Goal: Transaction & Acquisition: Download file/media

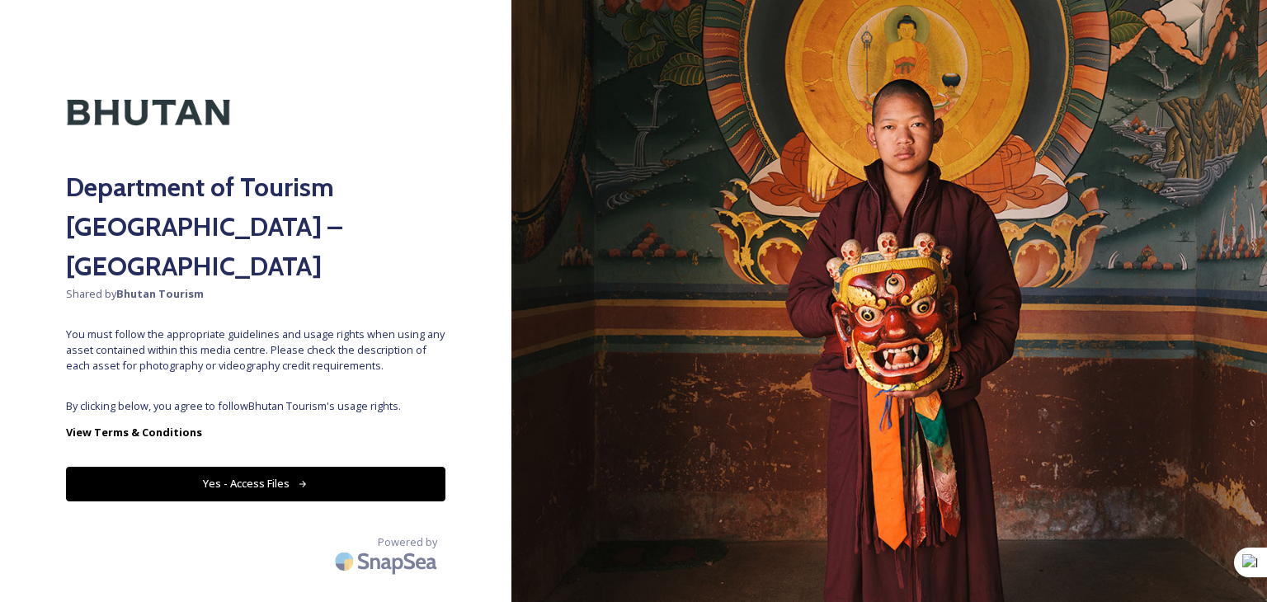
click at [251, 467] on button "Yes - Access Files" at bounding box center [255, 484] width 379 height 34
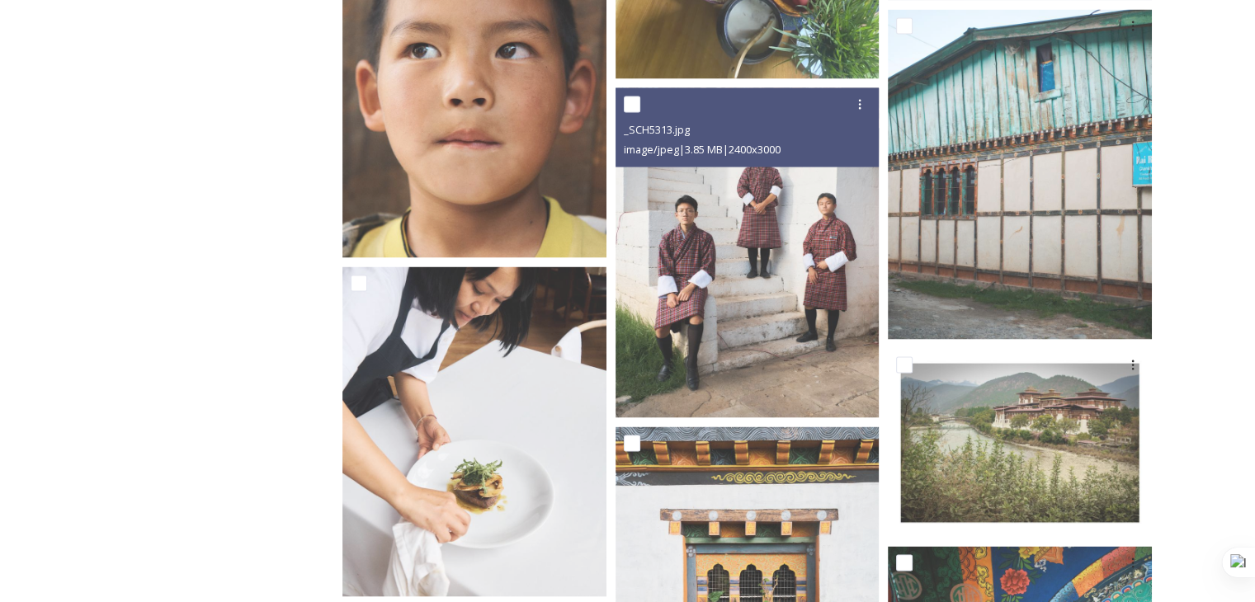
scroll to position [9486, 0]
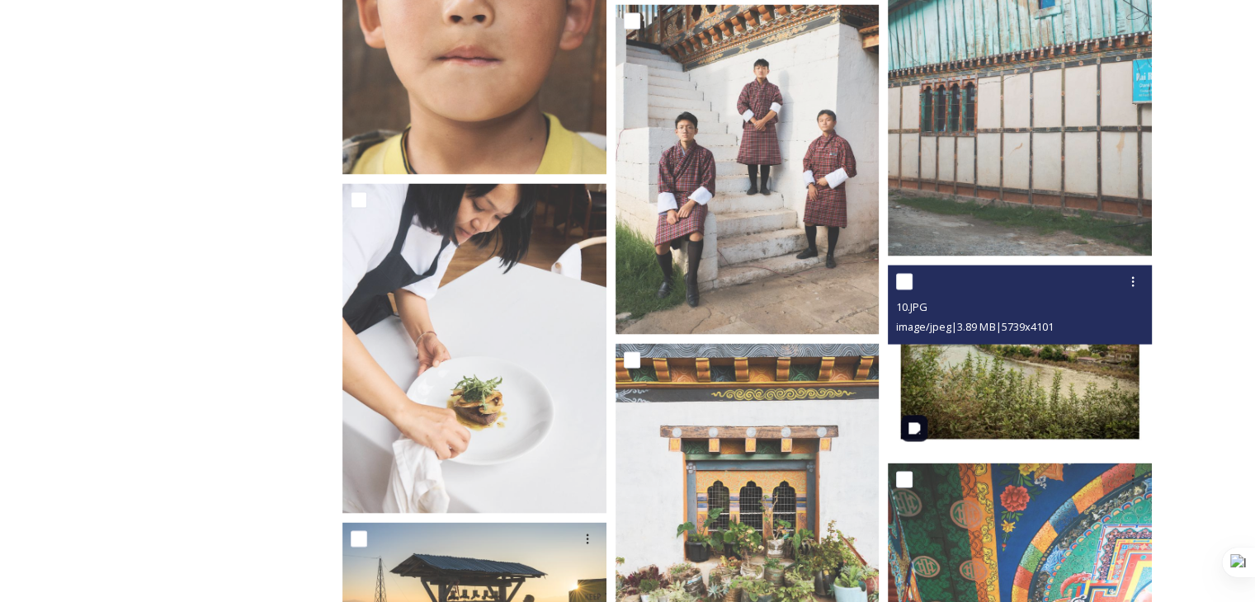
click at [1034, 389] on img at bounding box center [1020, 360] width 264 height 189
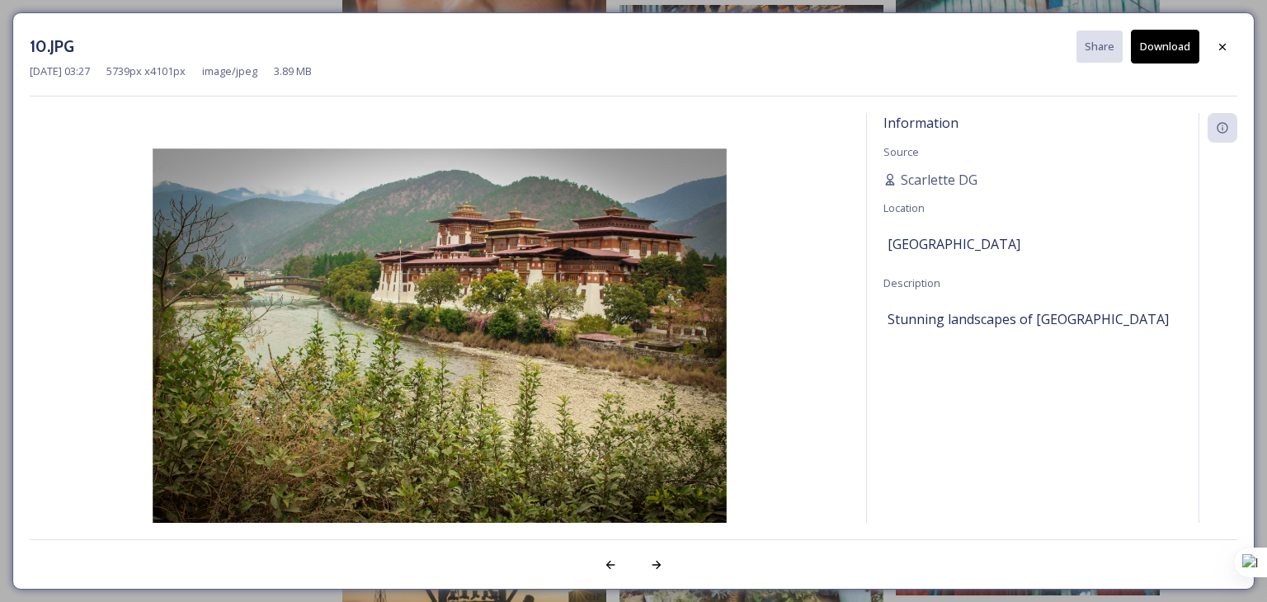
click at [1168, 49] on button "Download" at bounding box center [1165, 47] width 68 height 34
click at [245, 34] on div "10.JPG Share Download" at bounding box center [634, 47] width 1208 height 34
click at [1217, 49] on icon at bounding box center [1222, 46] width 13 height 13
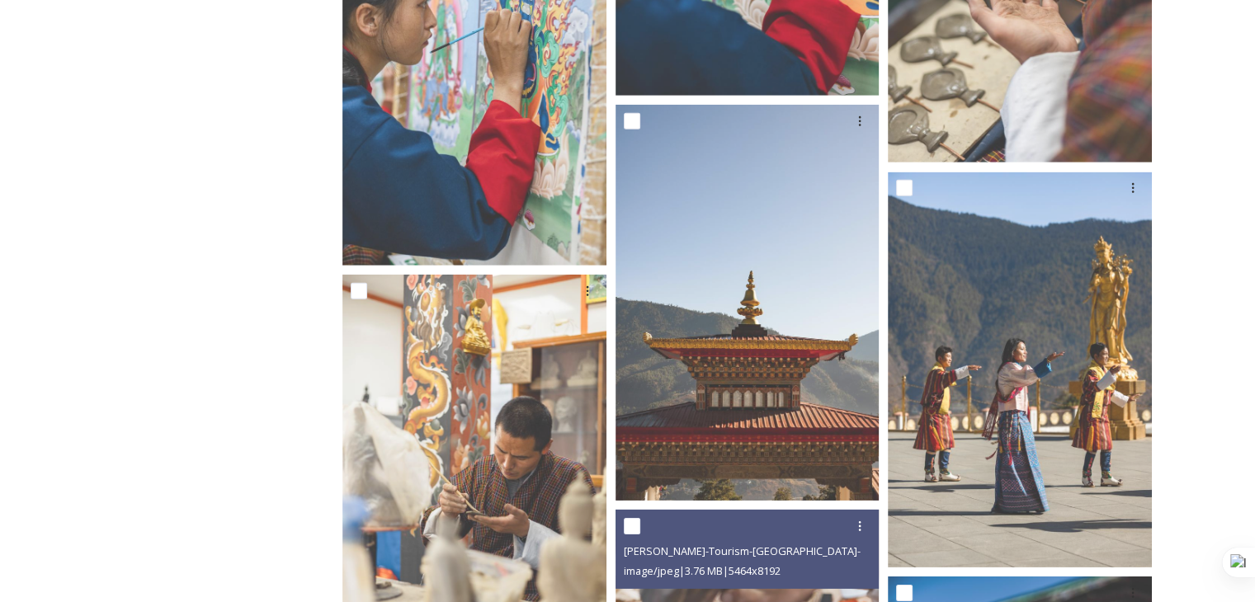
scroll to position [23921, 0]
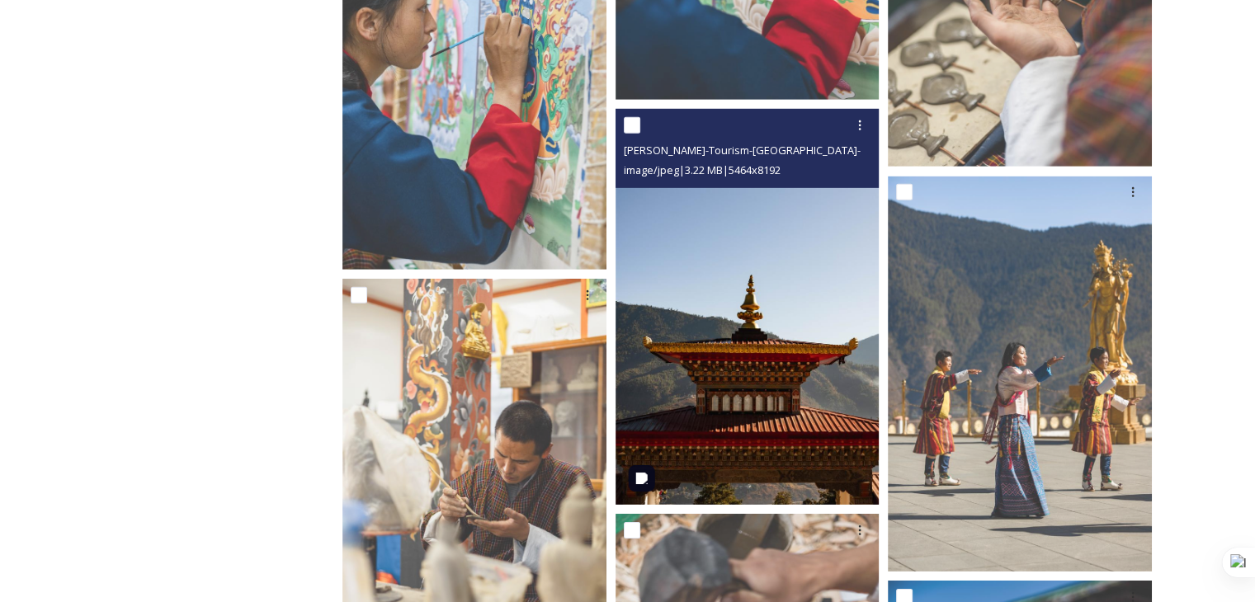
click at [787, 345] on img at bounding box center [747, 307] width 264 height 396
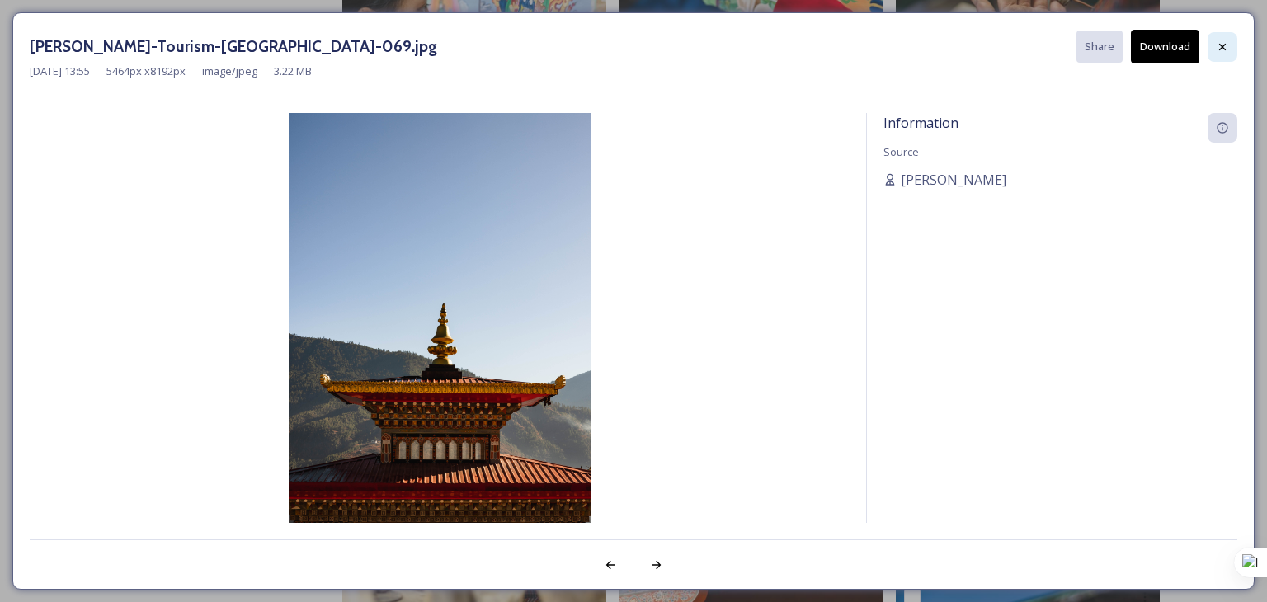
click at [1228, 49] on icon at bounding box center [1222, 46] width 13 height 13
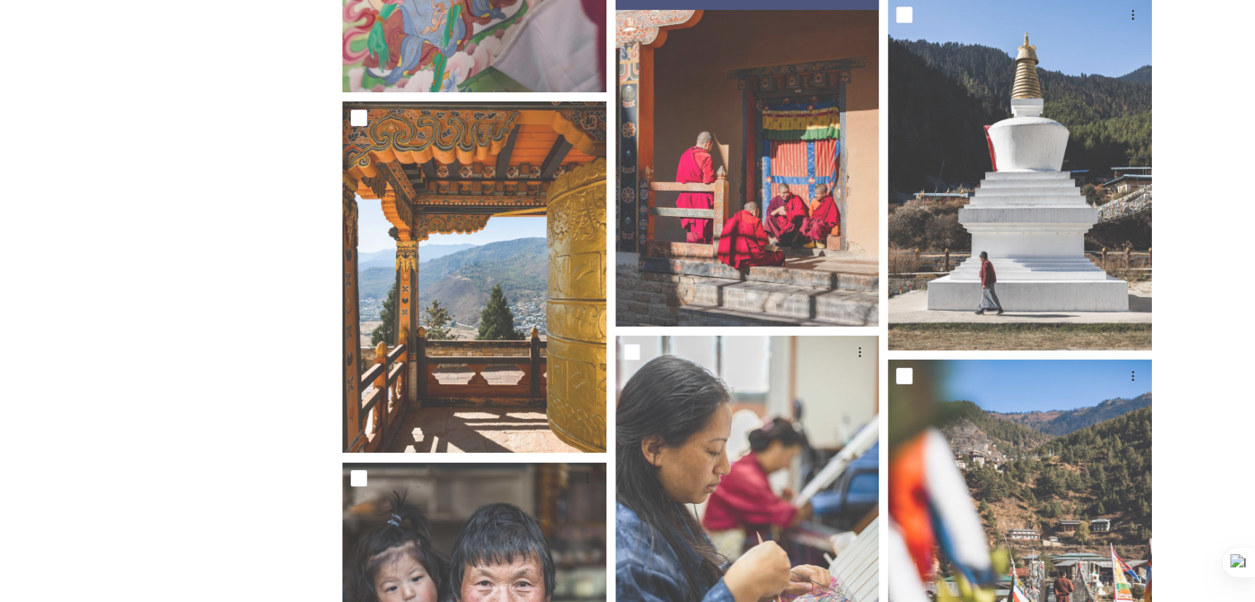
scroll to position [24911, 0]
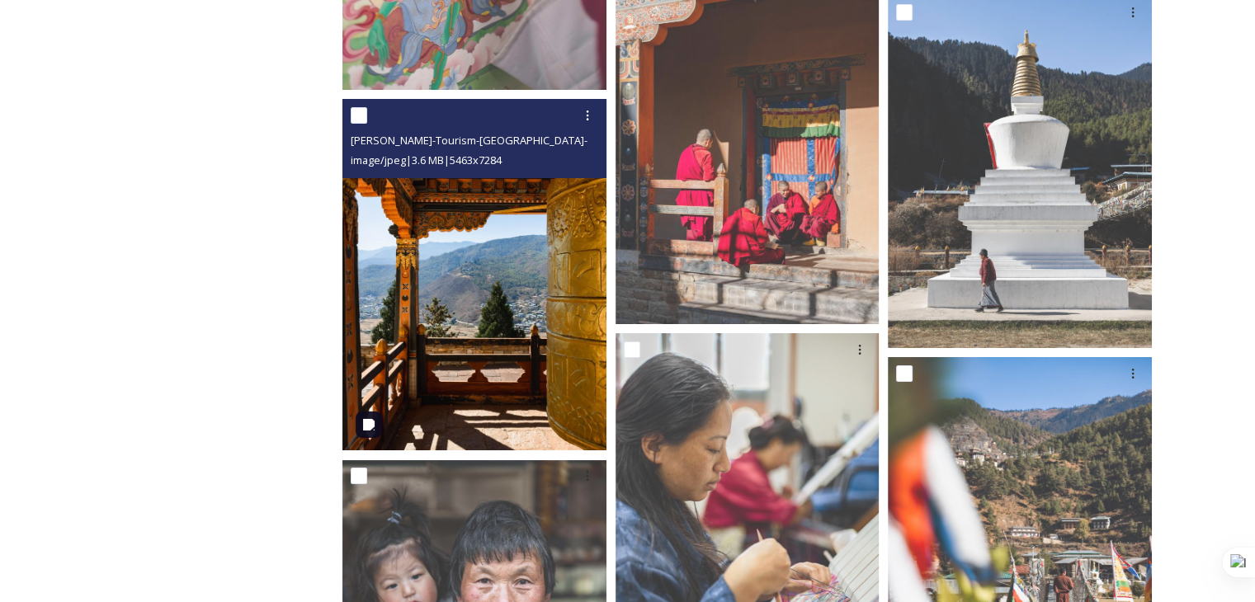
click at [531, 374] on img at bounding box center [474, 275] width 264 height 352
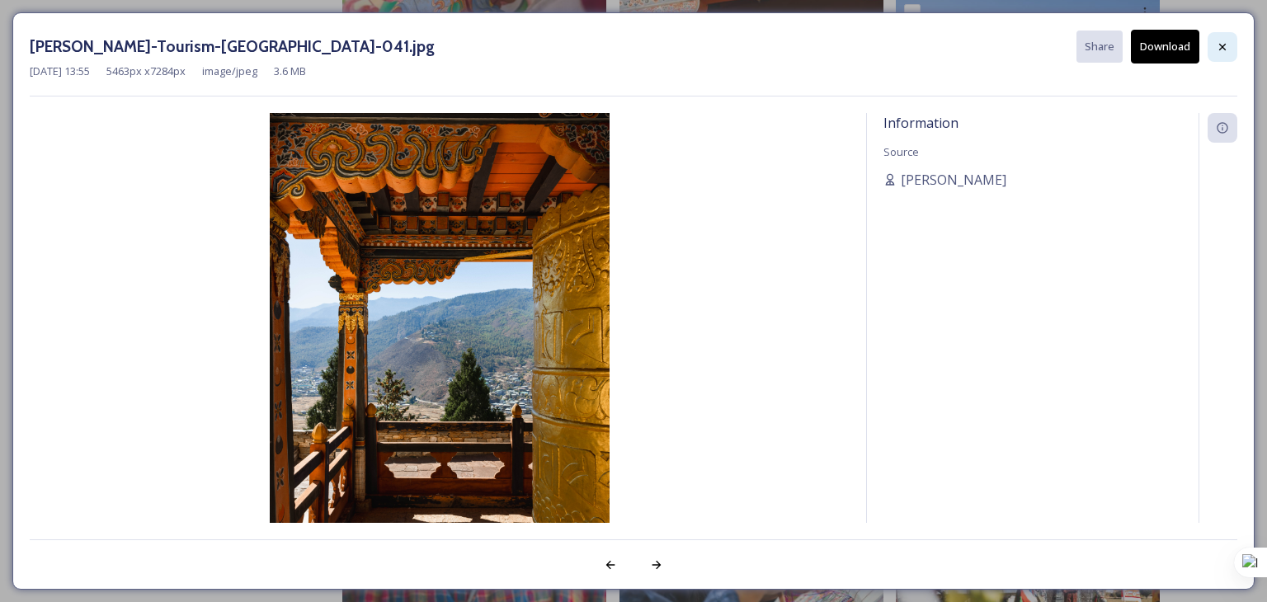
click at [1222, 45] on icon at bounding box center [1222, 46] width 13 height 13
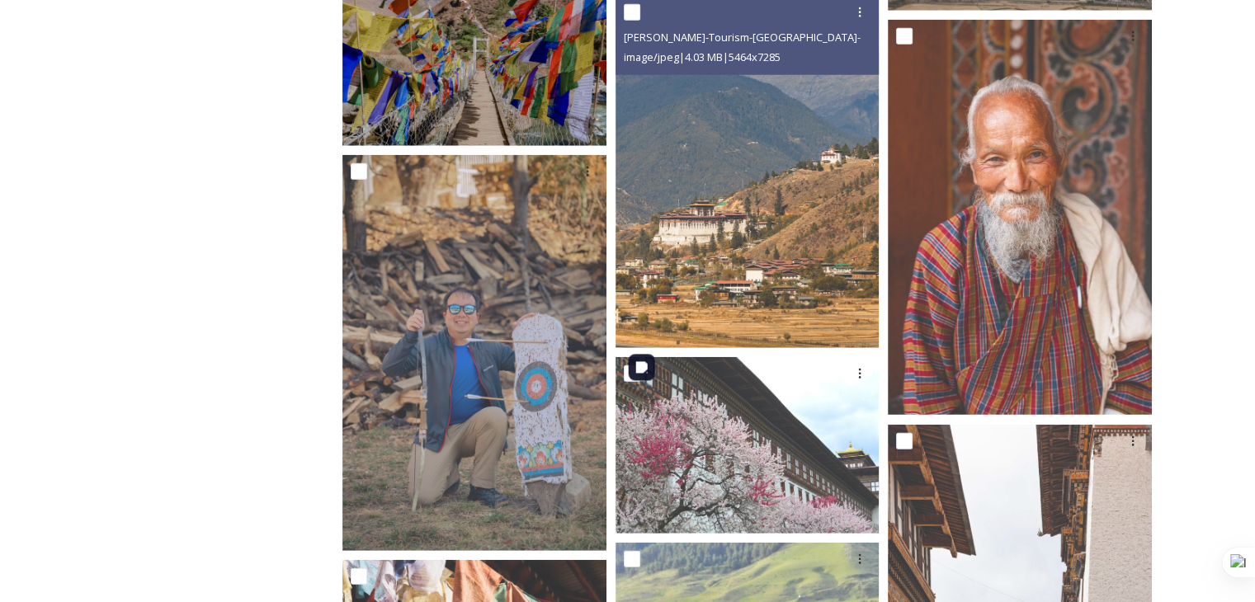
scroll to position [29447, 0]
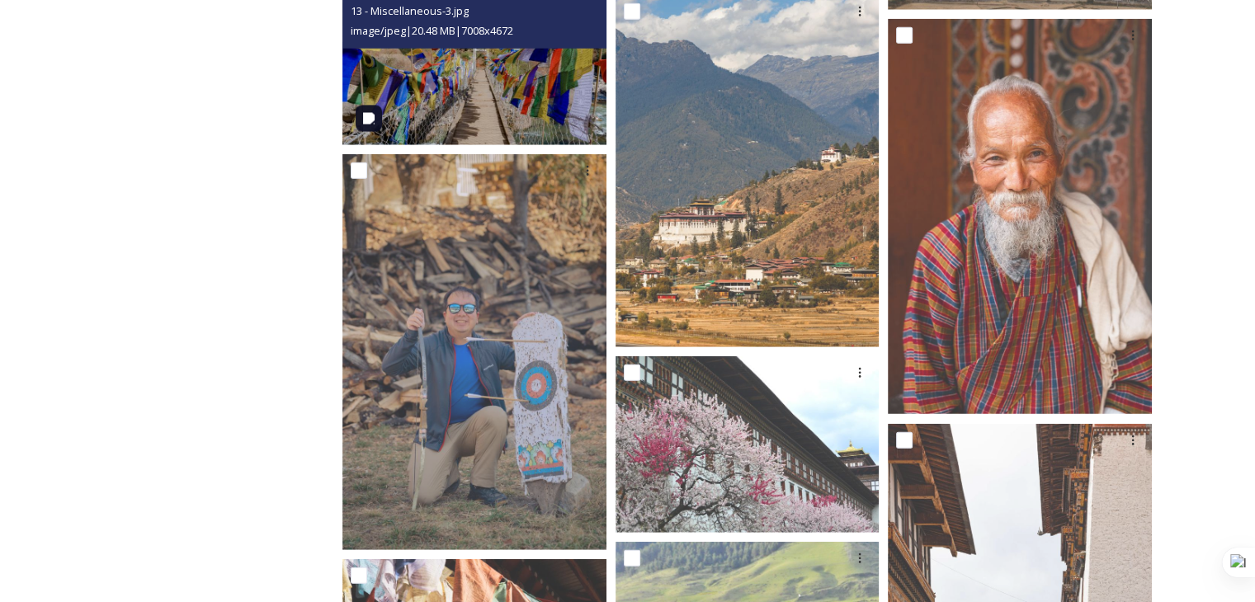
click at [473, 104] on img at bounding box center [474, 57] width 264 height 176
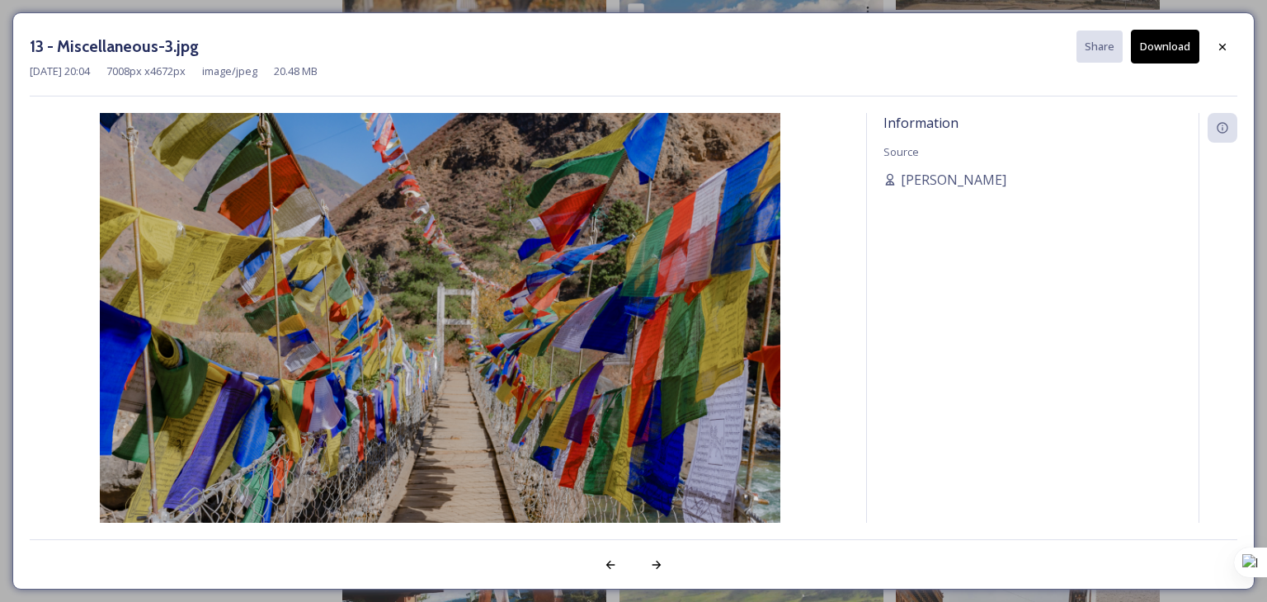
click at [1156, 47] on button "Download" at bounding box center [1165, 47] width 68 height 34
click at [1227, 45] on icon at bounding box center [1222, 46] width 13 height 13
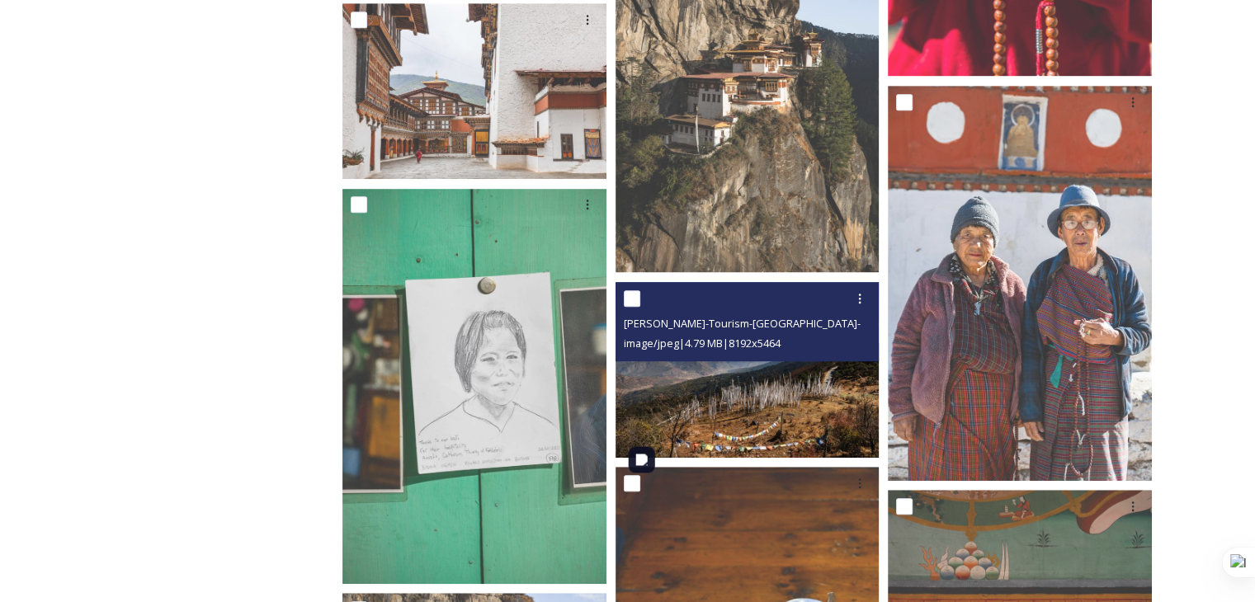
scroll to position [26478, 0]
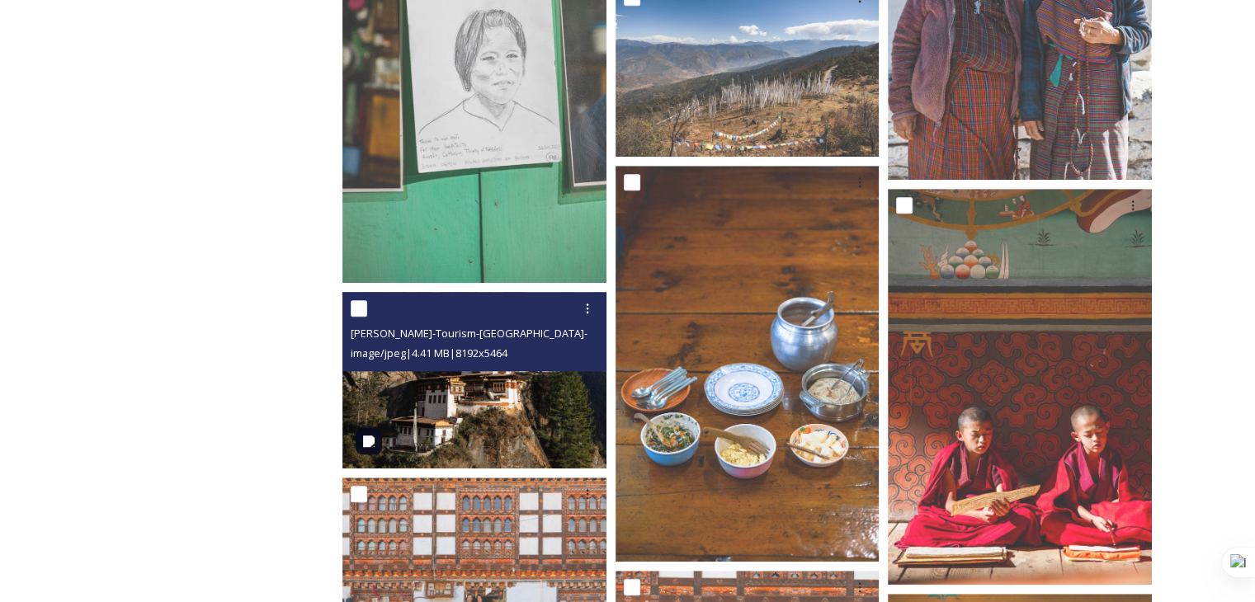
click at [489, 417] on img at bounding box center [474, 380] width 264 height 176
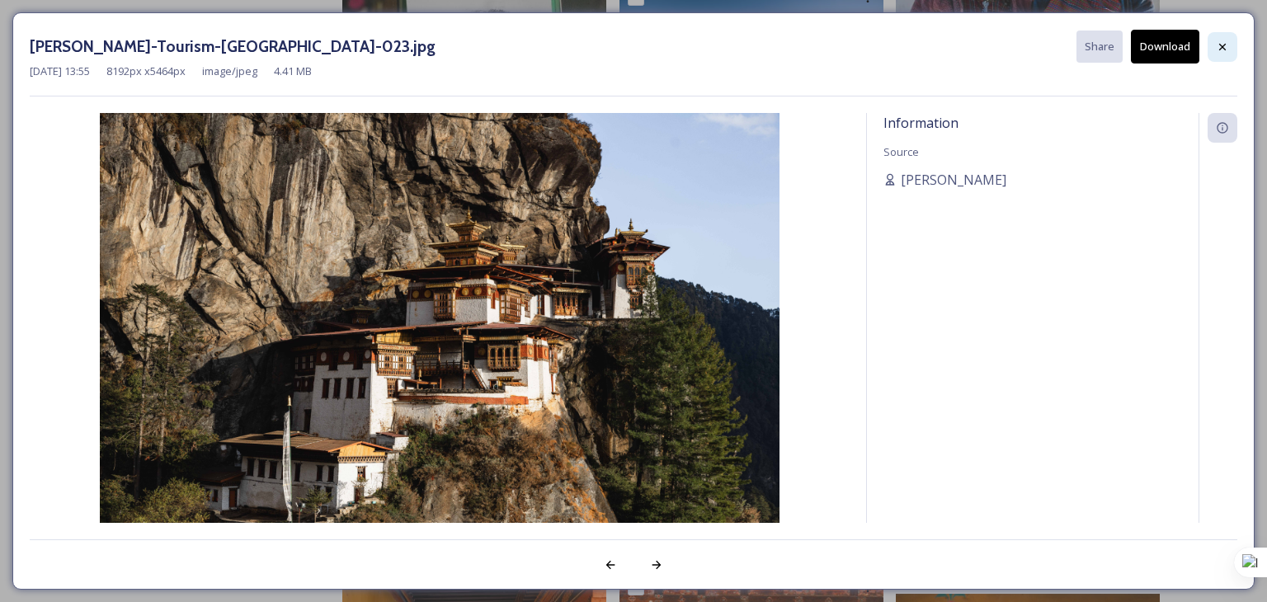
click at [1227, 39] on div at bounding box center [1223, 47] width 30 height 30
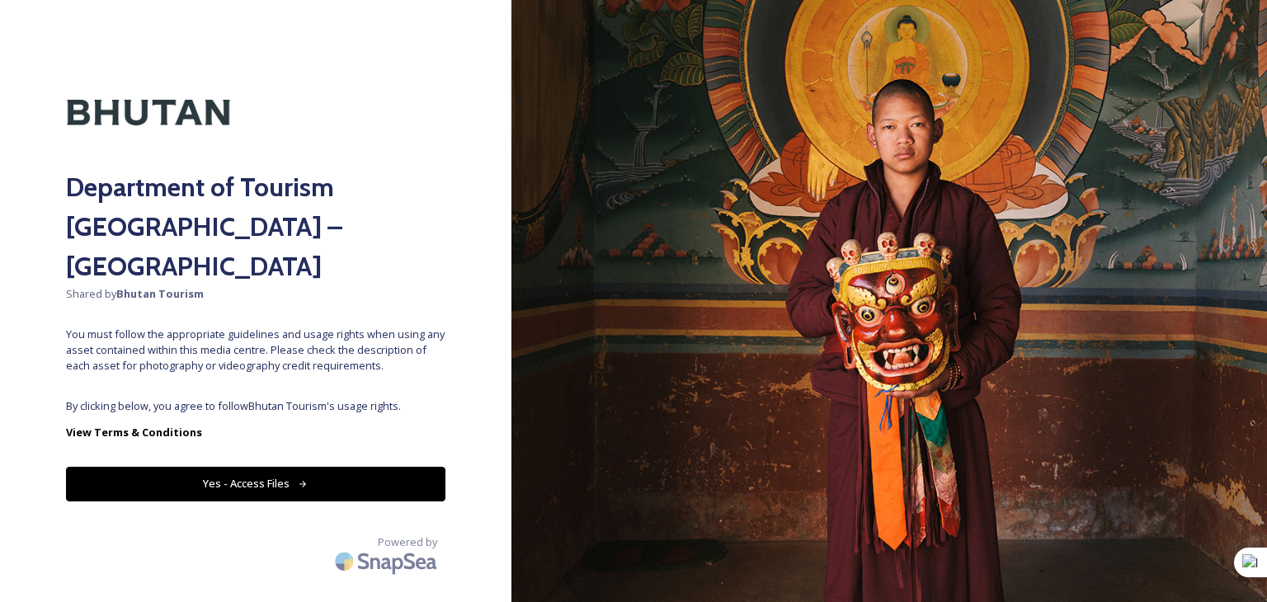
click at [247, 467] on button "Yes - Access Files" at bounding box center [255, 484] width 379 height 34
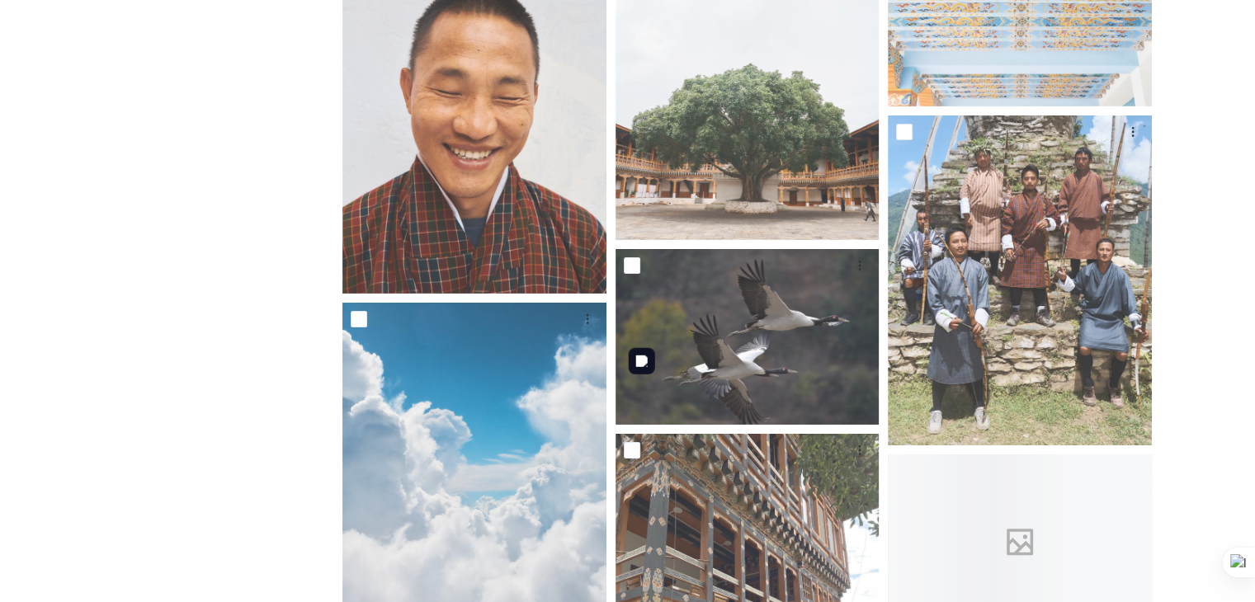
scroll to position [5444, 0]
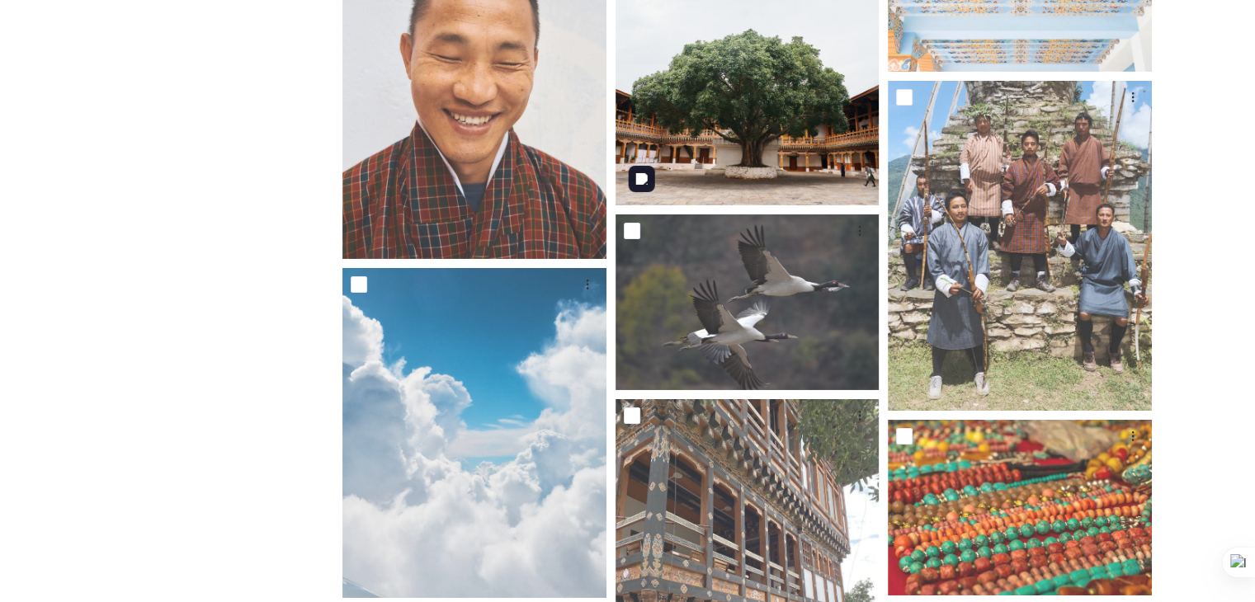
click at [732, 150] on img at bounding box center [747, 40] width 264 height 330
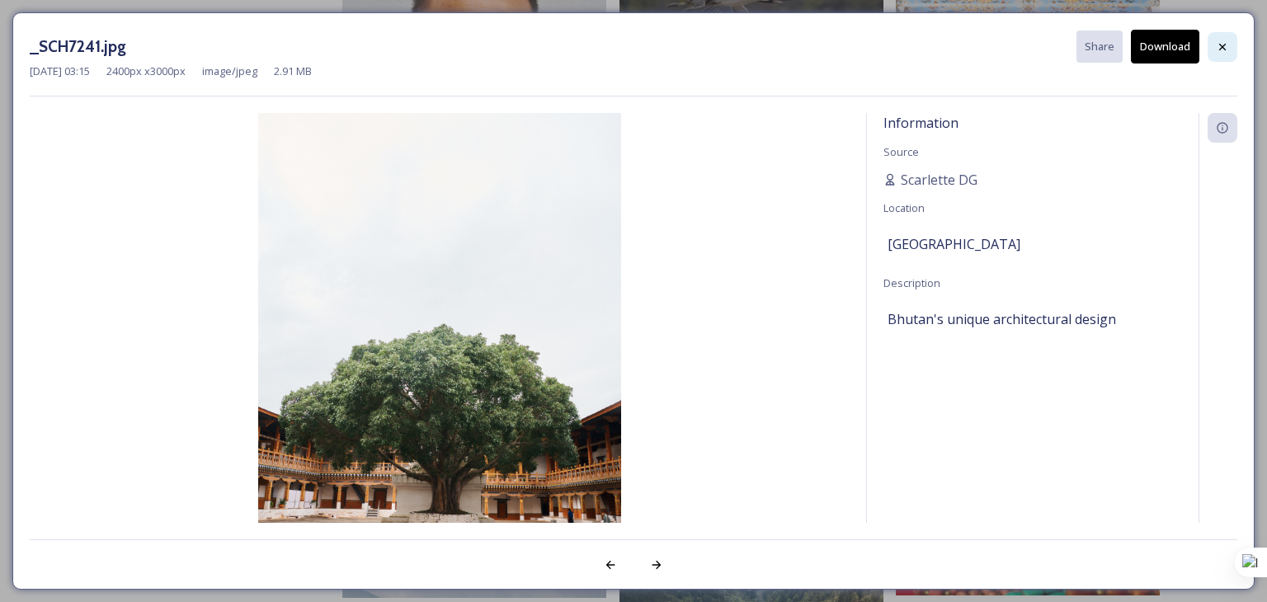
click at [1225, 46] on icon at bounding box center [1222, 46] width 13 height 13
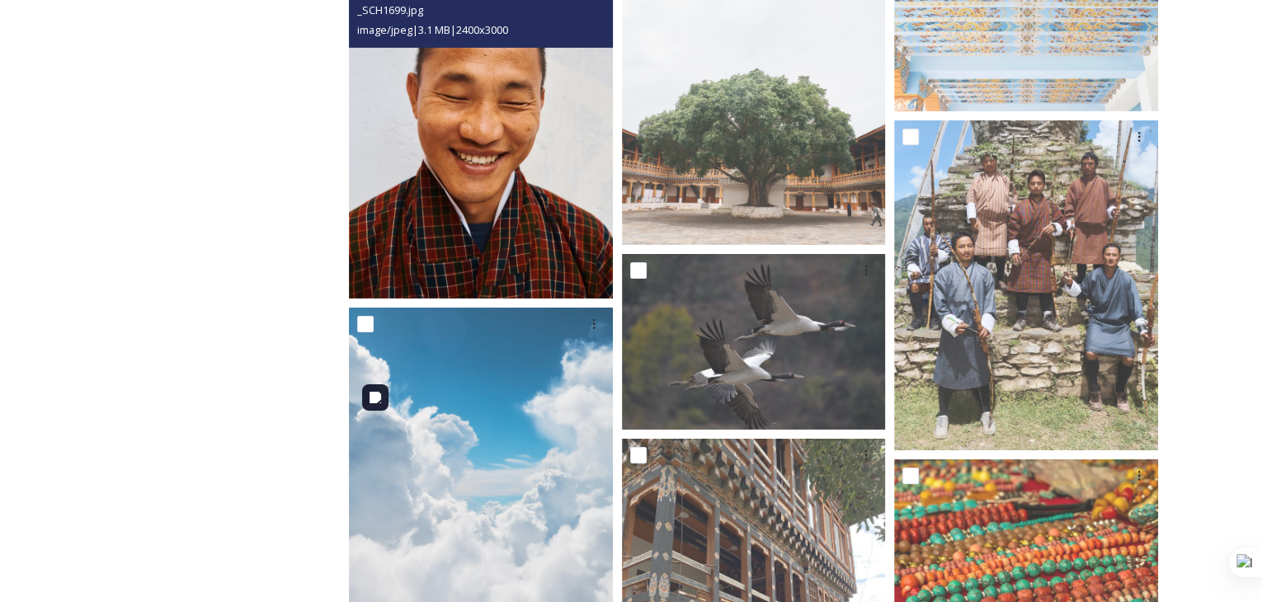
scroll to position [5279, 0]
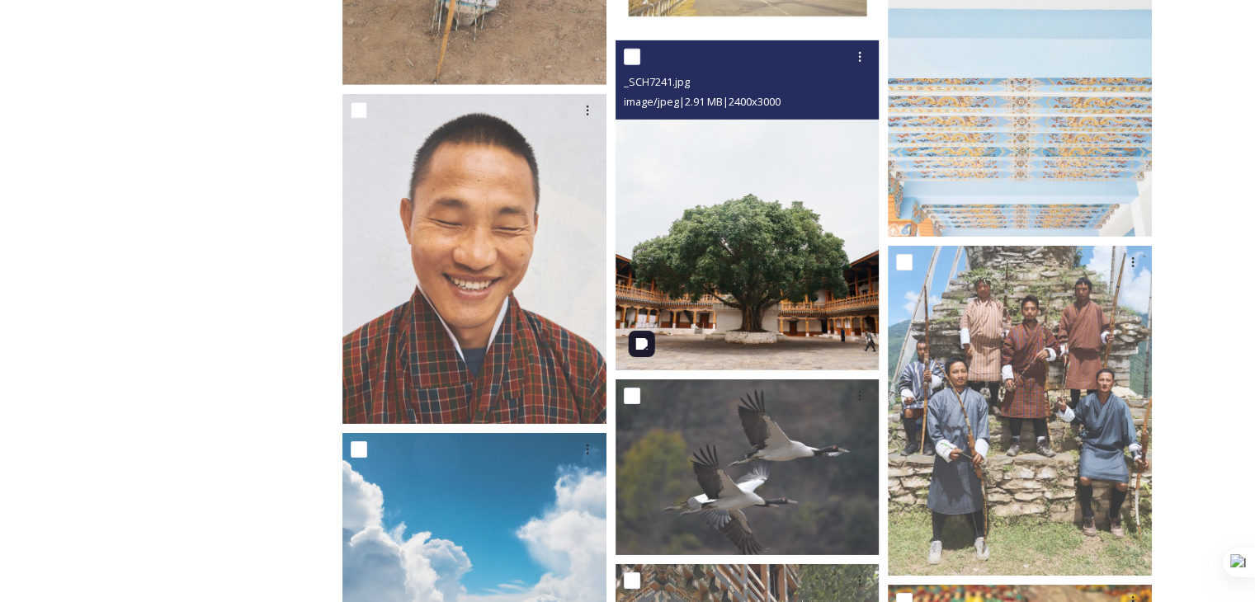
click at [714, 279] on img at bounding box center [747, 205] width 264 height 330
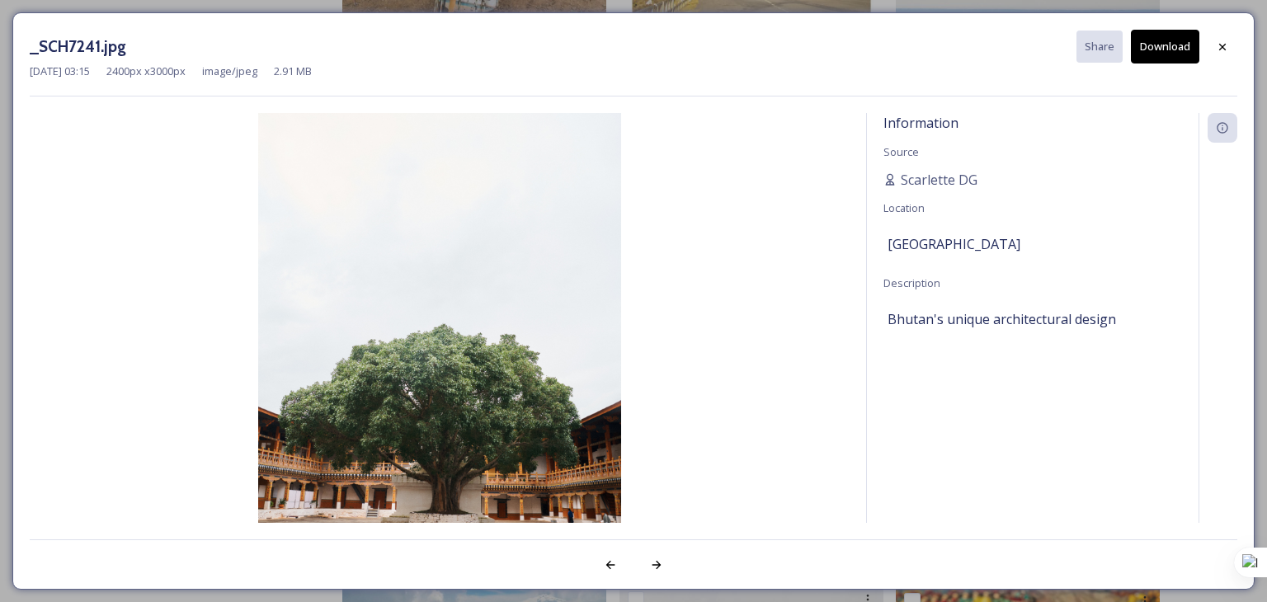
click at [1174, 50] on button "Download" at bounding box center [1165, 47] width 68 height 34
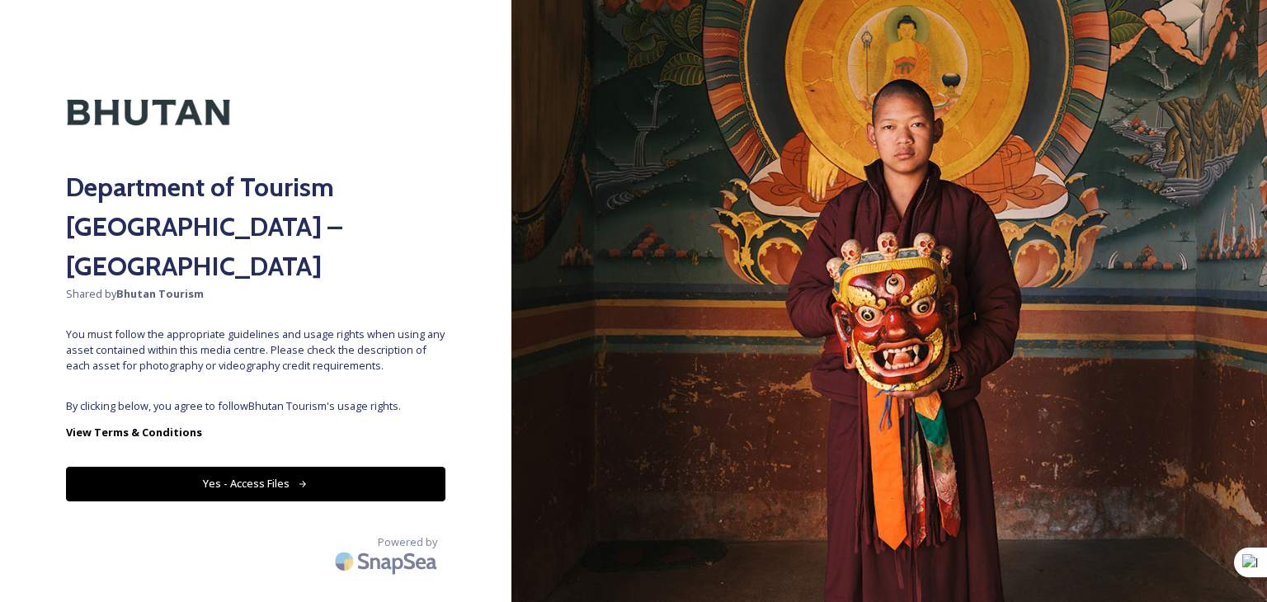
click at [252, 467] on button "Yes - Access Files" at bounding box center [255, 484] width 379 height 34
click at [261, 467] on button "Yes - Access Files" at bounding box center [255, 484] width 379 height 34
click at [263, 467] on button "Yes - Access Files" at bounding box center [255, 484] width 379 height 34
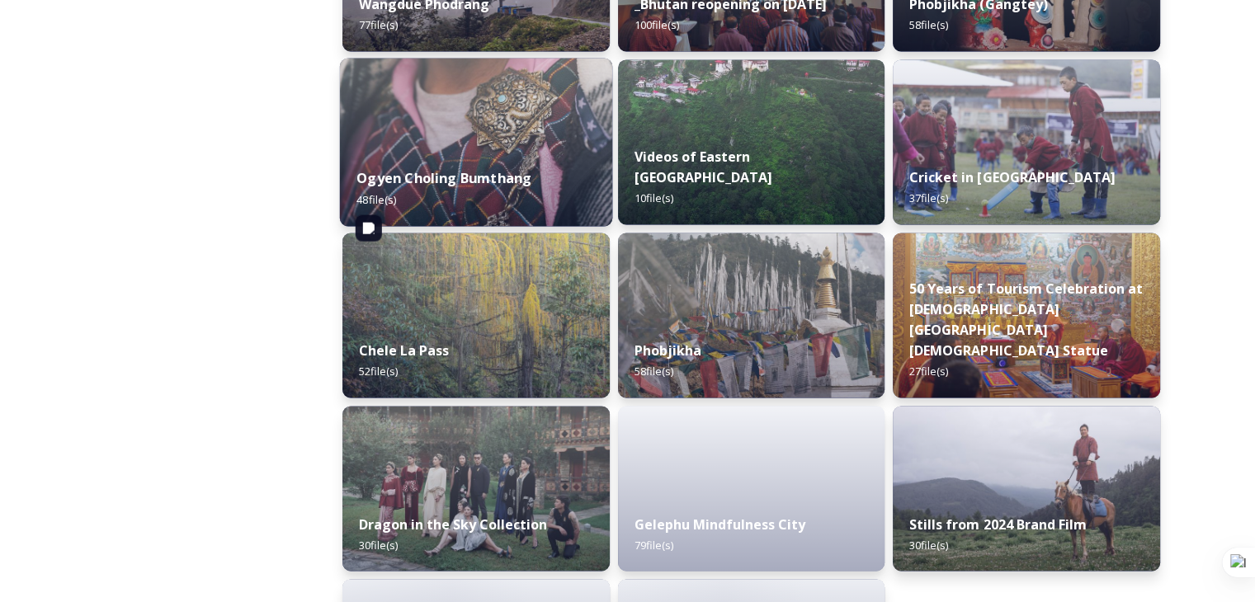
scroll to position [2640, 0]
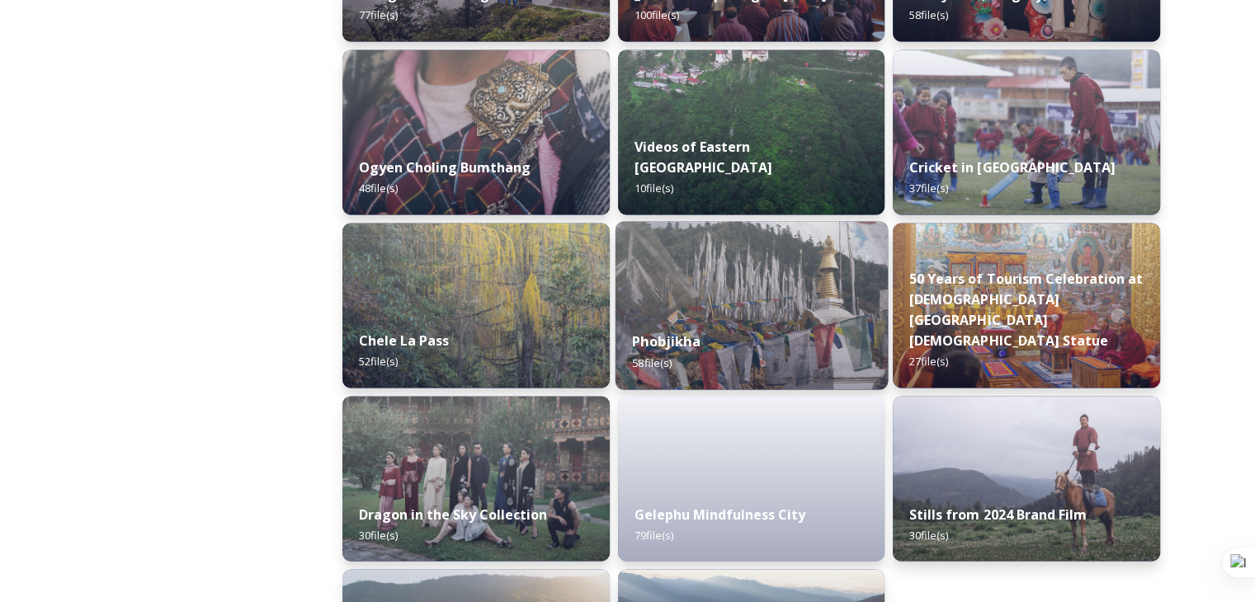
click at [761, 344] on div "Phobjikha 58 file(s)" at bounding box center [751, 351] width 272 height 75
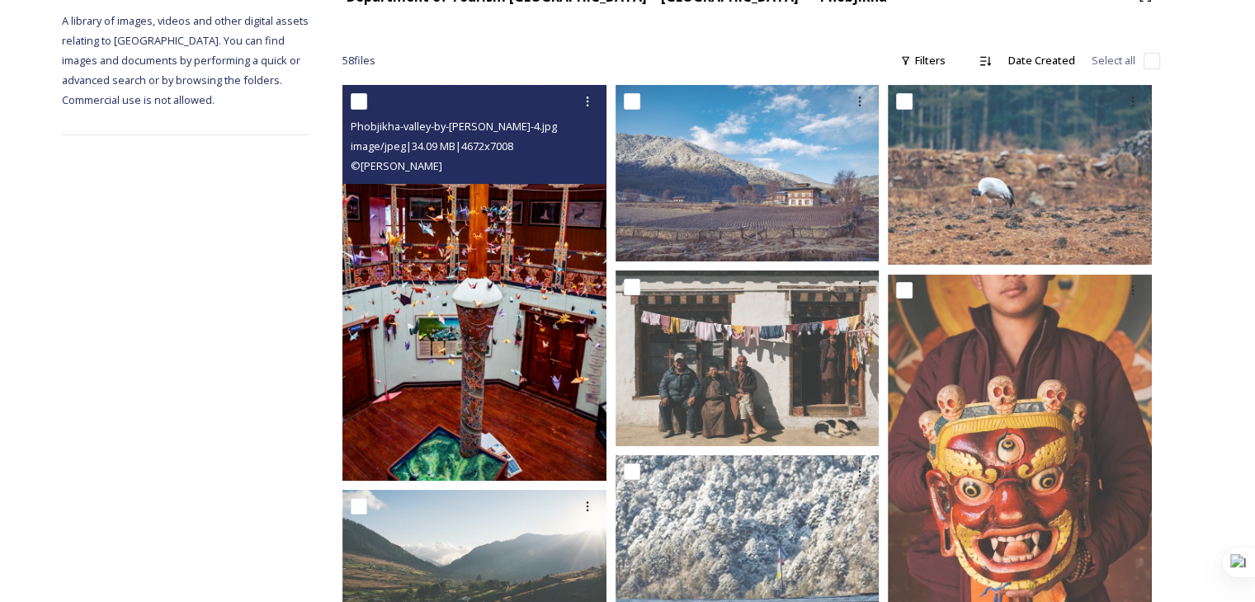
scroll to position [247, 0]
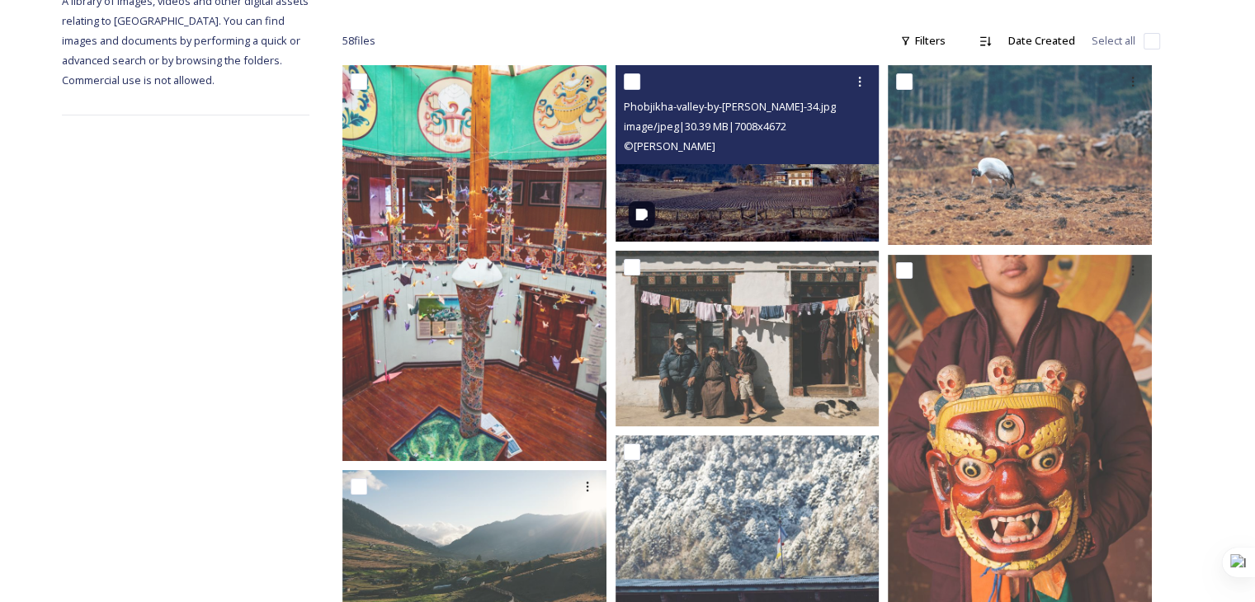
click at [765, 209] on img at bounding box center [747, 153] width 264 height 176
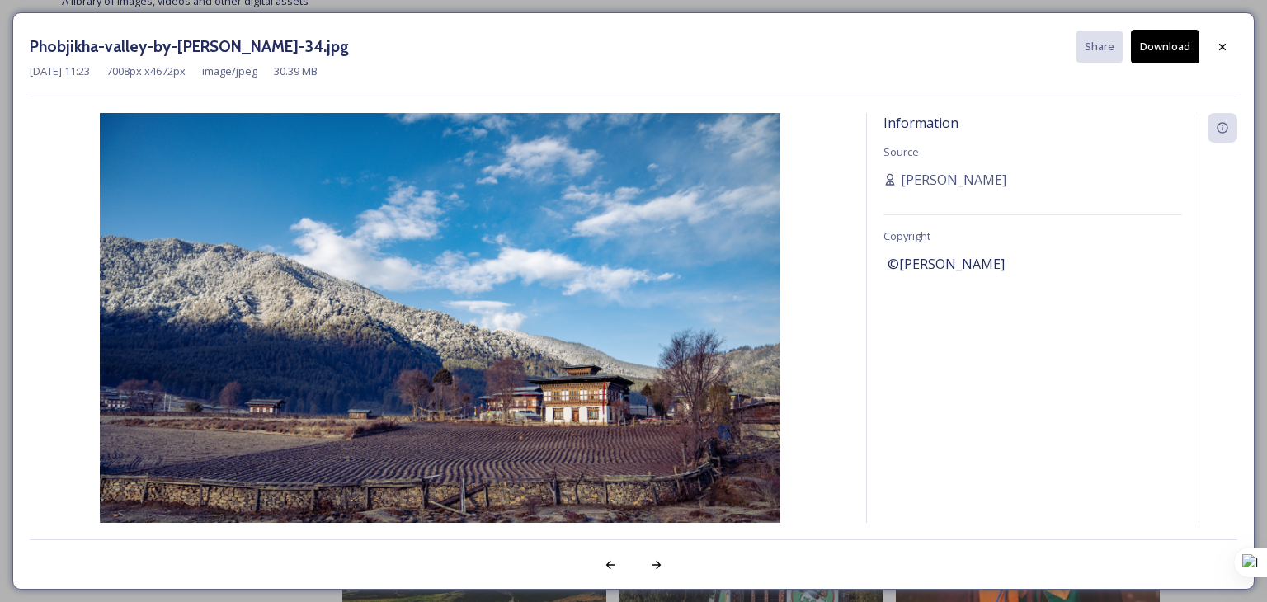
click at [1170, 45] on button "Download" at bounding box center [1165, 47] width 68 height 34
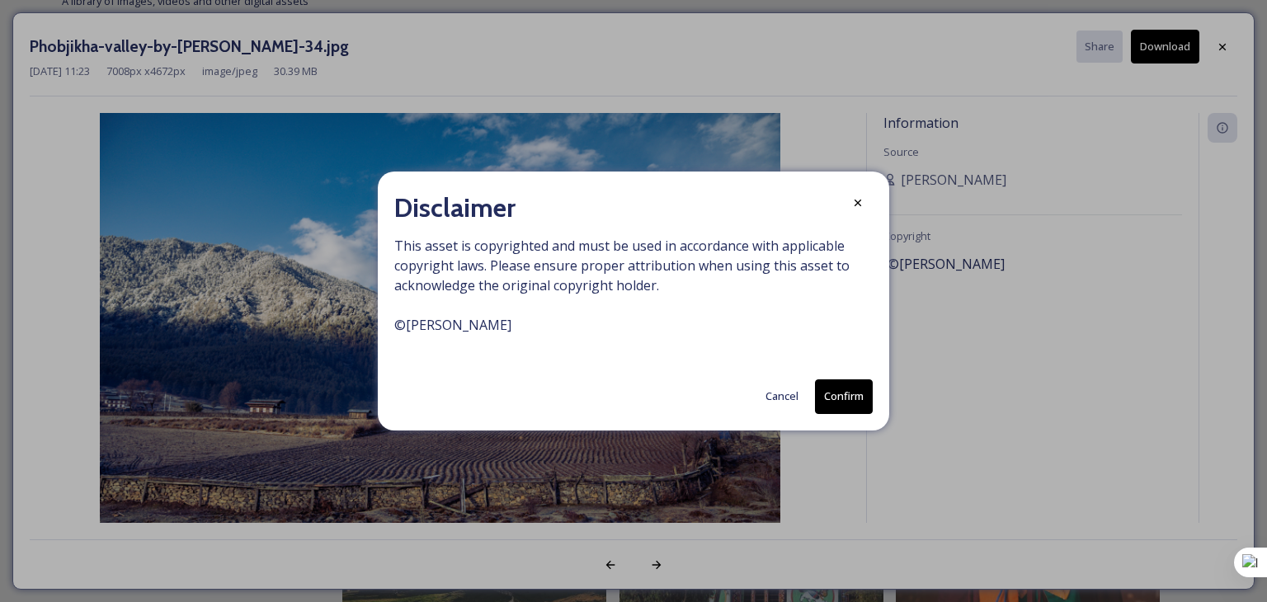
click at [779, 397] on button "Cancel" at bounding box center [781, 396] width 49 height 32
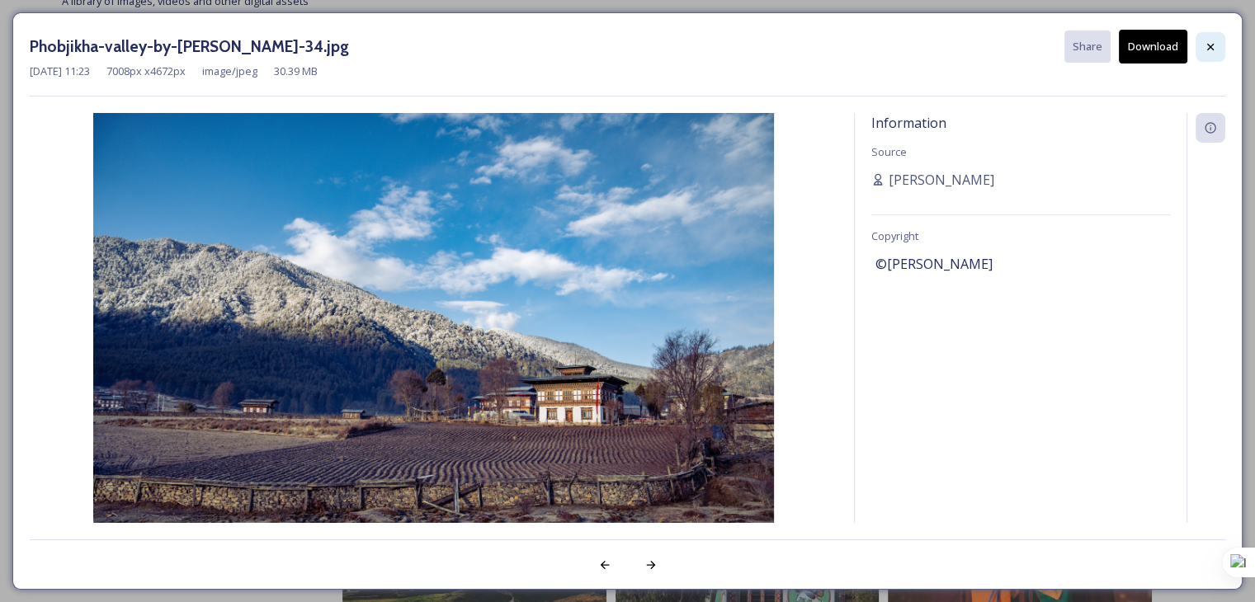
click at [1210, 42] on icon at bounding box center [1209, 46] width 13 height 13
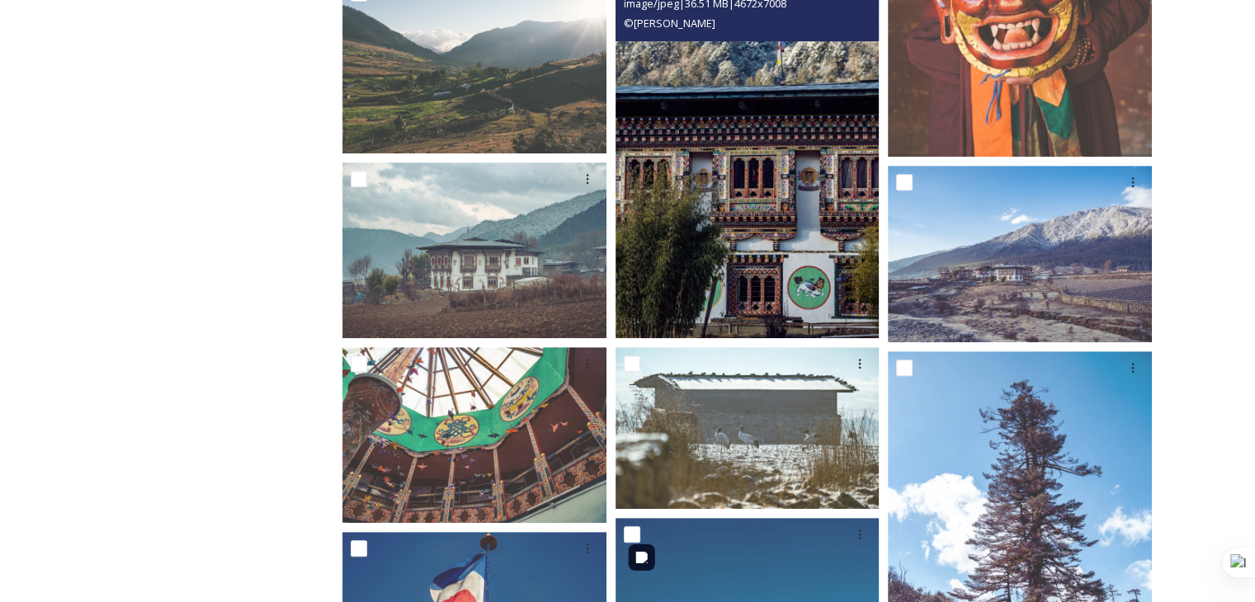
scroll to position [742, 0]
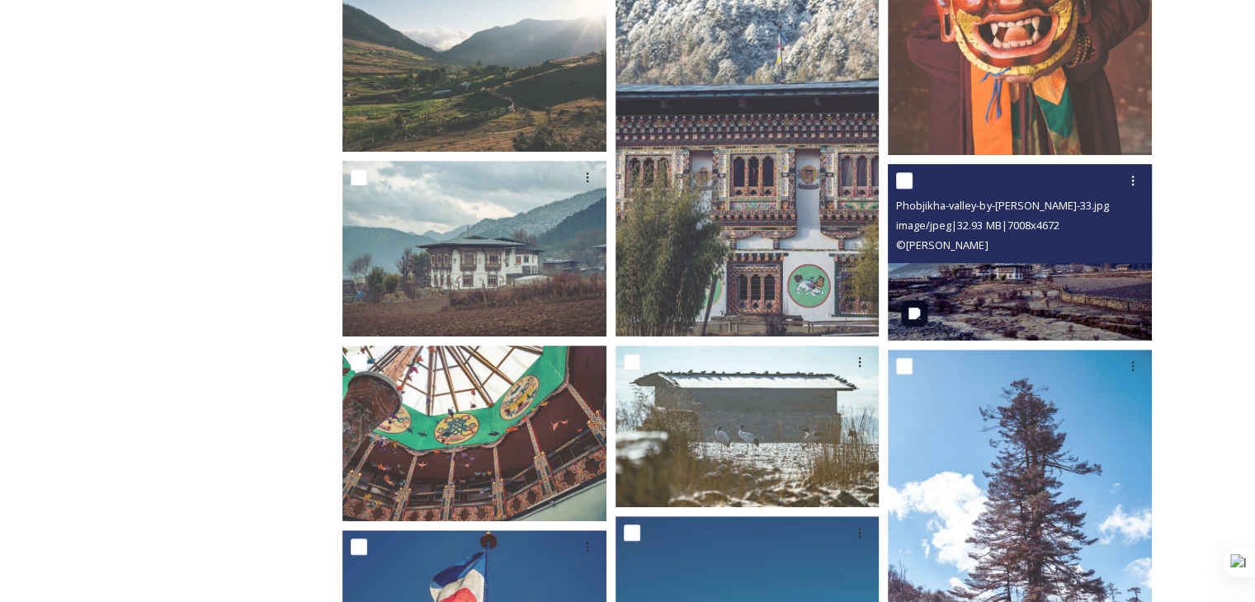
click at [990, 302] on img at bounding box center [1020, 252] width 264 height 176
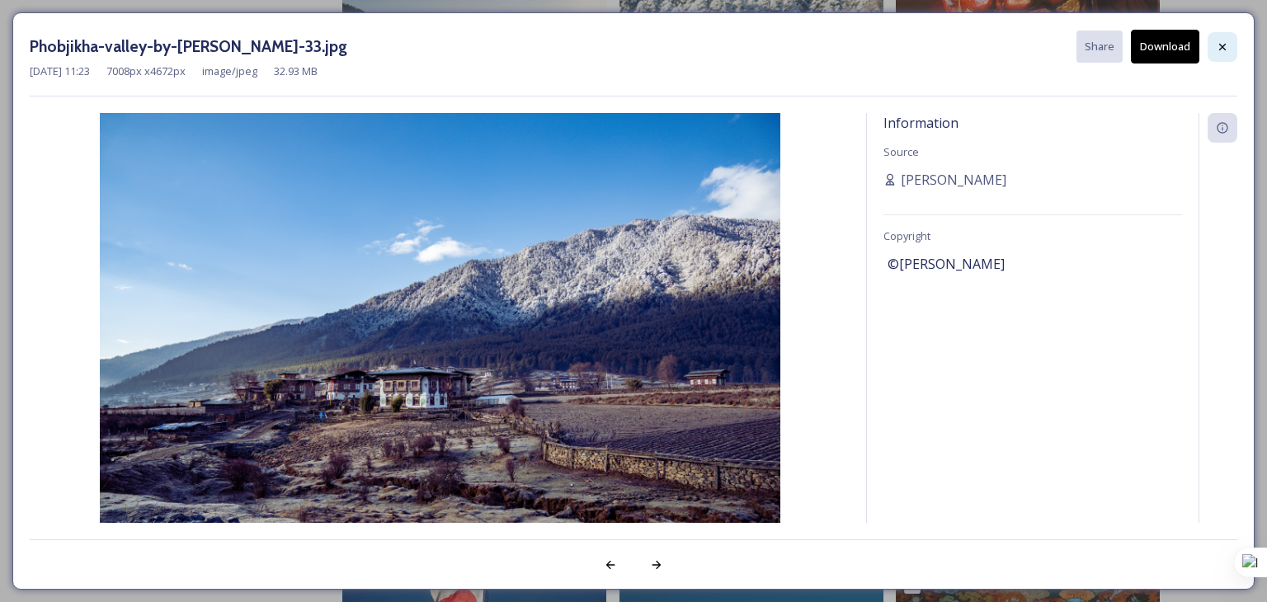
click at [1224, 46] on icon at bounding box center [1222, 46] width 13 height 13
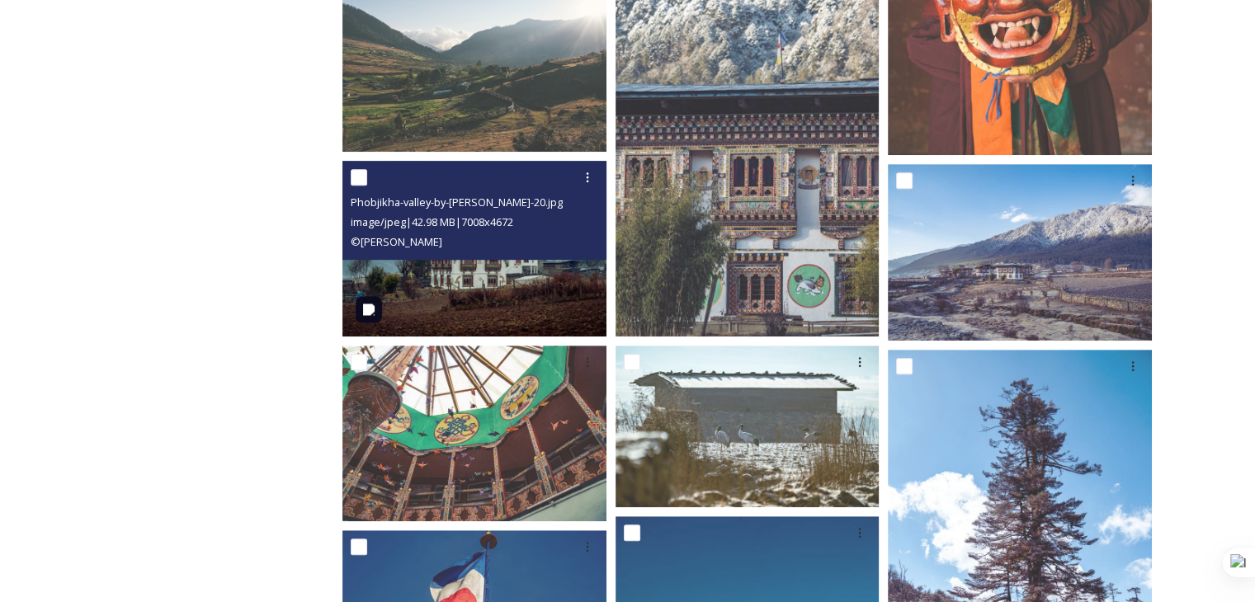
click at [505, 300] on img at bounding box center [474, 248] width 264 height 176
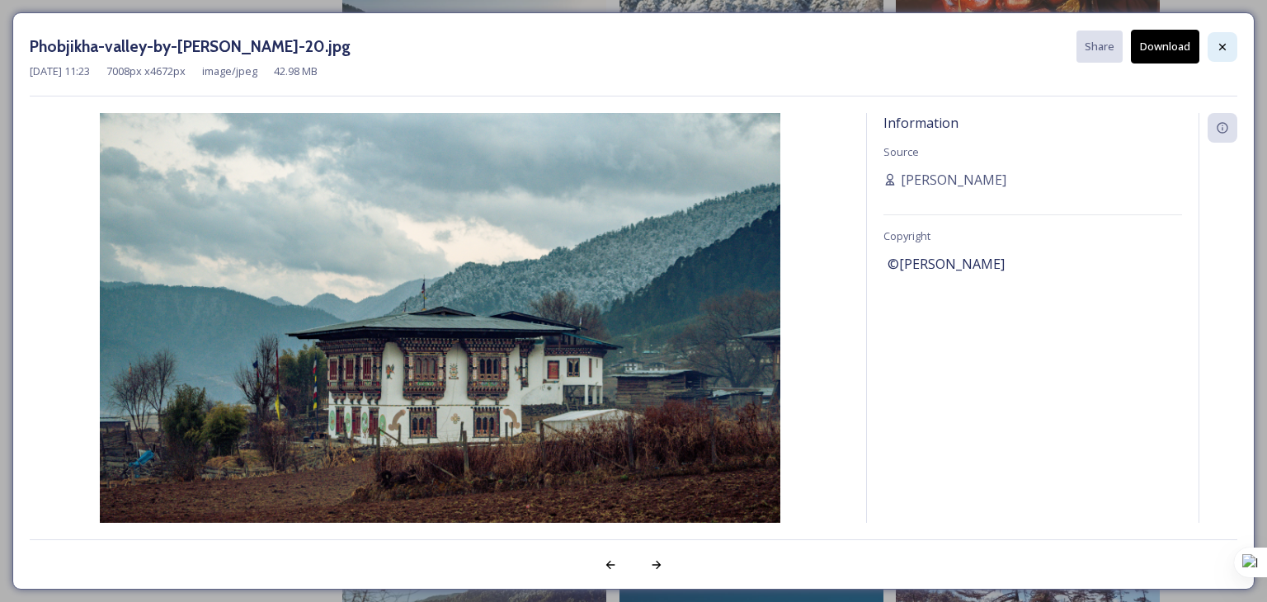
click at [1222, 42] on icon at bounding box center [1222, 46] width 13 height 13
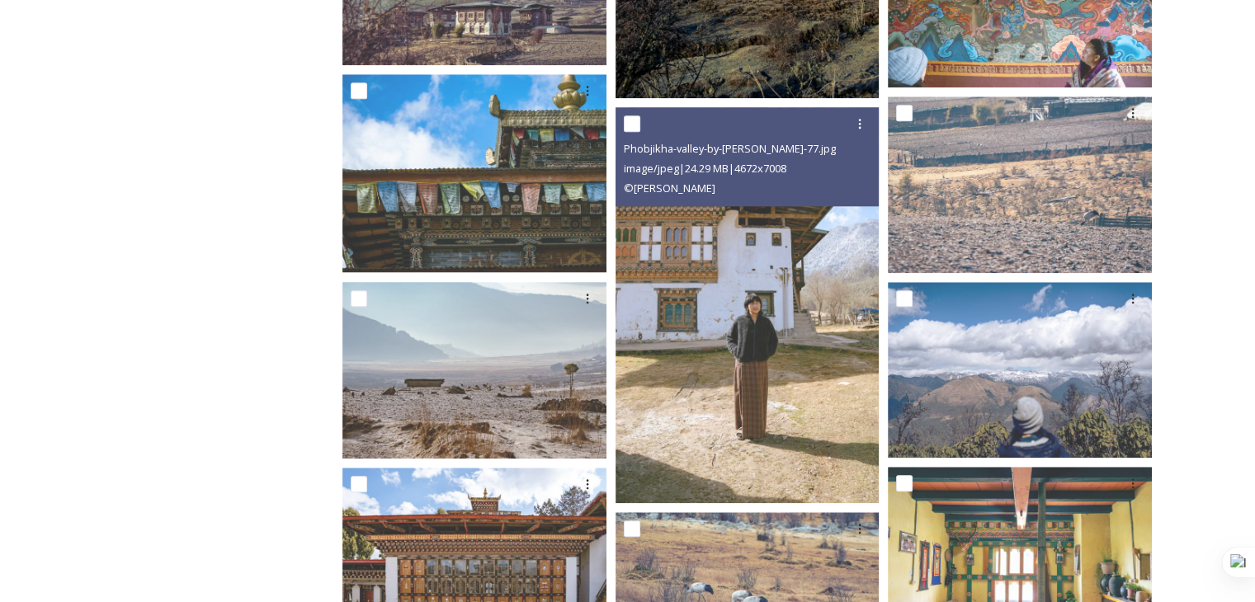
scroll to position [1567, 0]
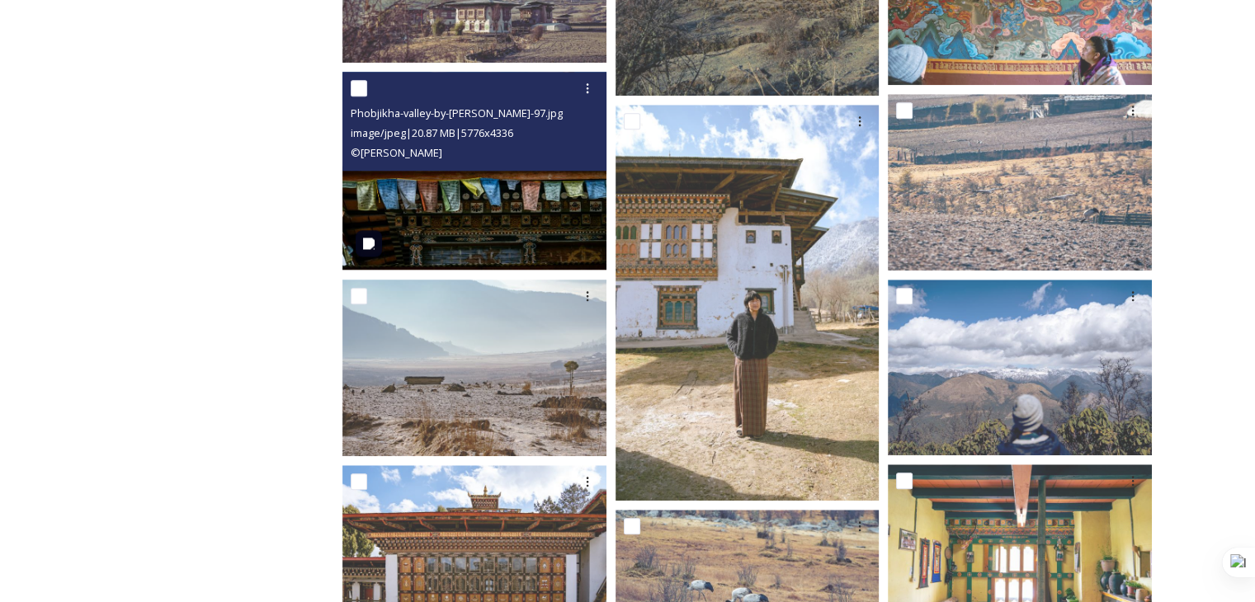
click at [562, 219] on img at bounding box center [474, 171] width 264 height 198
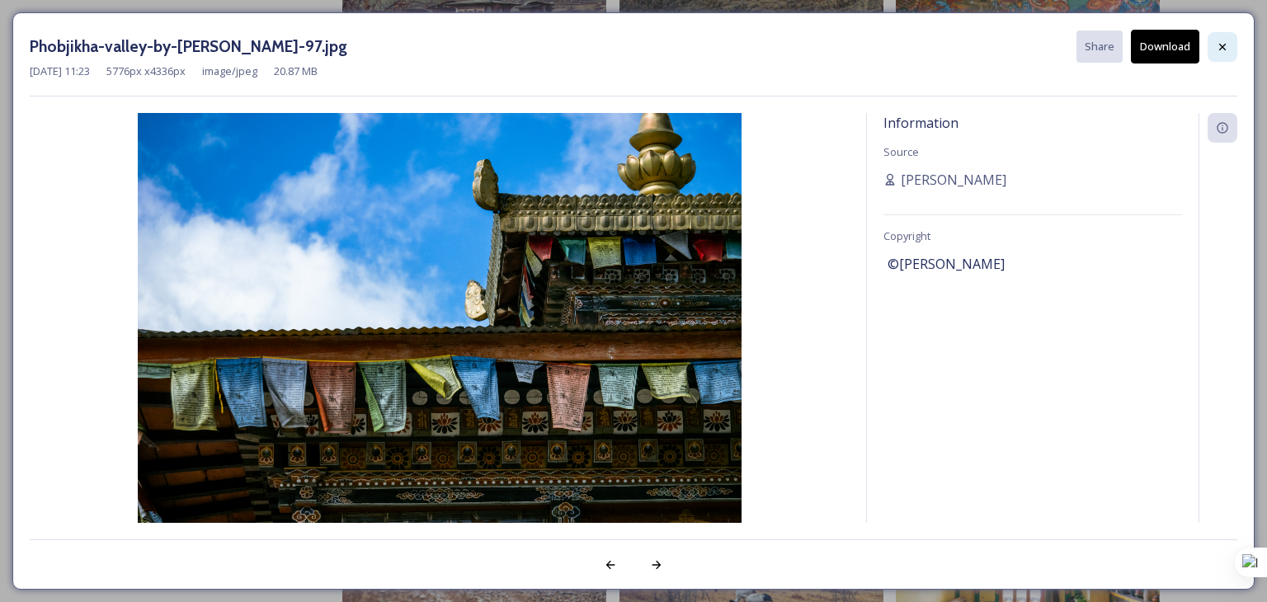
click at [1225, 48] on icon at bounding box center [1222, 46] width 13 height 13
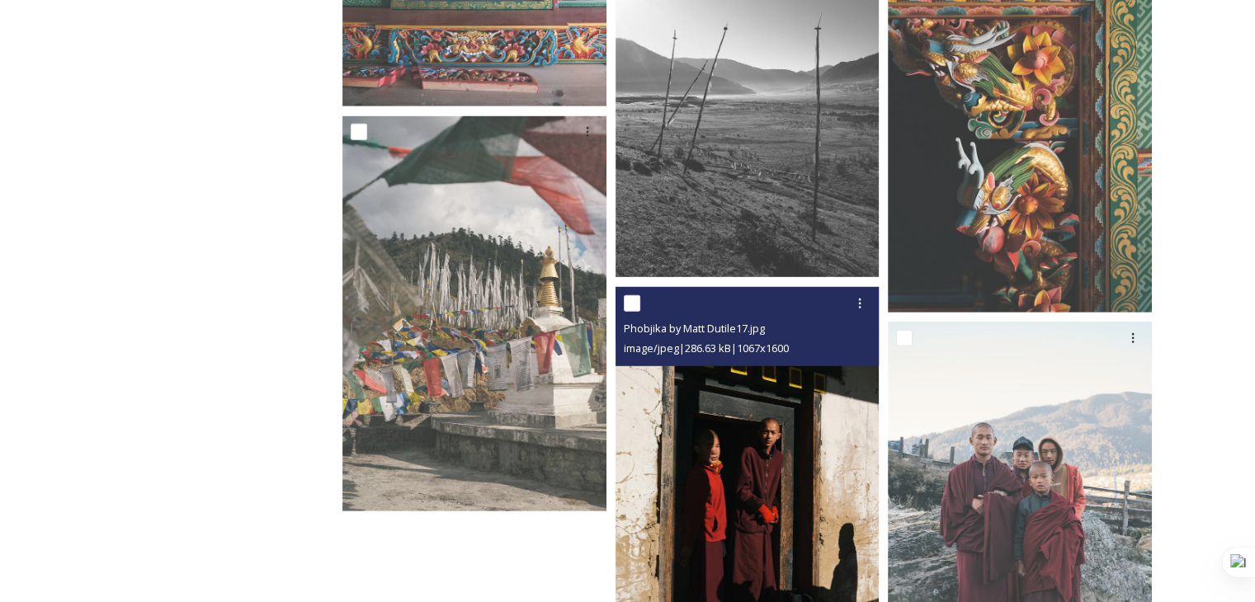
scroll to position [5169, 0]
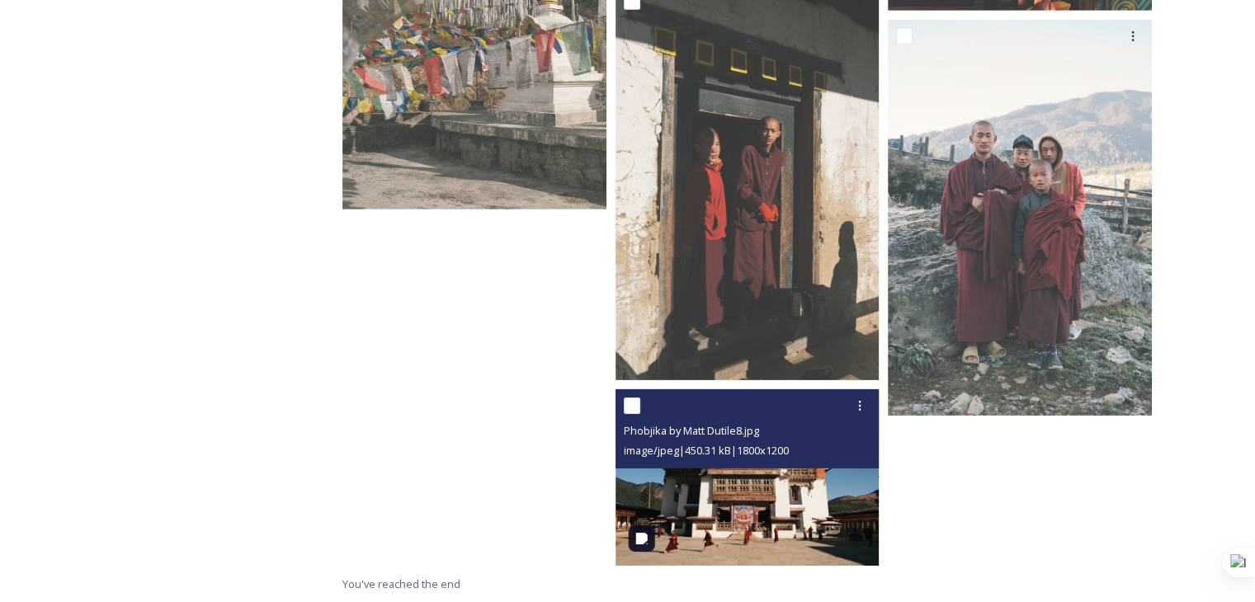
click at [773, 492] on img at bounding box center [747, 477] width 264 height 176
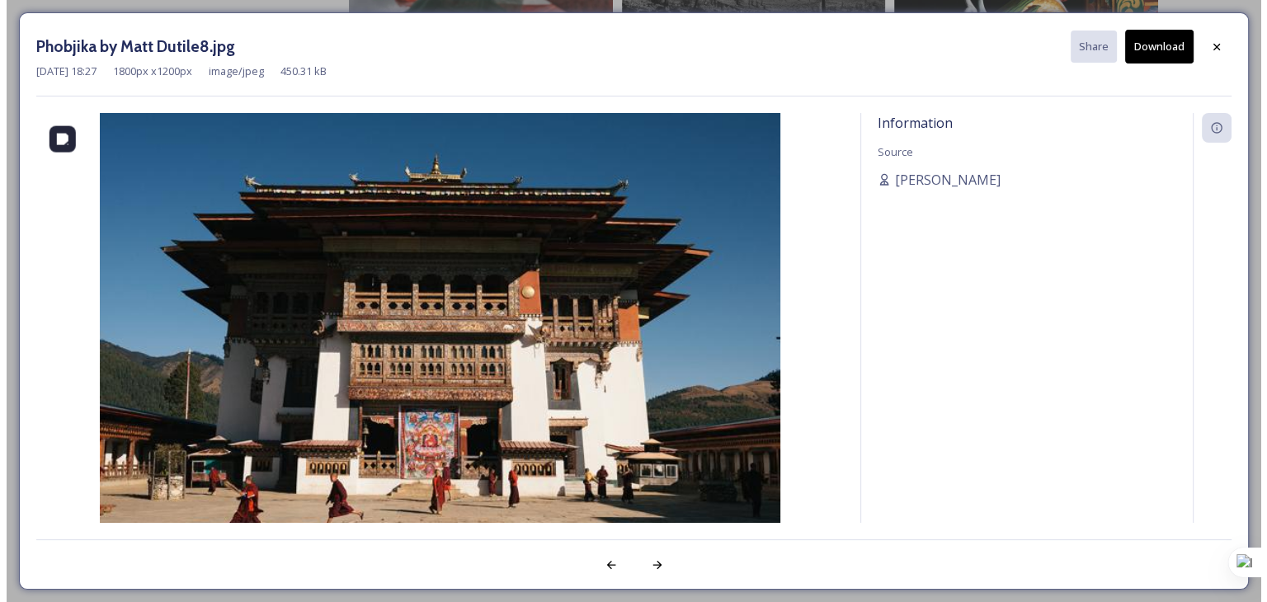
scroll to position [5018, 0]
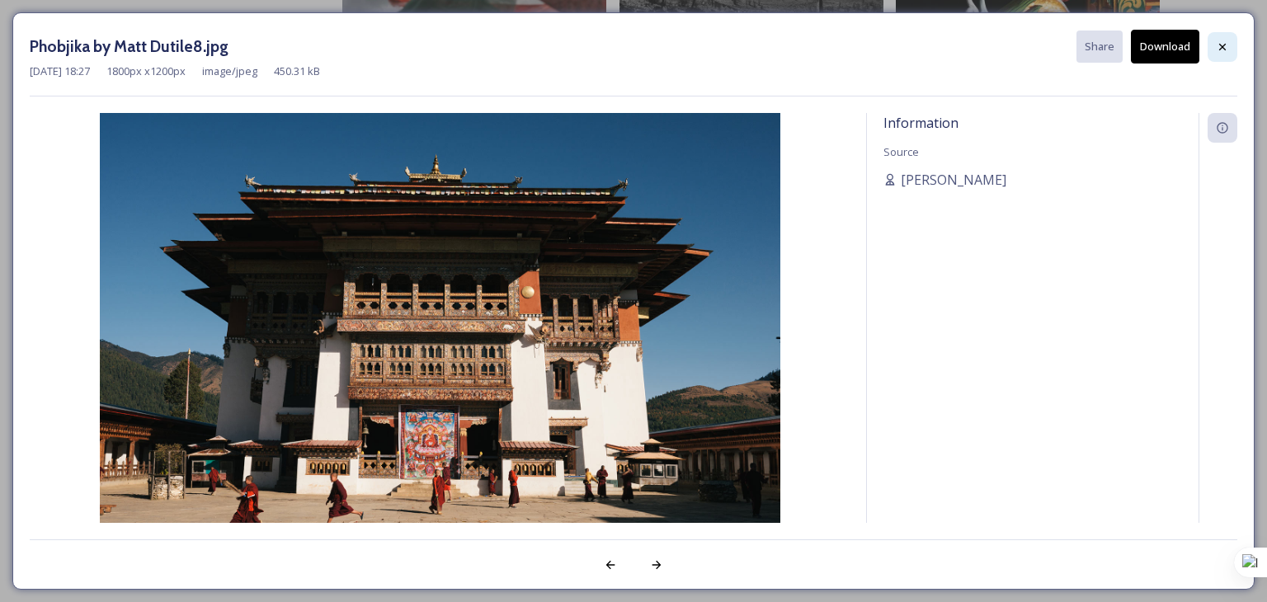
click at [1222, 44] on icon at bounding box center [1222, 46] width 13 height 13
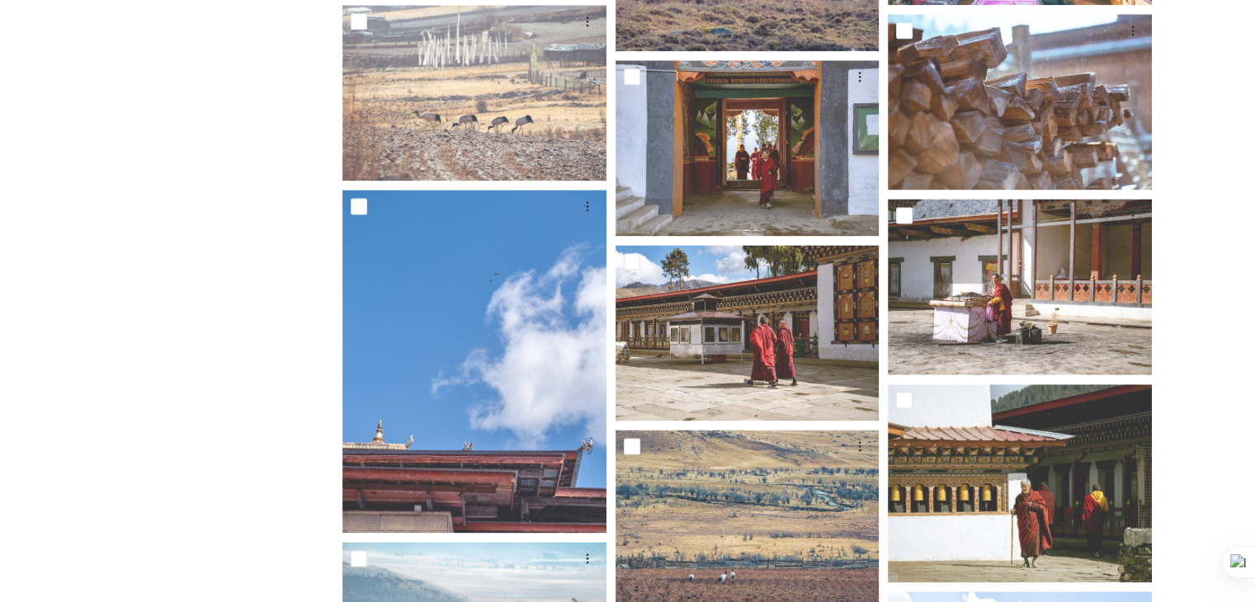
scroll to position [2199, 0]
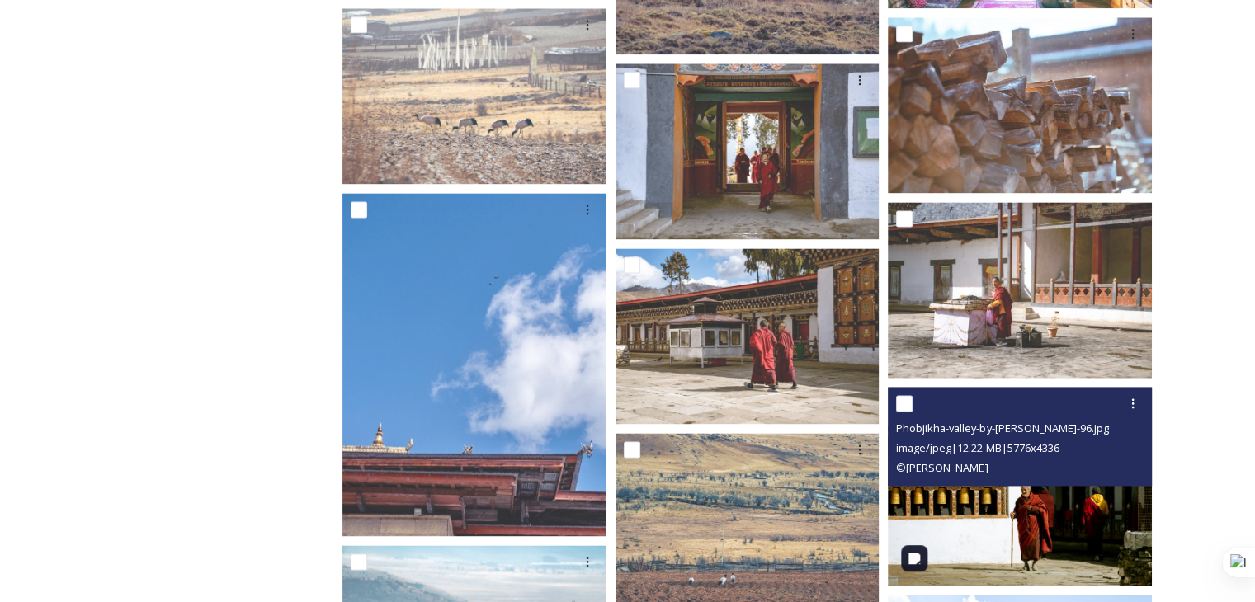
click at [1026, 541] on img at bounding box center [1020, 487] width 264 height 198
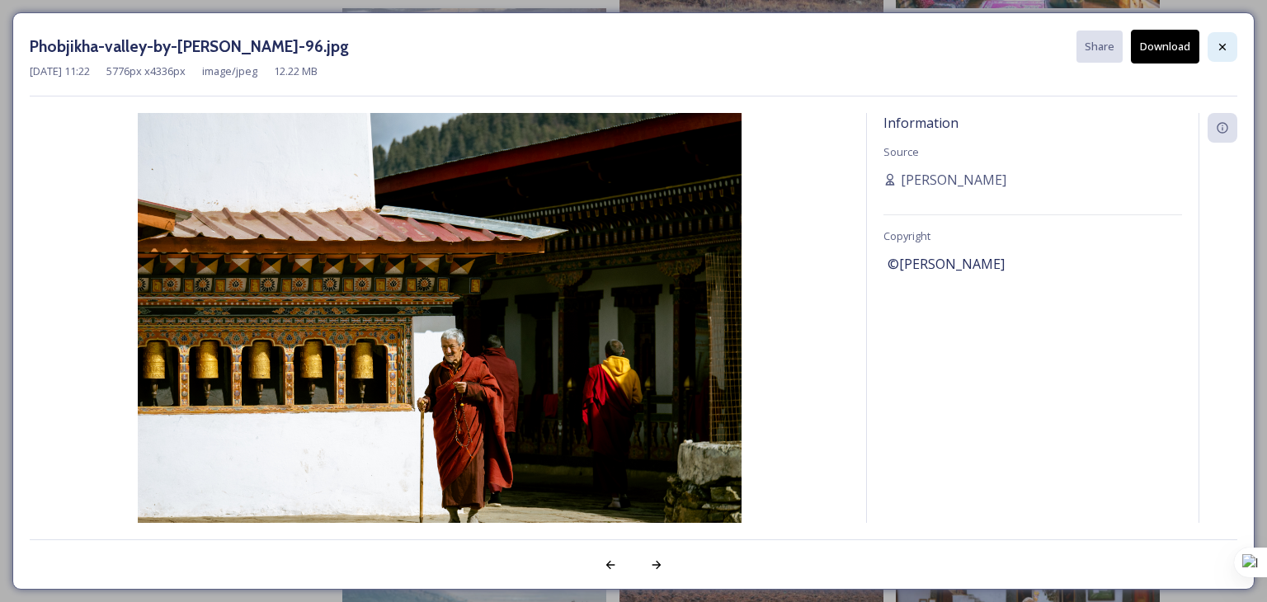
click at [1221, 35] on div at bounding box center [1223, 47] width 30 height 30
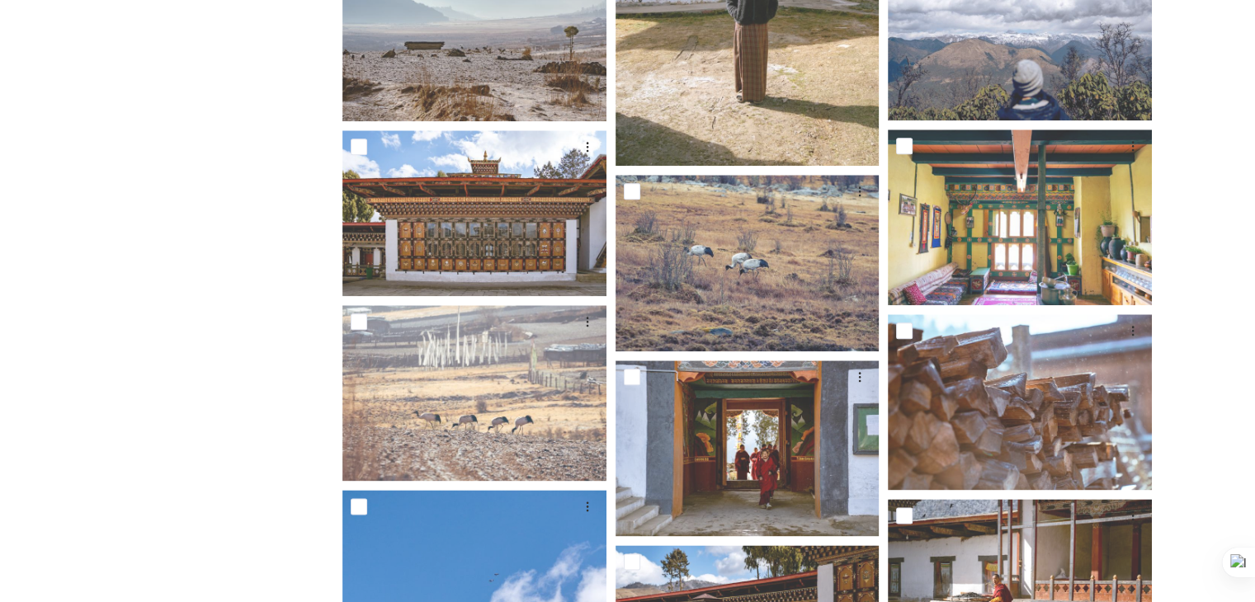
scroll to position [1787, 0]
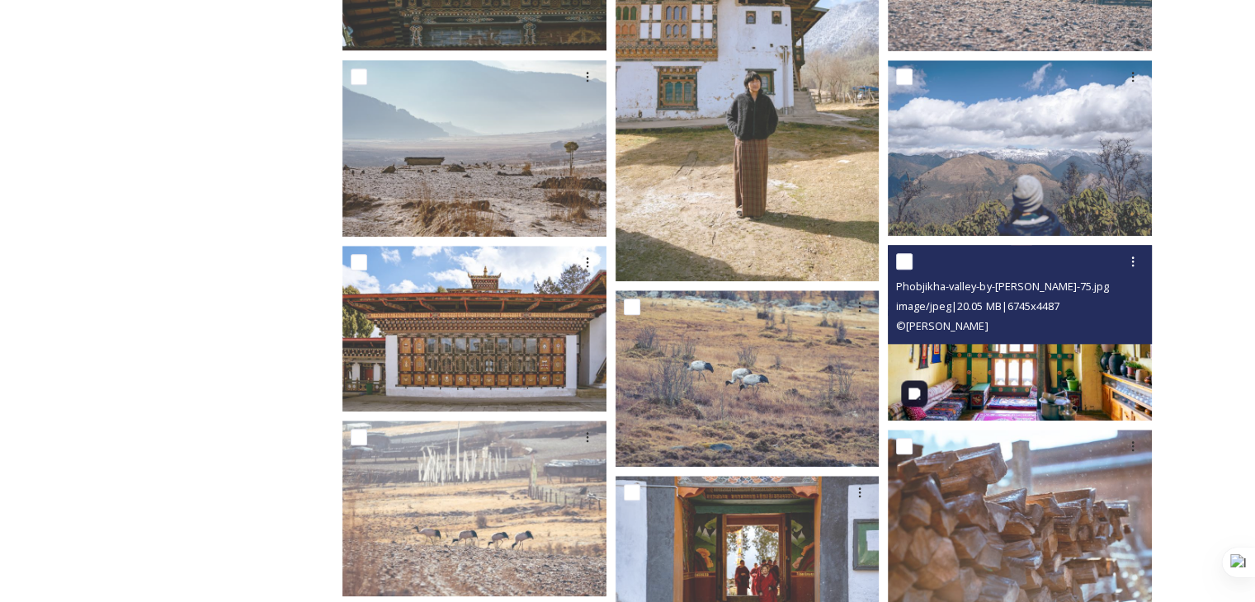
click at [1054, 364] on img at bounding box center [1020, 333] width 264 height 176
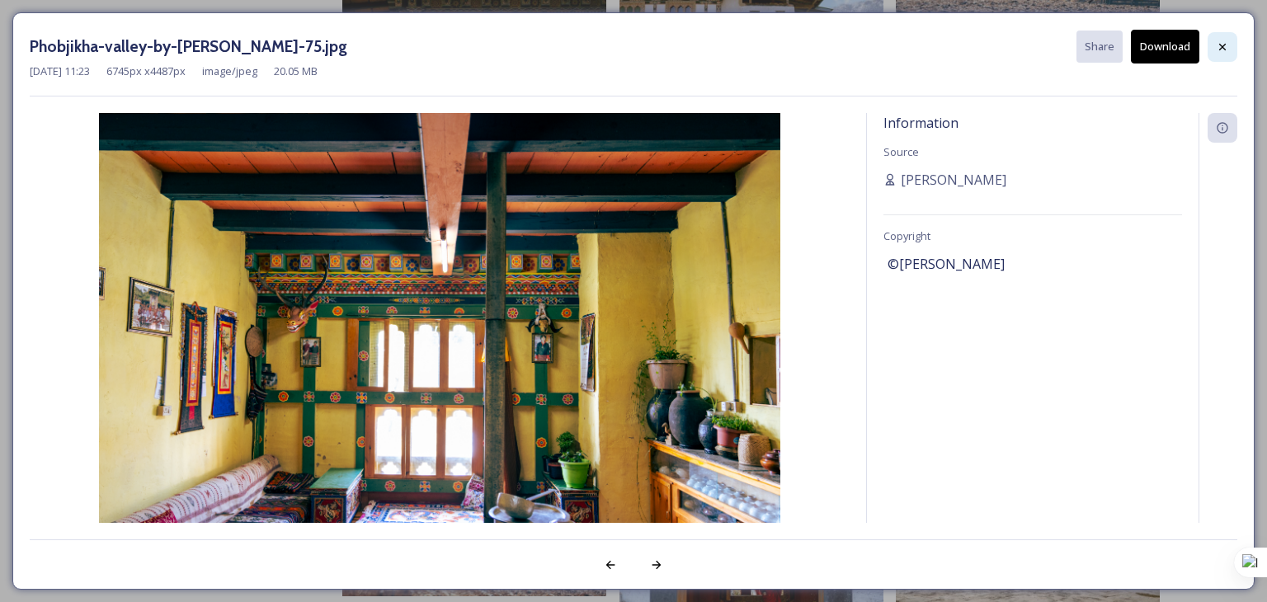
click at [1231, 44] on div at bounding box center [1223, 47] width 30 height 30
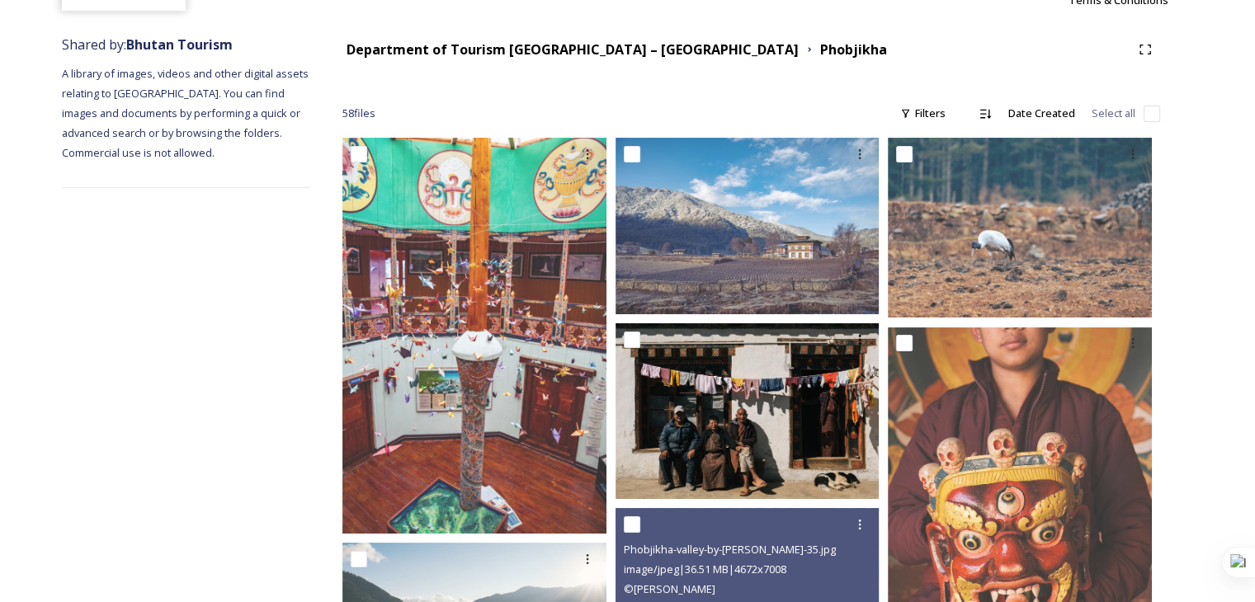
scroll to position [165, 0]
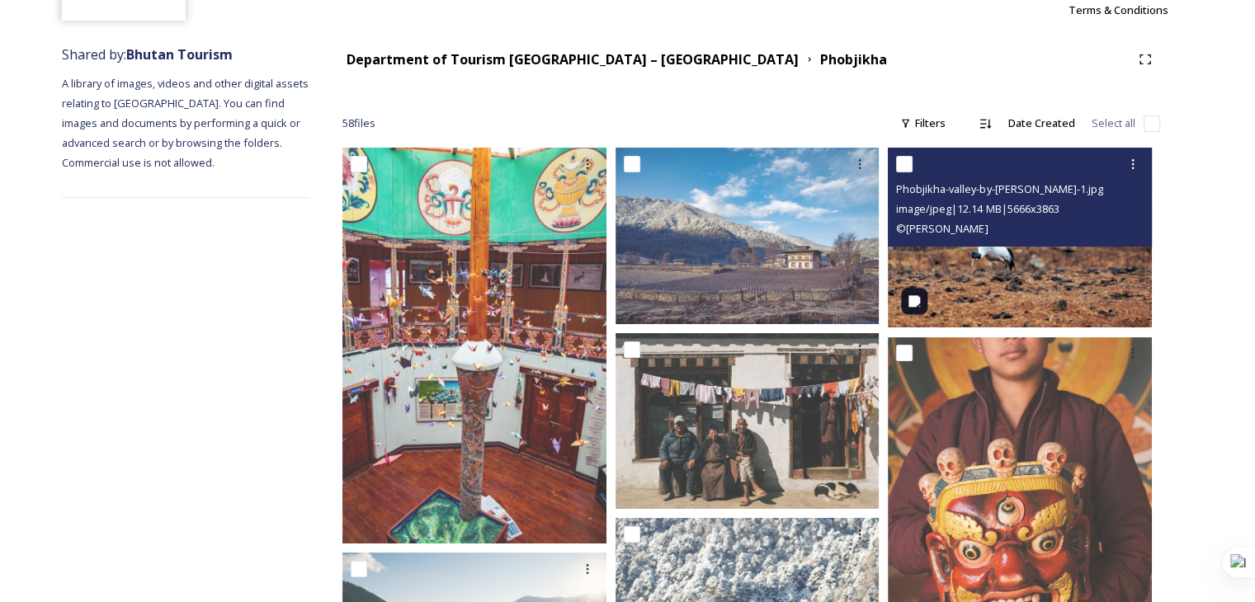
click at [971, 271] on img at bounding box center [1020, 238] width 264 height 180
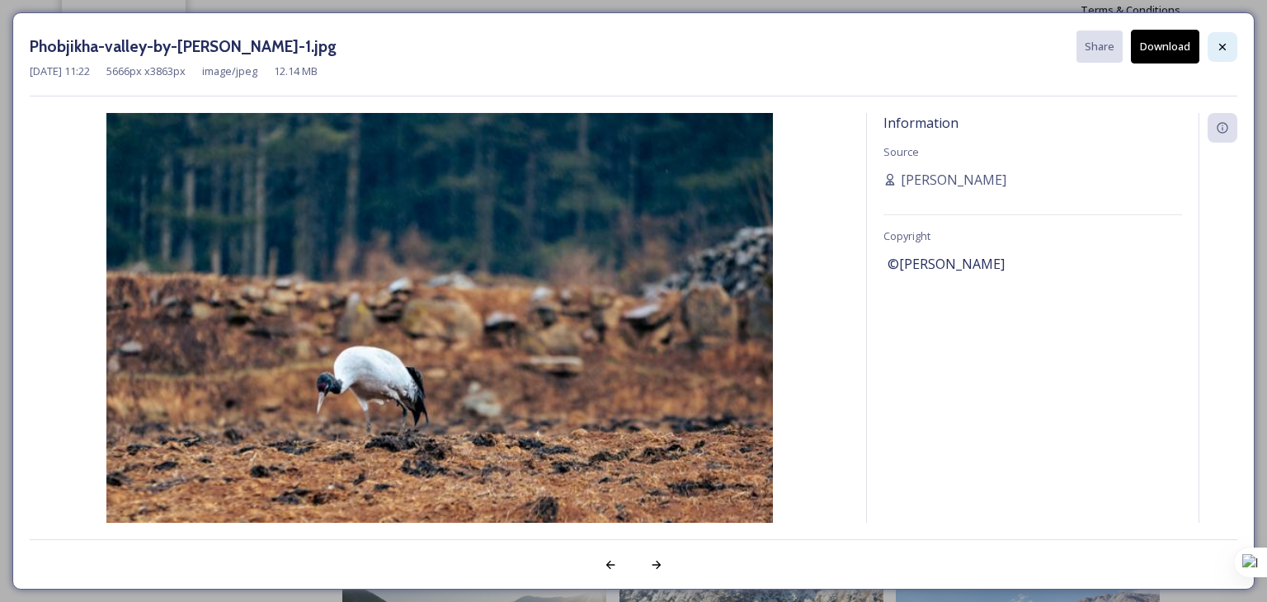
click at [1214, 45] on div at bounding box center [1223, 47] width 30 height 30
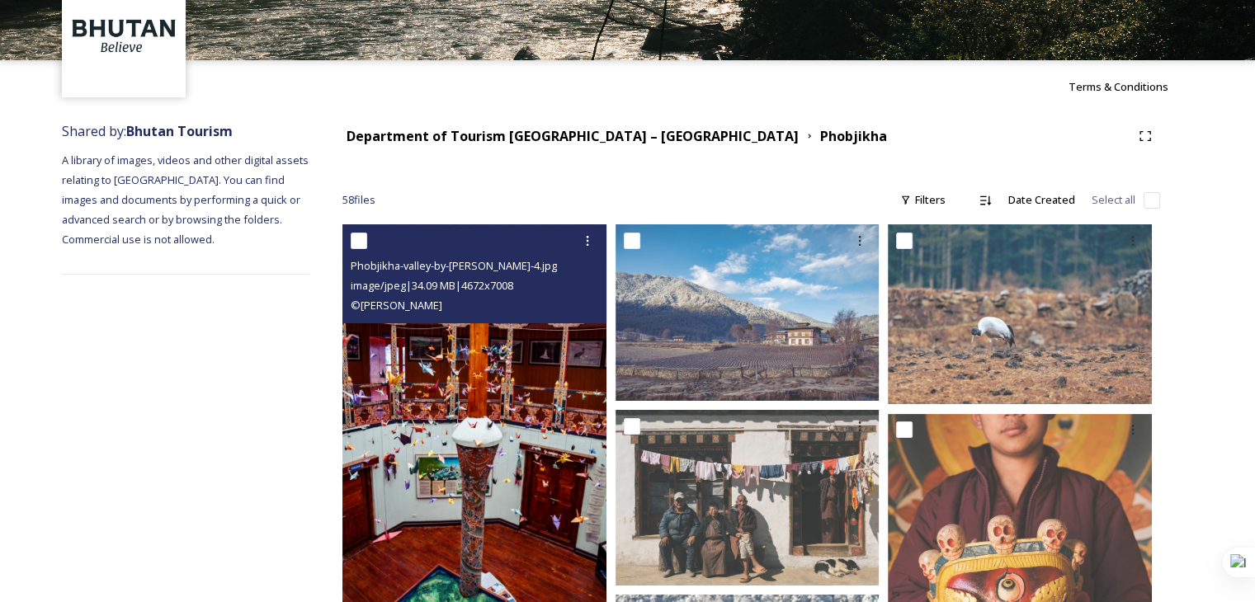
scroll to position [82, 0]
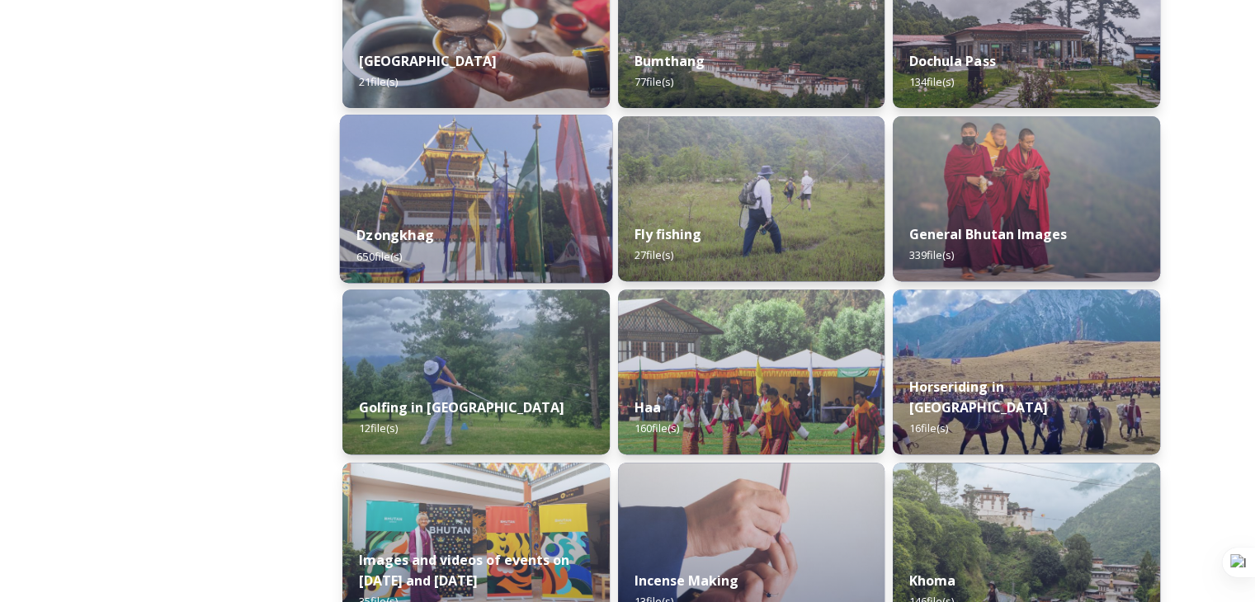
scroll to position [660, 0]
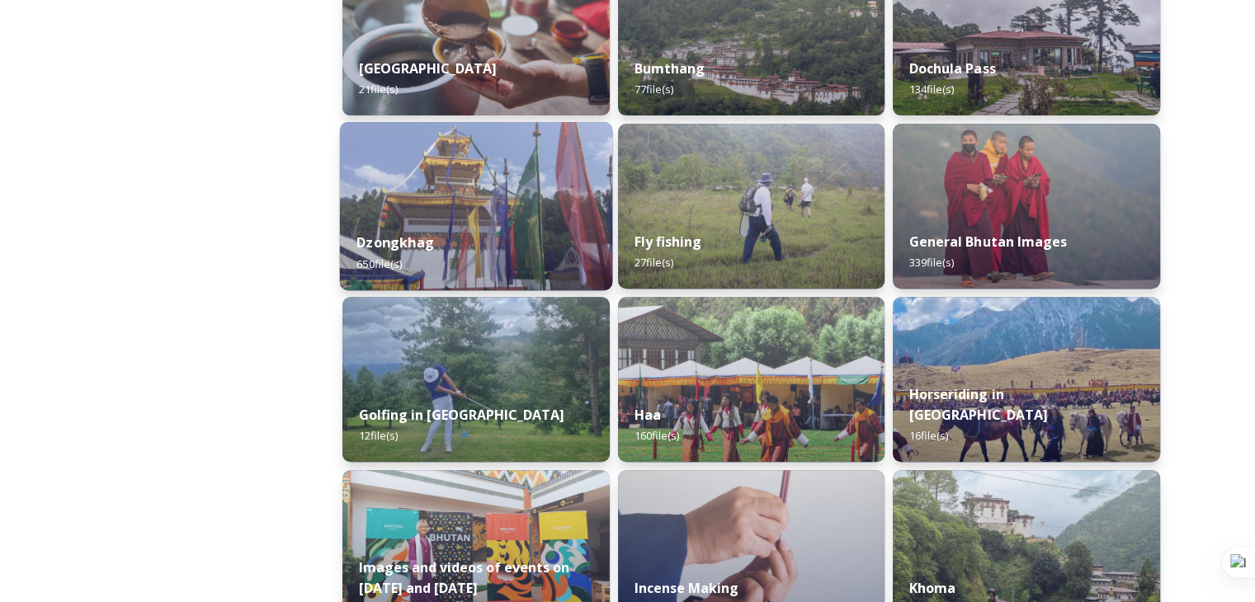
click at [447, 235] on div "Dzongkhag 650 file(s)" at bounding box center [476, 252] width 272 height 75
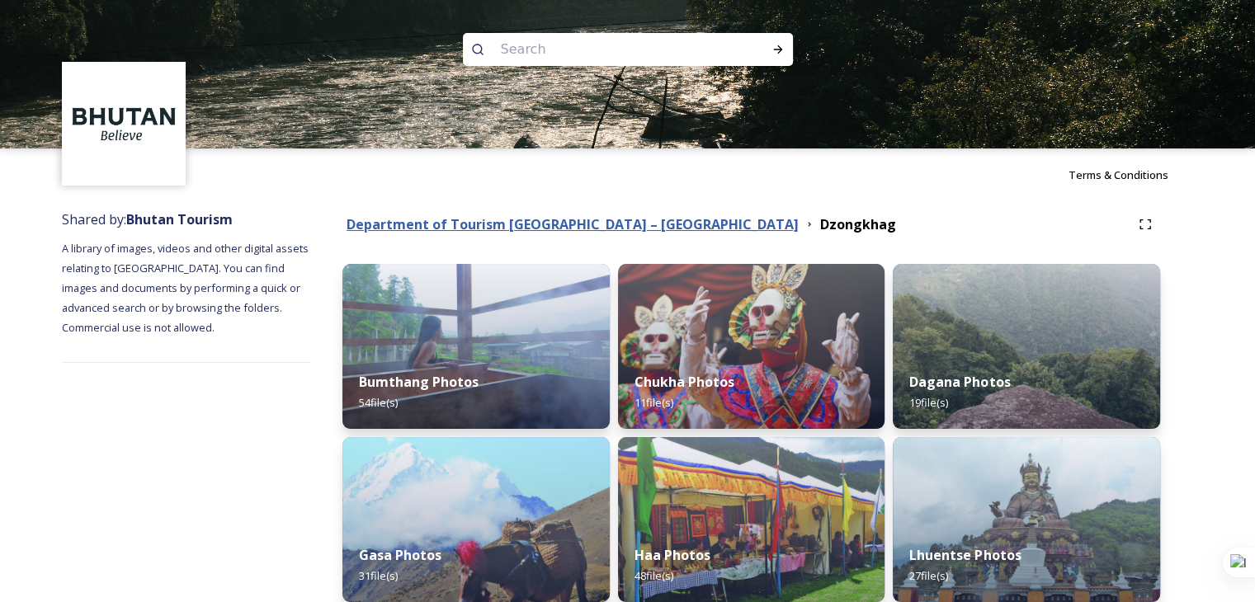
click at [459, 229] on strong "Department of Tourism [GEOGRAPHIC_DATA] – [GEOGRAPHIC_DATA]" at bounding box center [572, 224] width 452 height 18
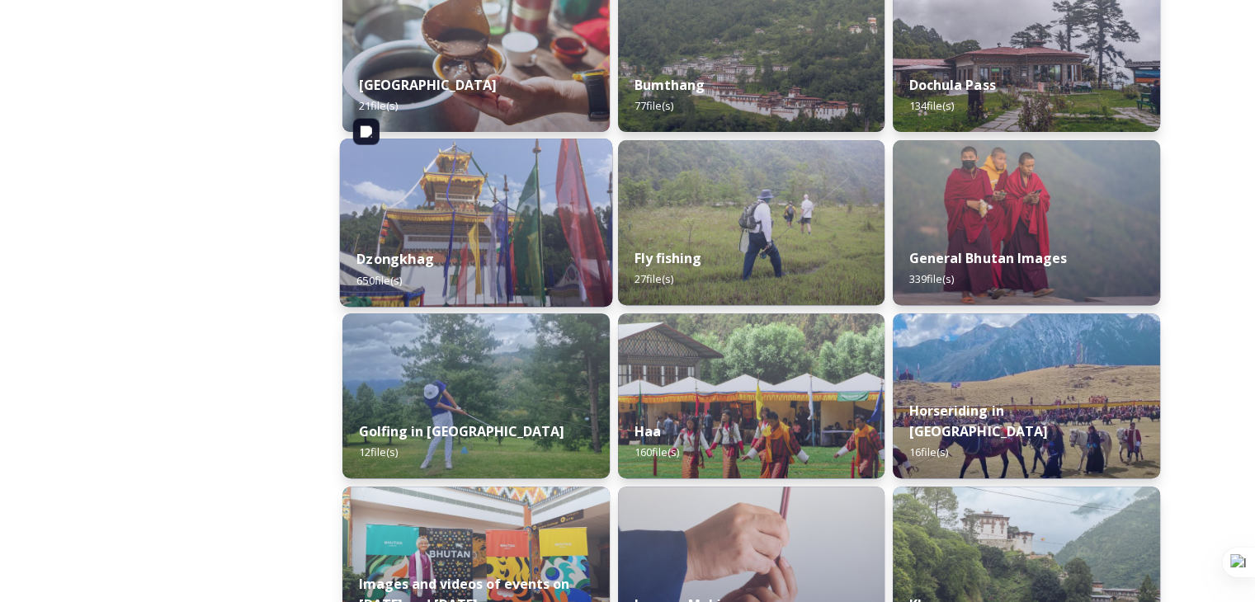
scroll to position [660, 0]
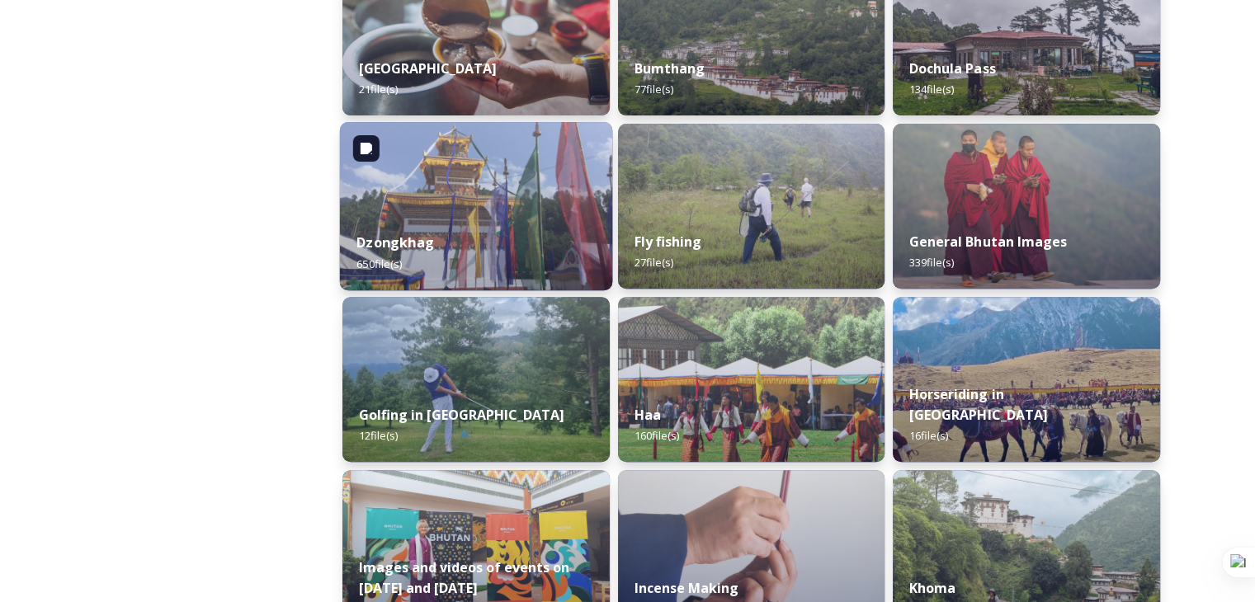
click at [435, 244] on div "Dzongkhag 650 file(s)" at bounding box center [476, 252] width 272 height 75
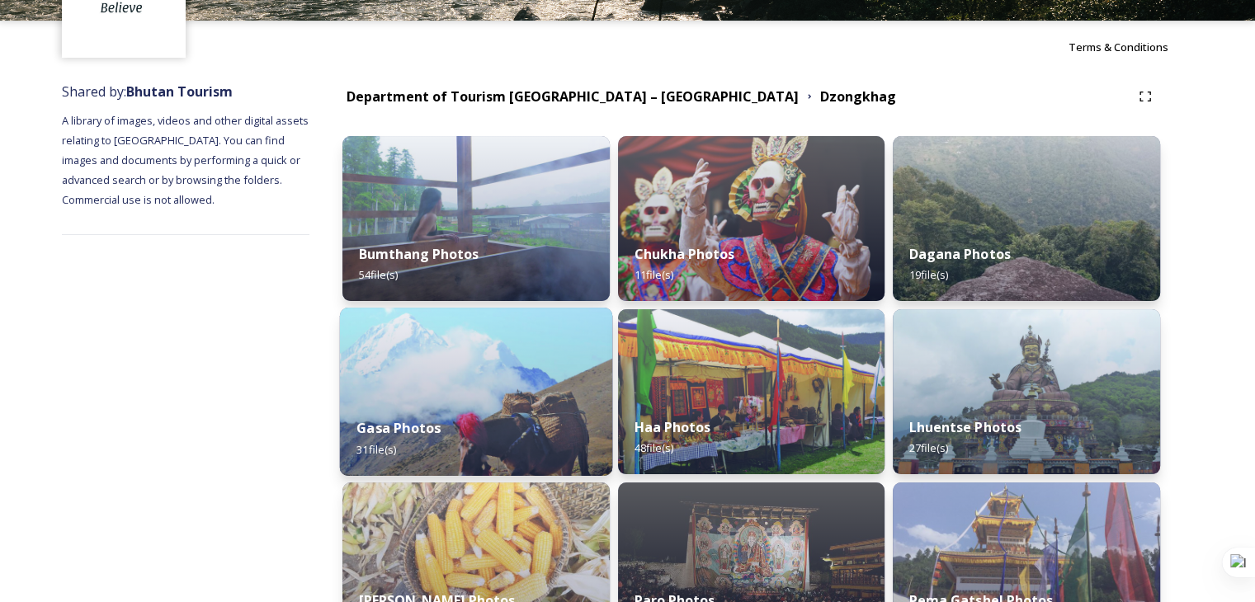
scroll to position [27, 0]
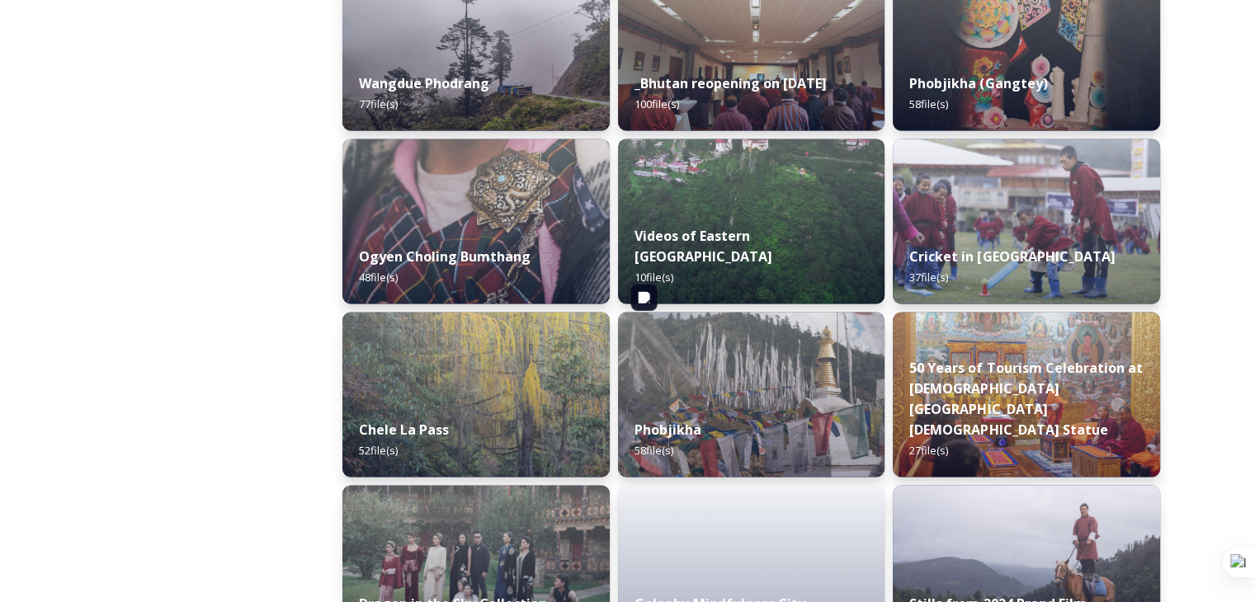
scroll to position [2557, 0]
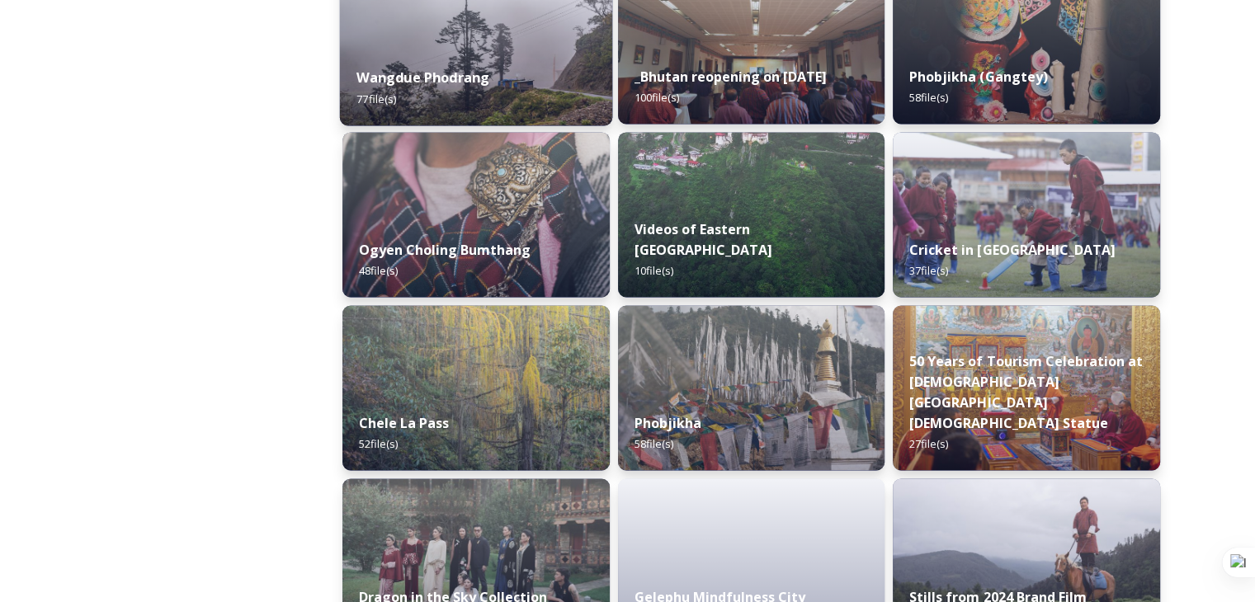
click at [477, 87] on div "Wangdue Phodrang 77 file(s)" at bounding box center [476, 87] width 272 height 75
click at [477, 87] on strong "Wangdue Phodrang" at bounding box center [422, 77] width 133 height 18
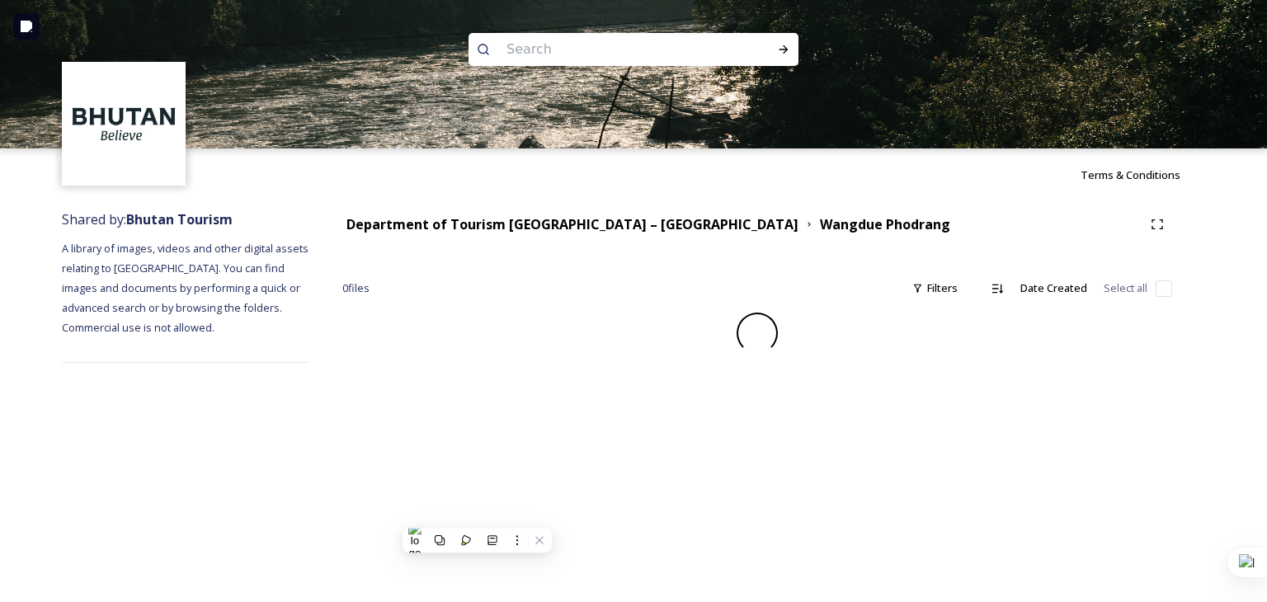
click at [522, 51] on input at bounding box center [611, 49] width 226 height 36
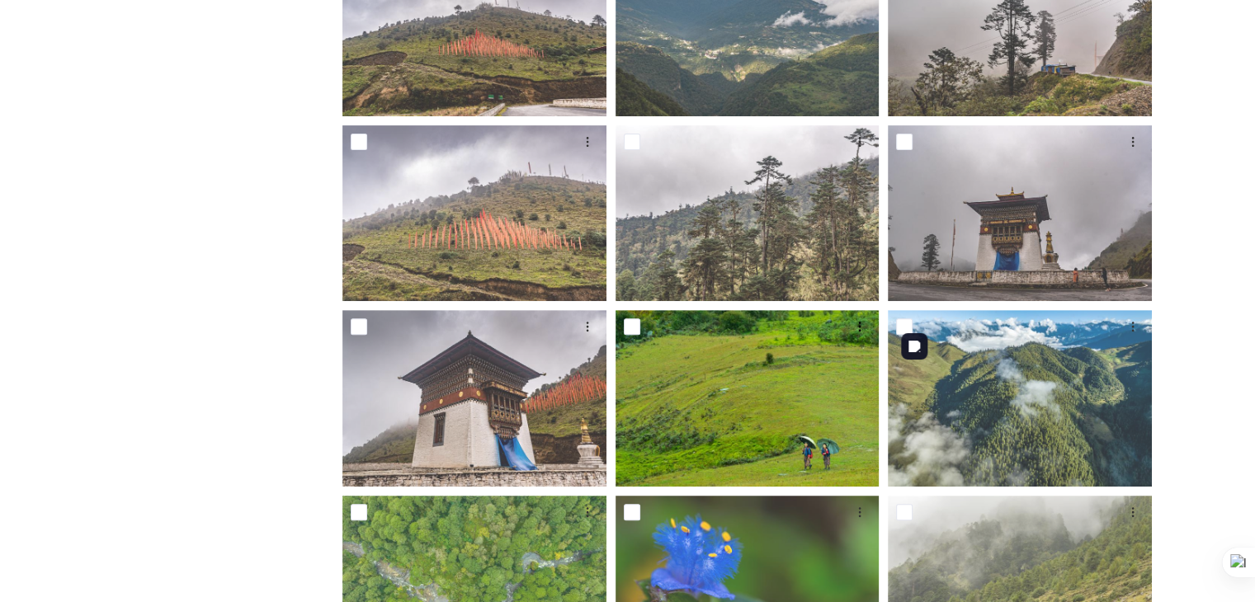
scroll to position [660, 0]
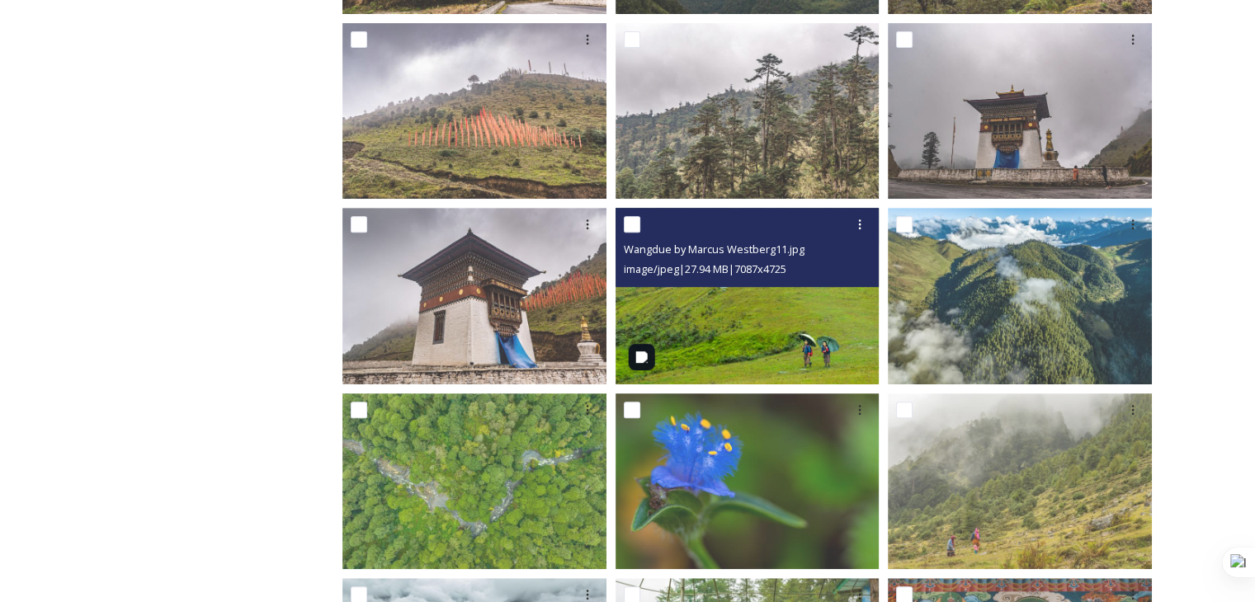
click at [794, 354] on img at bounding box center [747, 296] width 264 height 176
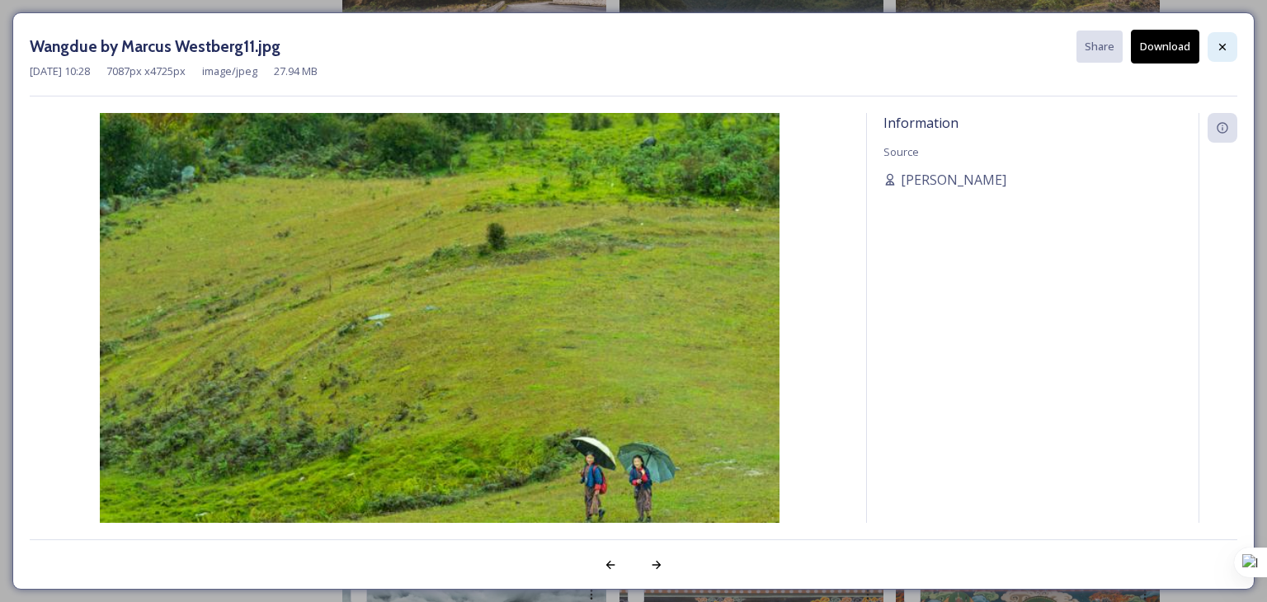
click at [1224, 40] on icon at bounding box center [1222, 46] width 13 height 13
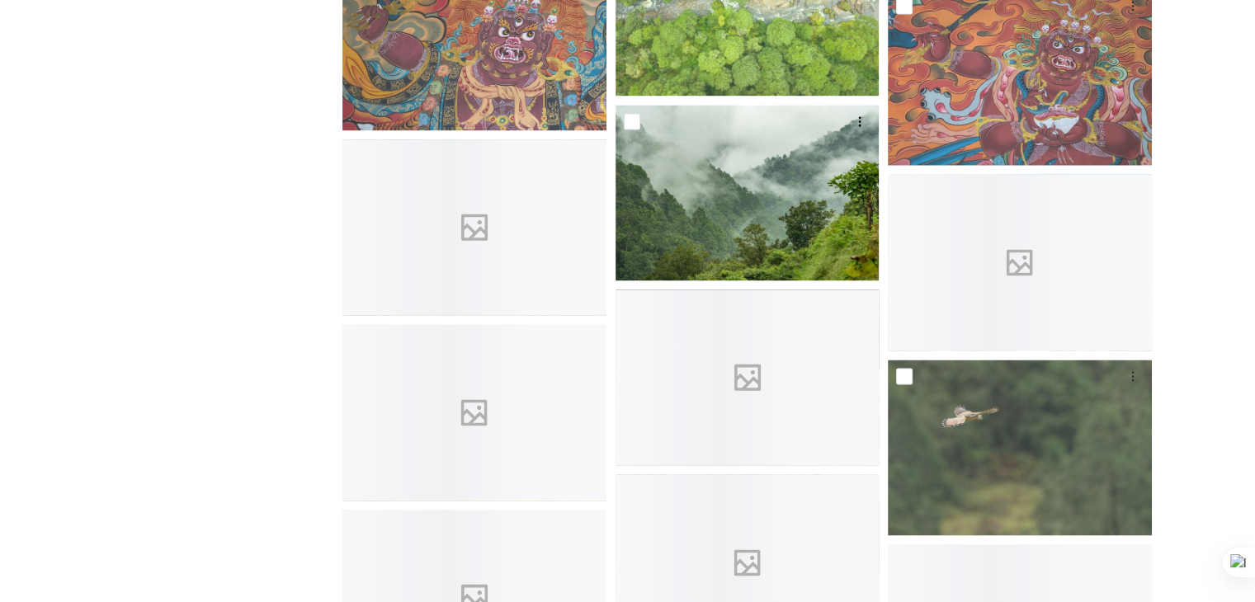
scroll to position [2805, 0]
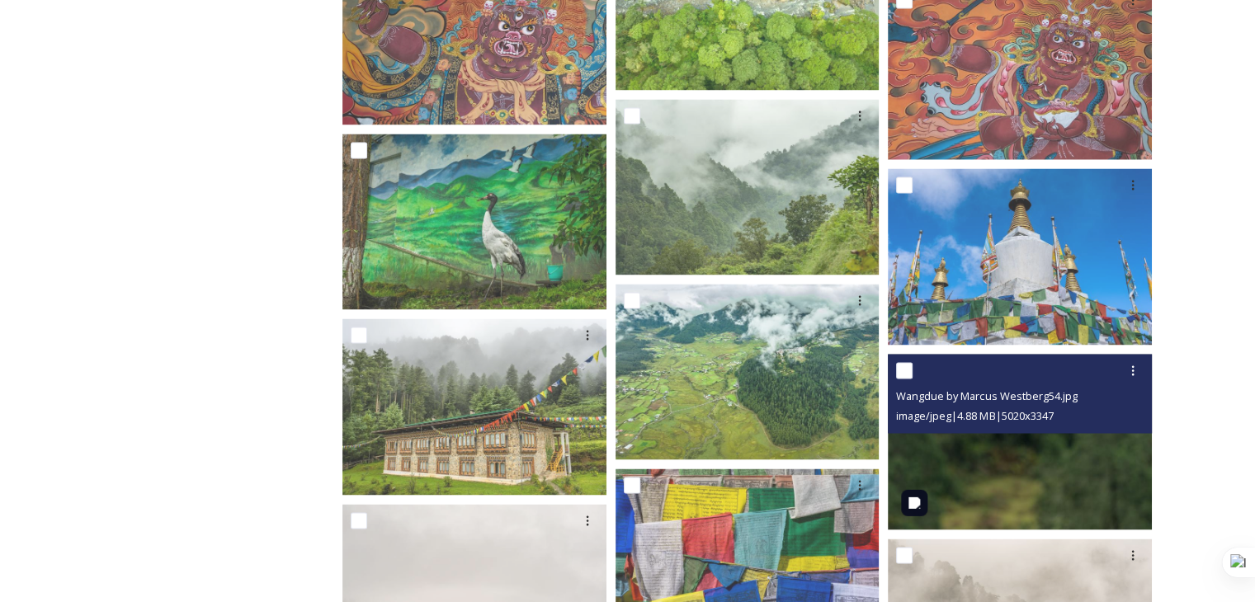
click at [982, 449] on img at bounding box center [1020, 442] width 264 height 176
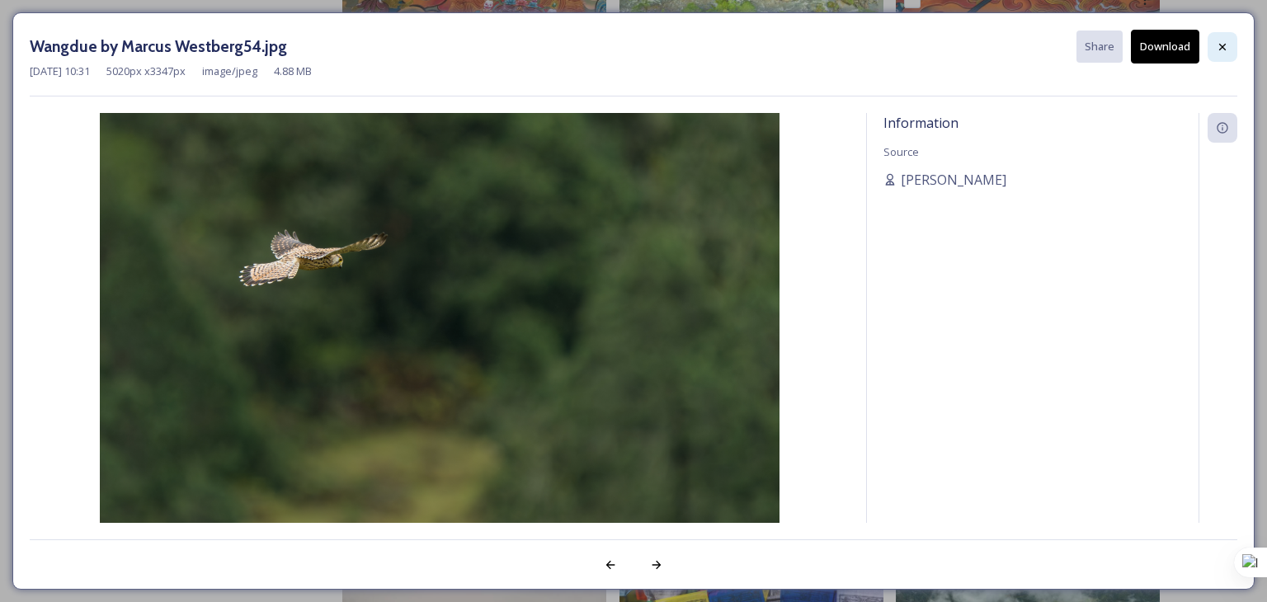
click at [1217, 53] on div at bounding box center [1223, 47] width 30 height 30
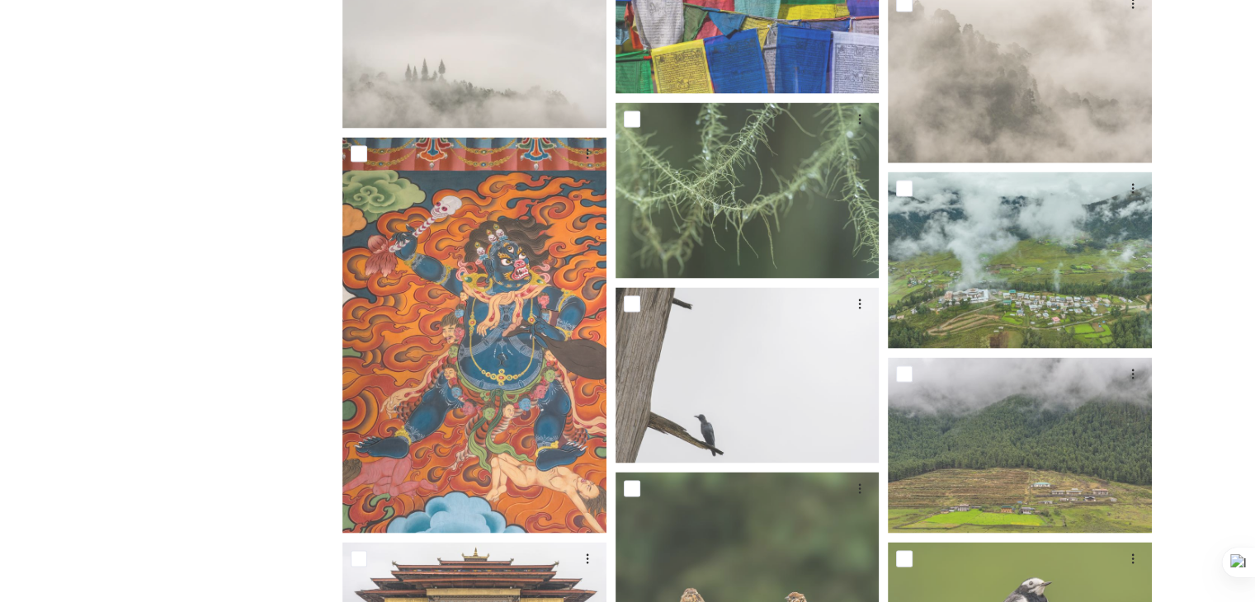
scroll to position [3339, 0]
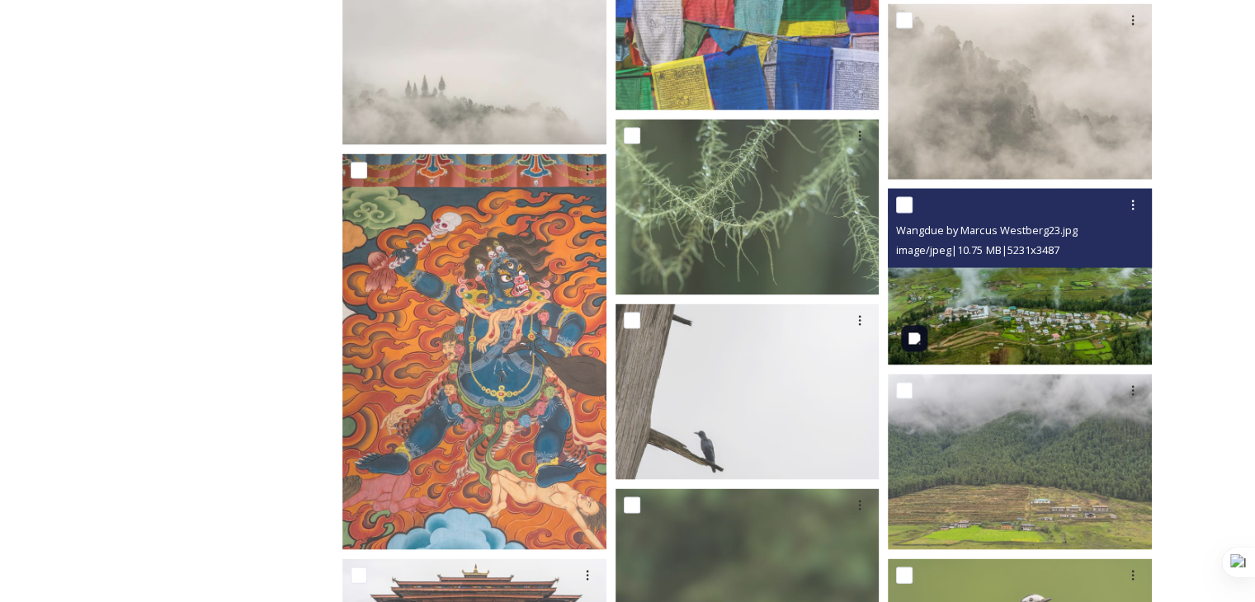
click at [1034, 315] on img at bounding box center [1020, 277] width 264 height 176
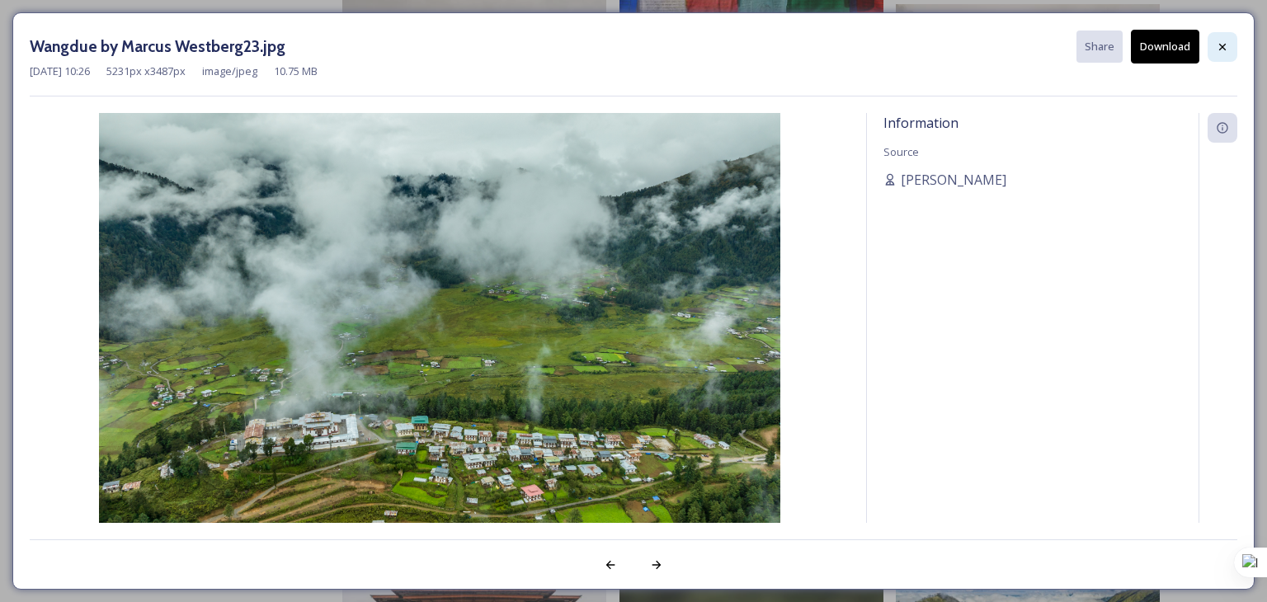
click at [1225, 47] on icon at bounding box center [1222, 46] width 13 height 13
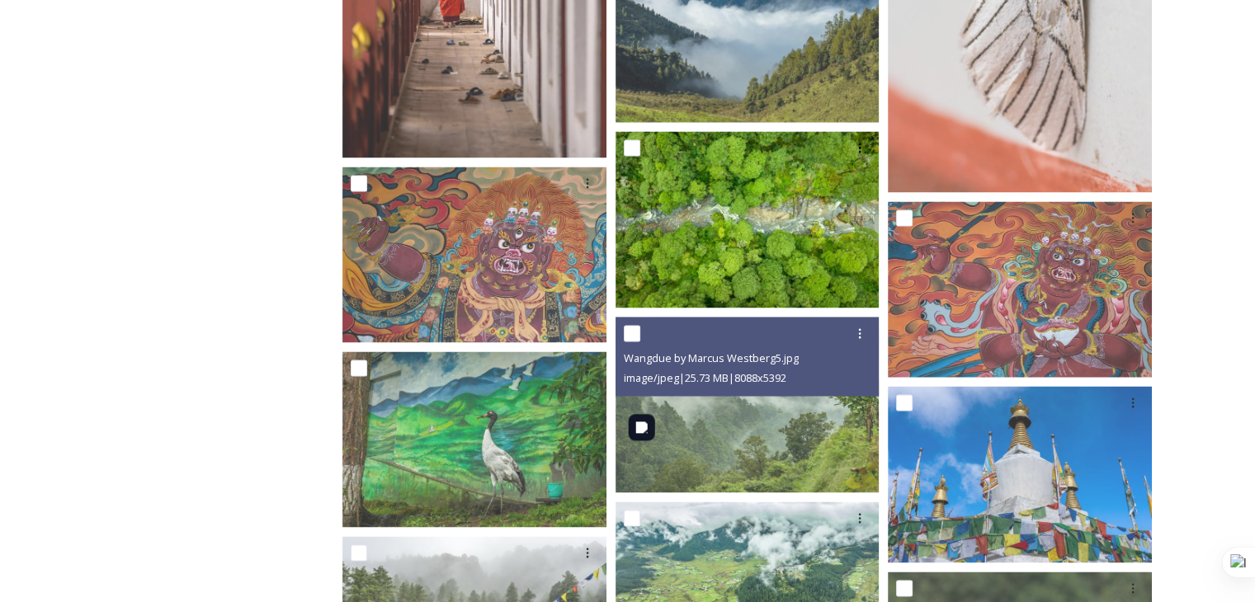
scroll to position [2762, 0]
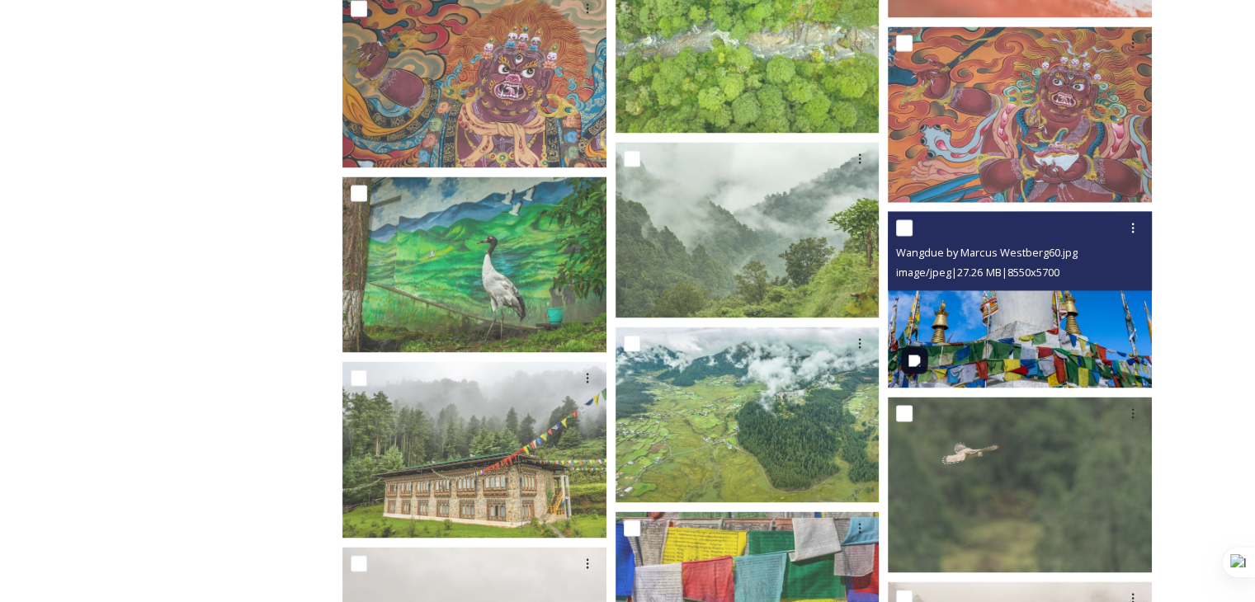
click at [1024, 360] on img at bounding box center [1020, 299] width 264 height 176
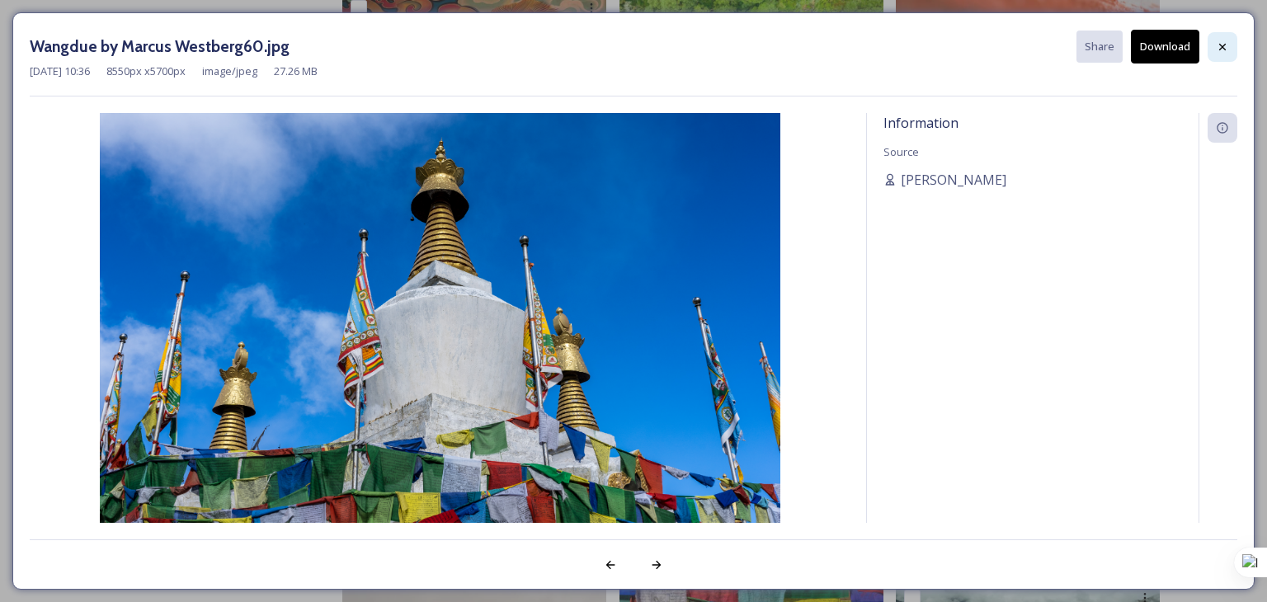
click at [1218, 49] on icon at bounding box center [1222, 46] width 13 height 13
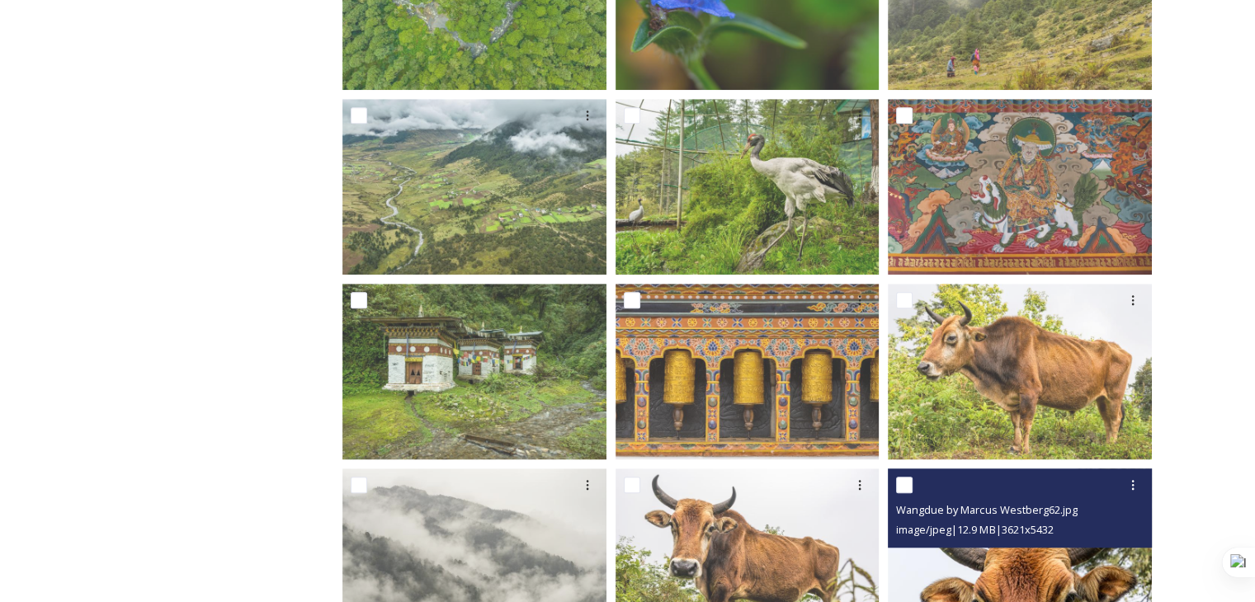
scroll to position [1112, 0]
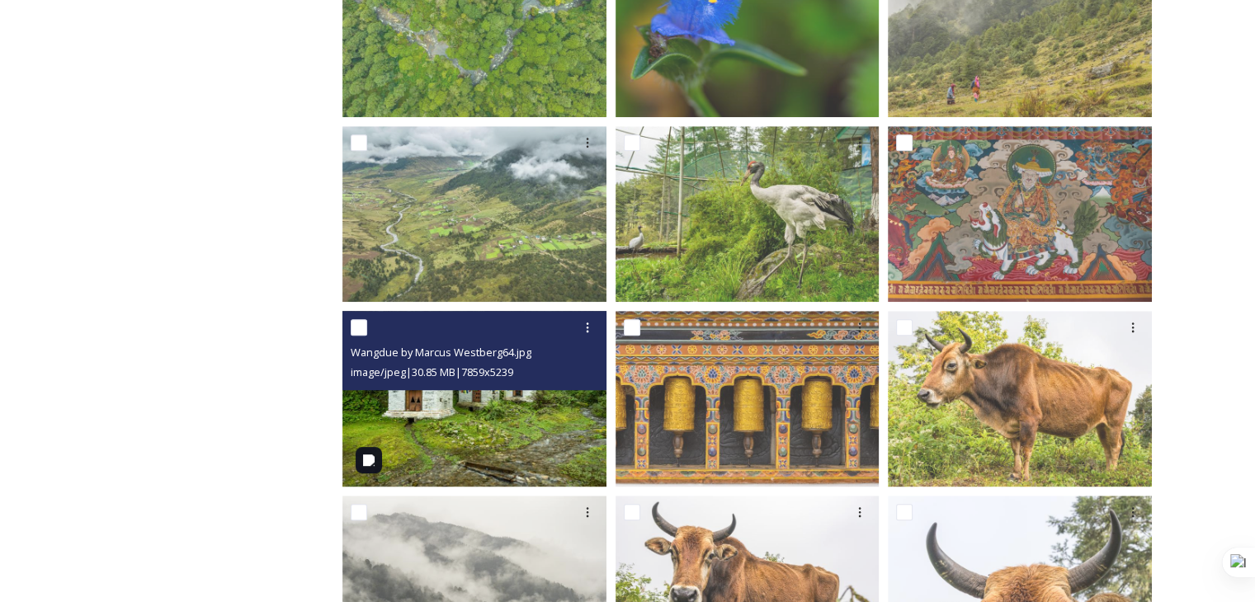
click at [546, 430] on img at bounding box center [474, 399] width 264 height 176
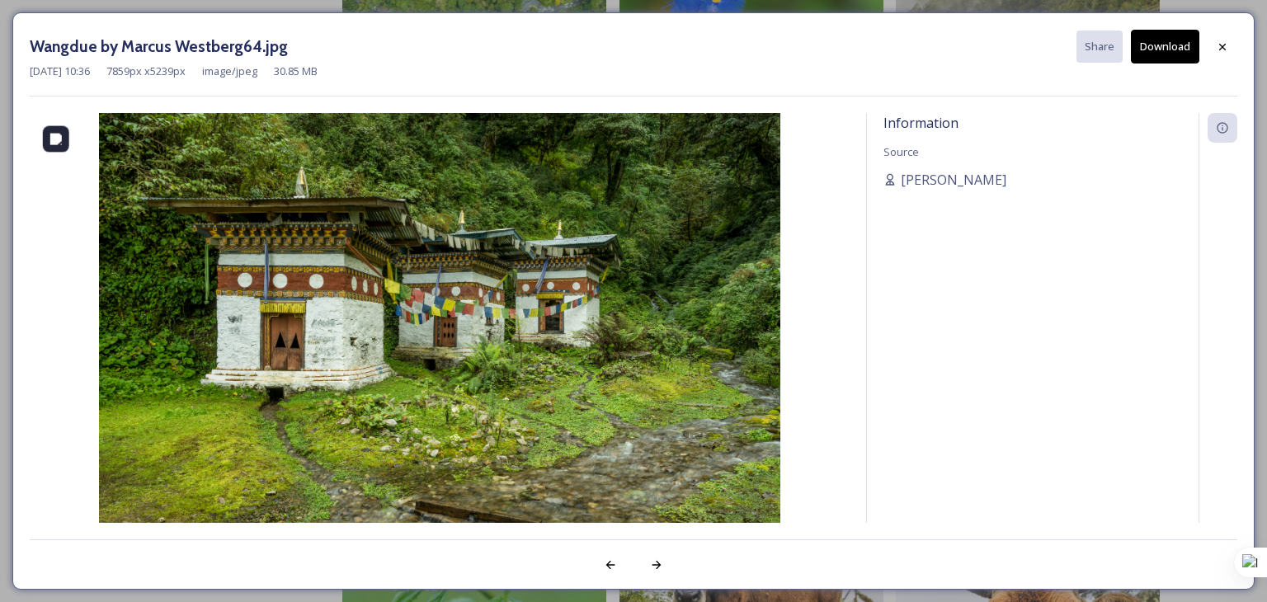
drag, startPoint x: 549, startPoint y: 412, endPoint x: 506, endPoint y: 399, distance: 44.1
click at [506, 399] on img at bounding box center [440, 340] width 820 height 454
click at [1166, 48] on button "Download" at bounding box center [1165, 47] width 68 height 34
click at [1223, 52] on icon at bounding box center [1222, 46] width 13 height 13
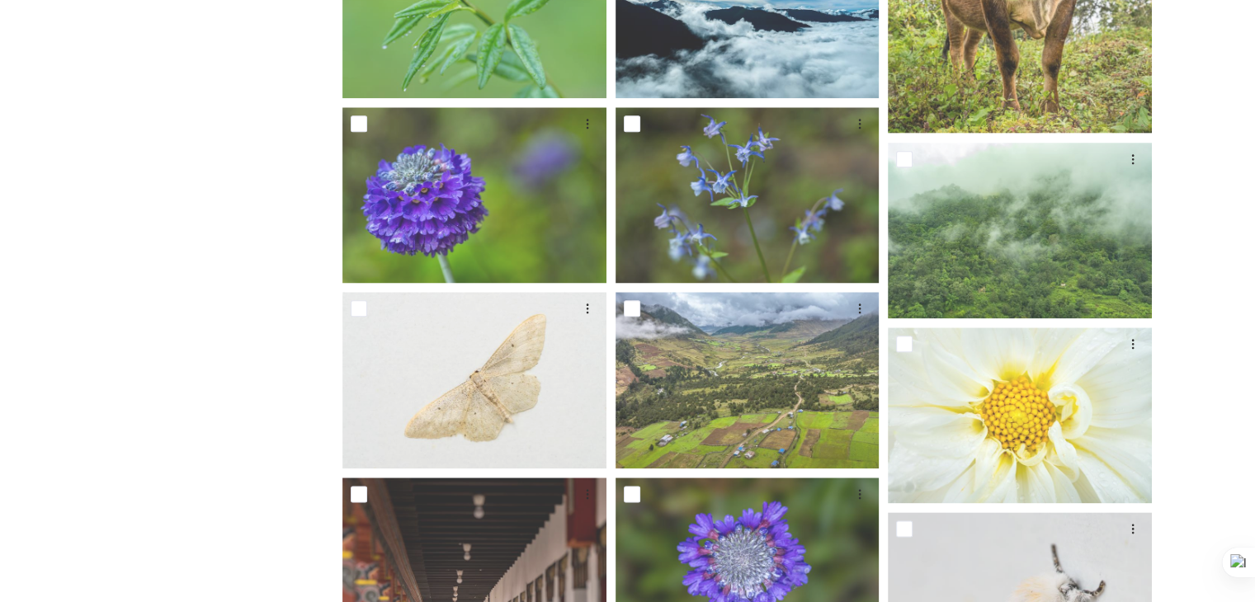
scroll to position [1854, 0]
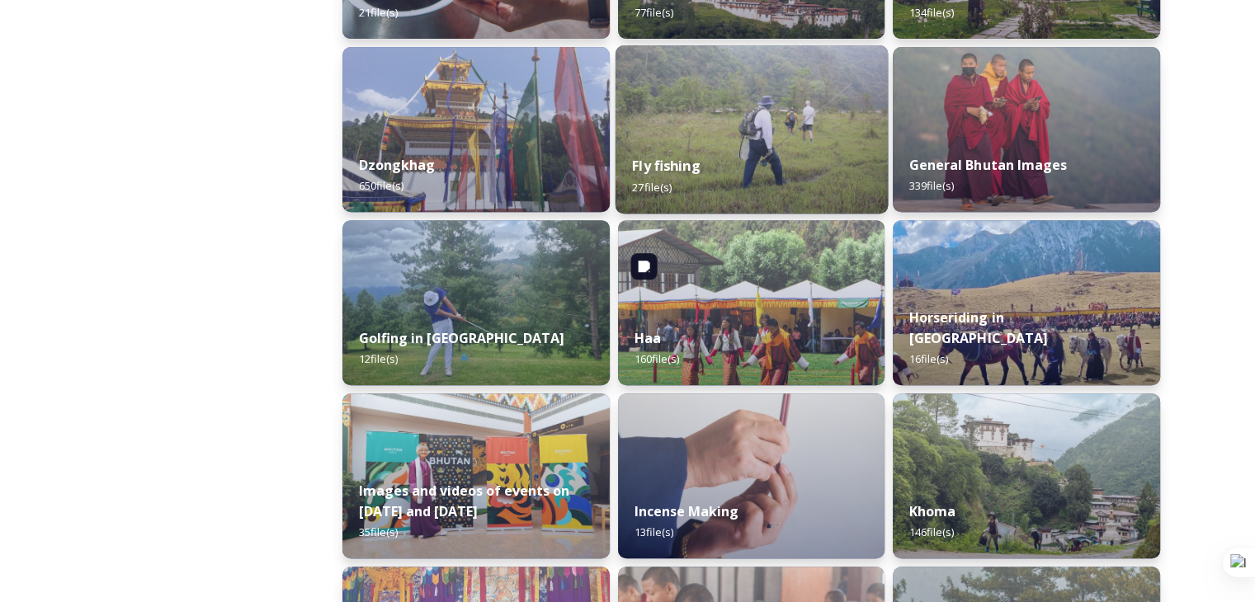
scroll to position [742, 0]
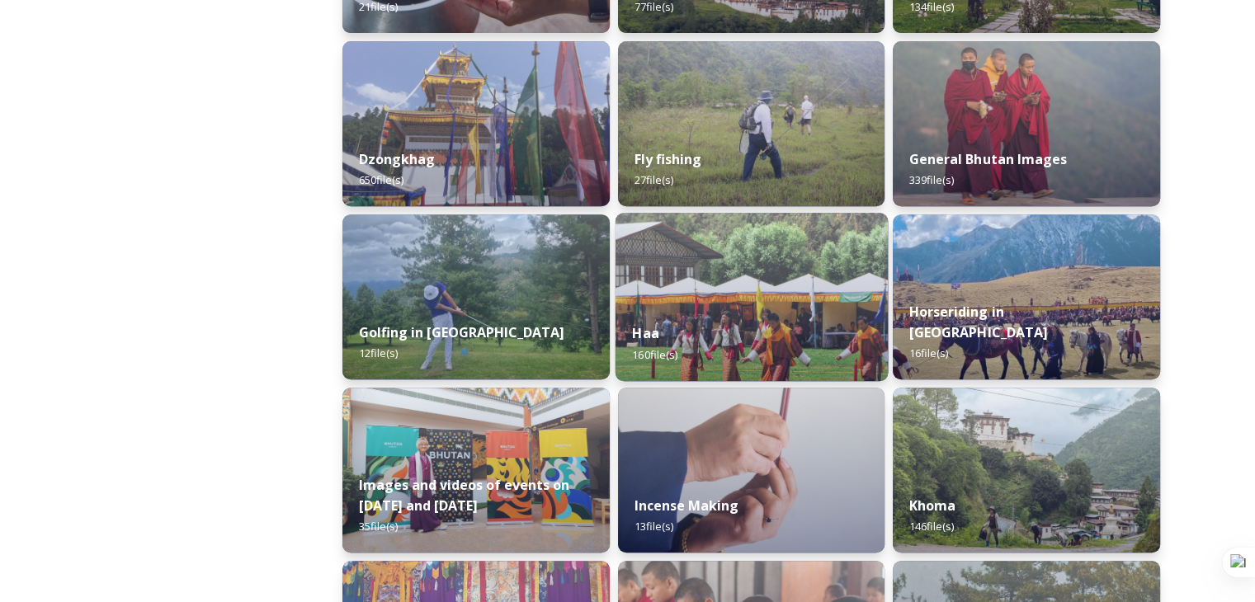
click at [760, 336] on div "Haa 160 file(s)" at bounding box center [751, 343] width 272 height 75
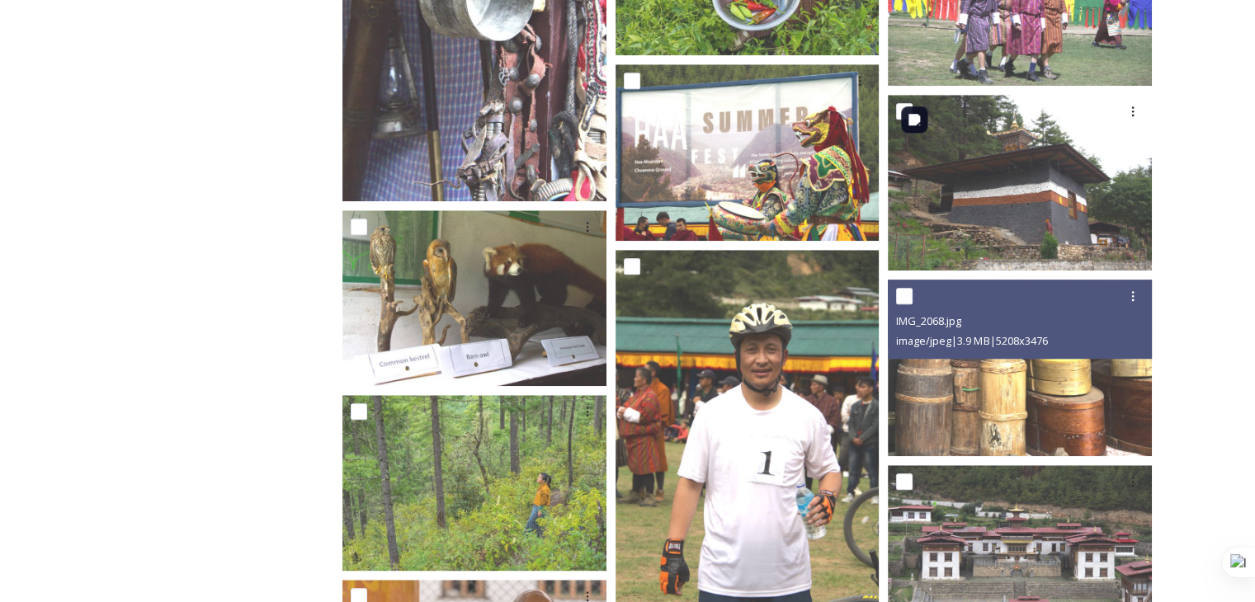
scroll to position [8084, 0]
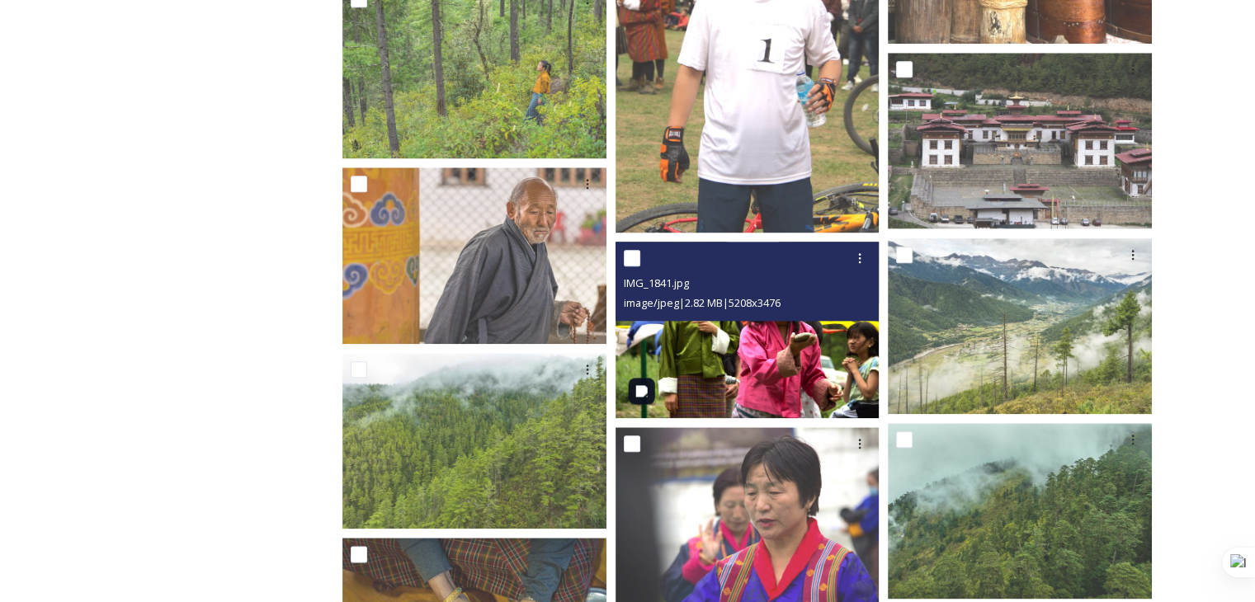
click at [805, 345] on img at bounding box center [747, 330] width 264 height 176
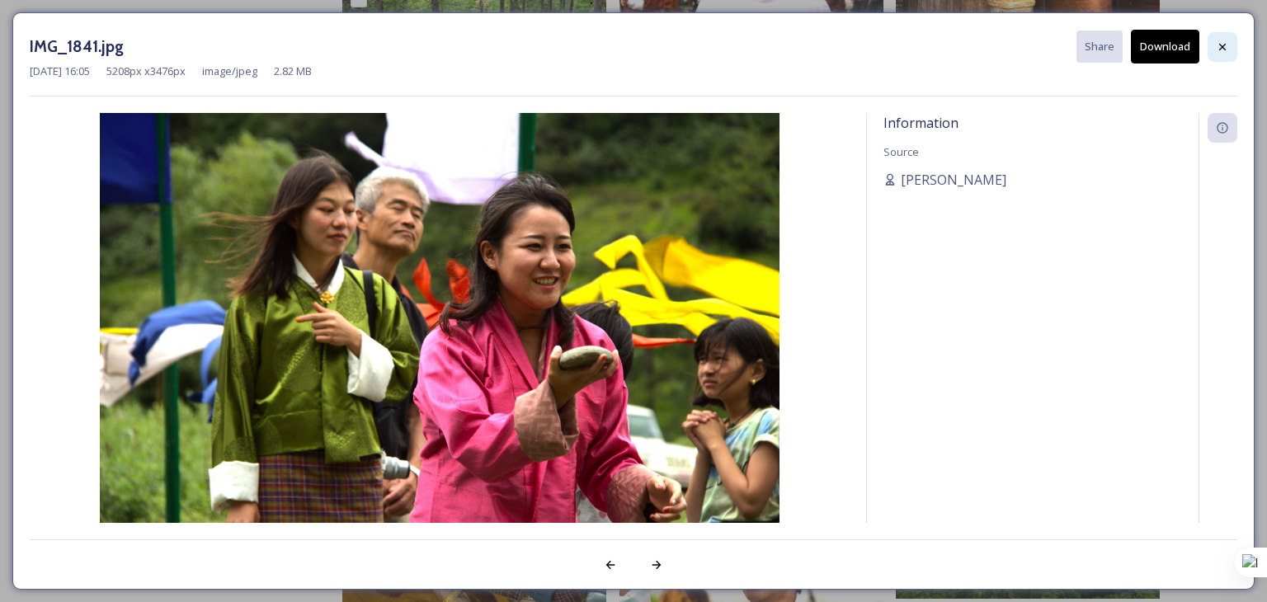
click at [1223, 57] on div at bounding box center [1223, 47] width 30 height 30
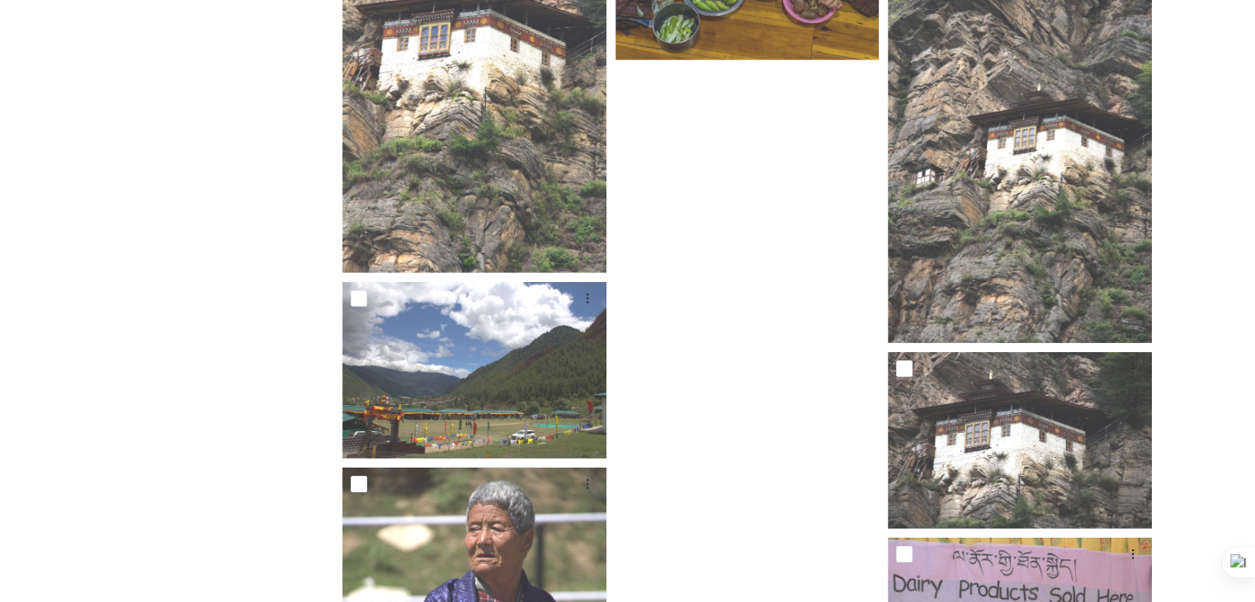
scroll to position [11251, 0]
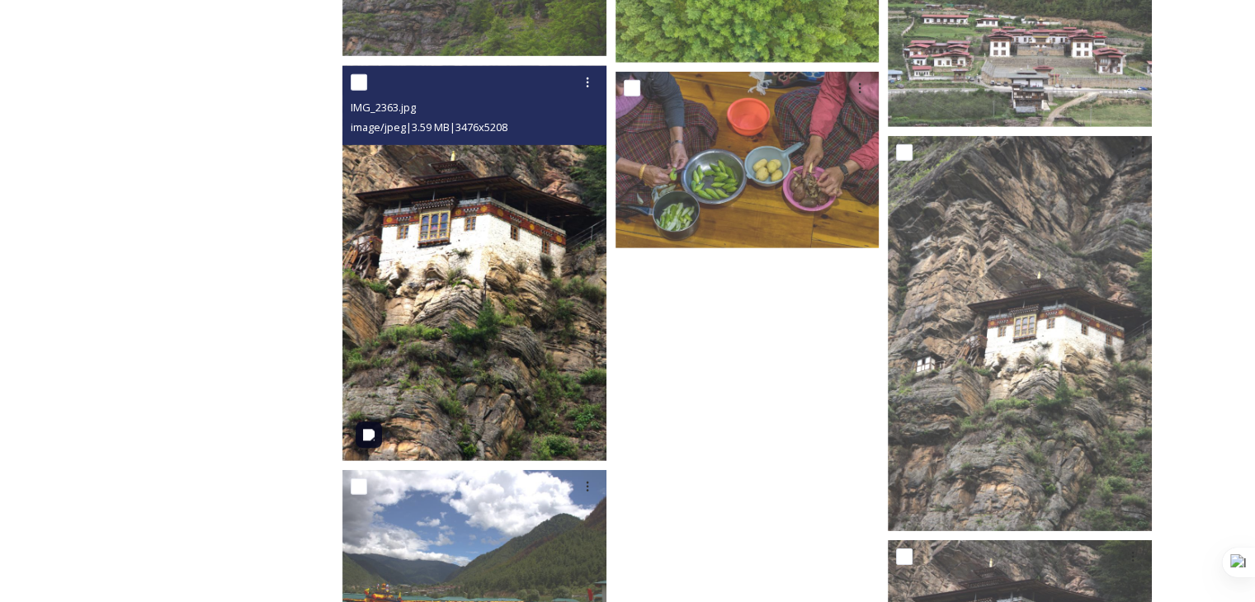
click at [528, 370] on img at bounding box center [474, 263] width 264 height 396
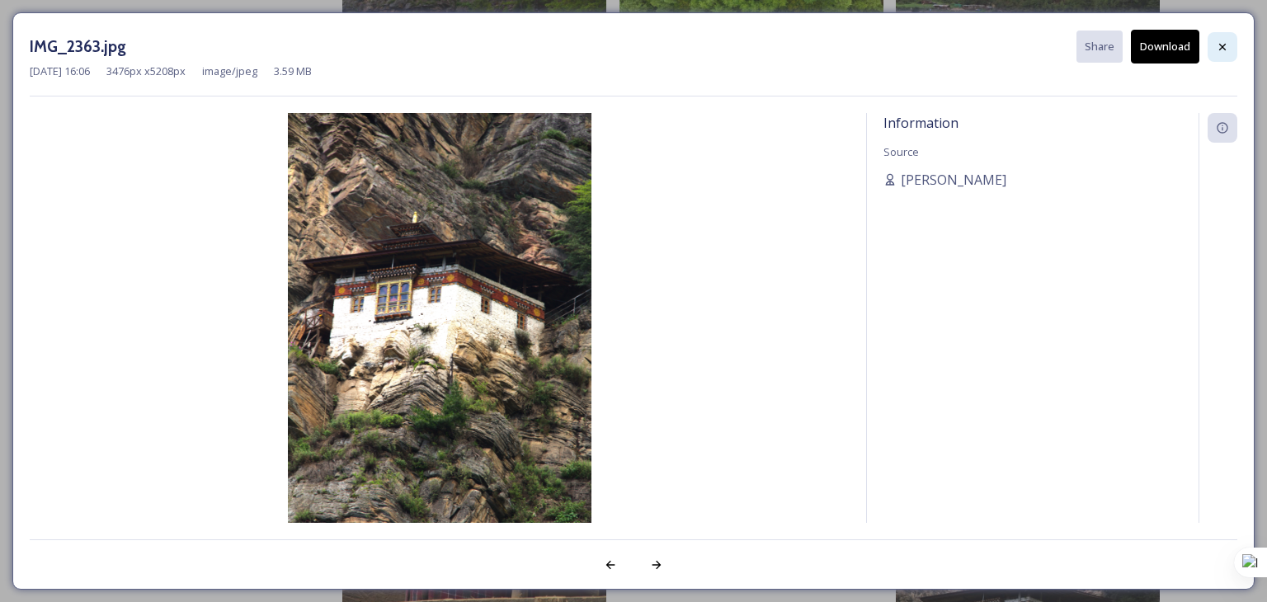
click at [1221, 46] on icon at bounding box center [1222, 46] width 13 height 13
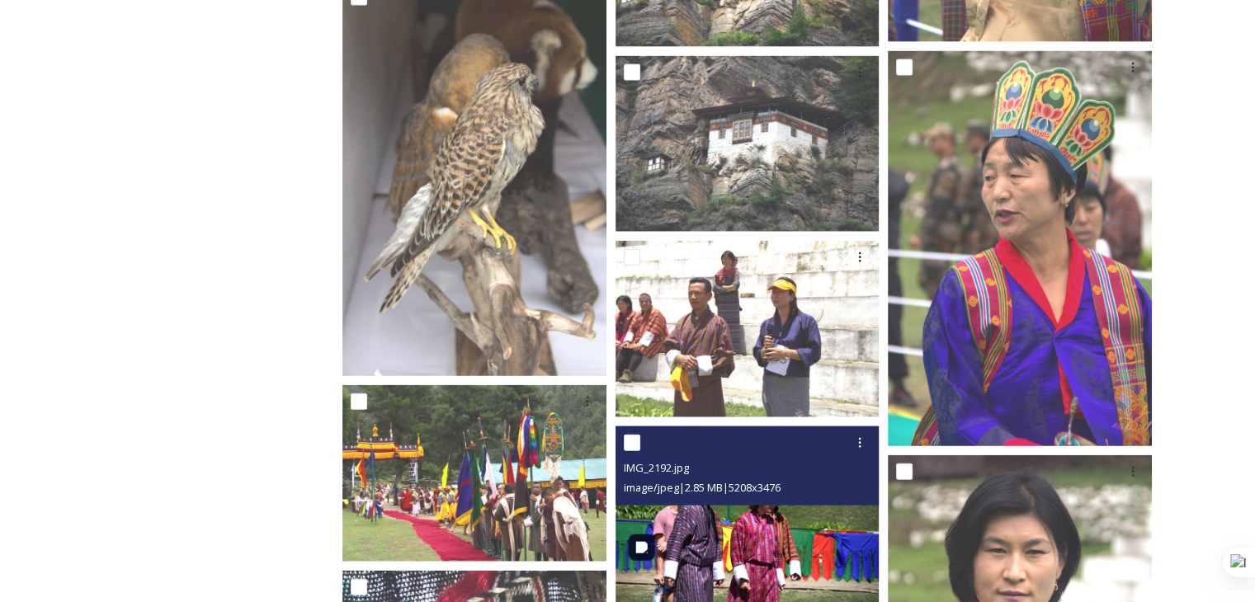
scroll to position [9766, 0]
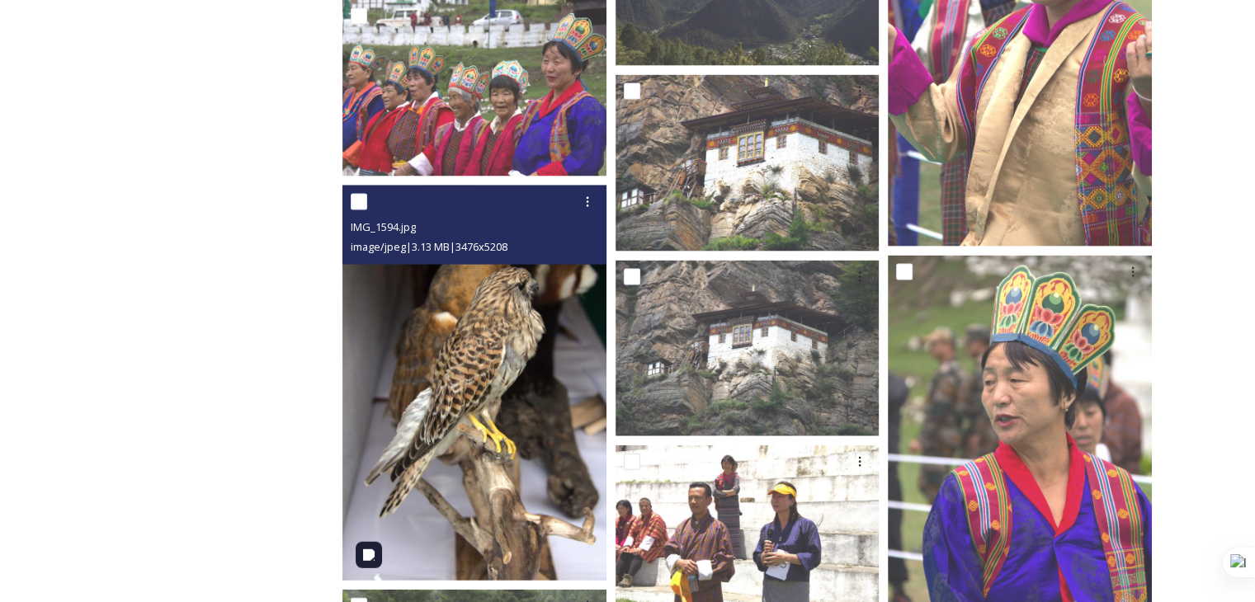
click at [525, 450] on img at bounding box center [474, 384] width 264 height 396
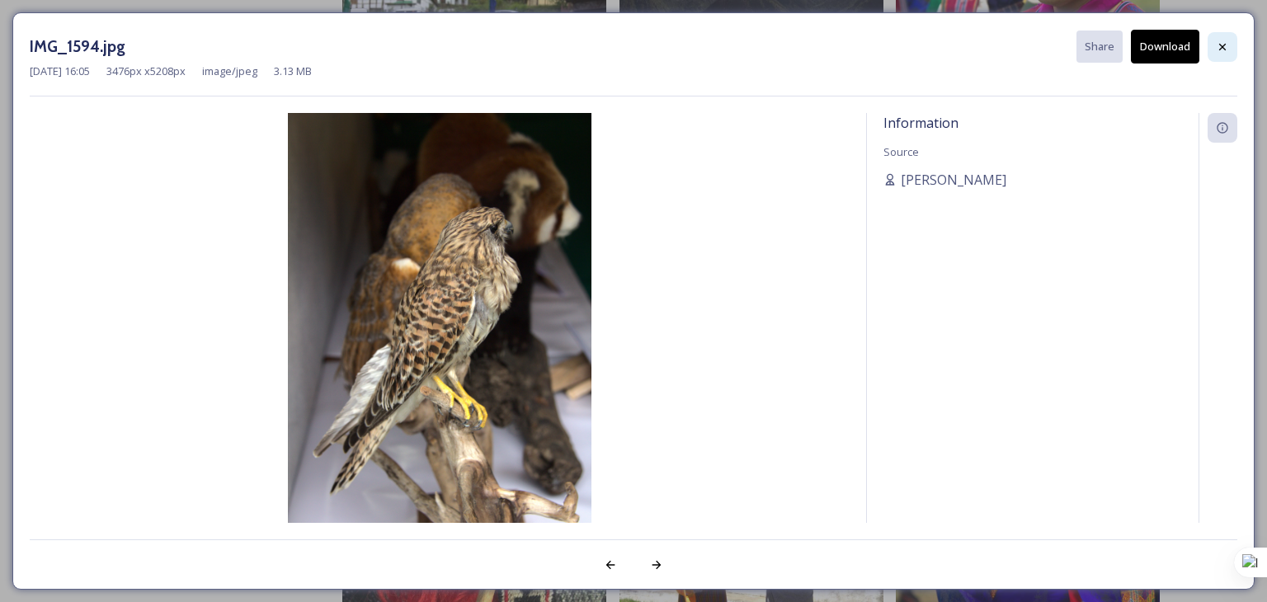
click at [1217, 47] on icon at bounding box center [1222, 46] width 13 height 13
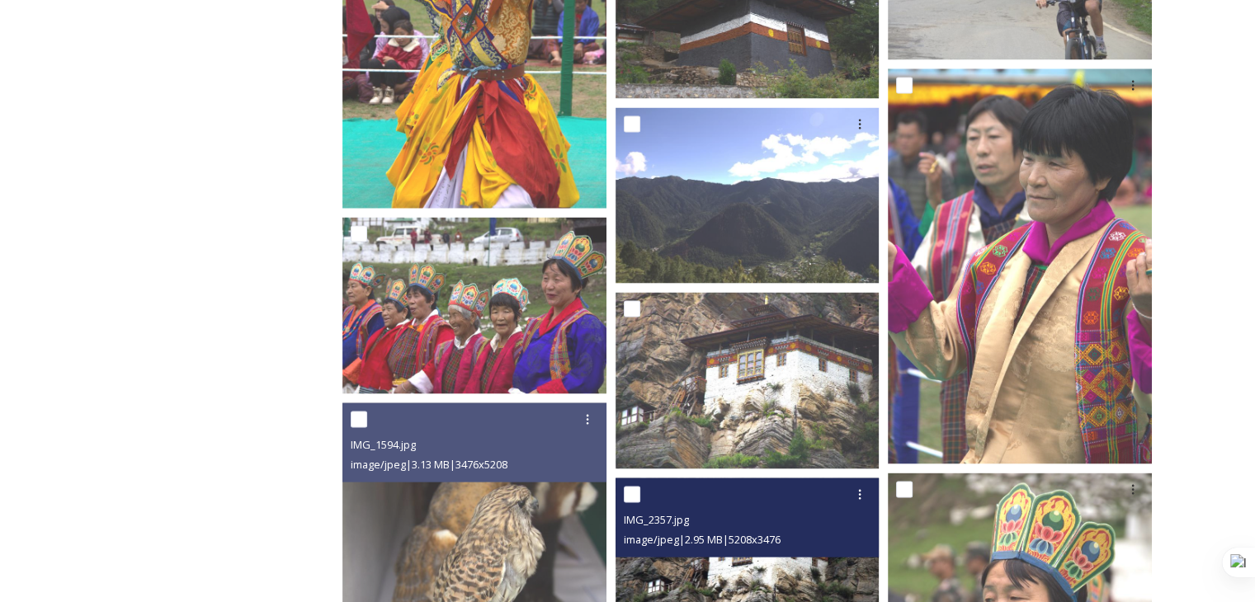
scroll to position [9519, 0]
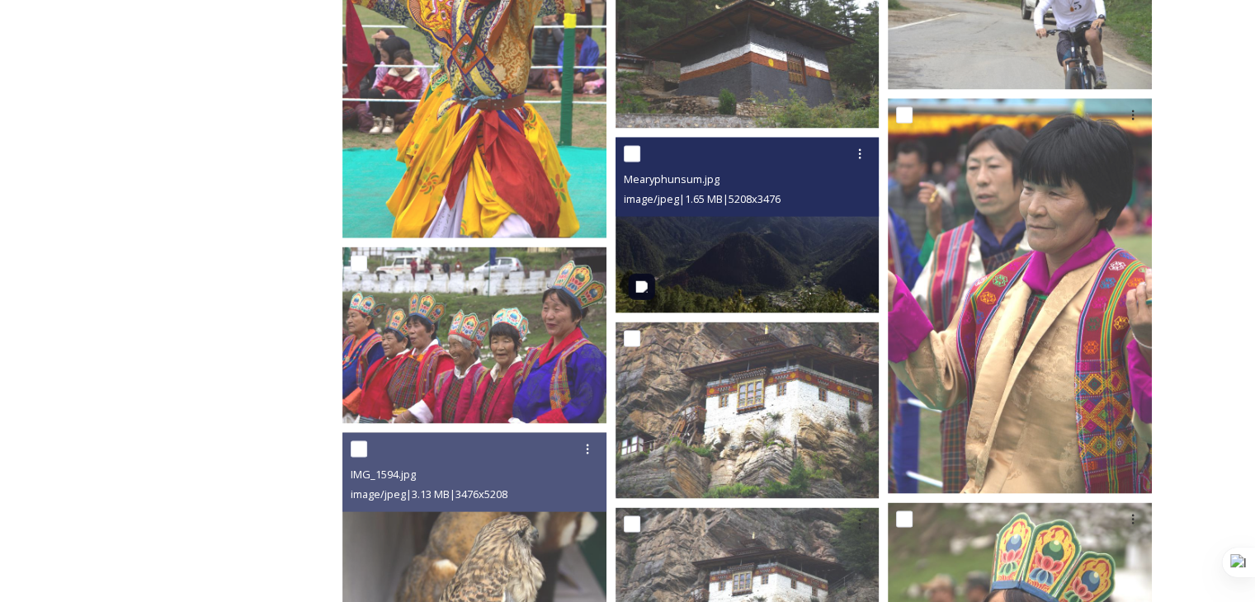
click at [761, 285] on img at bounding box center [747, 226] width 264 height 176
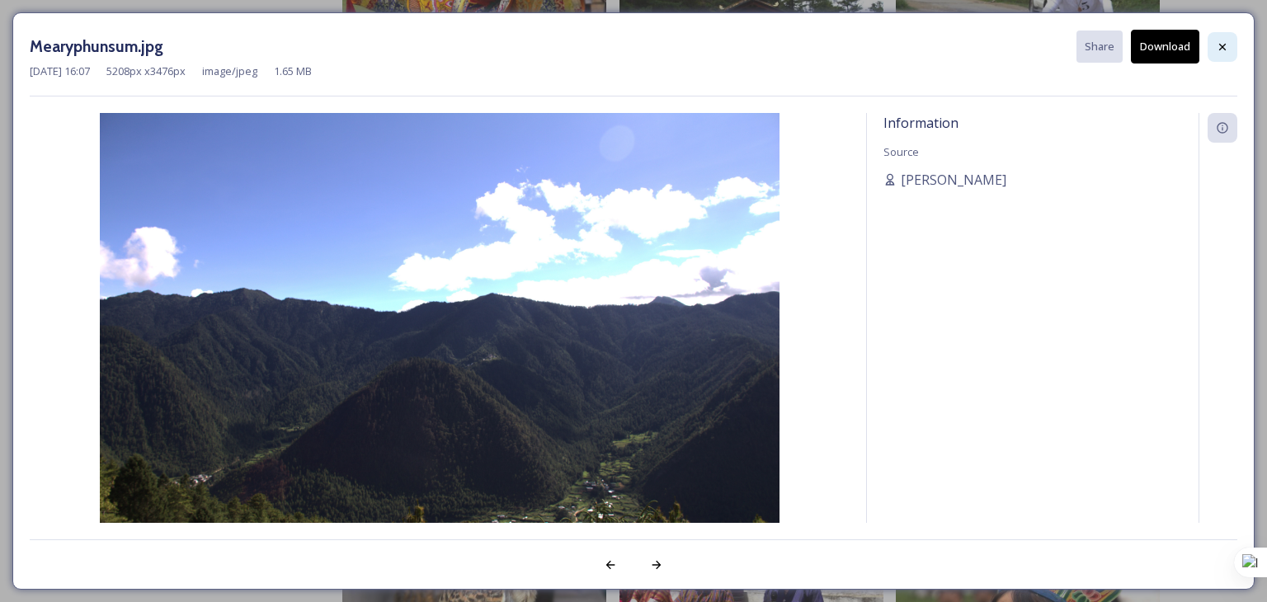
click at [1233, 42] on div at bounding box center [1223, 47] width 30 height 30
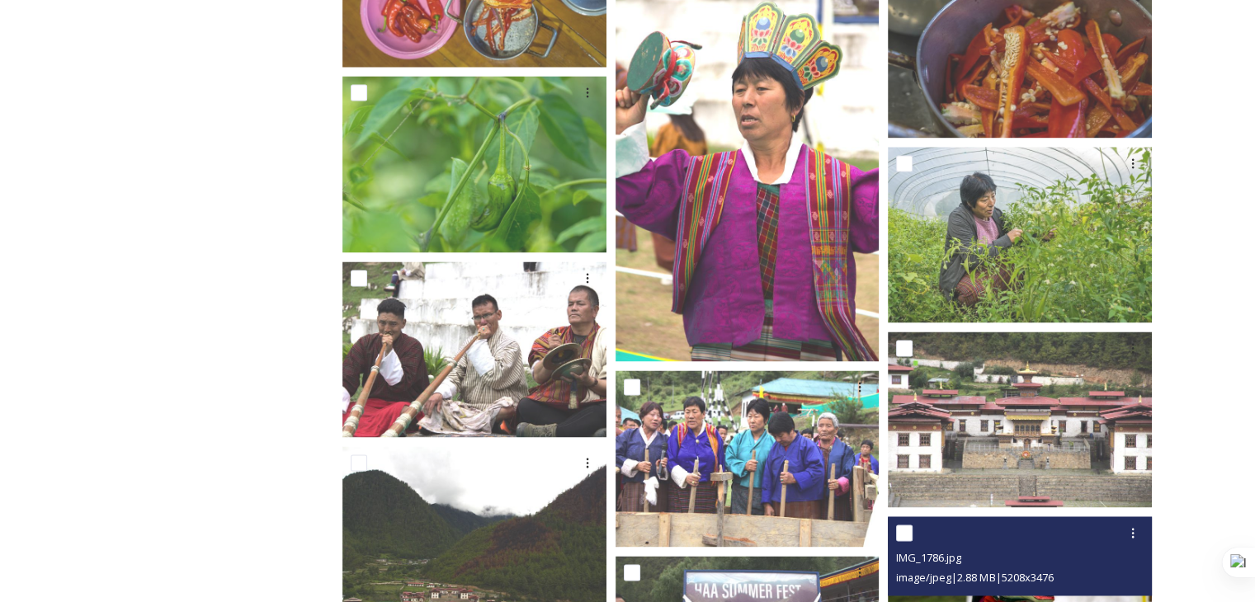
scroll to position [8694, 0]
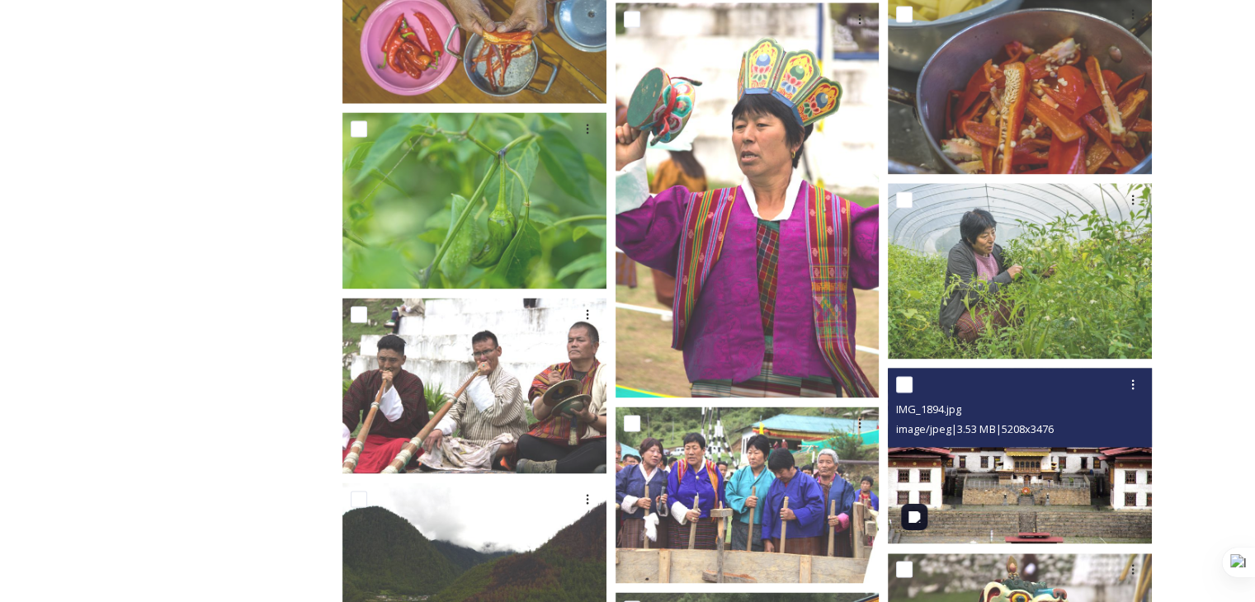
click at [1056, 522] on img at bounding box center [1020, 456] width 264 height 176
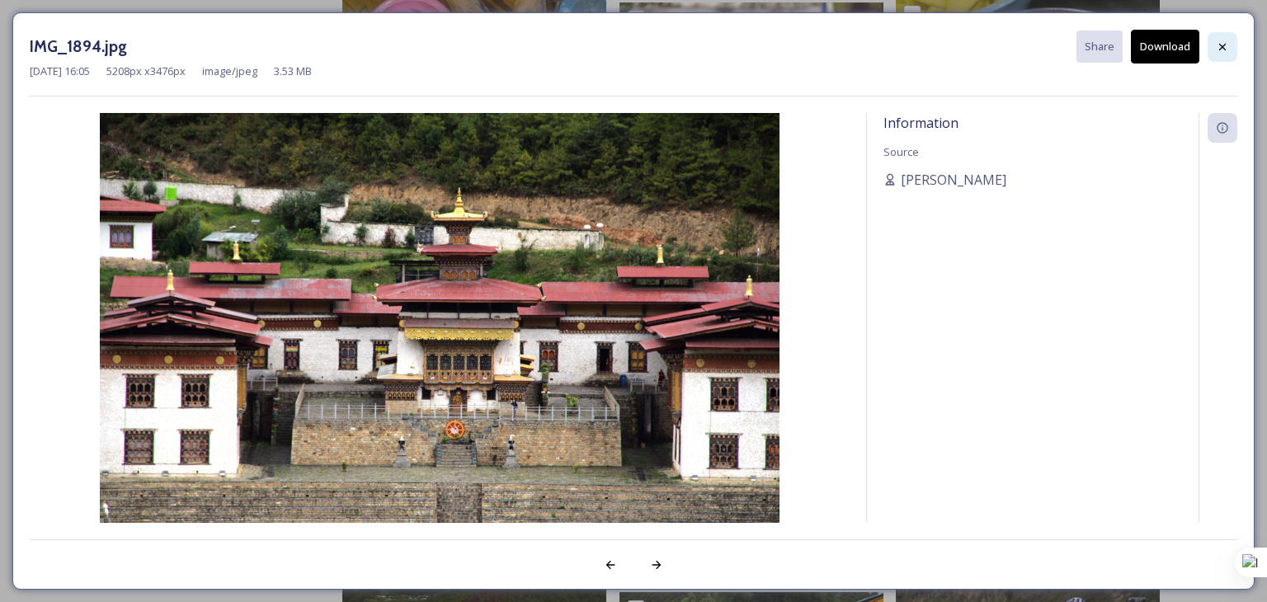
click at [1220, 42] on icon at bounding box center [1222, 46] width 13 height 13
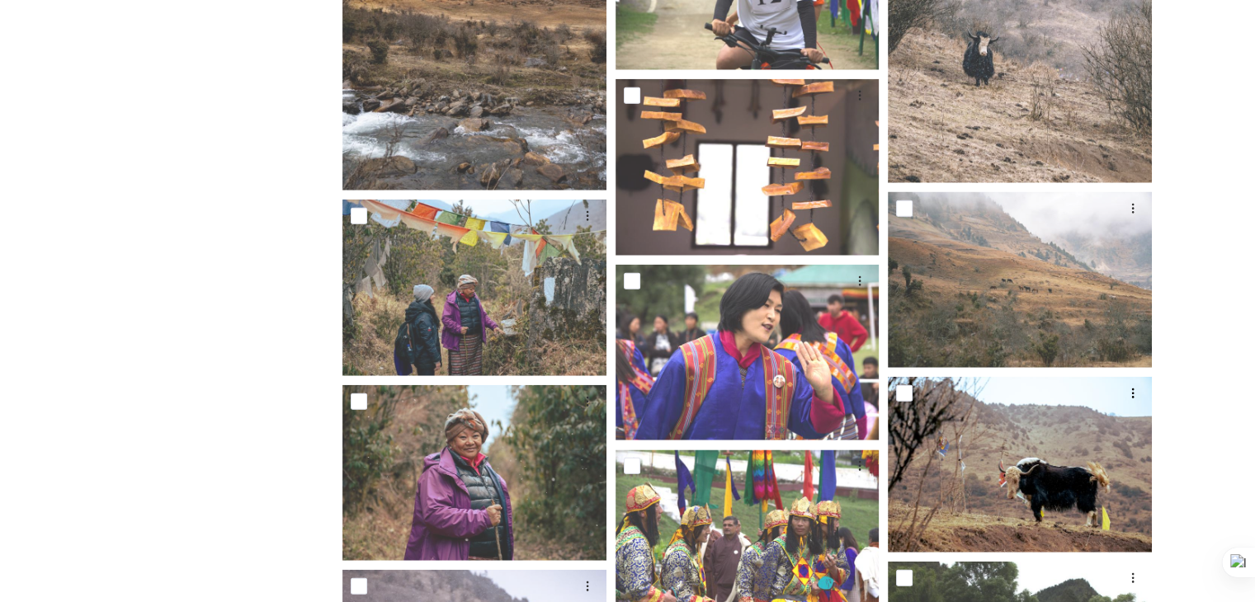
scroll to position [4240, 0]
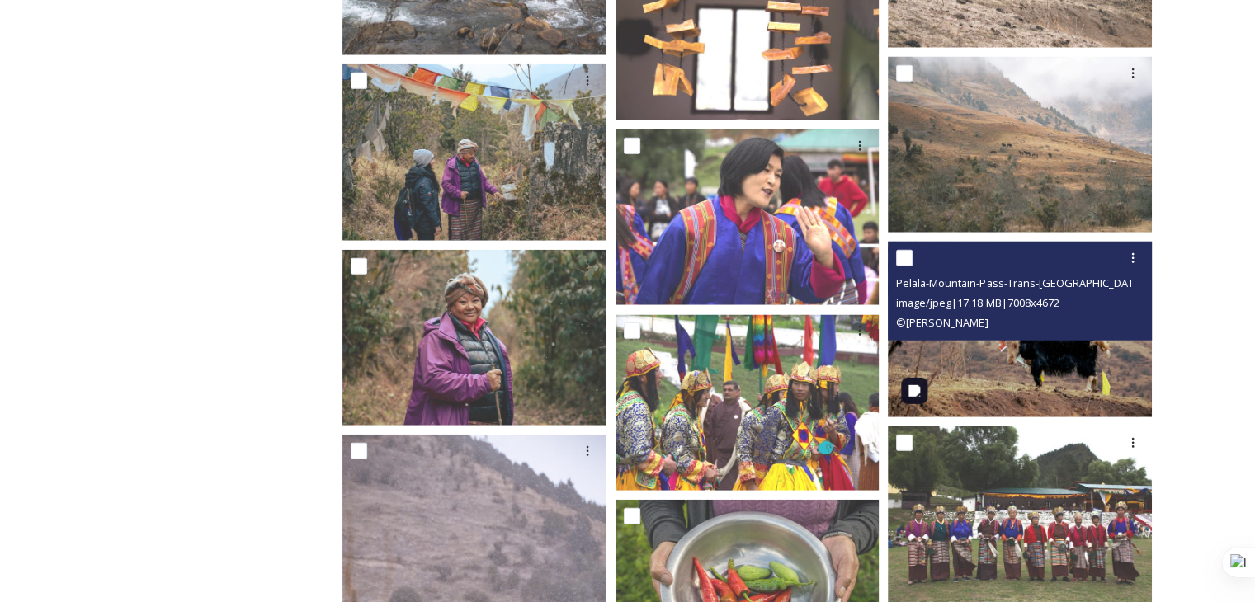
click at [1059, 371] on img at bounding box center [1020, 330] width 264 height 176
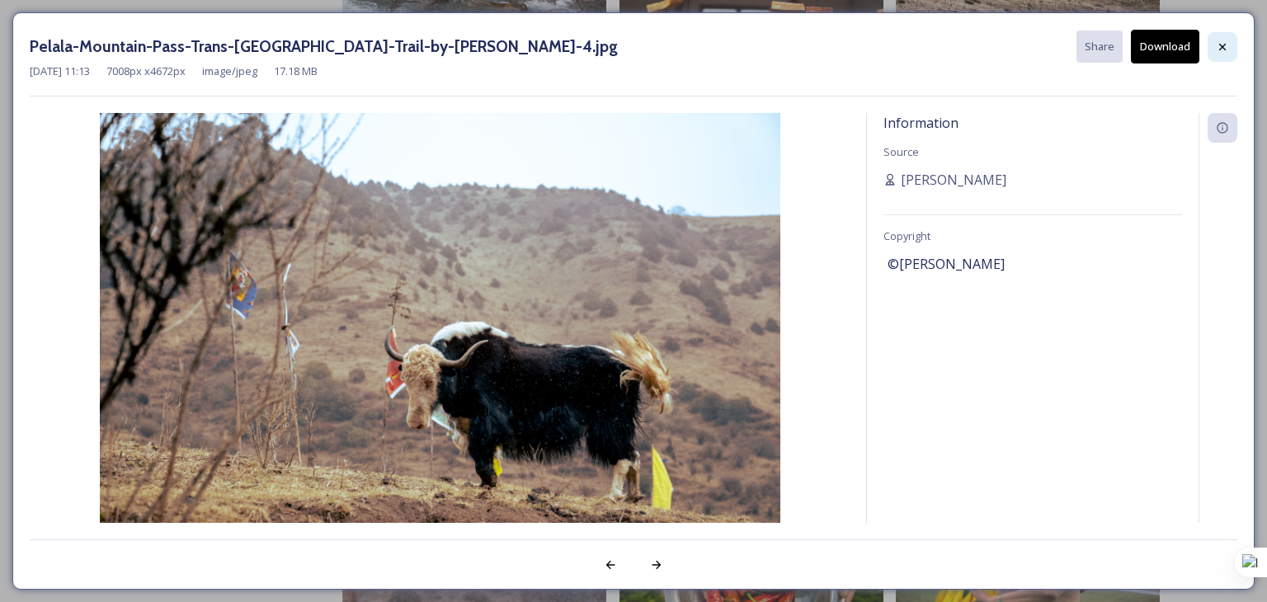
click at [1221, 54] on div at bounding box center [1223, 47] width 30 height 30
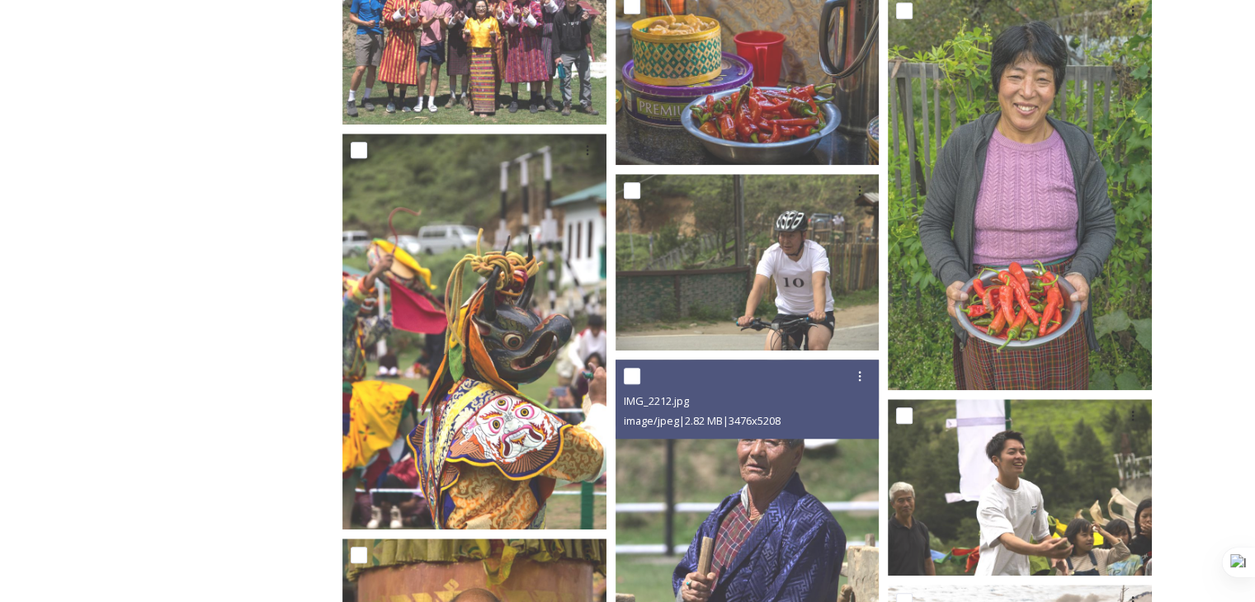
scroll to position [1518, 0]
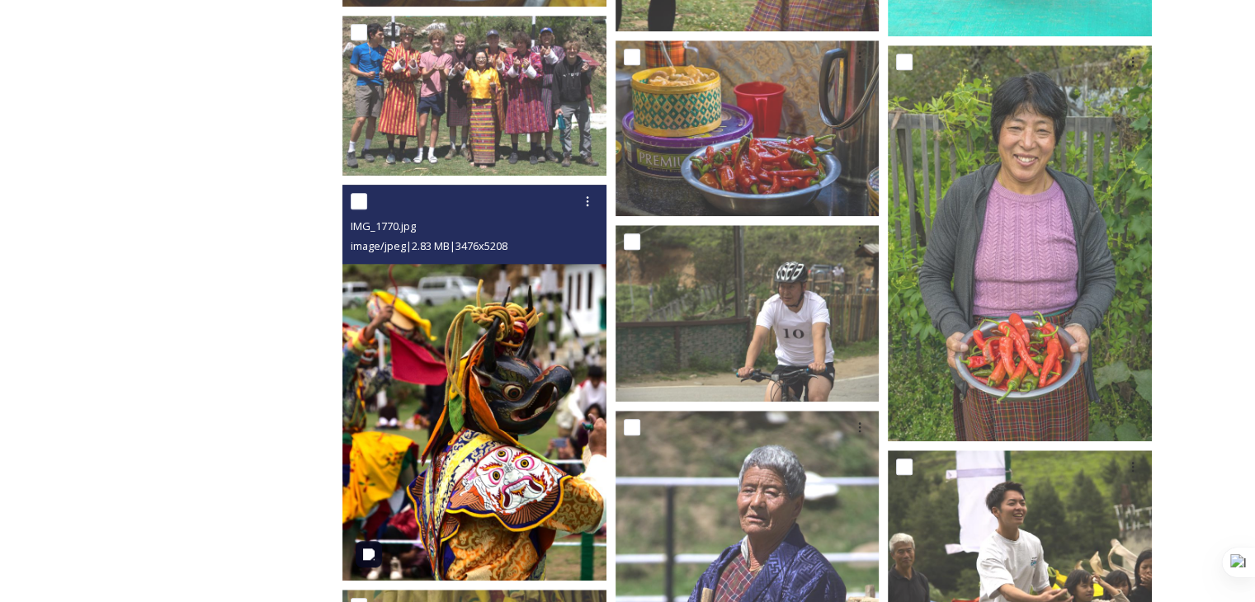
click at [508, 377] on img at bounding box center [474, 383] width 264 height 396
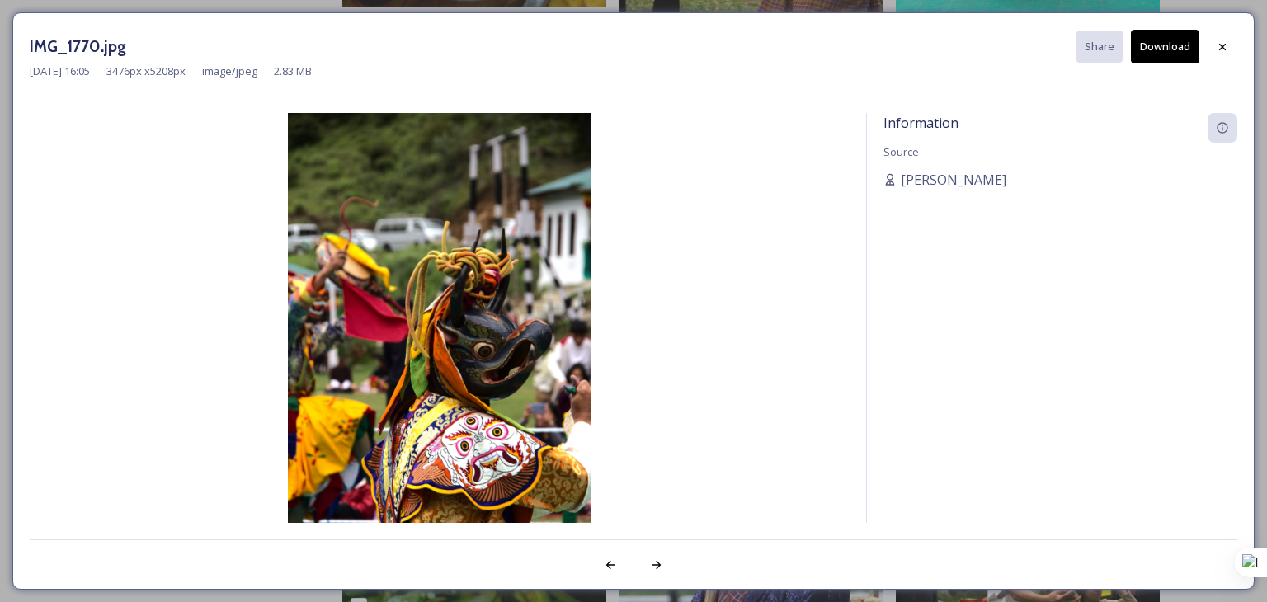
click at [1174, 50] on button "Download" at bounding box center [1165, 47] width 68 height 34
click at [202, 311] on img at bounding box center [440, 340] width 820 height 454
click at [1222, 44] on icon at bounding box center [1222, 46] width 13 height 13
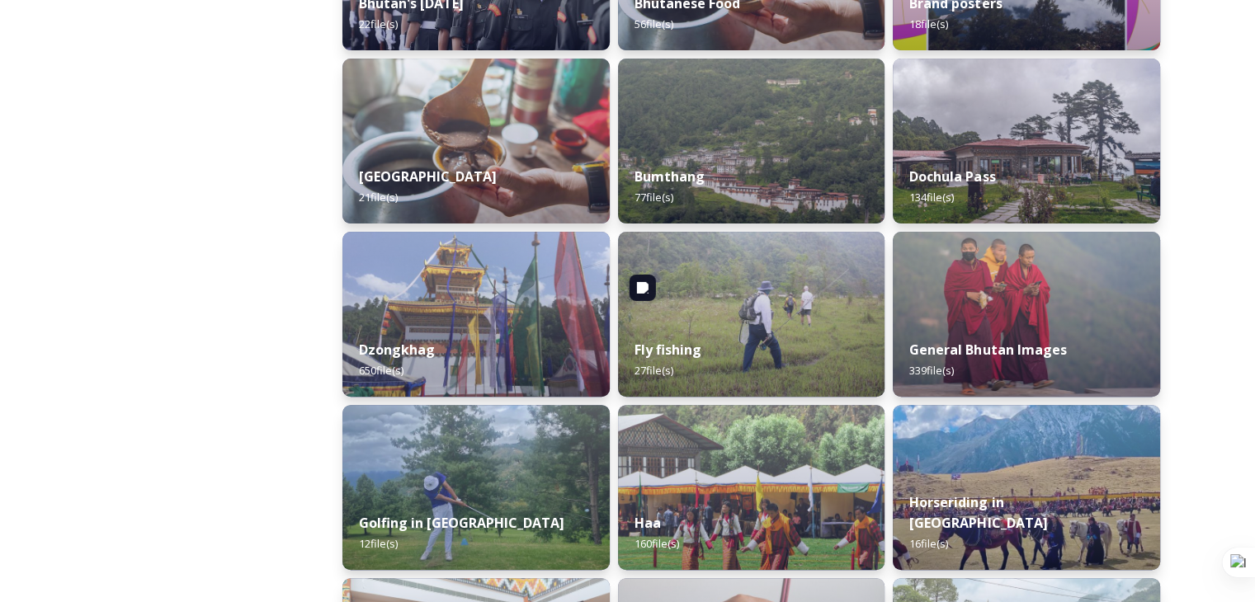
scroll to position [660, 0]
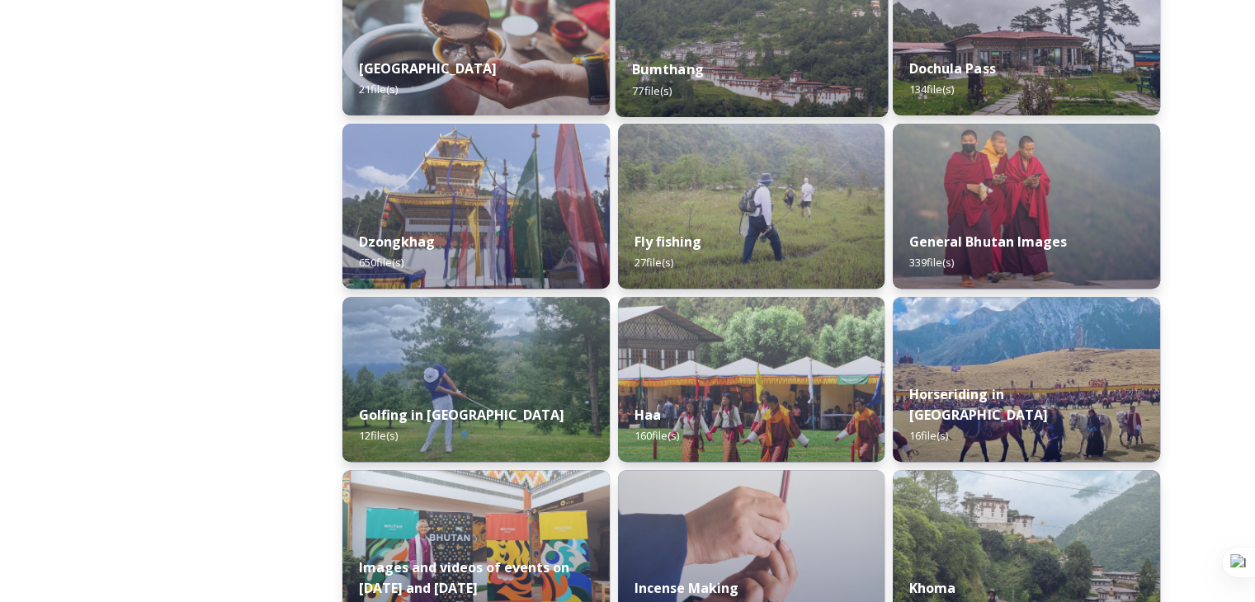
click at [749, 70] on div "Bumthang 77 file(s)" at bounding box center [751, 79] width 272 height 75
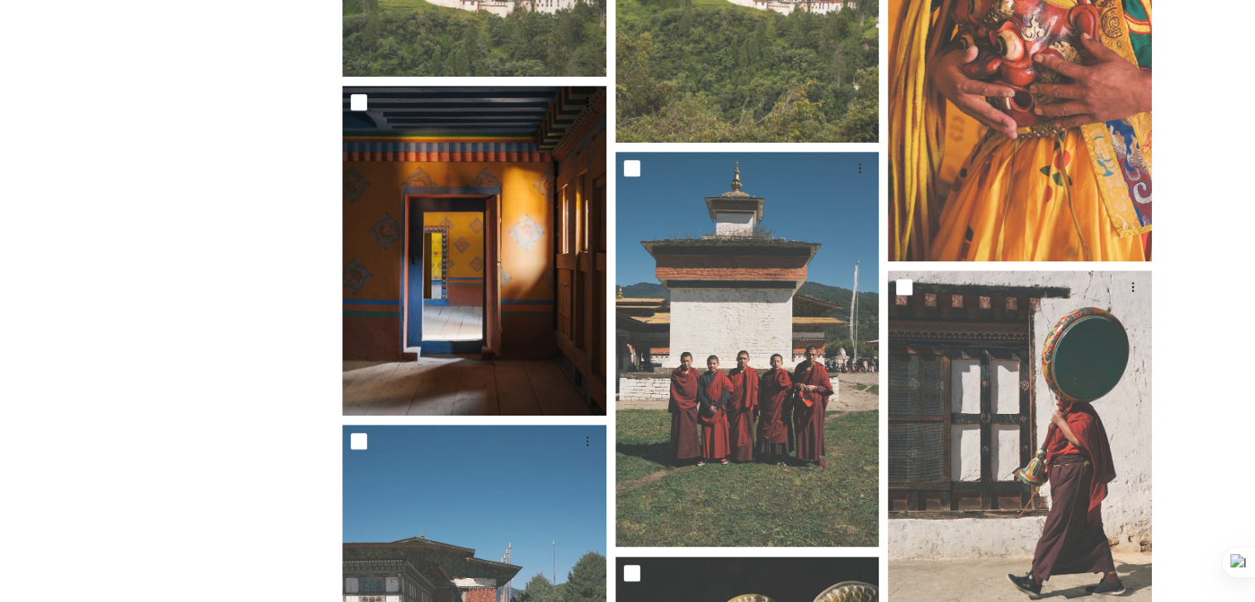
scroll to position [7259, 0]
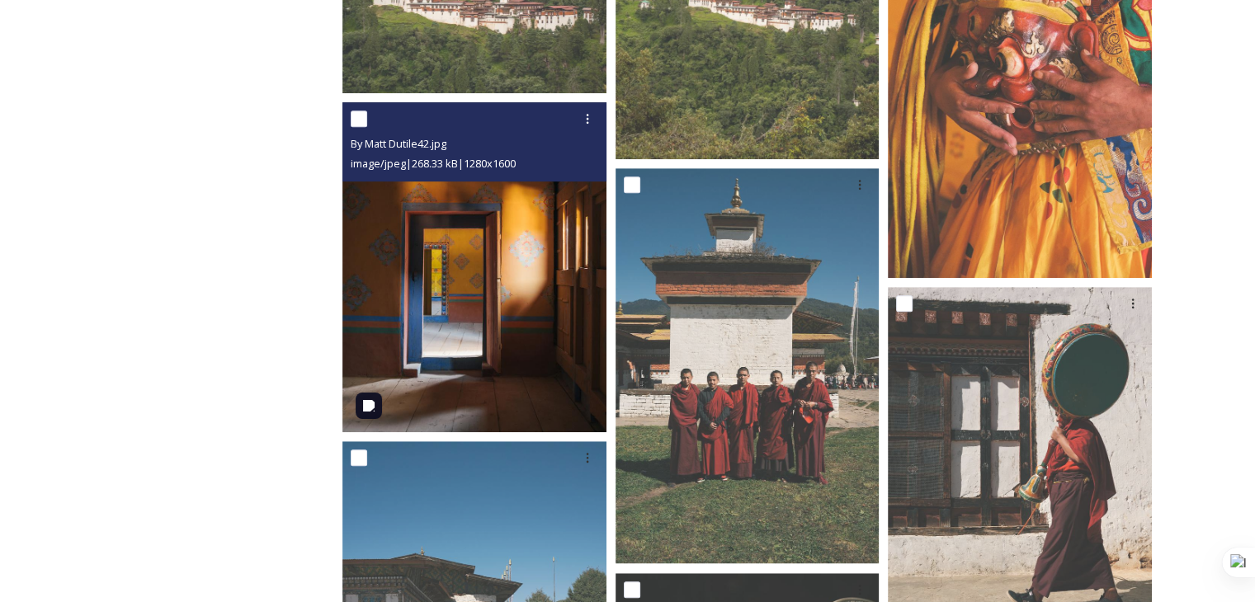
click at [503, 337] on img at bounding box center [474, 267] width 264 height 330
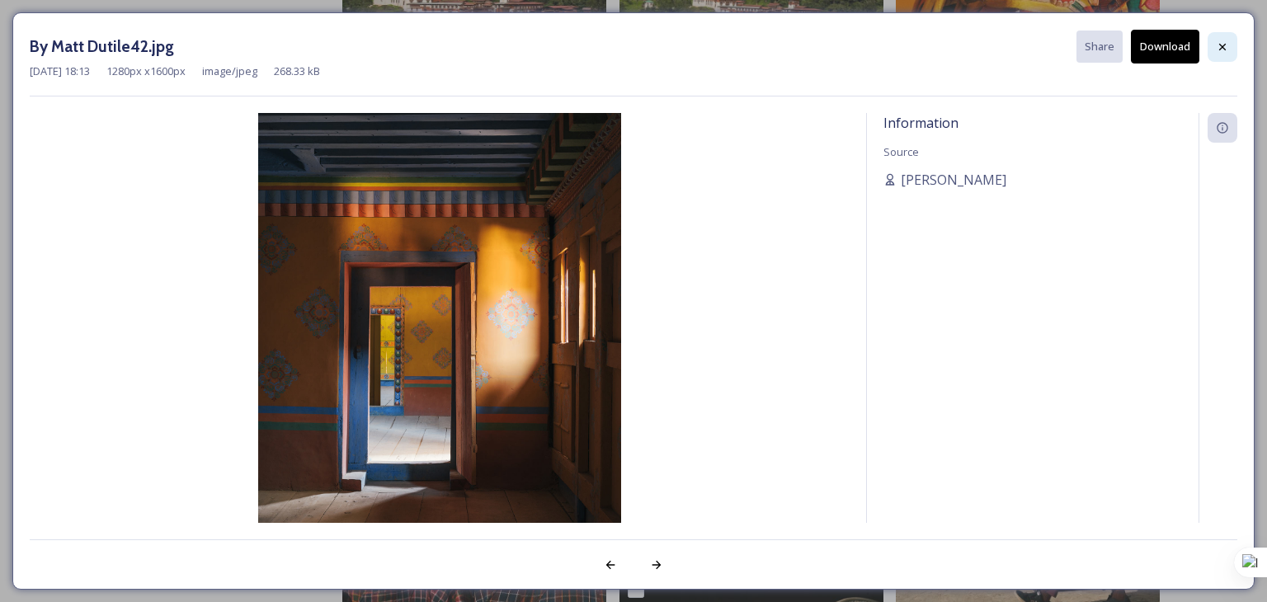
click at [1216, 40] on icon at bounding box center [1222, 46] width 13 height 13
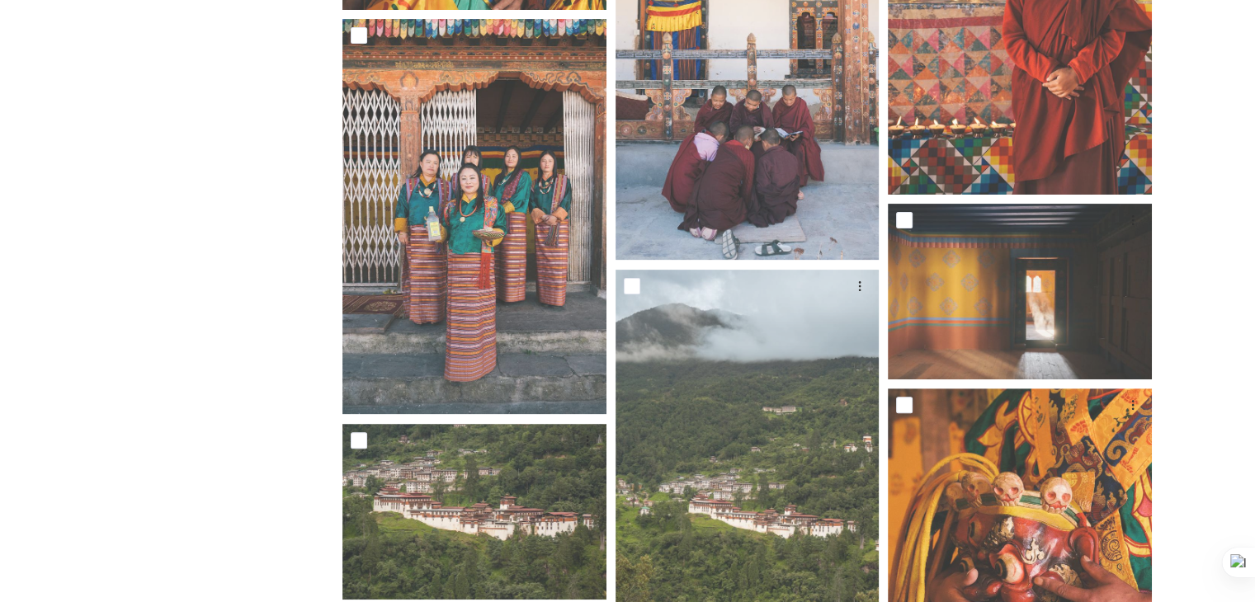
scroll to position [6747, 0]
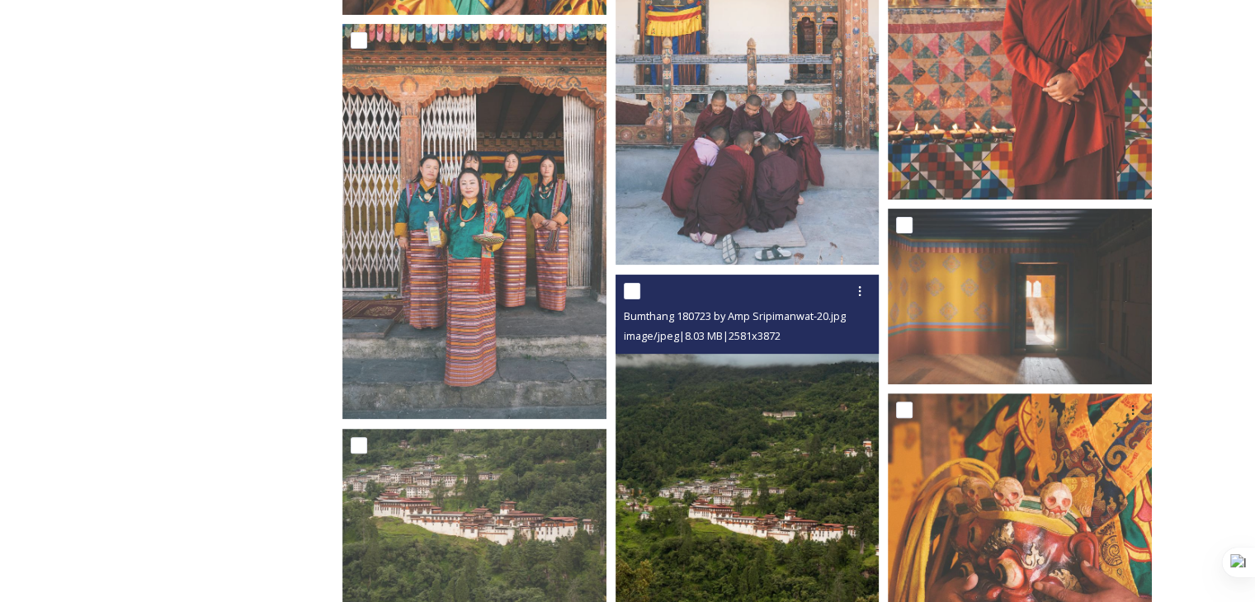
click at [756, 508] on img at bounding box center [747, 473] width 264 height 396
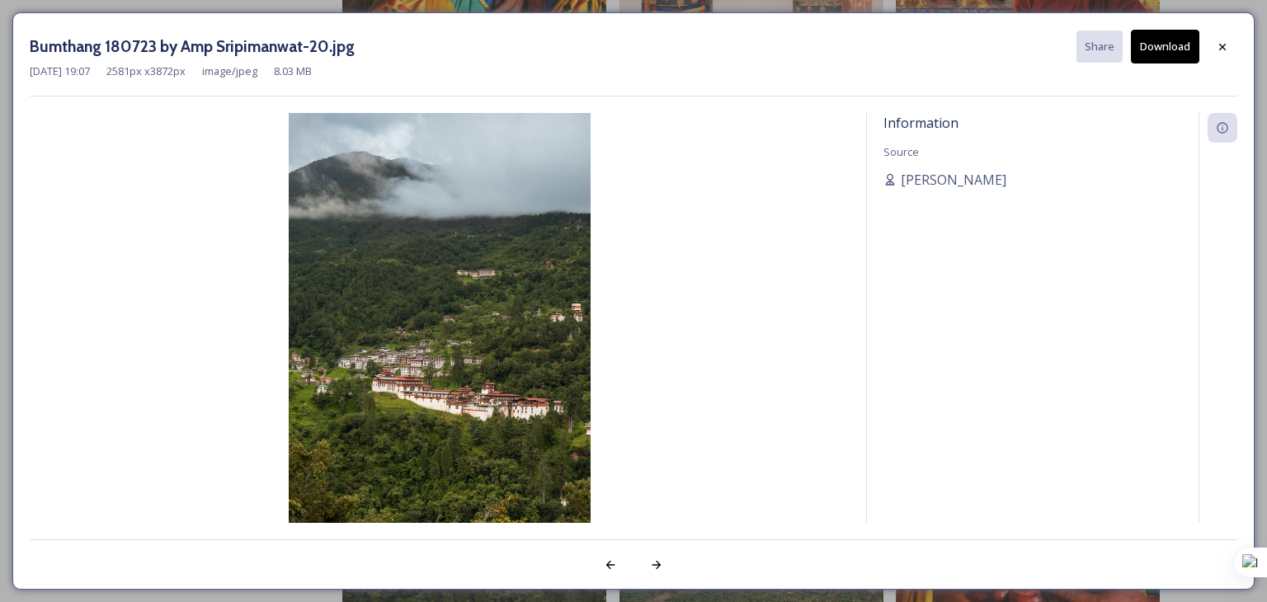
click at [1153, 46] on button "Download" at bounding box center [1165, 47] width 68 height 34
click at [1231, 45] on div at bounding box center [1223, 47] width 30 height 30
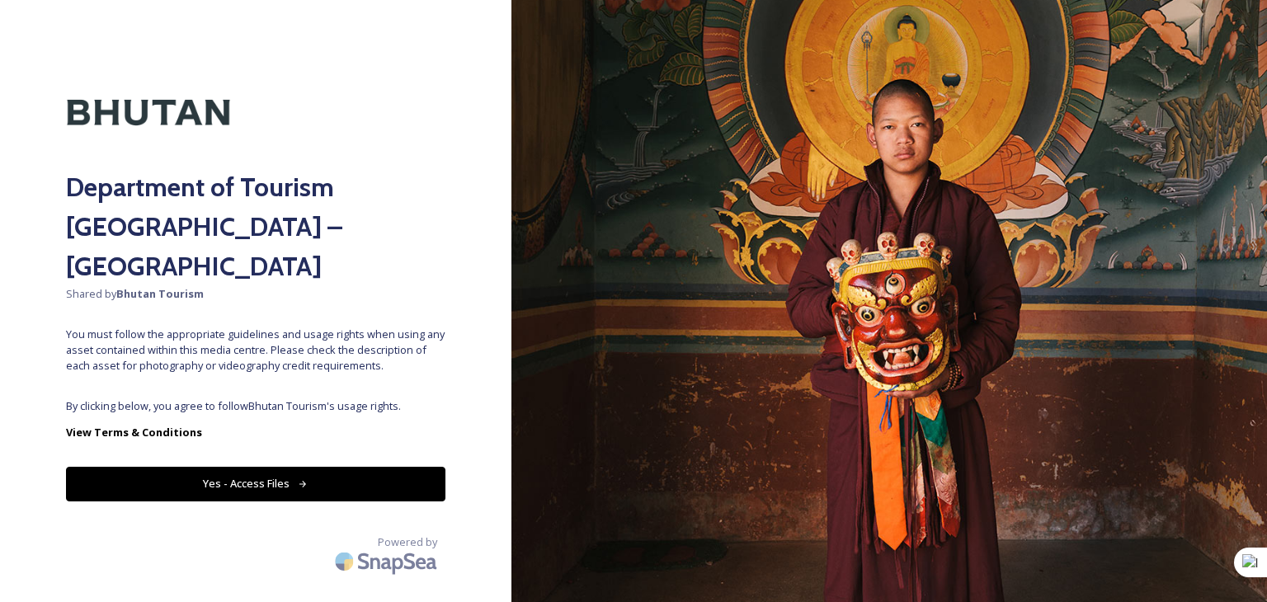
drag, startPoint x: 234, startPoint y: 433, endPoint x: 234, endPoint y: 443, distance: 9.9
click at [234, 467] on button "Yes - Access Files" at bounding box center [255, 484] width 379 height 34
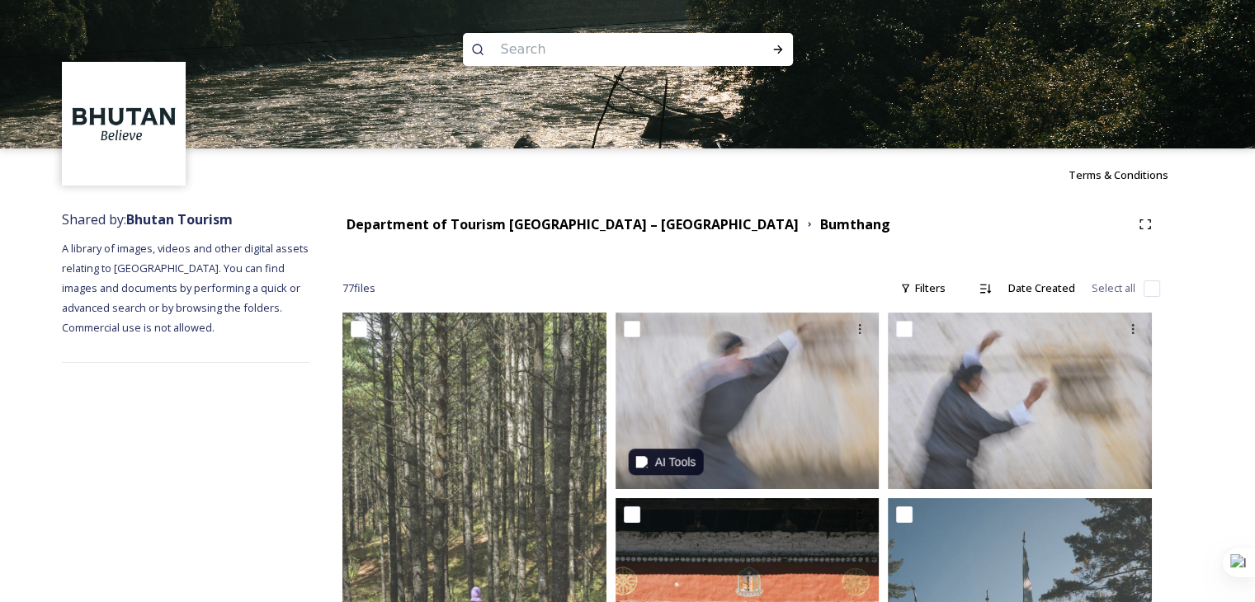
scroll to position [412, 0]
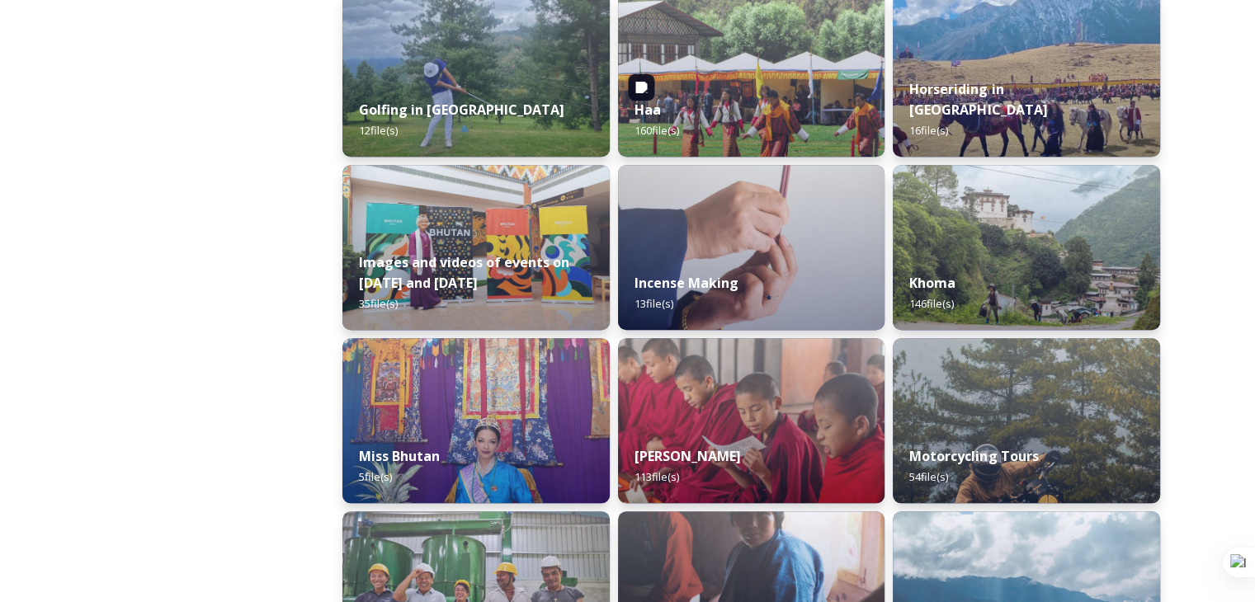
scroll to position [990, 0]
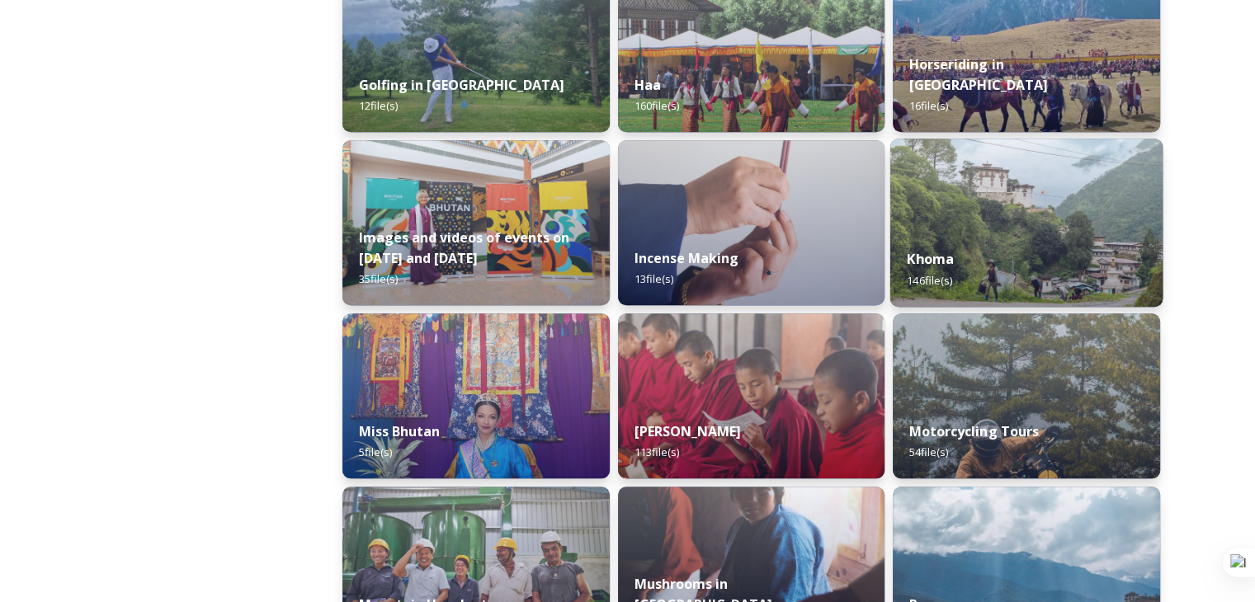
click at [996, 261] on div "Khoma 146 file(s)" at bounding box center [1026, 269] width 272 height 75
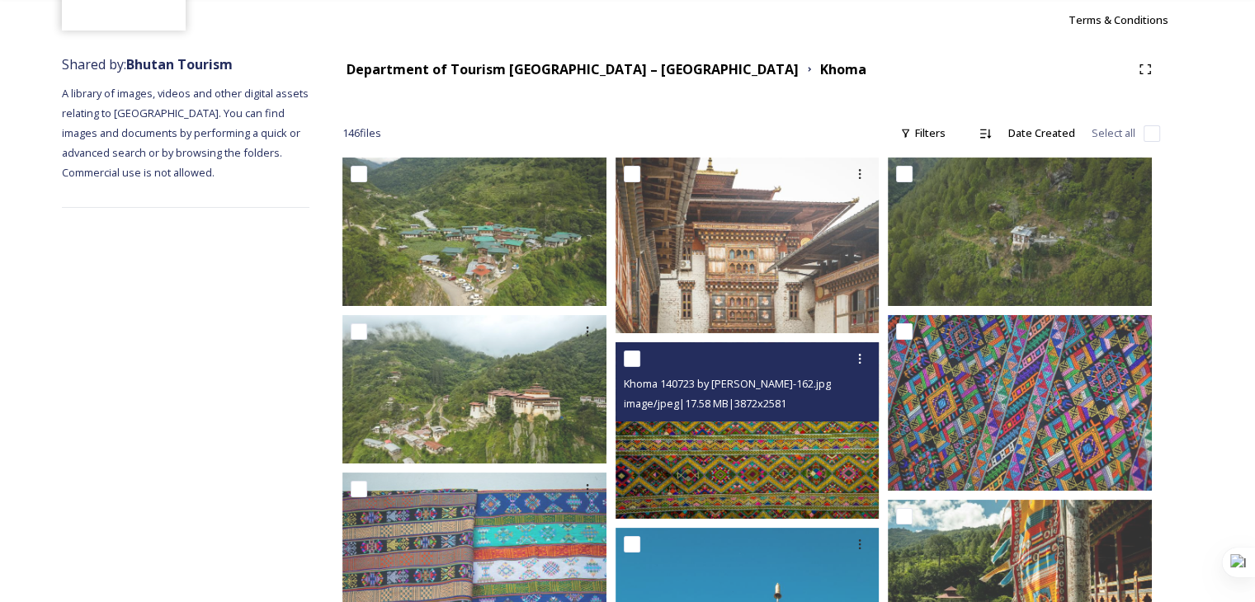
scroll to position [165, 0]
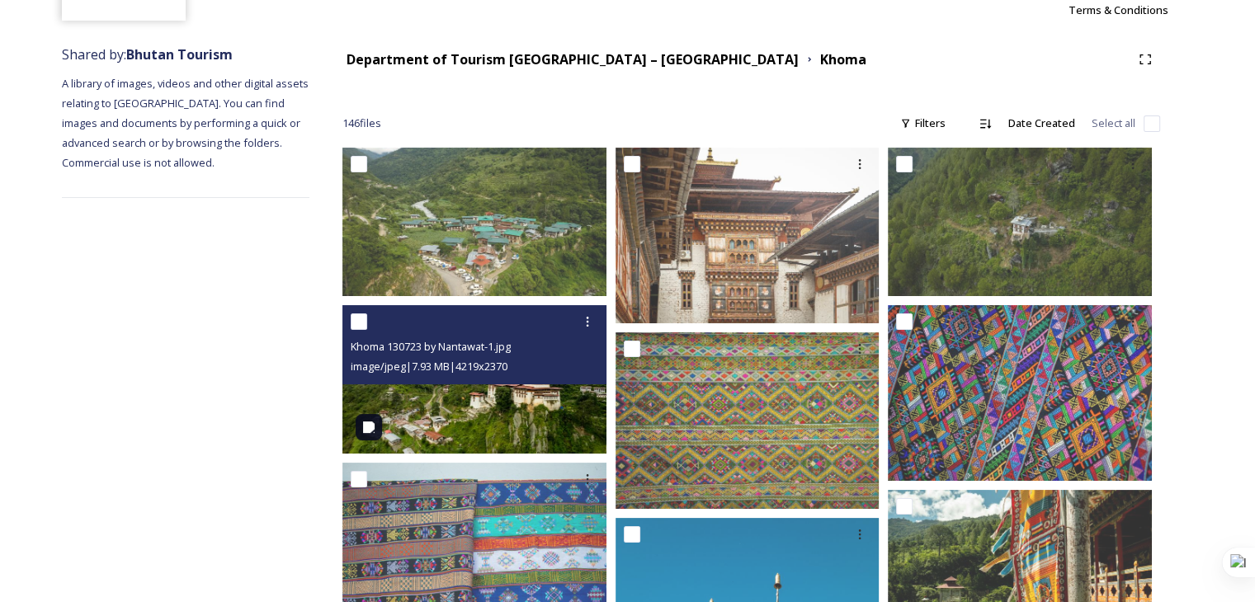
click at [487, 397] on img at bounding box center [474, 379] width 264 height 148
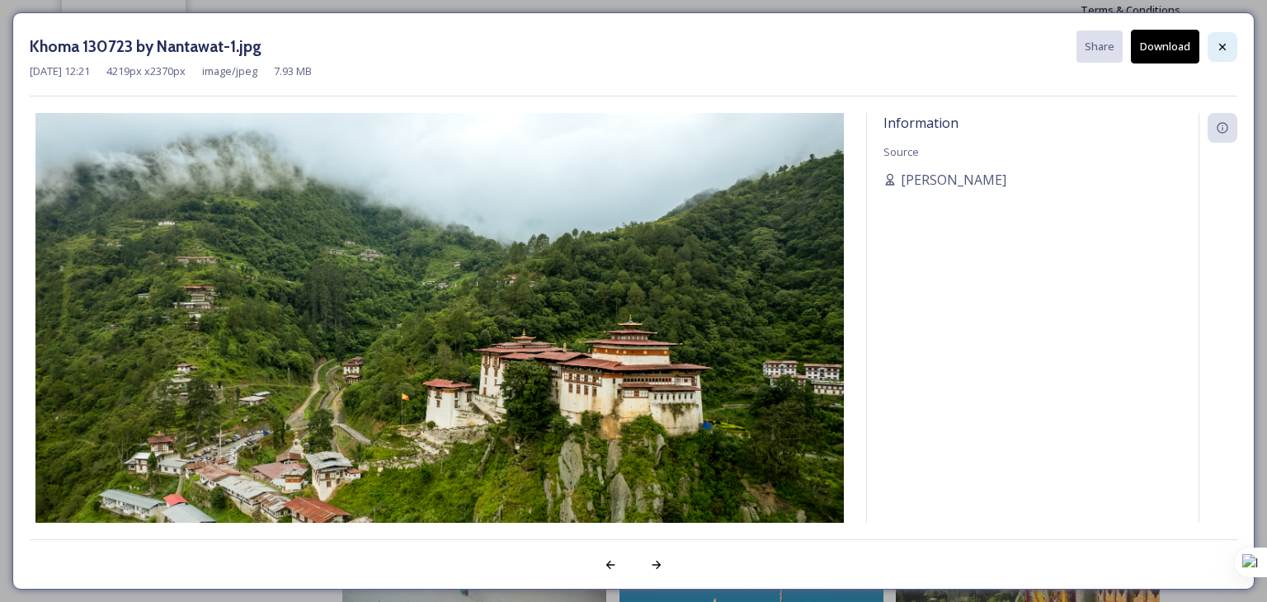
click at [1217, 55] on div at bounding box center [1223, 47] width 30 height 30
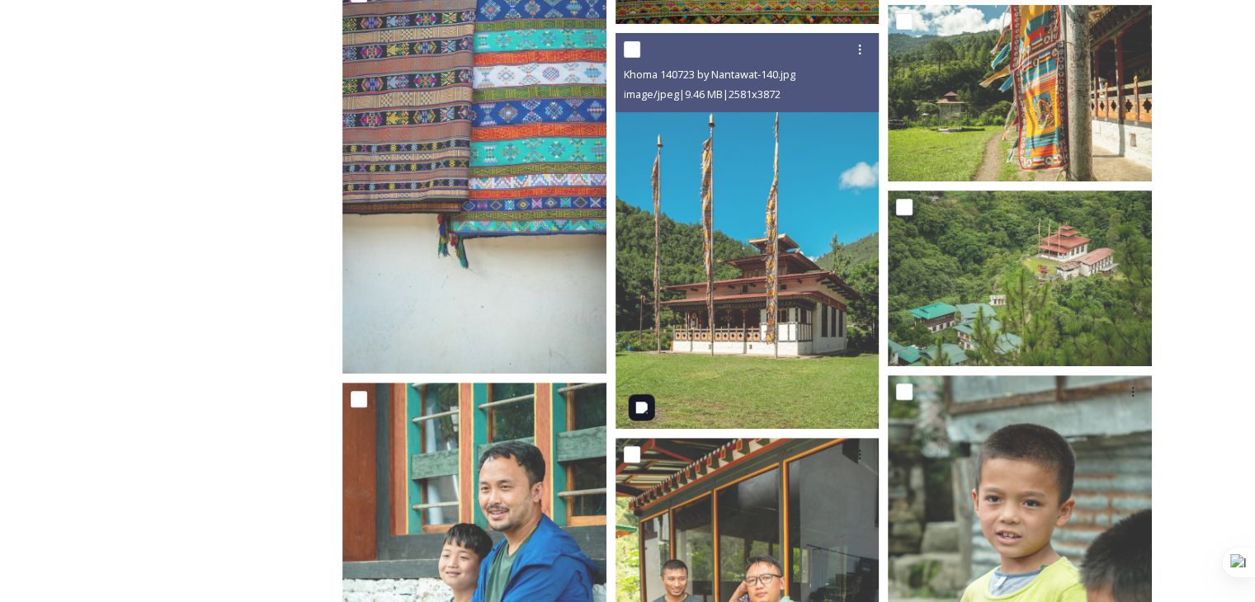
scroll to position [660, 0]
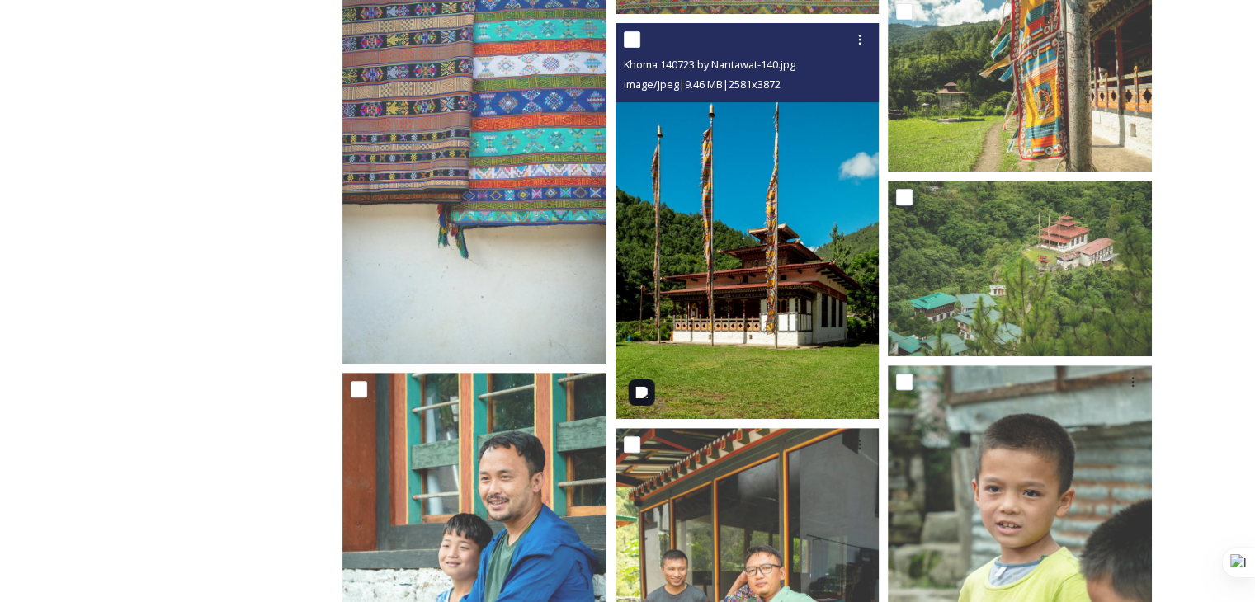
click at [750, 364] on img at bounding box center [747, 221] width 264 height 396
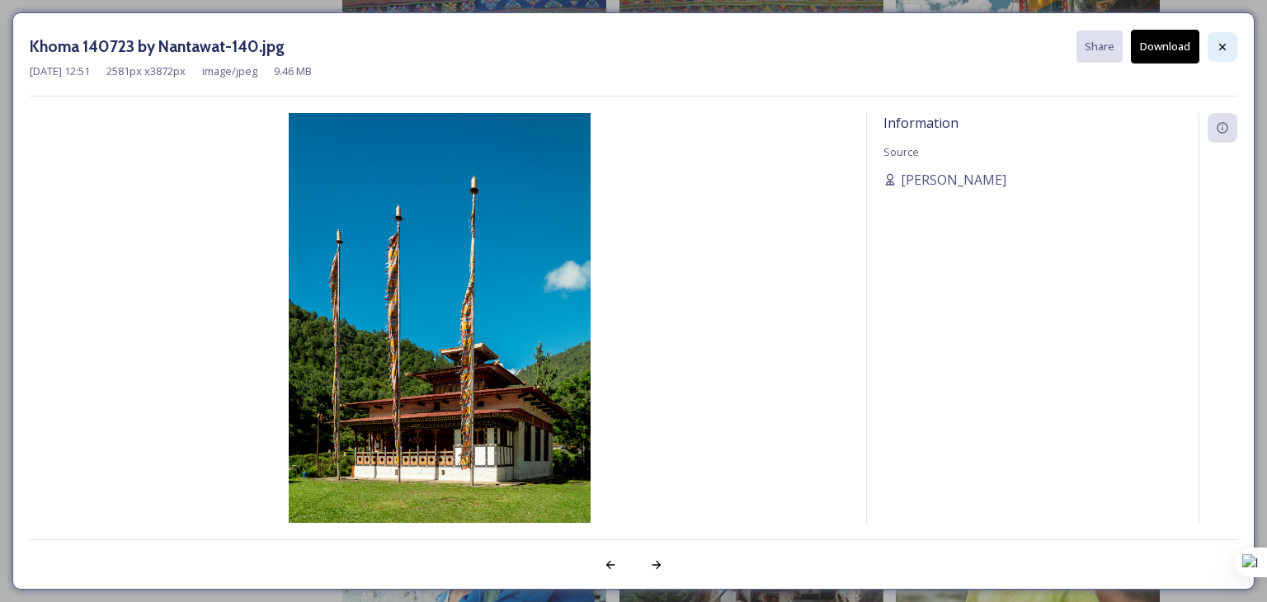
click at [1222, 45] on icon at bounding box center [1222, 46] width 7 height 7
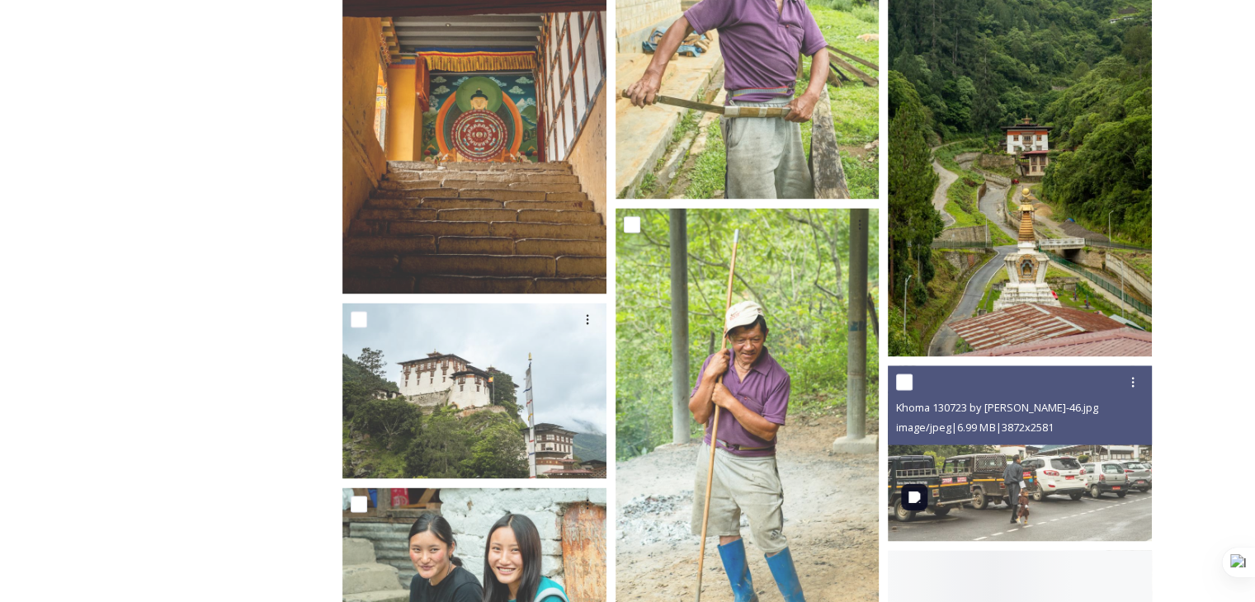
scroll to position [2969, 0]
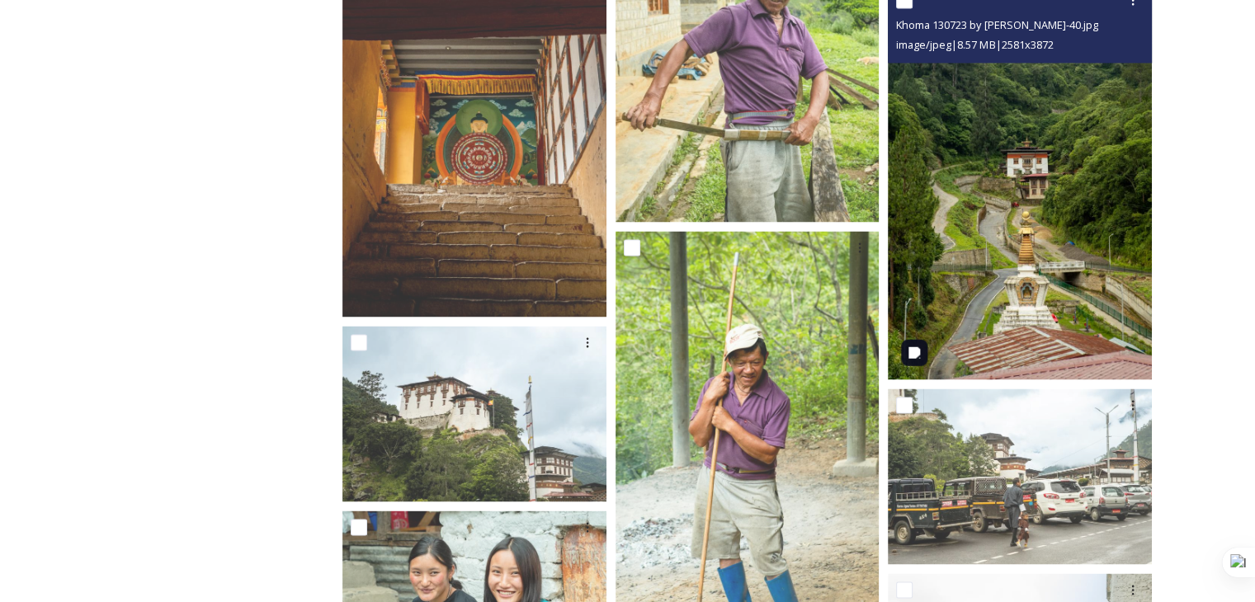
click at [1053, 324] on img at bounding box center [1020, 182] width 264 height 396
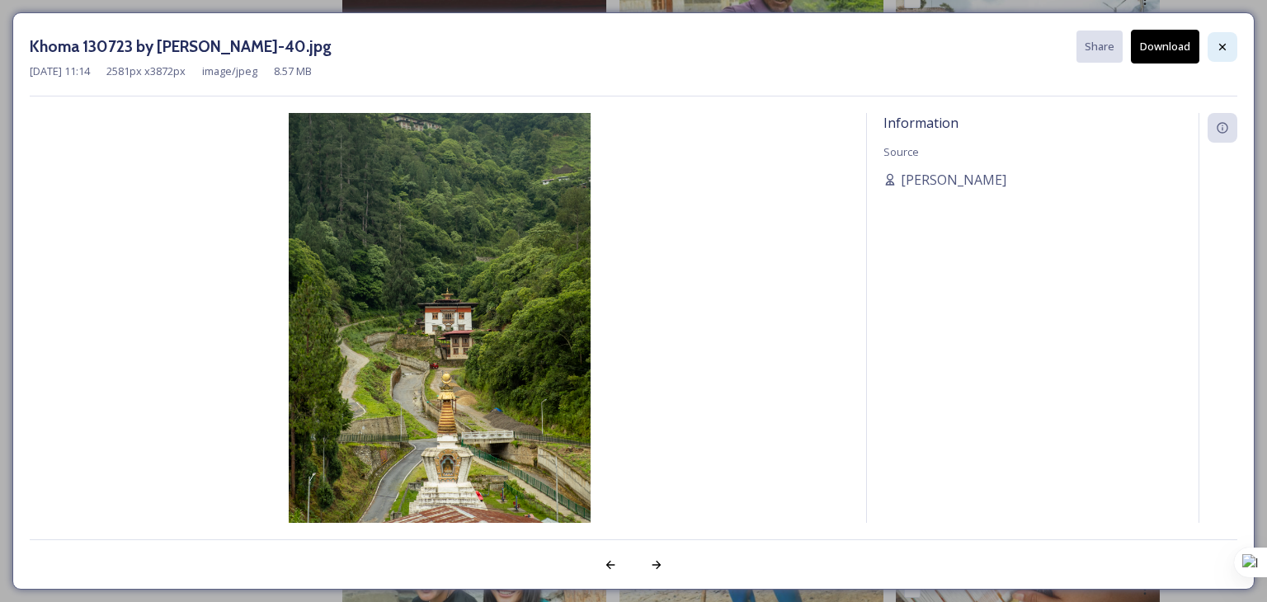
click at [1227, 50] on icon at bounding box center [1222, 46] width 13 height 13
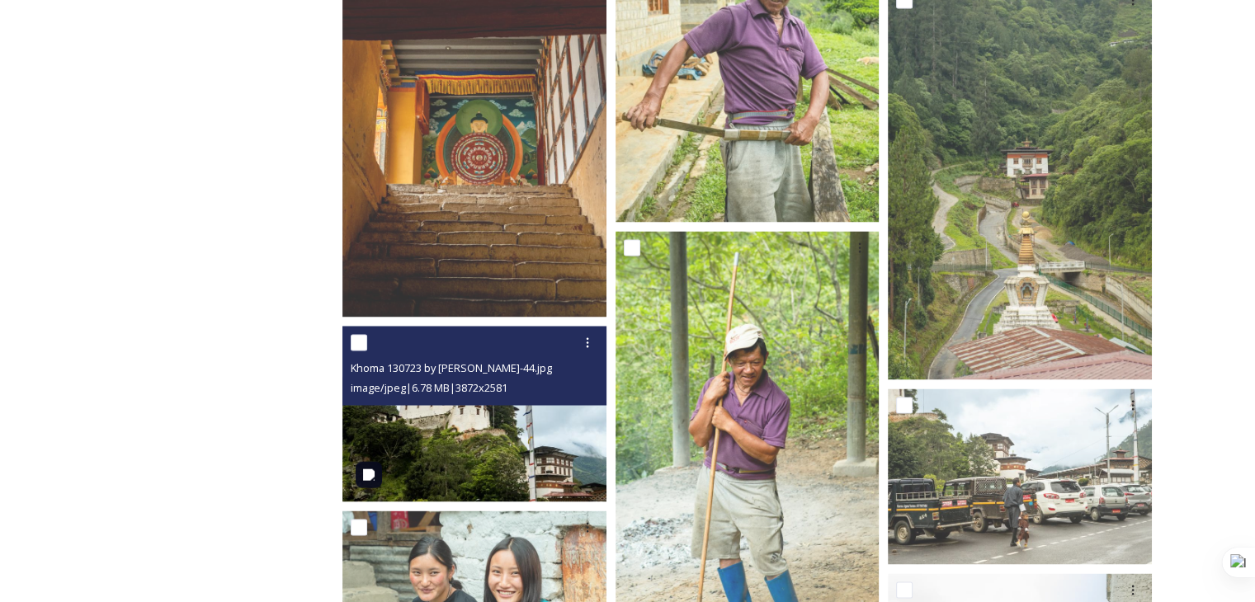
click at [473, 438] on img at bounding box center [474, 414] width 264 height 176
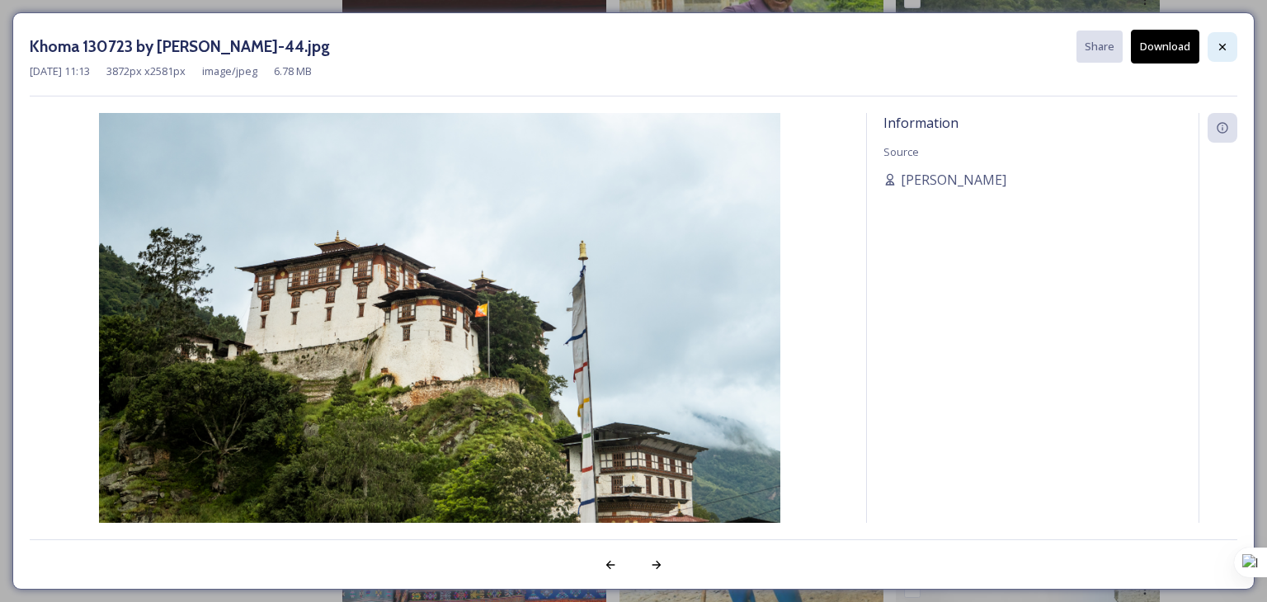
click at [1217, 47] on icon at bounding box center [1222, 46] width 13 height 13
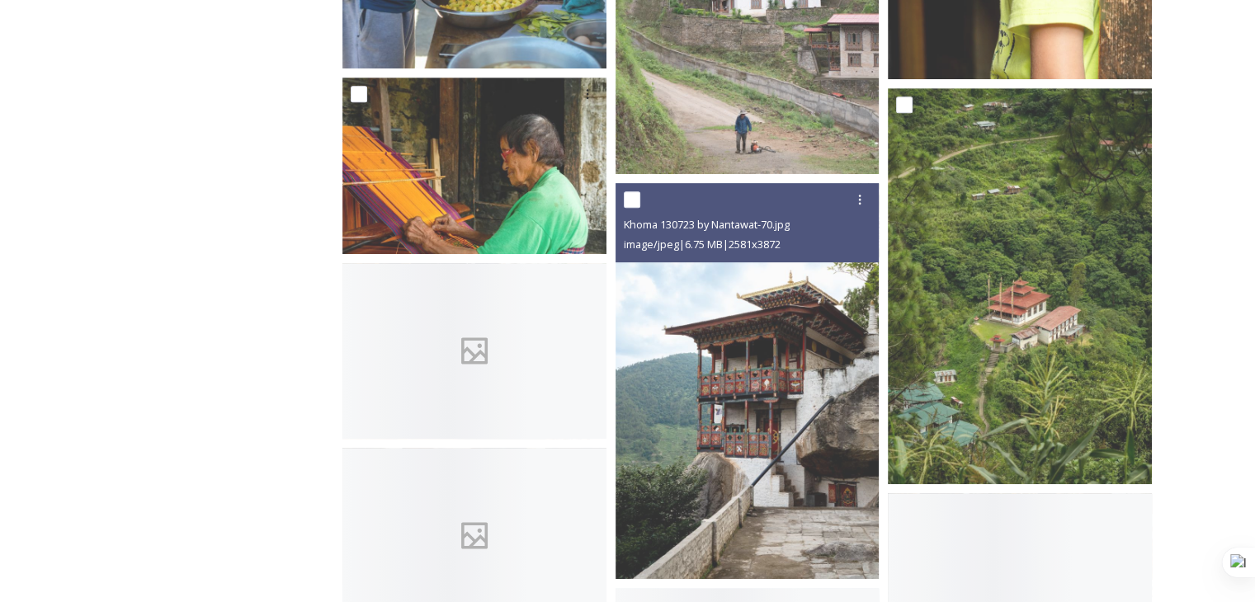
scroll to position [7011, 0]
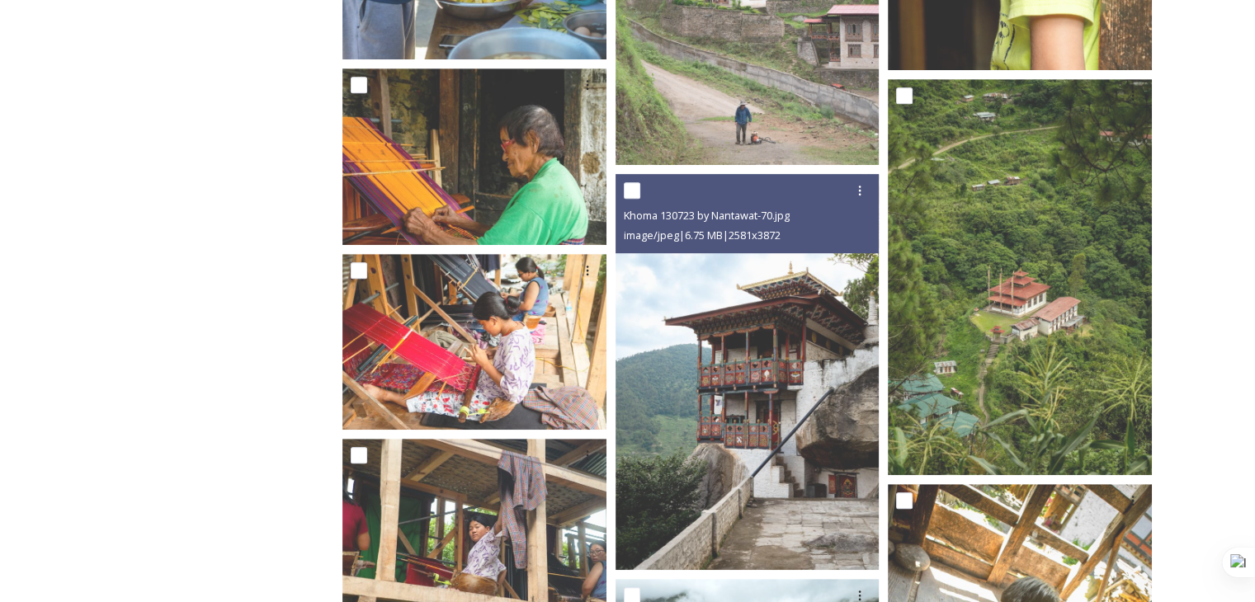
click at [730, 489] on img at bounding box center [747, 372] width 264 height 396
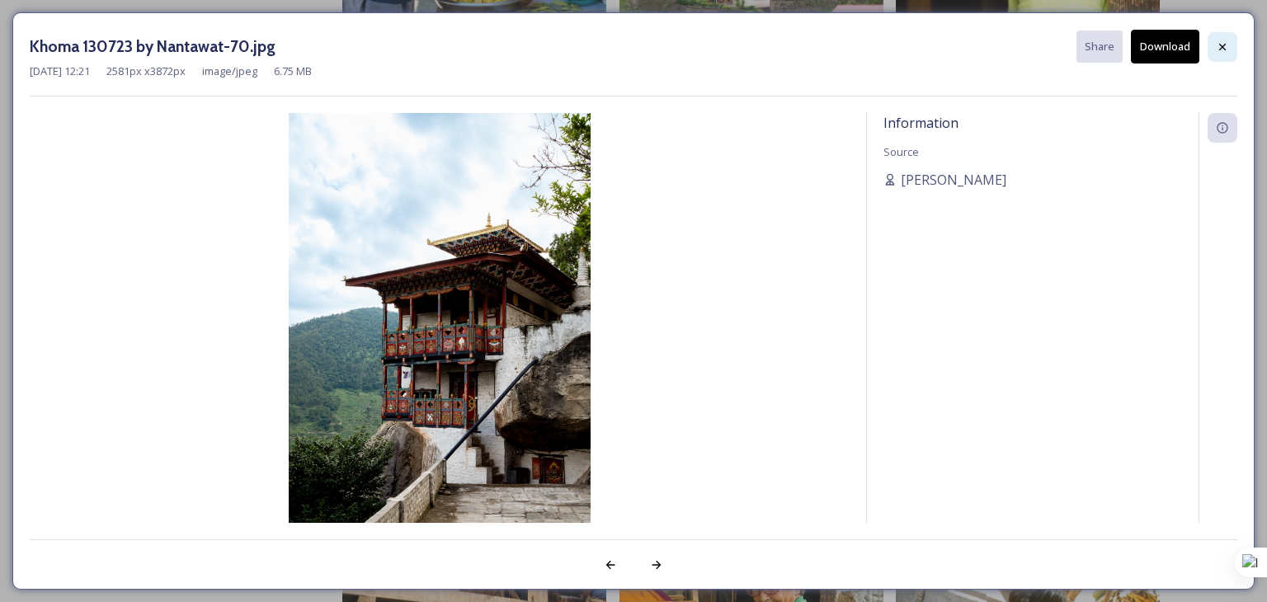
click at [1222, 44] on icon at bounding box center [1222, 46] width 13 height 13
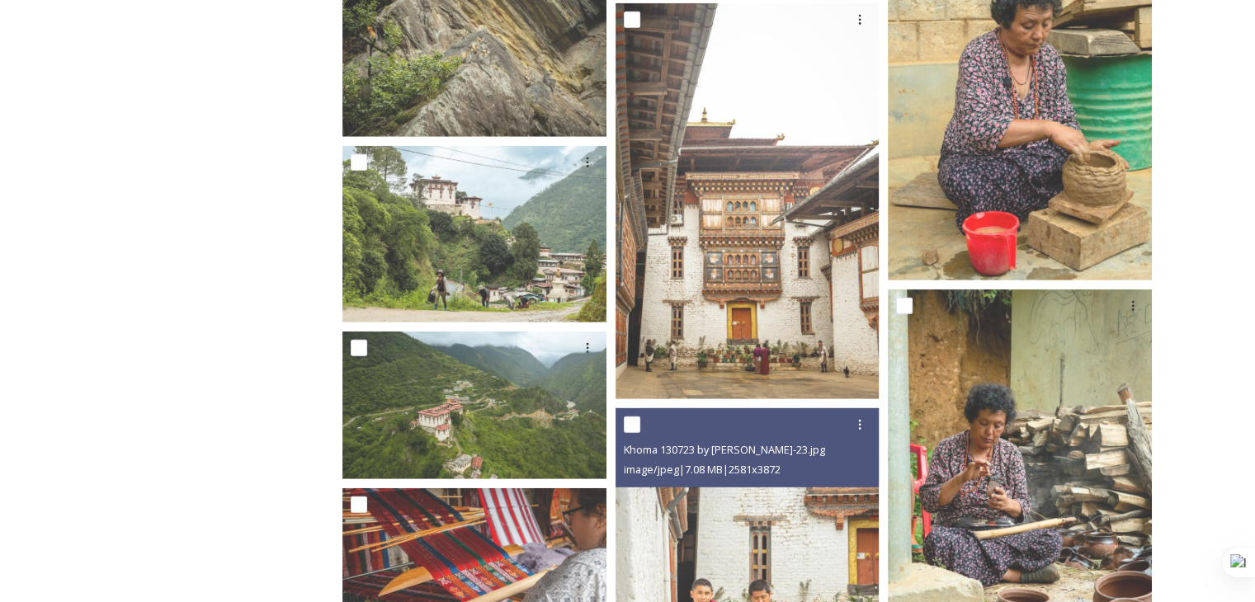
scroll to position [10888, 0]
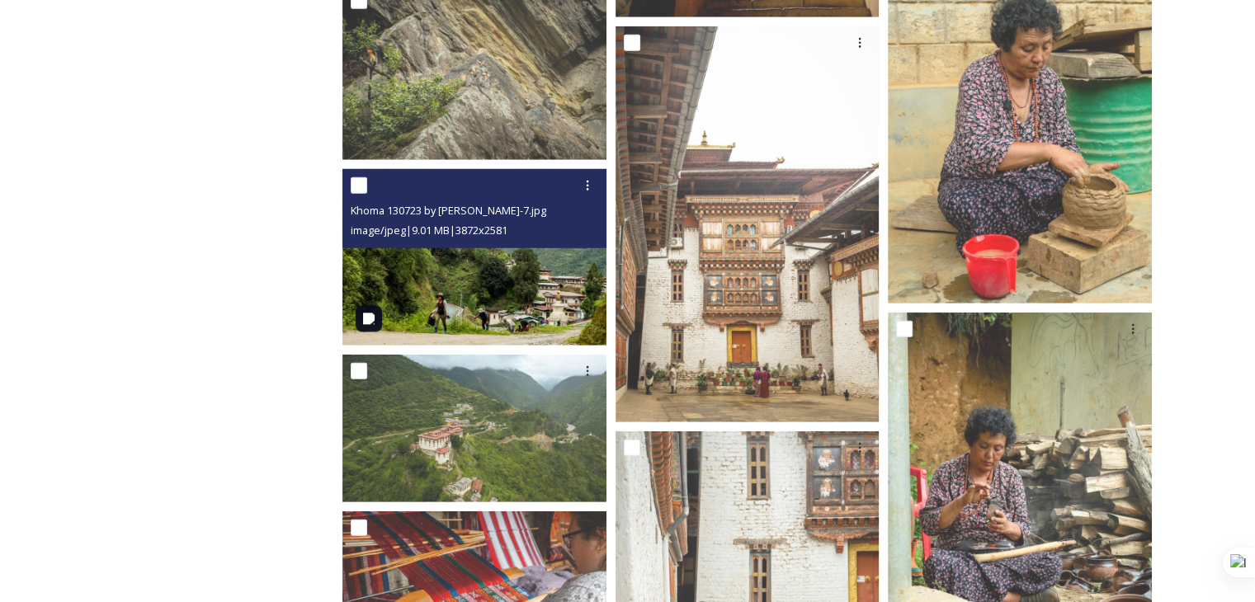
click at [562, 326] on img at bounding box center [474, 257] width 264 height 176
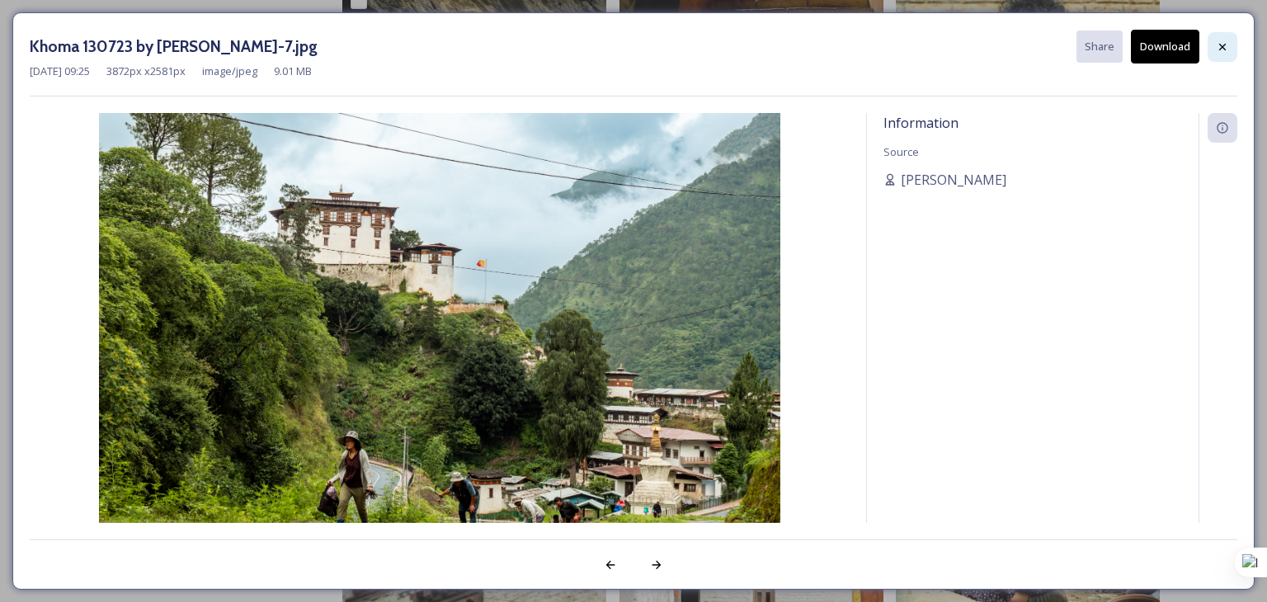
click at [1217, 41] on icon at bounding box center [1222, 46] width 13 height 13
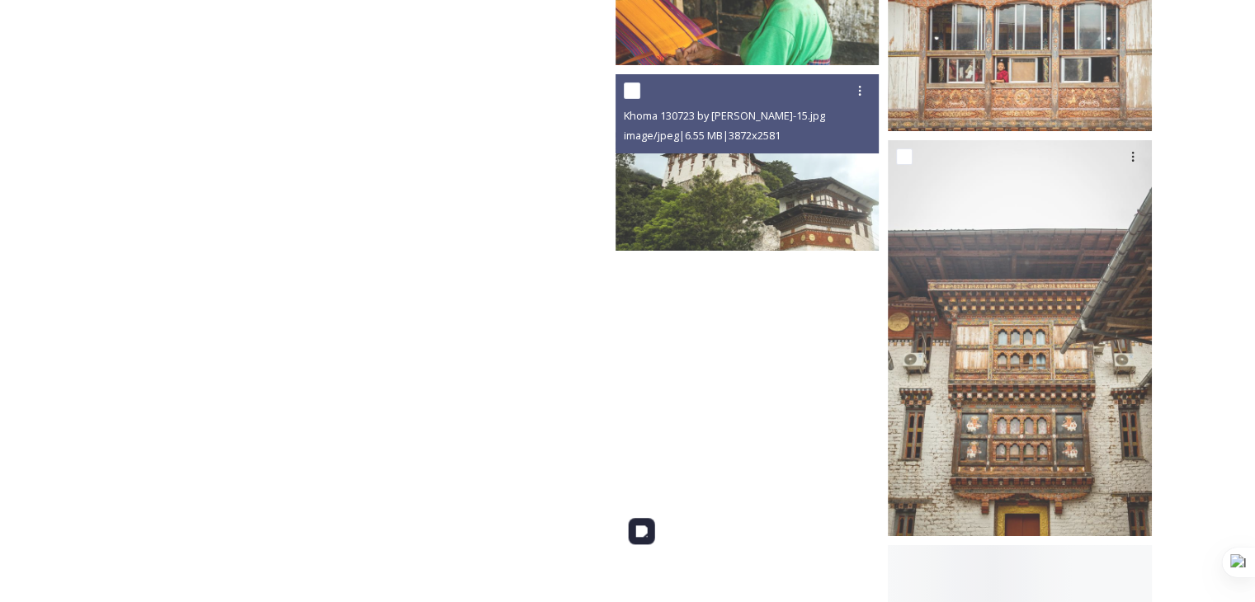
scroll to position [12620, 0]
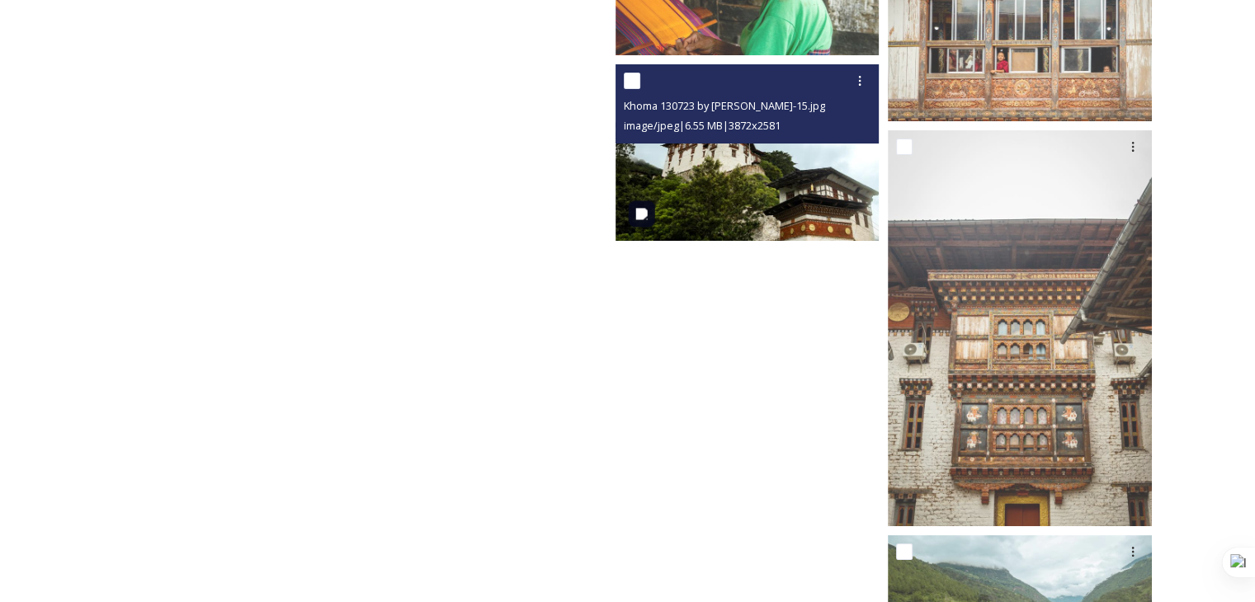
click at [724, 198] on img at bounding box center [747, 152] width 264 height 176
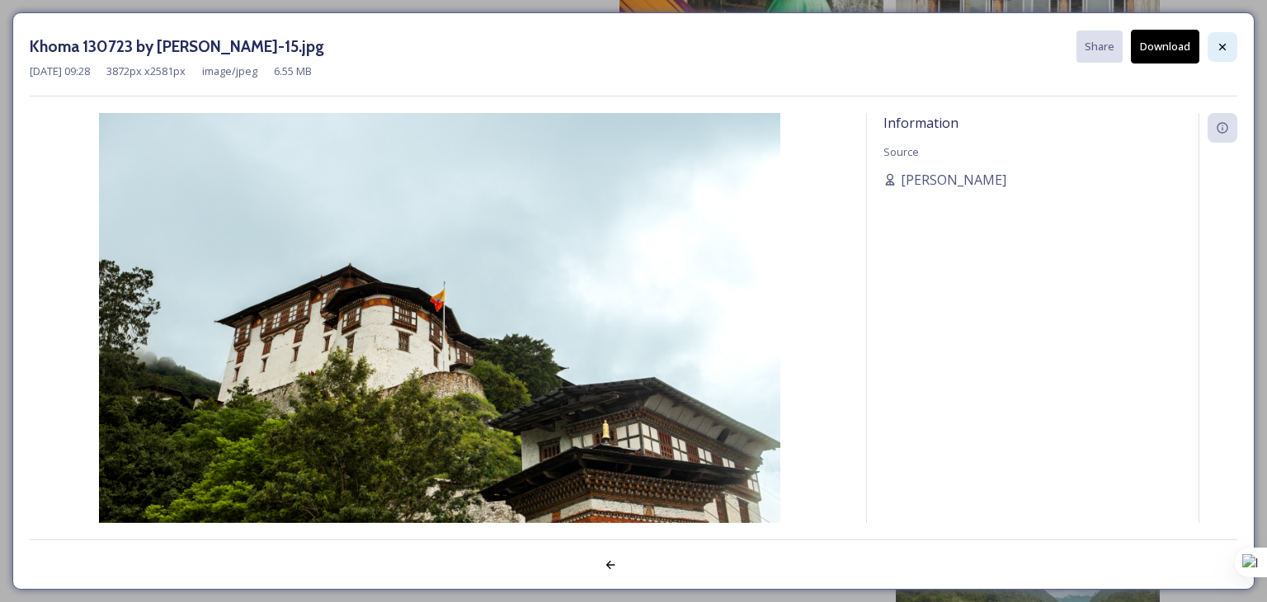
click at [1216, 45] on icon at bounding box center [1222, 46] width 13 height 13
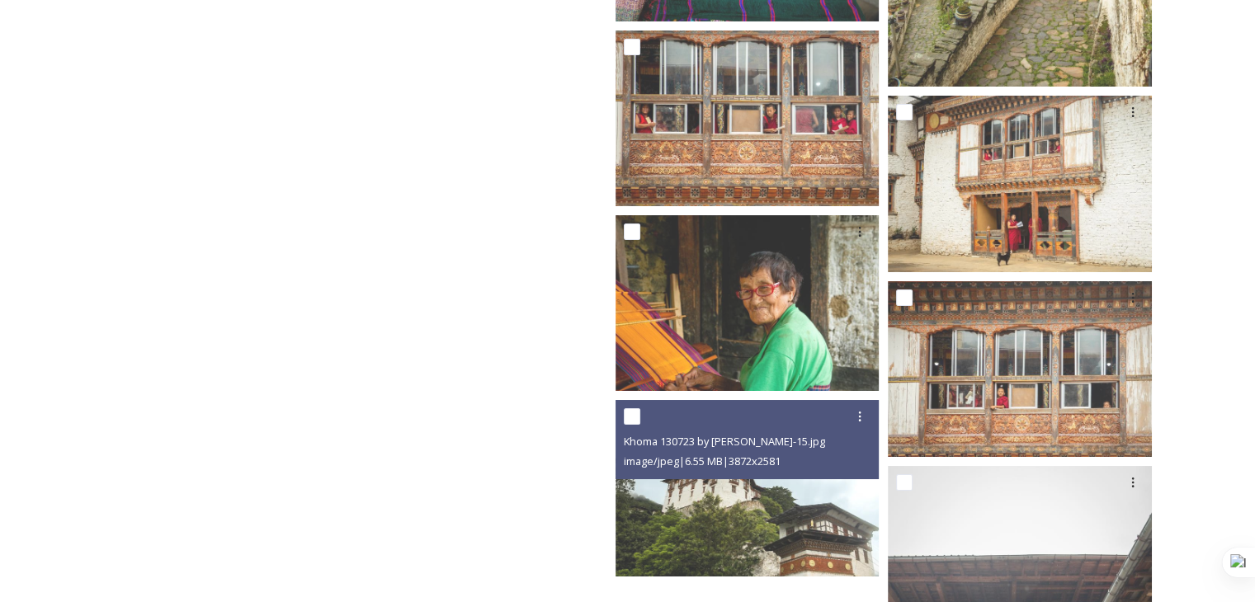
scroll to position [12276, 0]
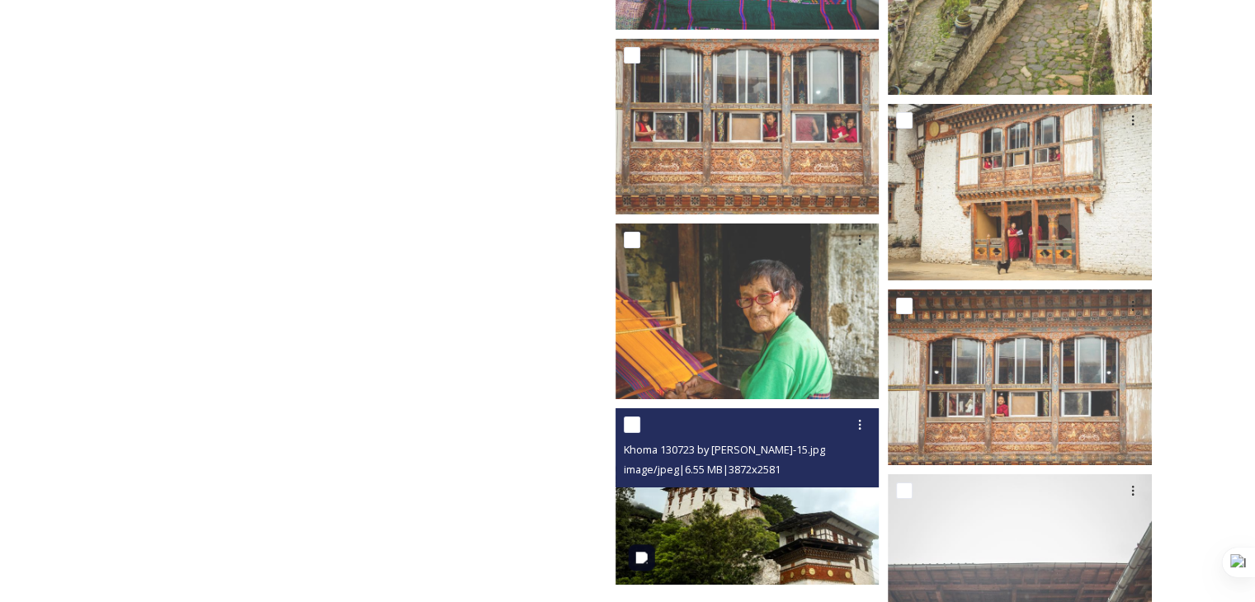
click at [723, 516] on img at bounding box center [747, 496] width 264 height 176
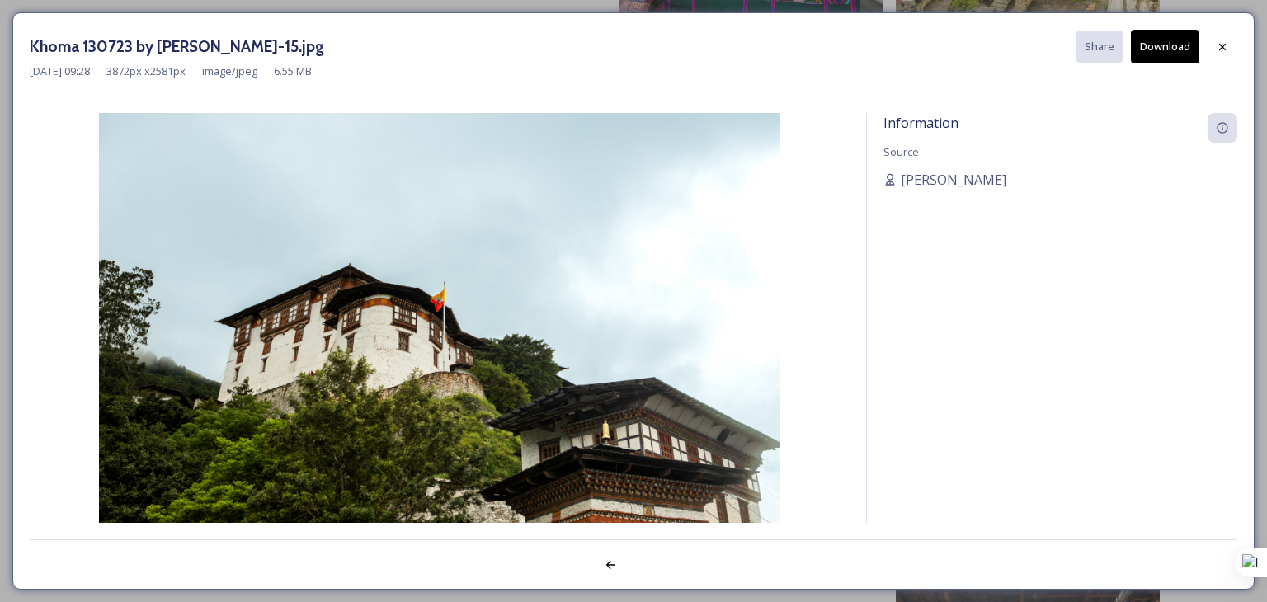
click at [1156, 44] on button "Download" at bounding box center [1165, 47] width 68 height 34
click at [234, 170] on img at bounding box center [440, 340] width 820 height 454
click at [1227, 53] on div at bounding box center [1223, 47] width 30 height 30
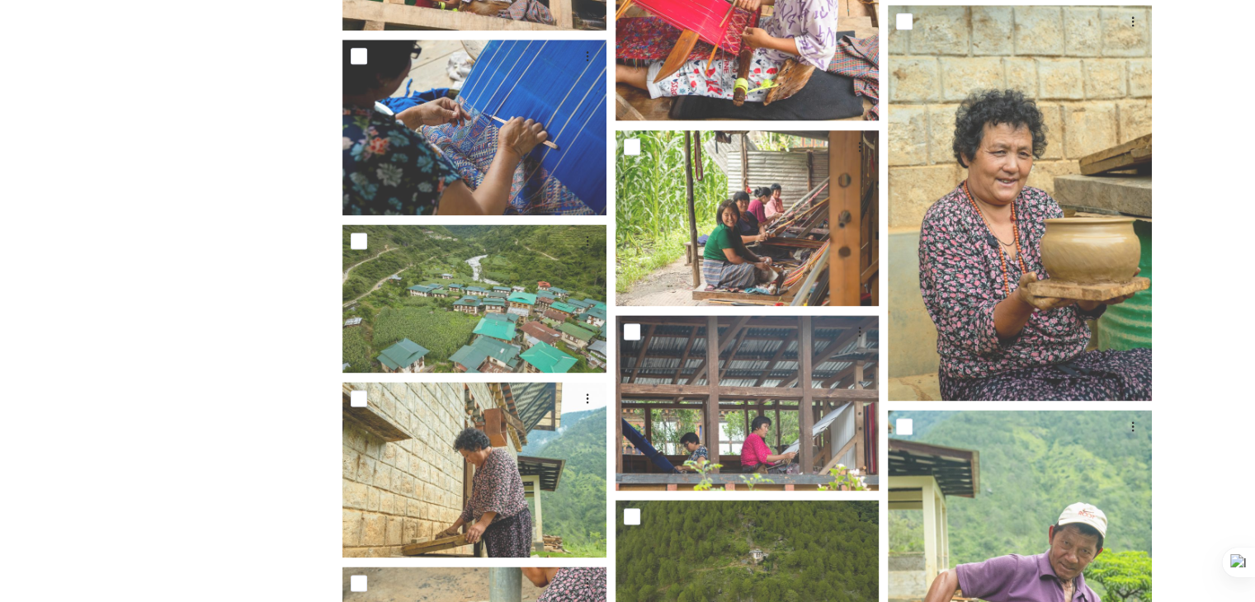
scroll to position [2048, 0]
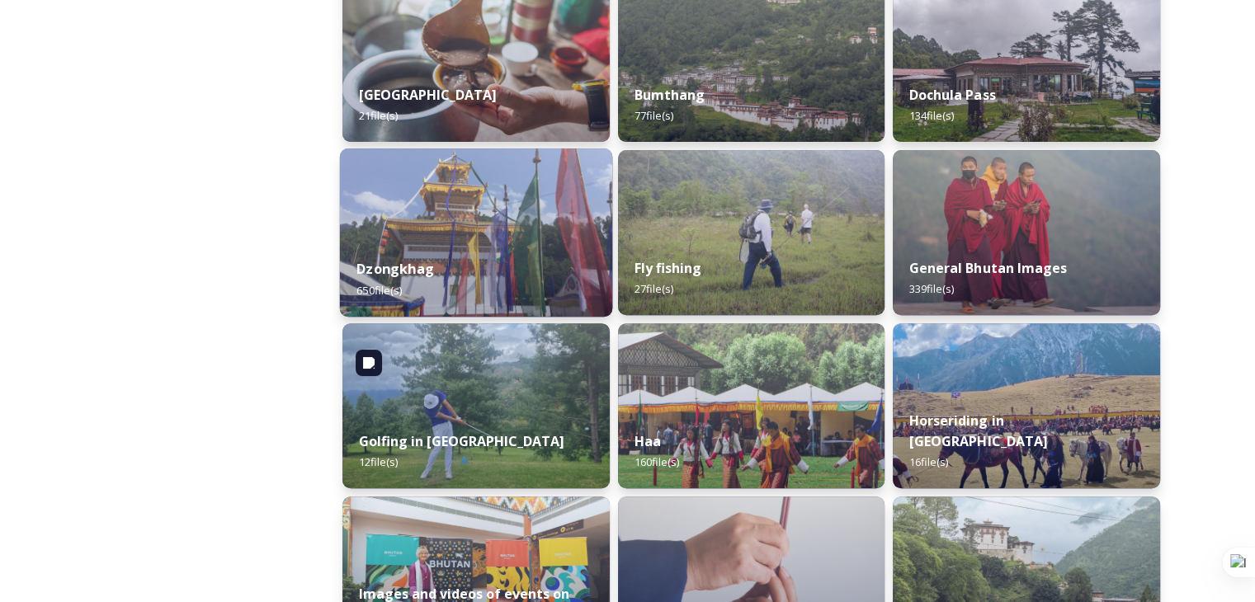
scroll to position [643, 0]
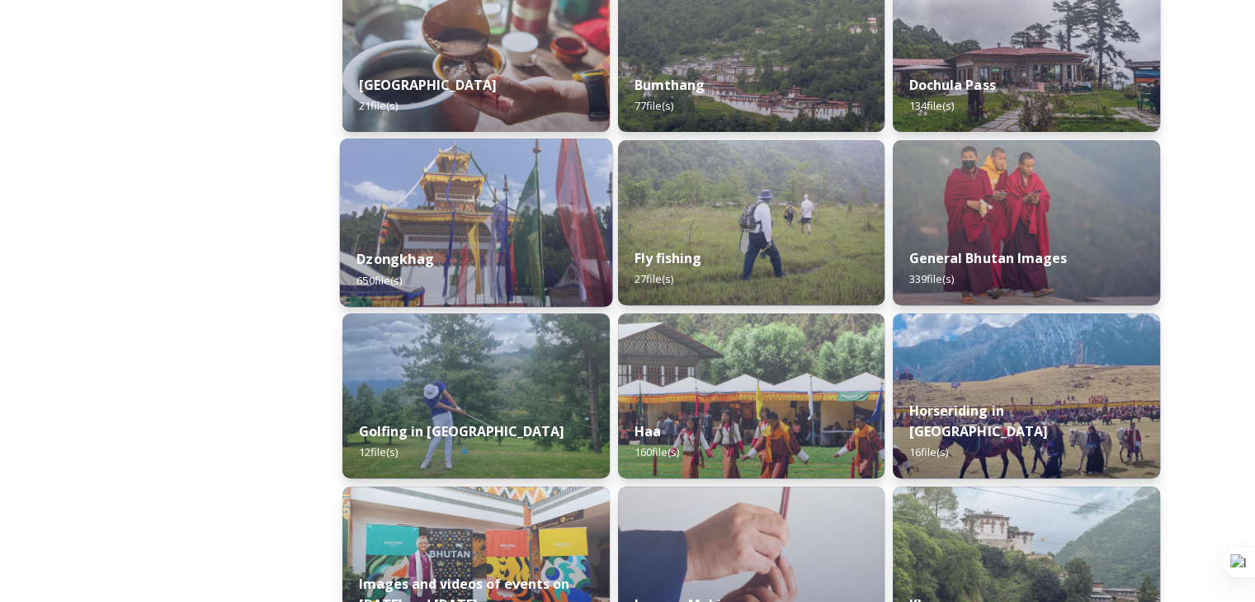
click at [457, 257] on div "Dzongkhag 650 file(s)" at bounding box center [476, 269] width 272 height 75
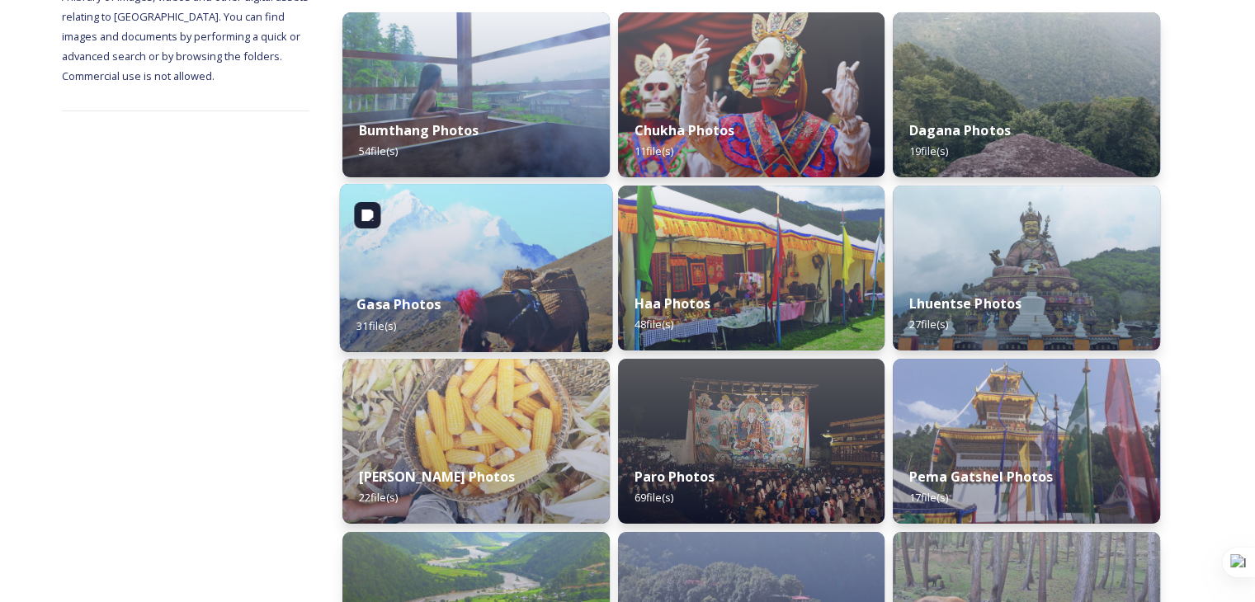
scroll to position [247, 0]
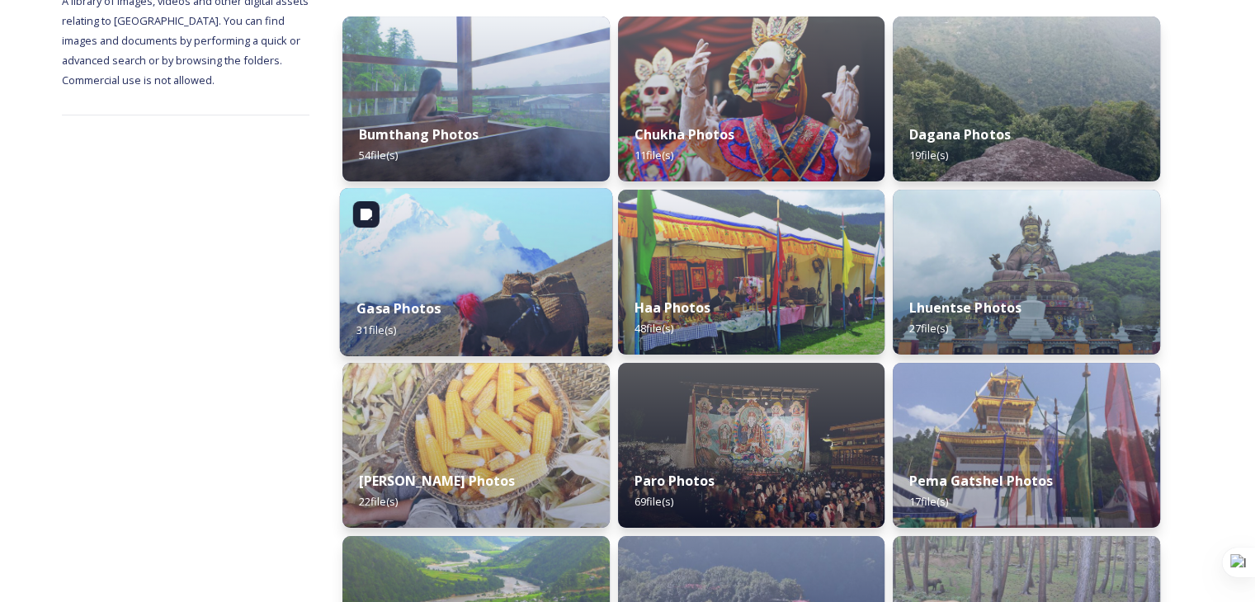
click at [440, 300] on div "Gasa Photos 31 file(s)" at bounding box center [476, 318] width 272 height 75
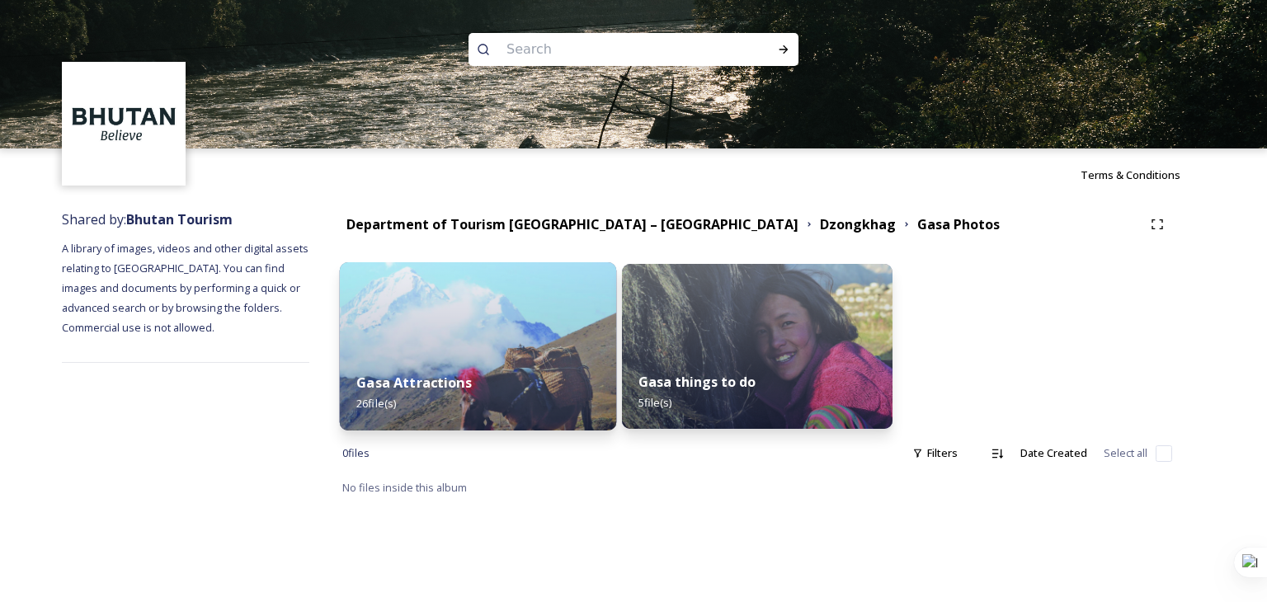
click at [466, 393] on div "Gasa Attractions 26 file(s)" at bounding box center [478, 393] width 276 height 75
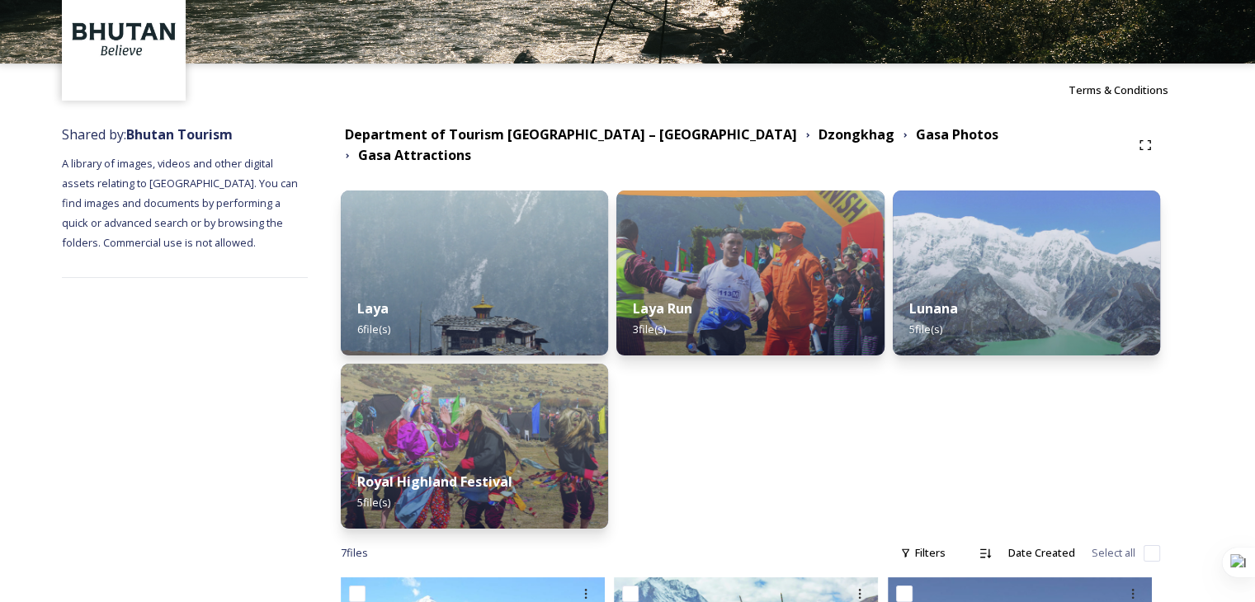
scroll to position [73, 0]
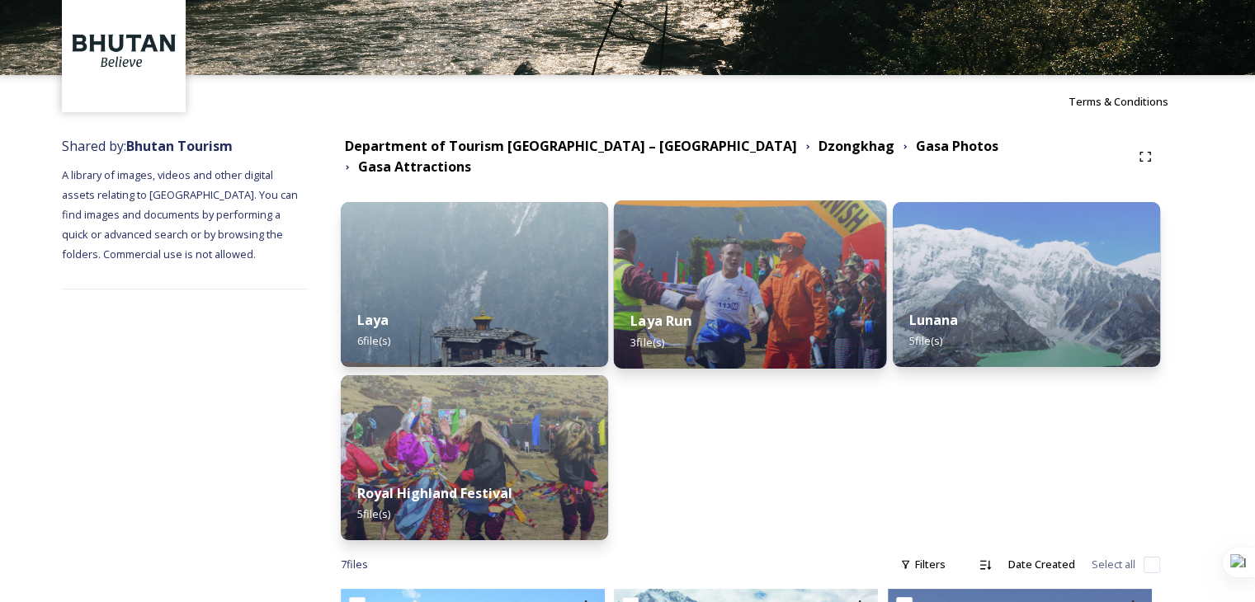
click at [744, 300] on div "Laya Run 3 file(s)" at bounding box center [750, 331] width 273 height 75
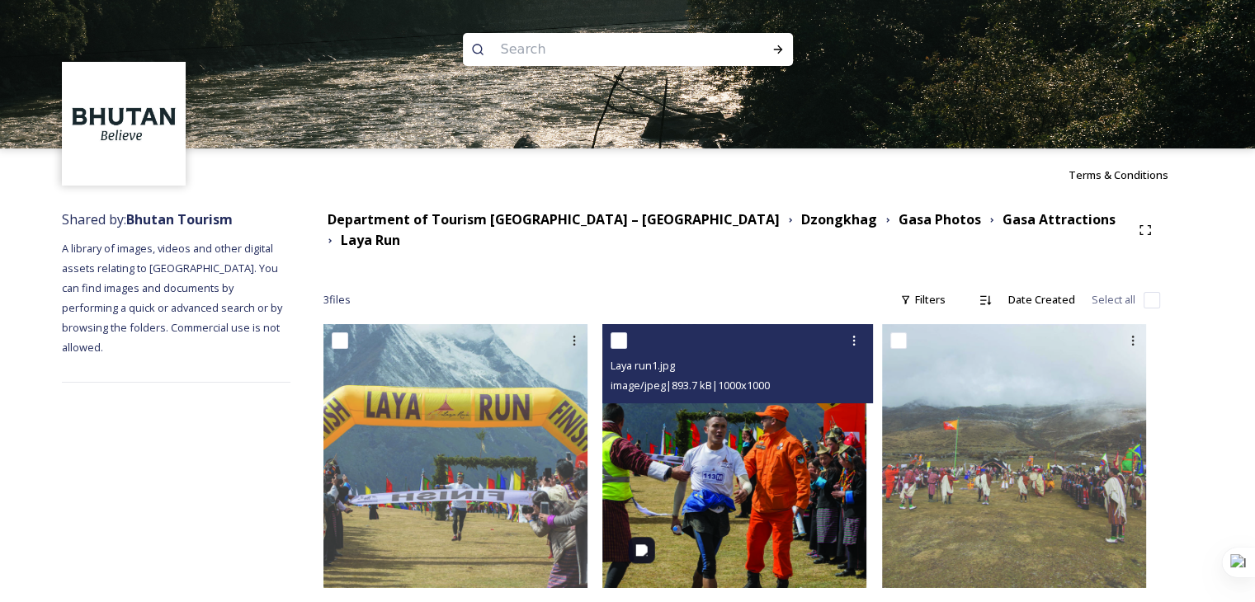
scroll to position [11, 0]
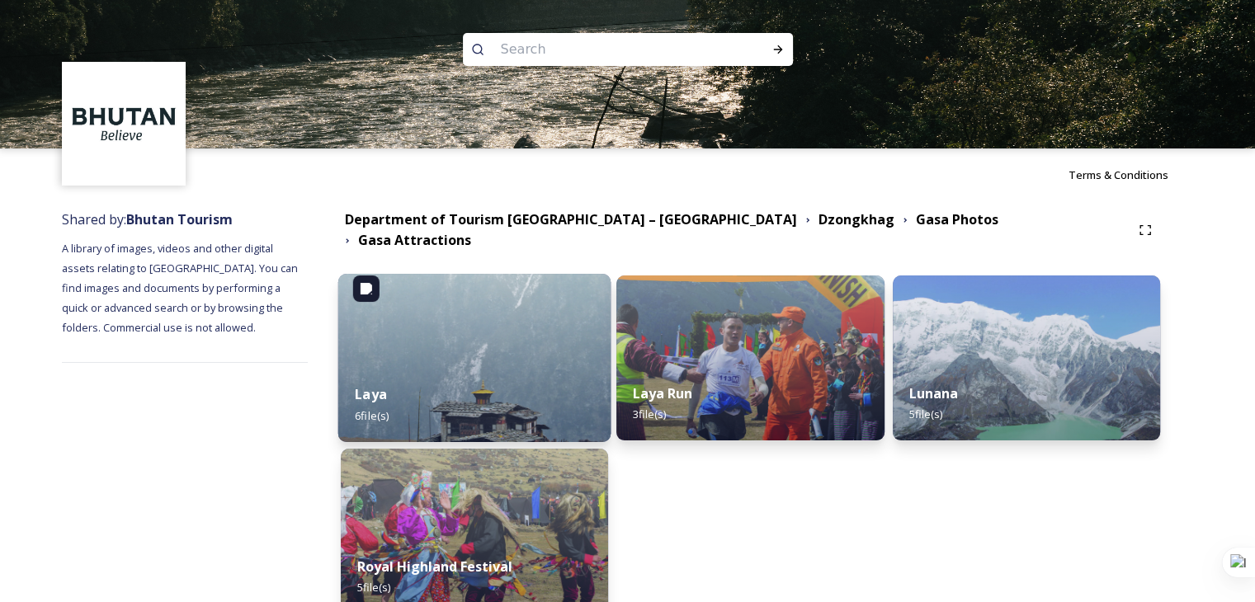
click at [539, 381] on div "Laya 6 file(s)" at bounding box center [473, 404] width 273 height 75
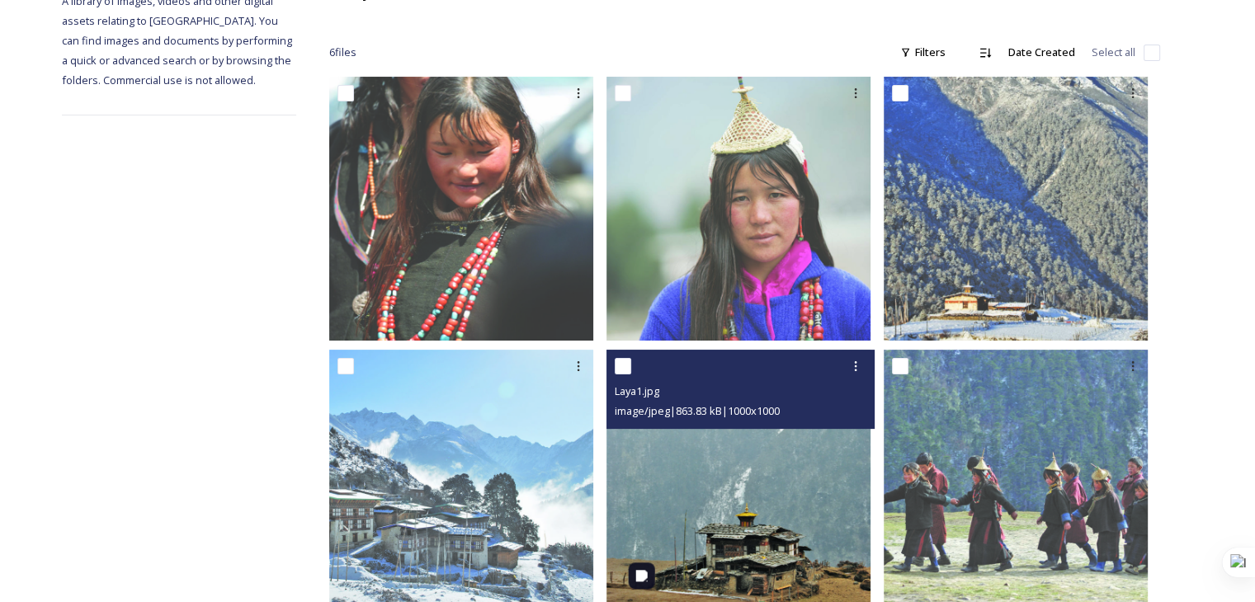
scroll to position [284, 0]
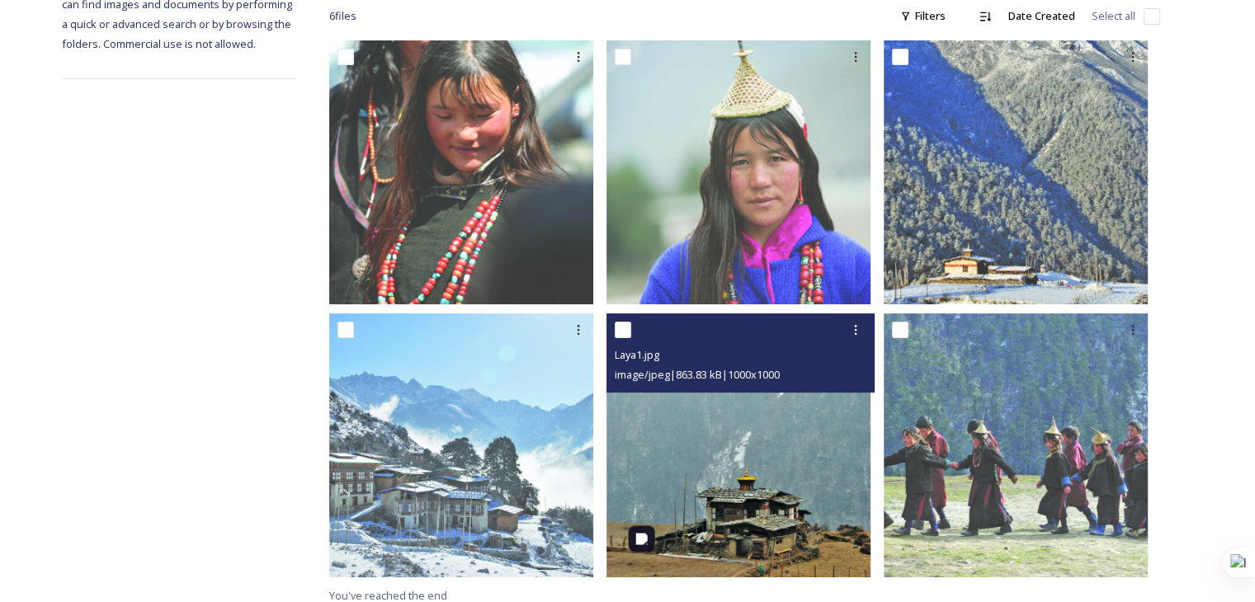
click at [762, 469] on img at bounding box center [738, 445] width 264 height 264
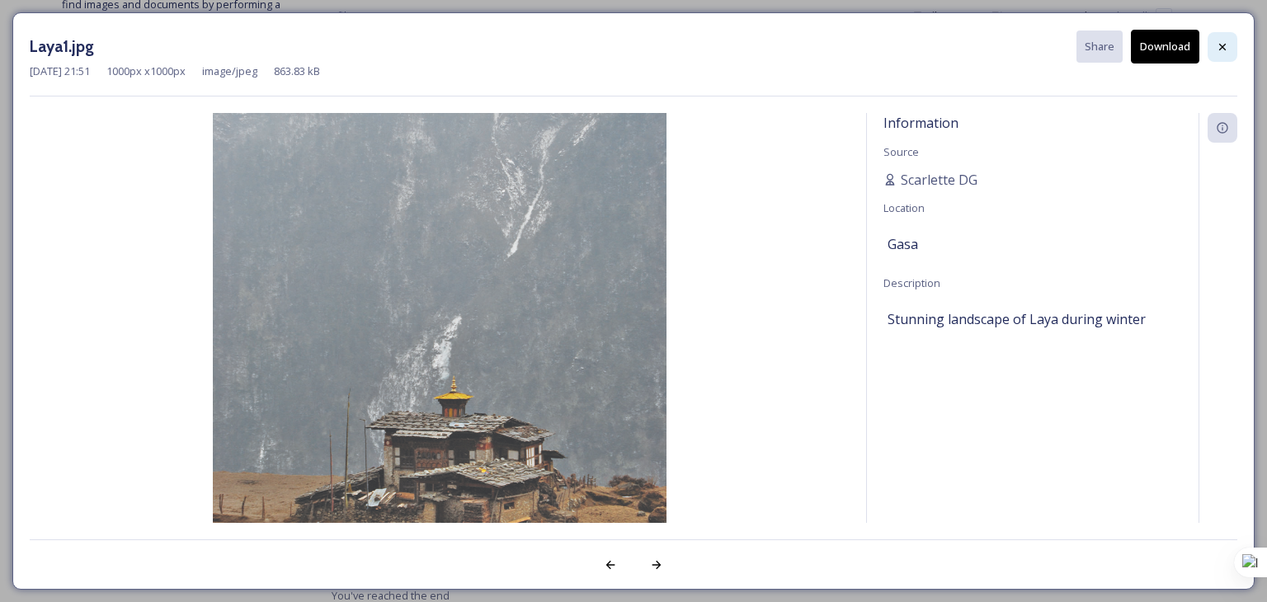
click at [1232, 40] on div at bounding box center [1223, 47] width 30 height 30
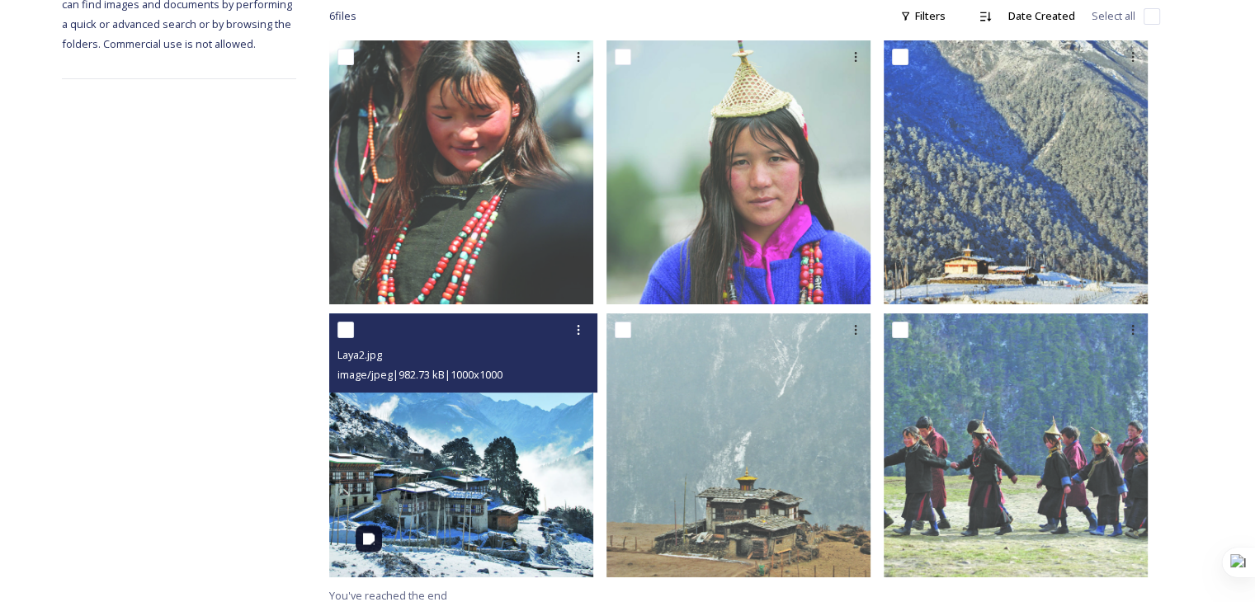
click at [454, 499] on img at bounding box center [461, 445] width 264 height 264
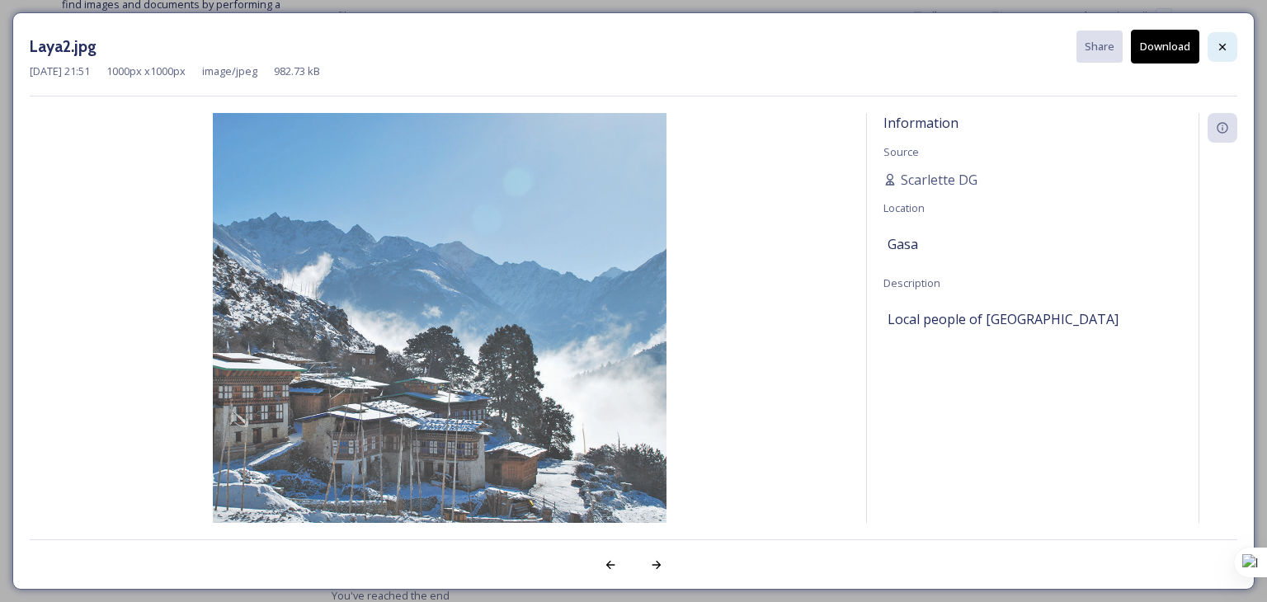
click at [1216, 46] on icon at bounding box center [1222, 46] width 13 height 13
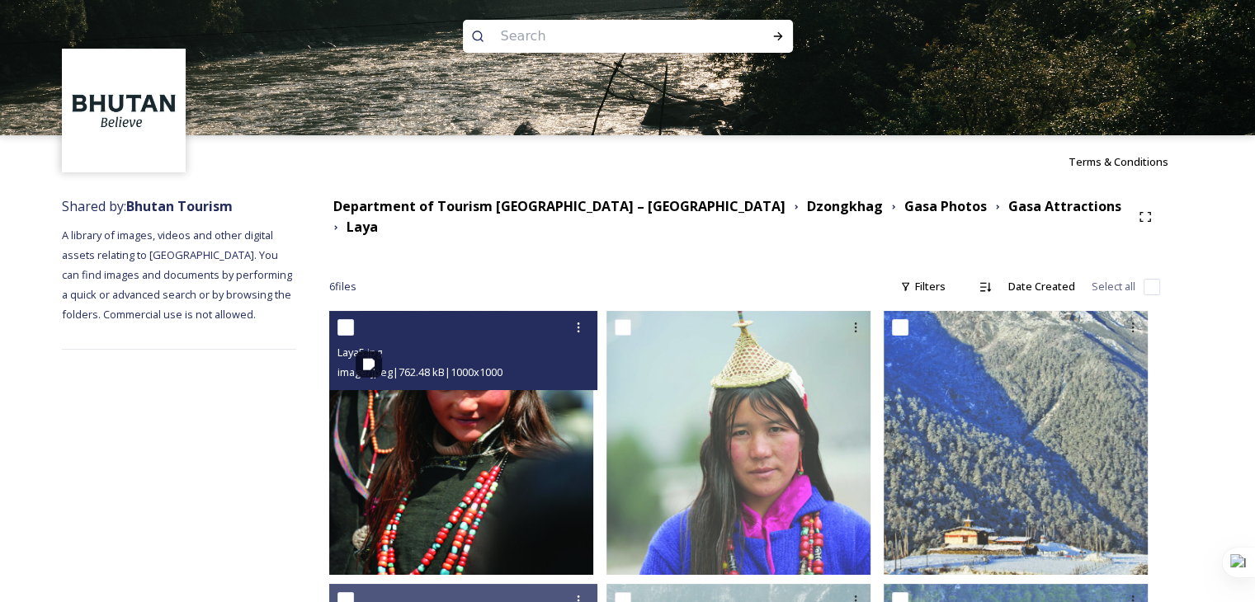
scroll to position [0, 0]
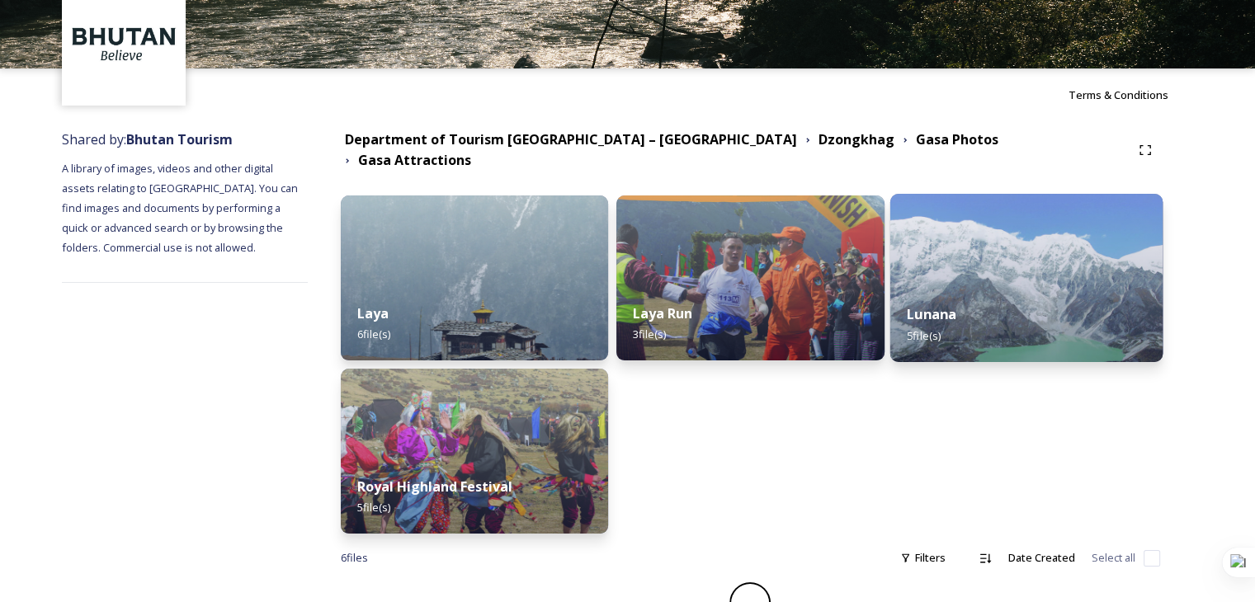
scroll to position [82, 0]
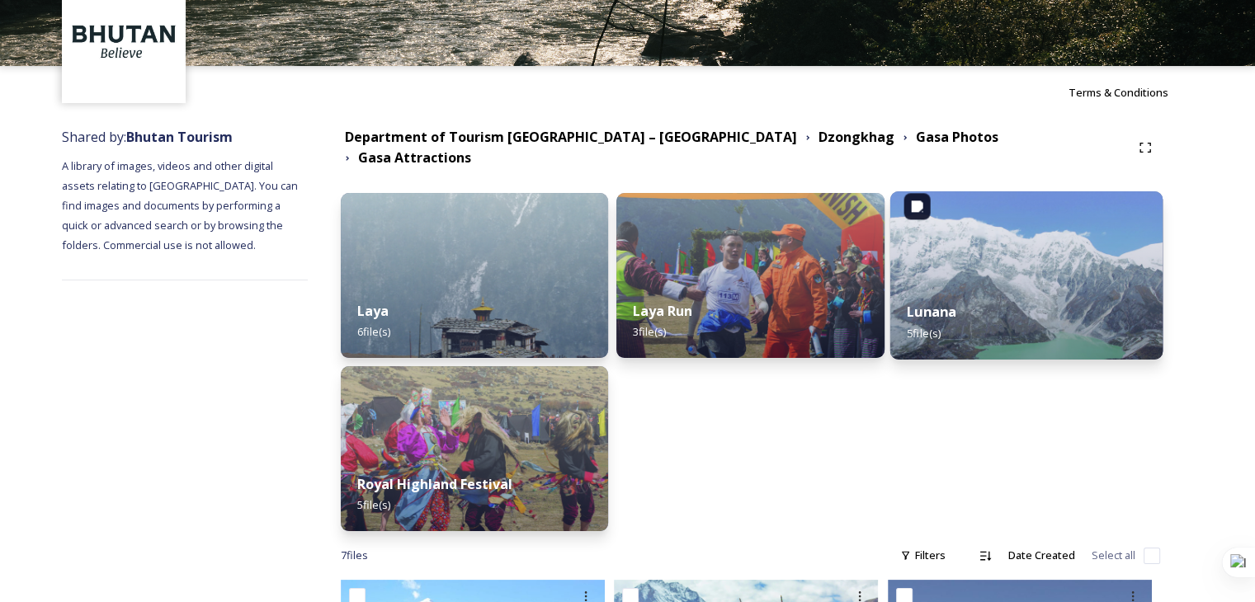
click at [1009, 238] on img at bounding box center [1025, 275] width 273 height 168
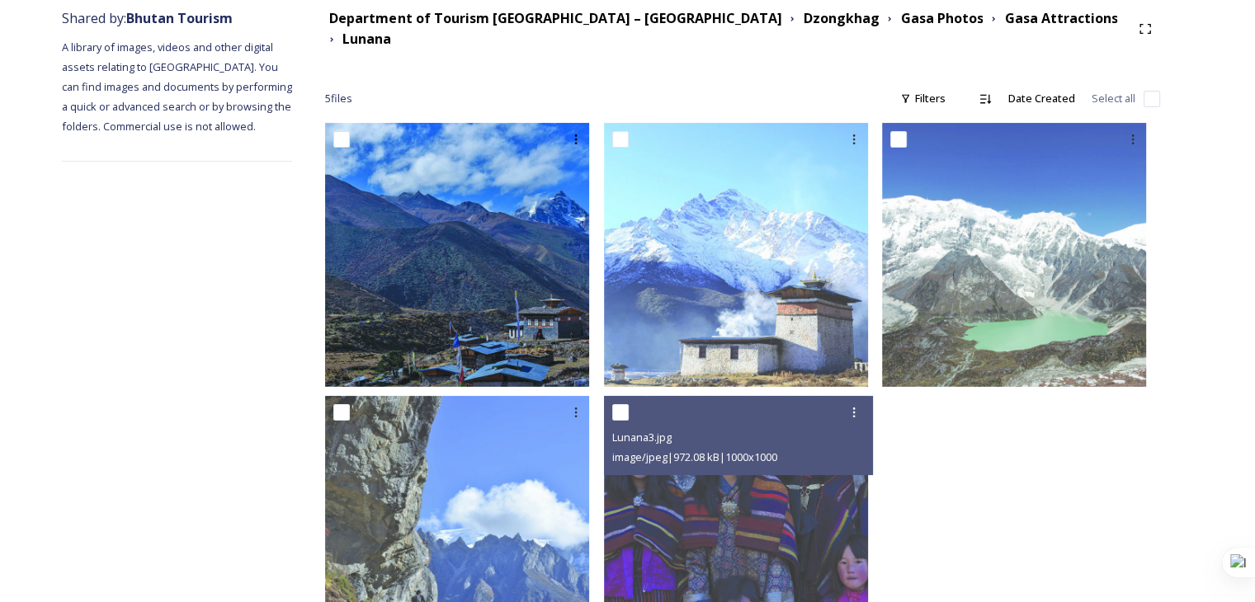
scroll to position [247, 0]
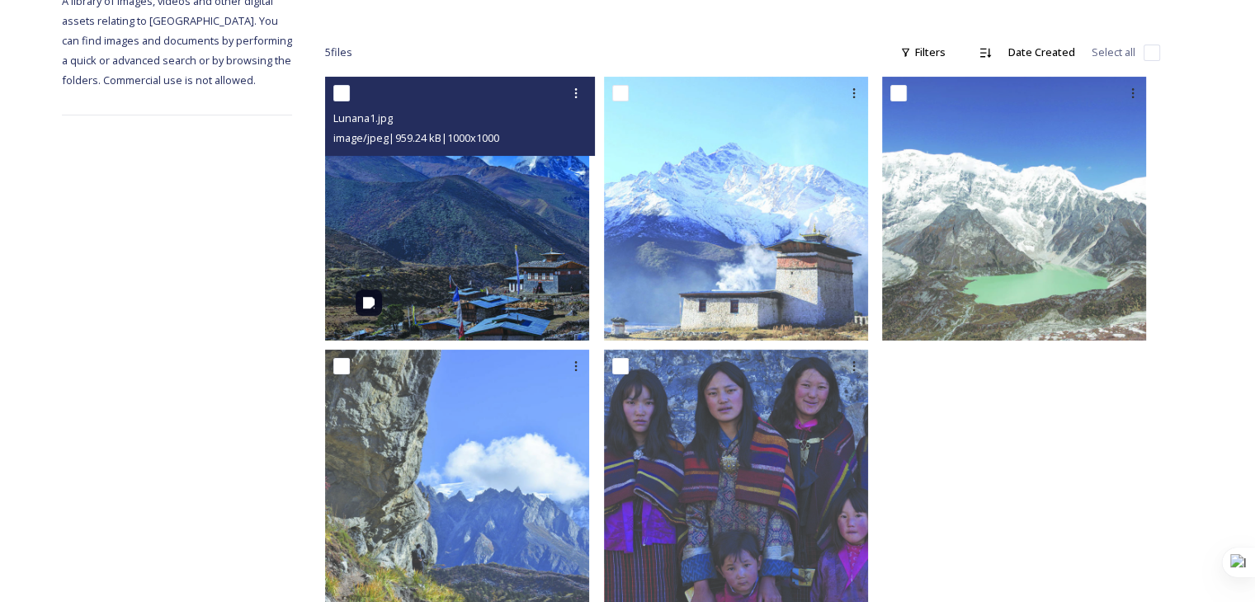
click at [436, 219] on img at bounding box center [457, 209] width 264 height 264
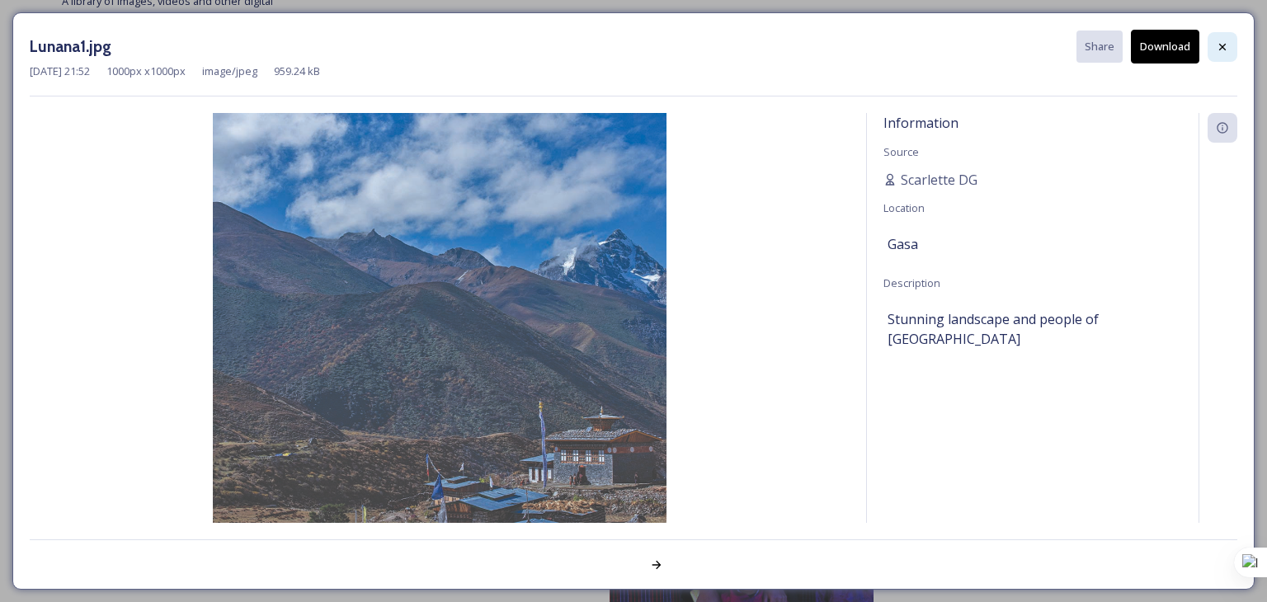
click at [1221, 41] on icon at bounding box center [1222, 46] width 13 height 13
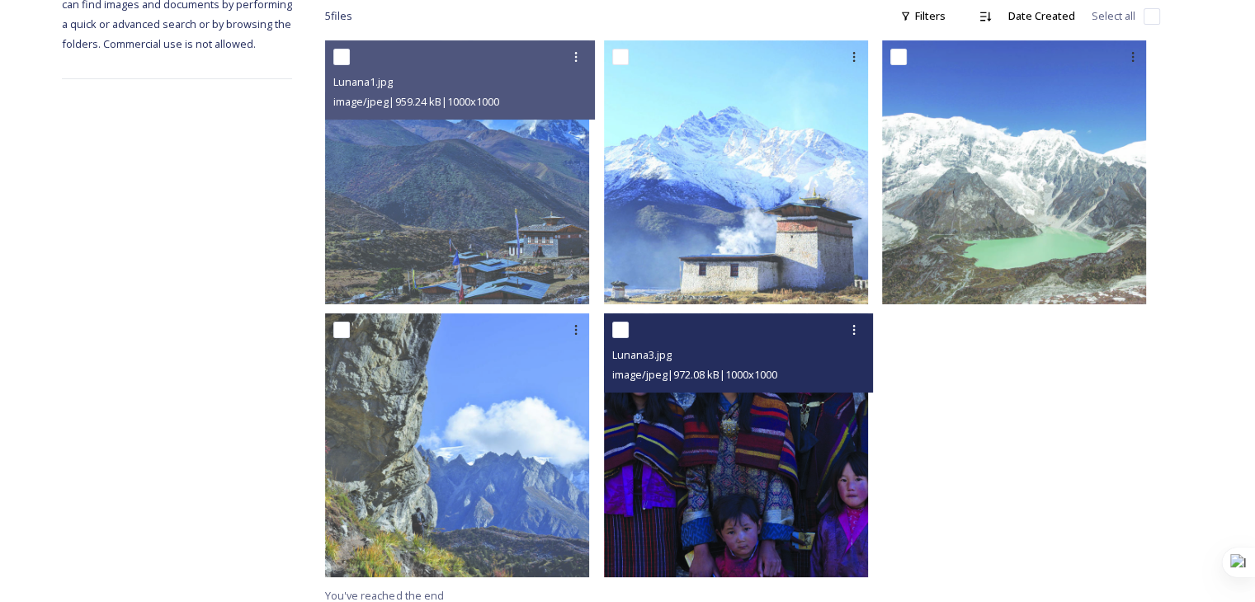
scroll to position [284, 0]
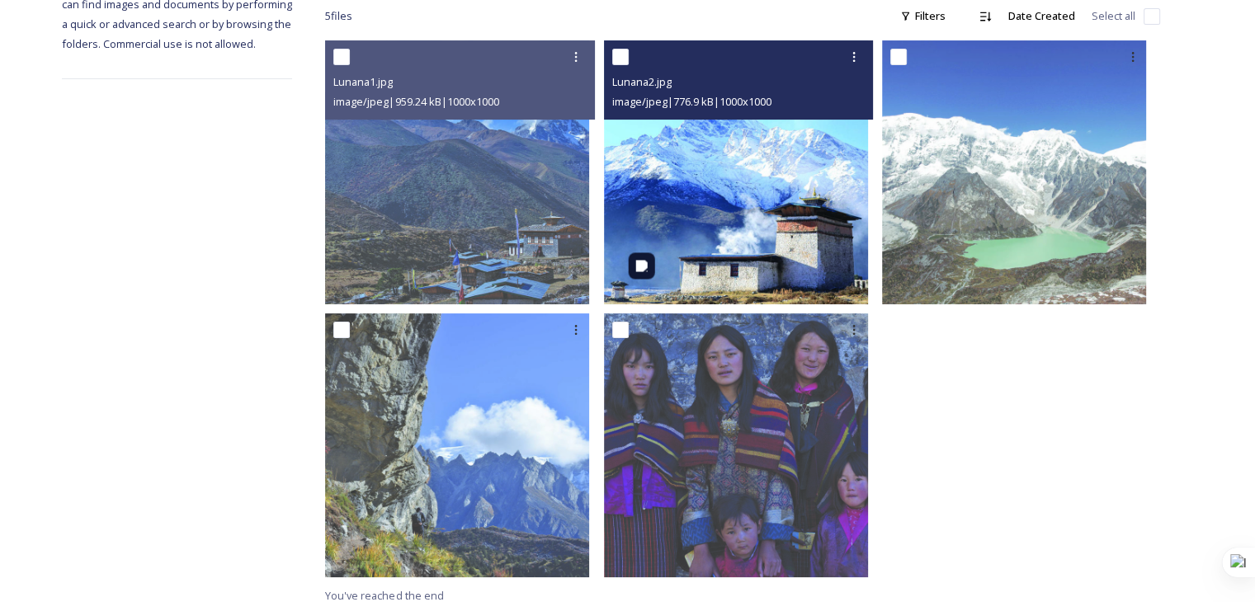
click at [770, 268] on img at bounding box center [736, 172] width 264 height 264
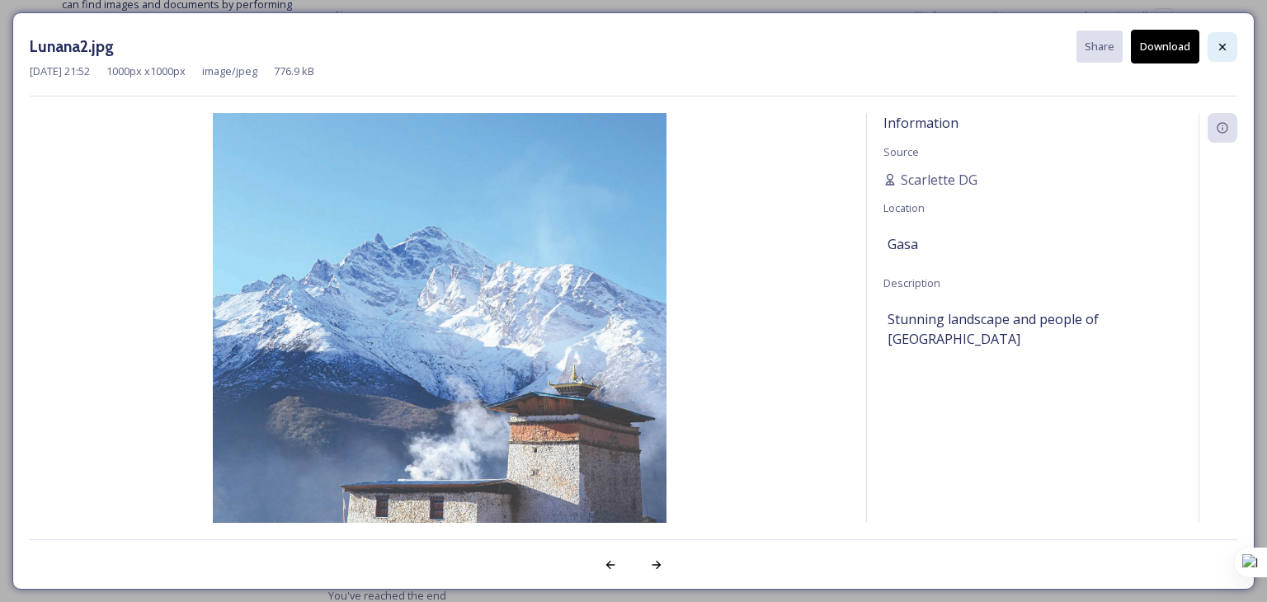
click at [1222, 45] on icon at bounding box center [1222, 46] width 13 height 13
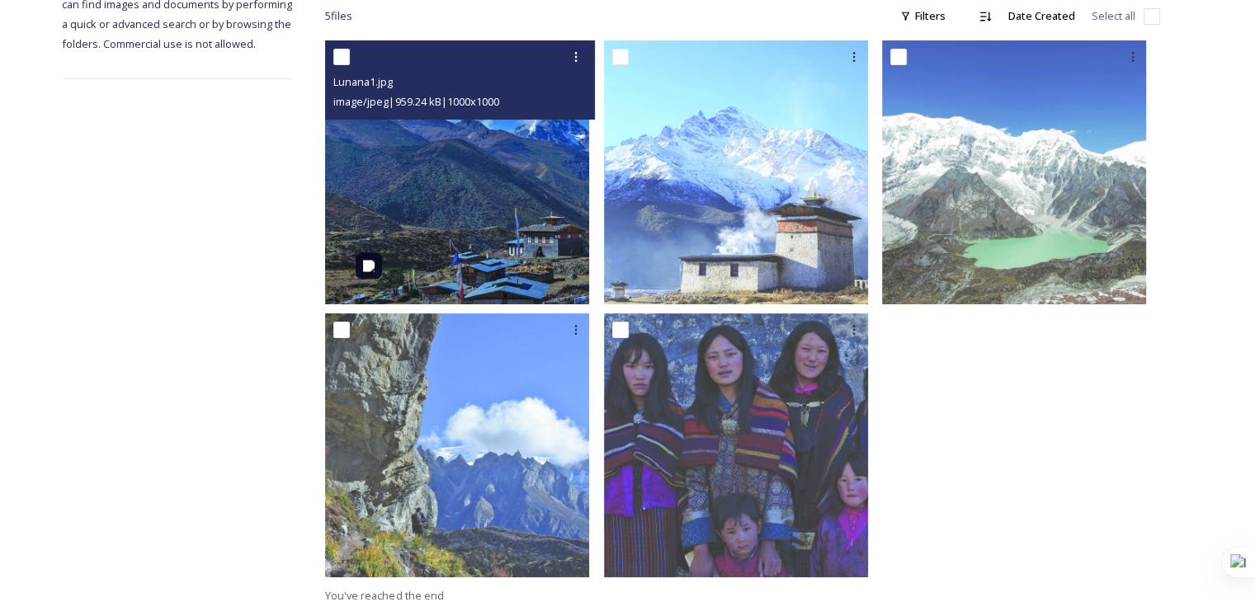
click at [556, 213] on img at bounding box center [457, 172] width 264 height 264
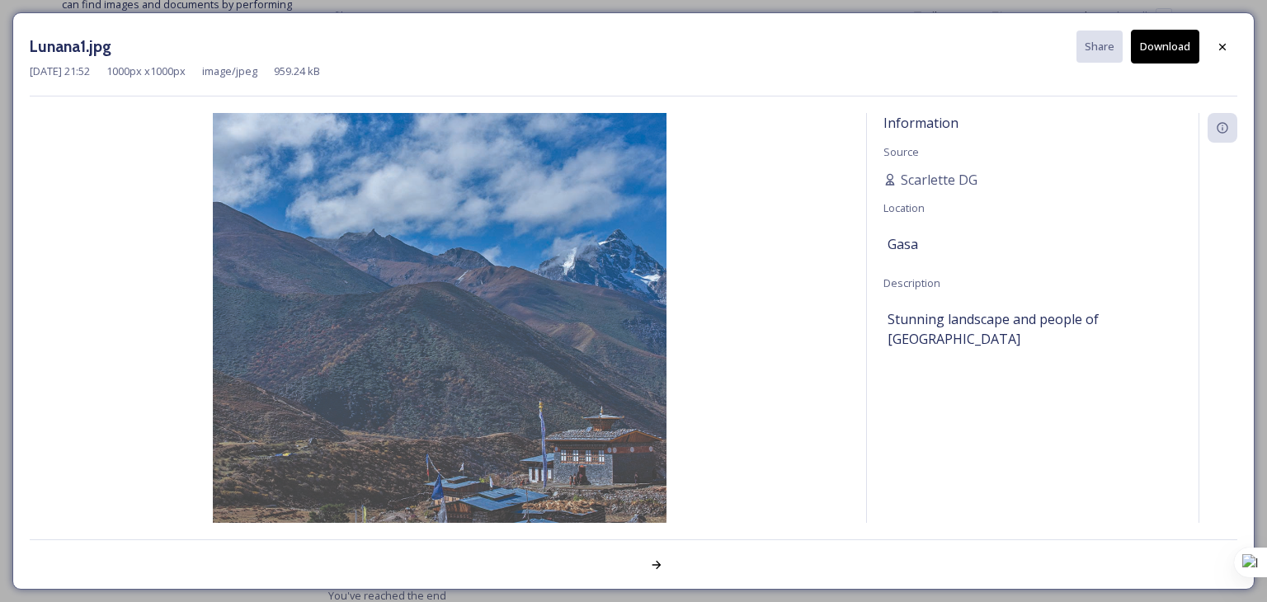
click at [1175, 57] on button "Download" at bounding box center [1165, 47] width 68 height 34
click at [1217, 55] on div at bounding box center [1223, 47] width 30 height 30
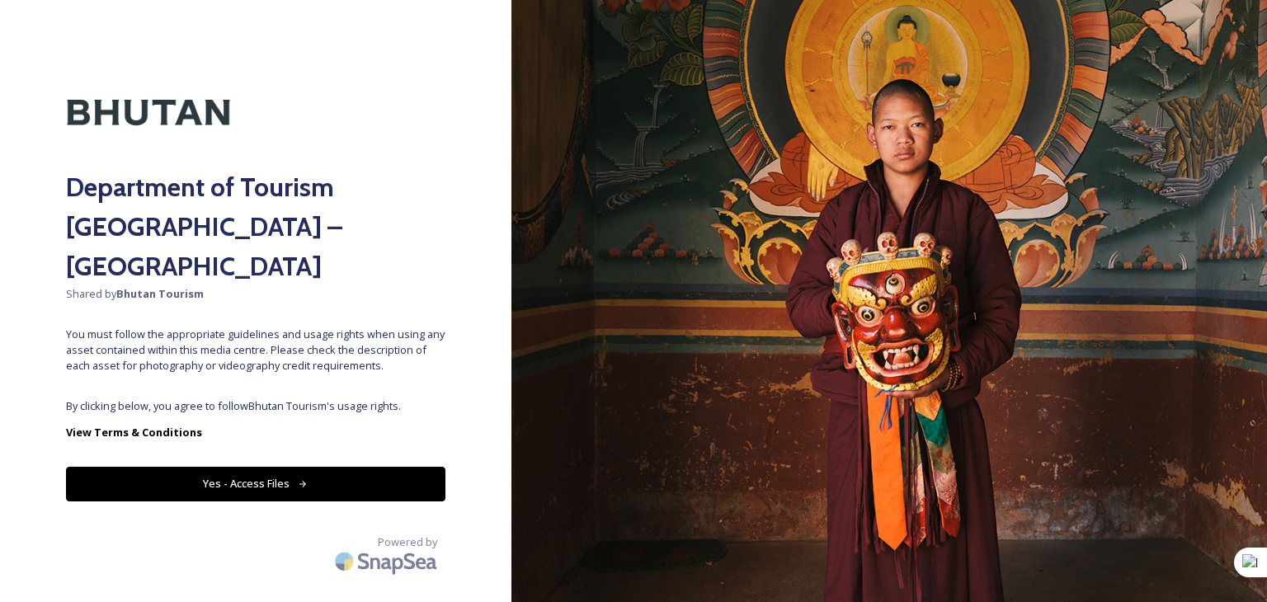
click at [188, 467] on button "Yes - Access Files" at bounding box center [255, 484] width 379 height 34
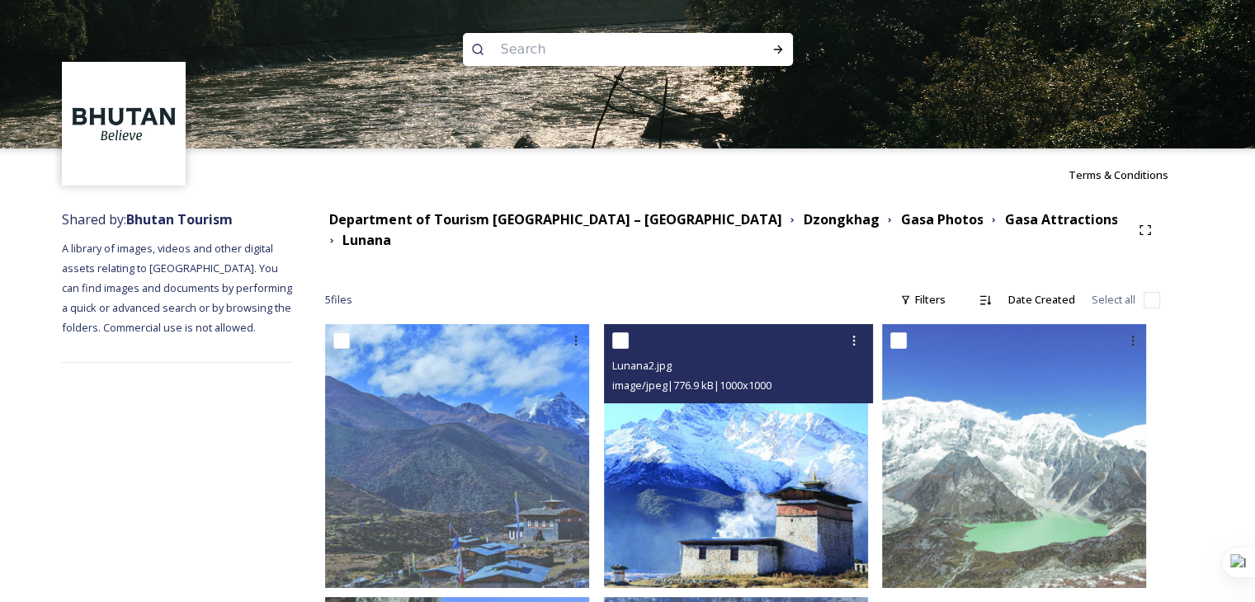
scroll to position [284, 0]
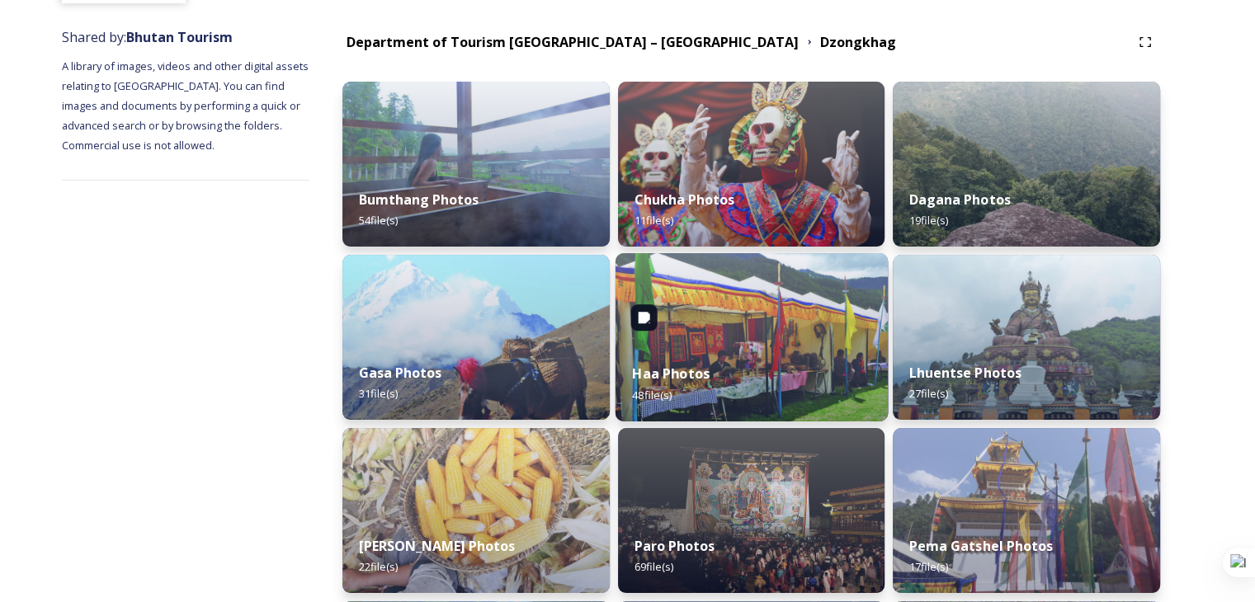
scroll to position [247, 0]
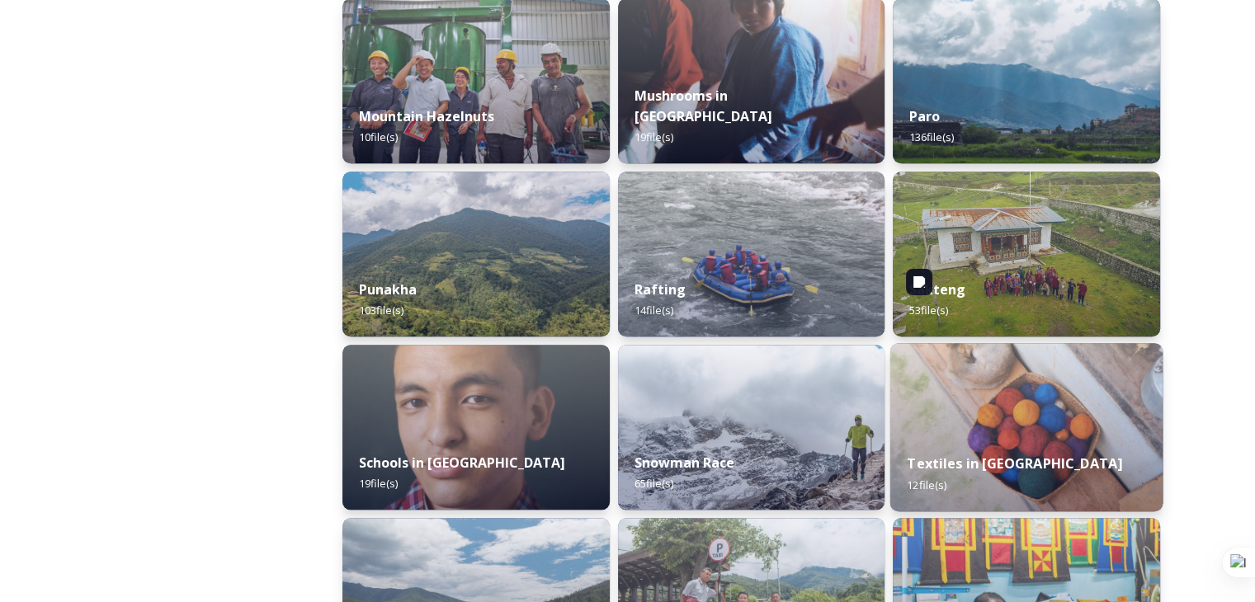
scroll to position [1567, 0]
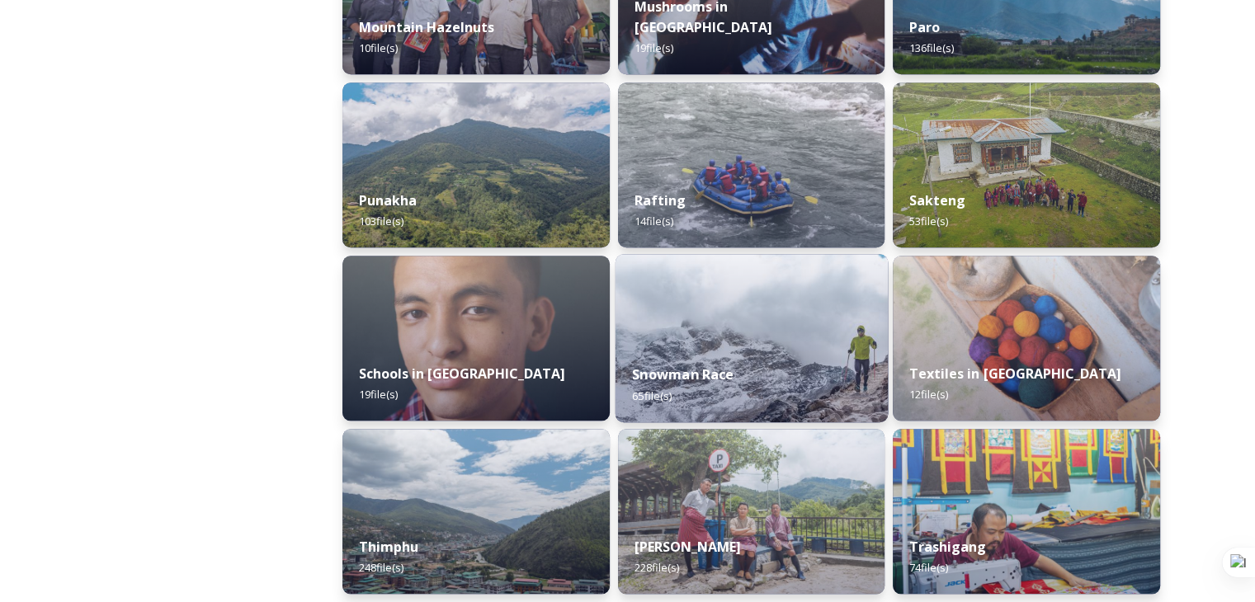
click at [770, 357] on div "Snowman Race 65 file(s)" at bounding box center [751, 384] width 272 height 75
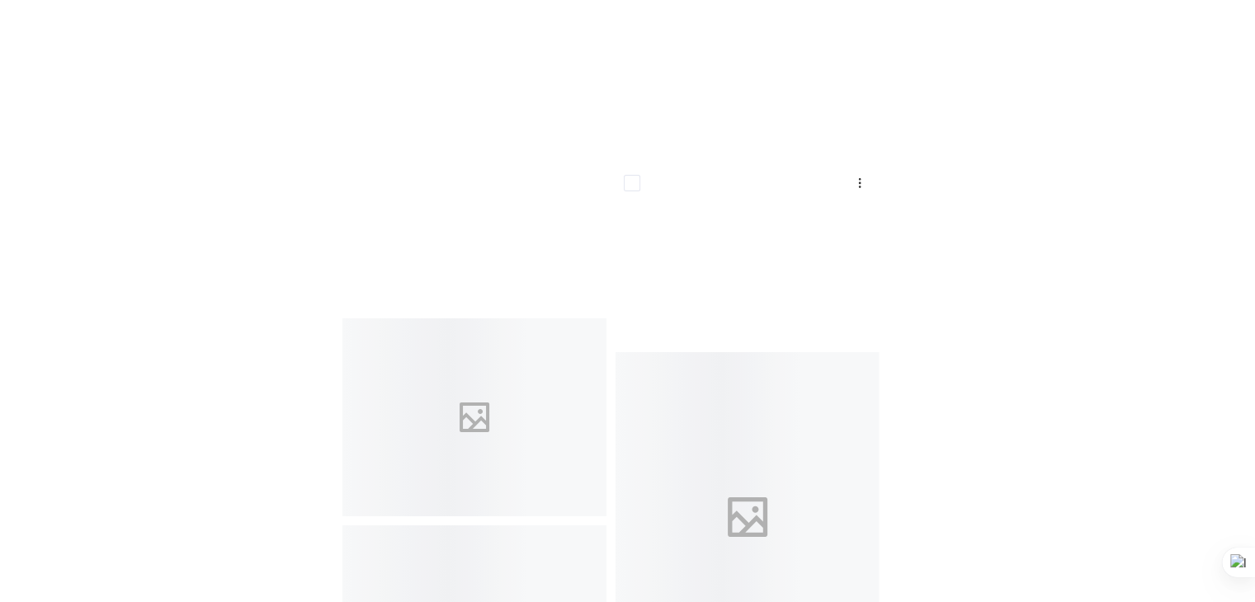
scroll to position [5609, 0]
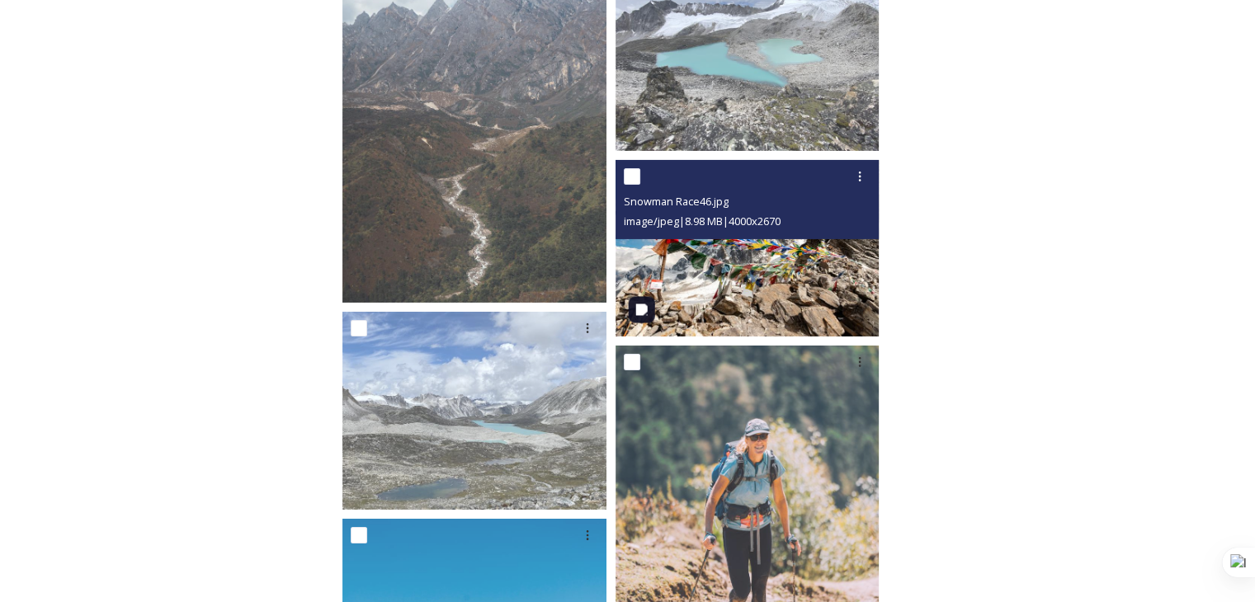
click at [797, 301] on img at bounding box center [747, 248] width 264 height 176
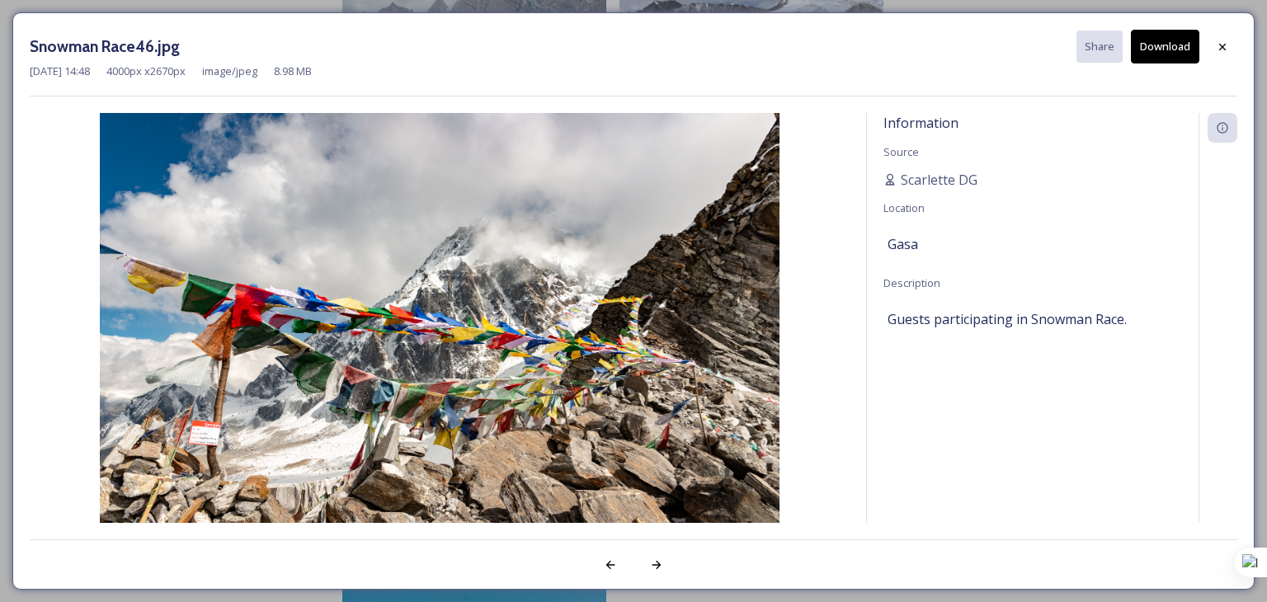
click at [1176, 48] on button "Download" at bounding box center [1165, 47] width 68 height 34
click at [219, 189] on img at bounding box center [440, 340] width 820 height 454
click at [1222, 44] on icon at bounding box center [1222, 46] width 13 height 13
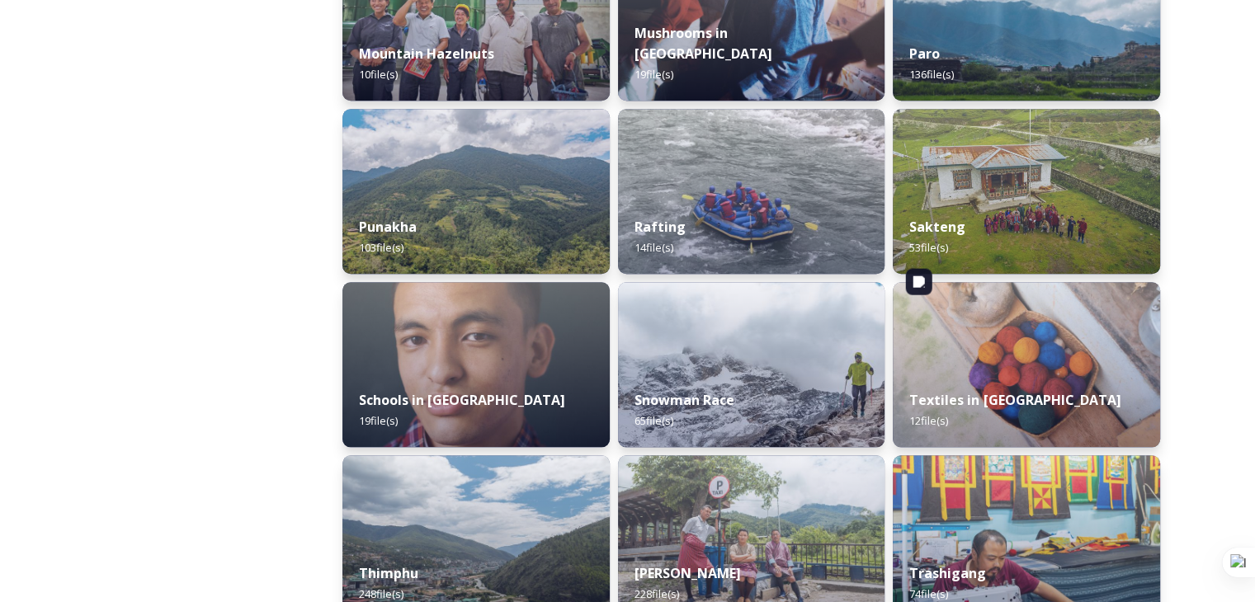
scroll to position [1567, 0]
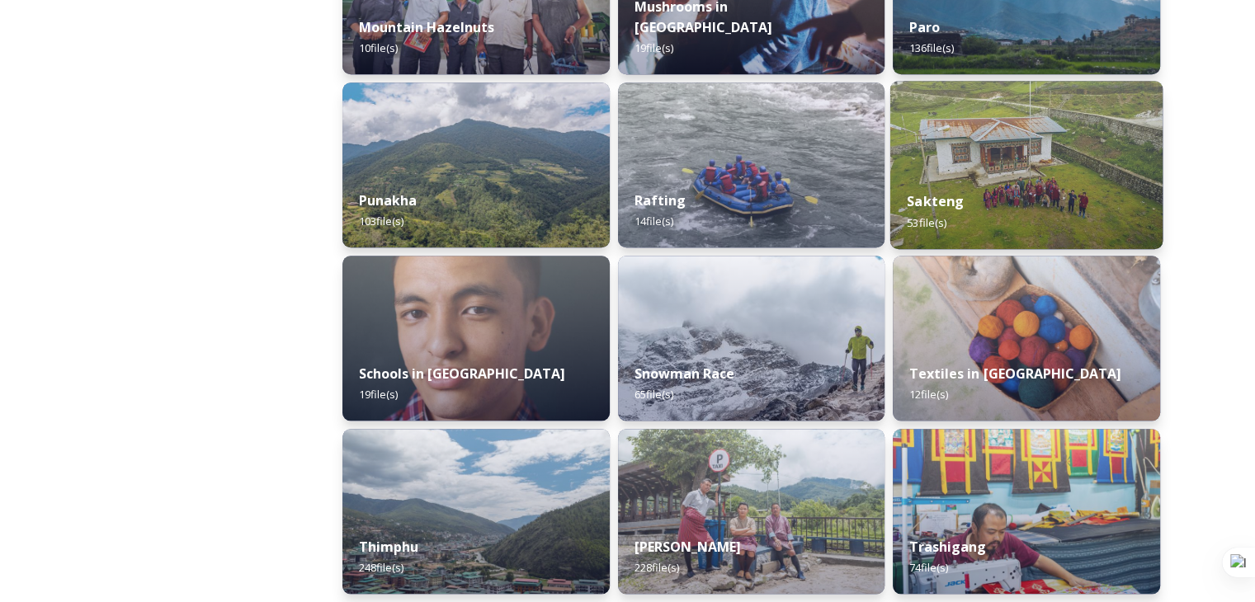
click at [1003, 194] on div "Sakteng 53 file(s)" at bounding box center [1026, 211] width 272 height 75
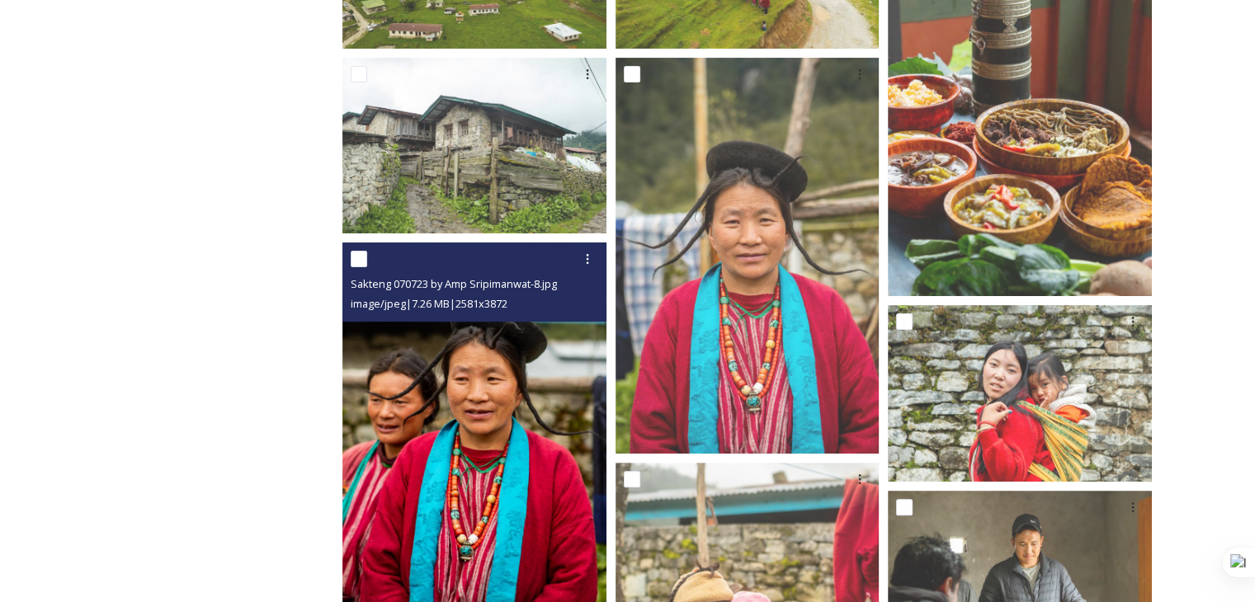
scroll to position [247, 0]
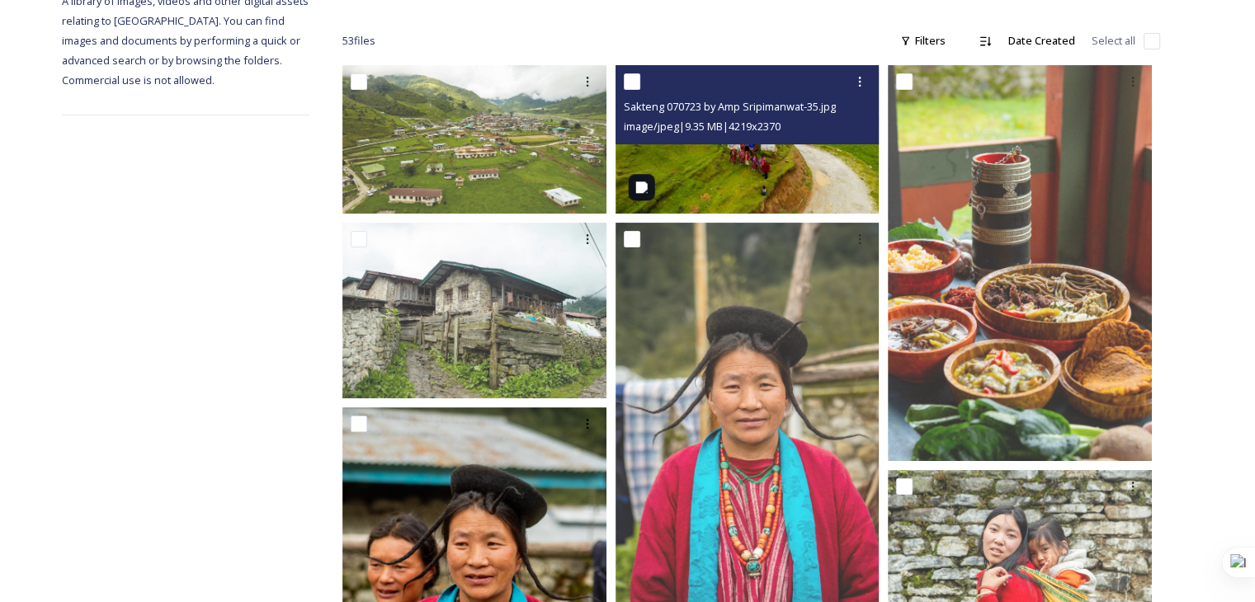
click at [731, 153] on img at bounding box center [747, 139] width 264 height 148
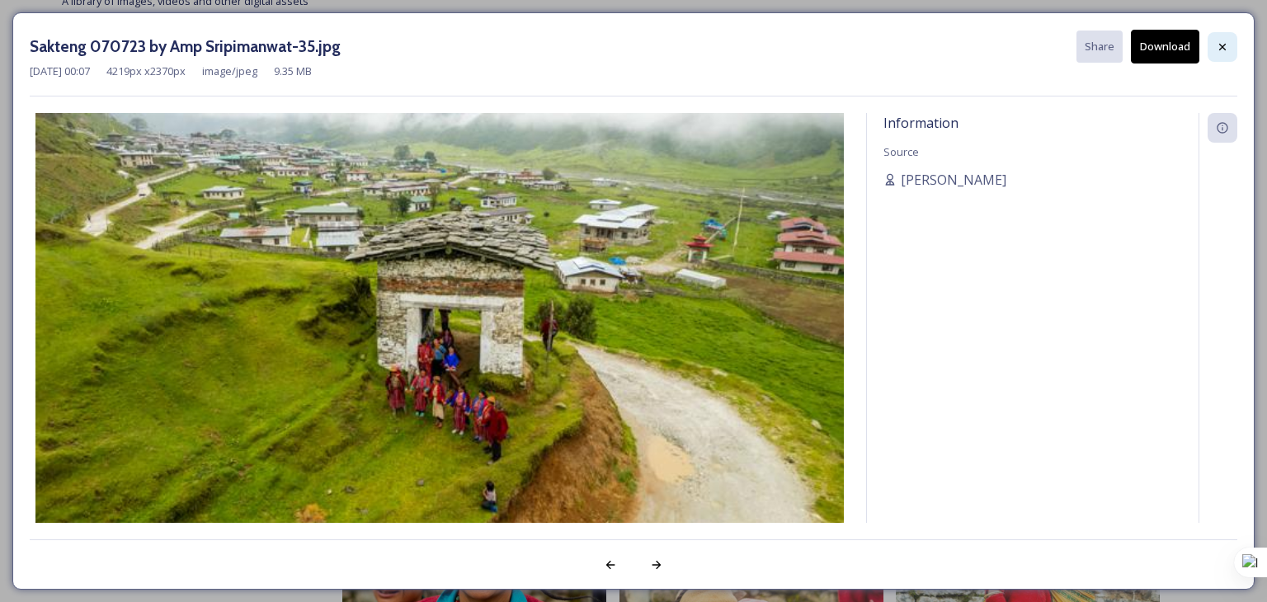
click at [1228, 46] on icon at bounding box center [1222, 46] width 13 height 13
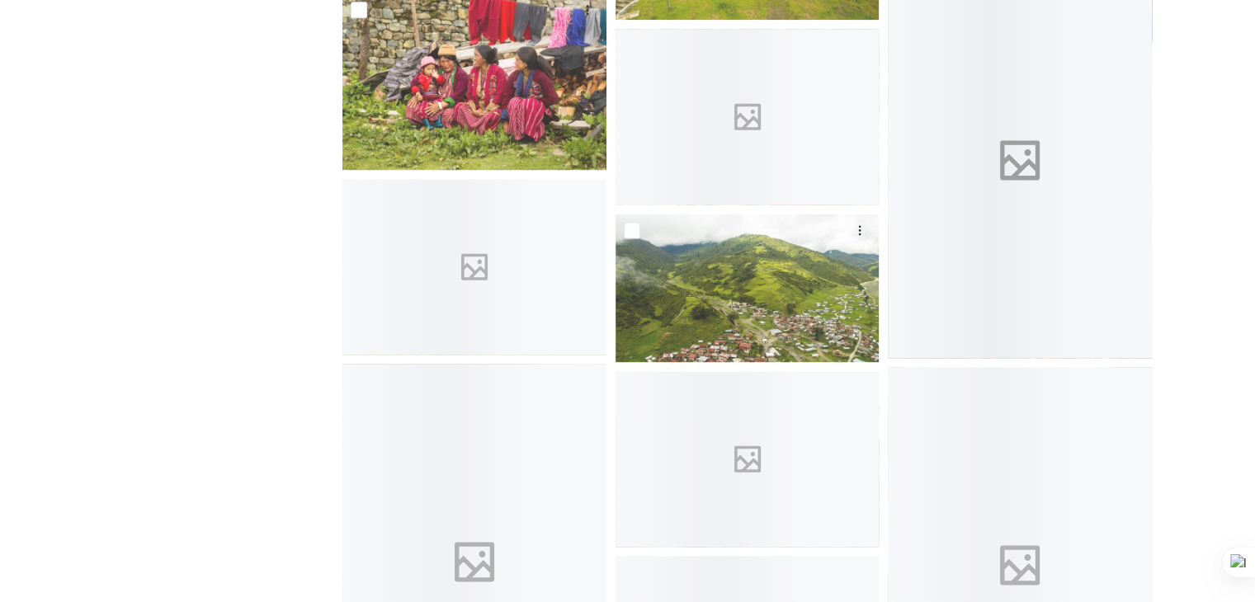
scroll to position [2310, 0]
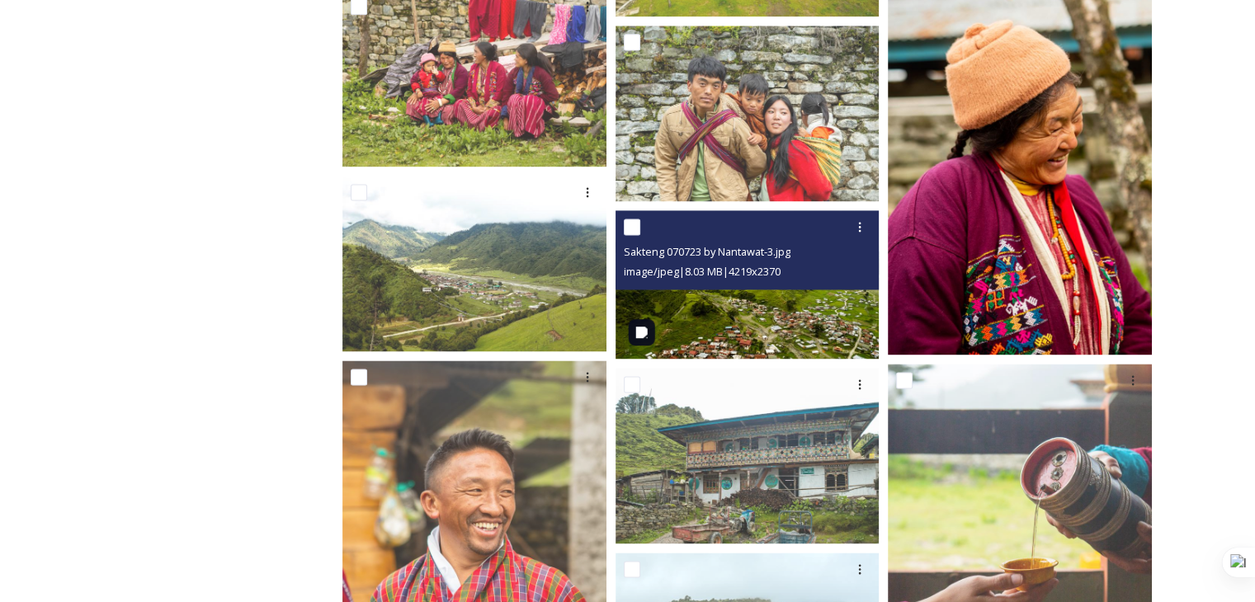
click at [780, 314] on img at bounding box center [747, 284] width 264 height 148
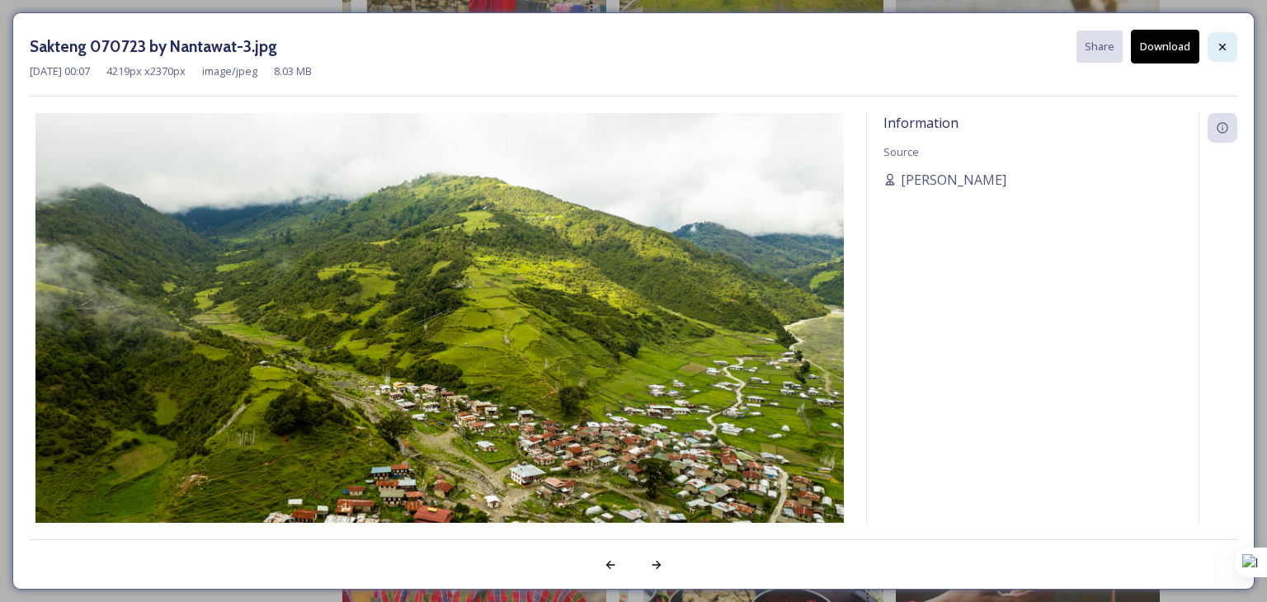
click at [1217, 47] on icon at bounding box center [1222, 46] width 13 height 13
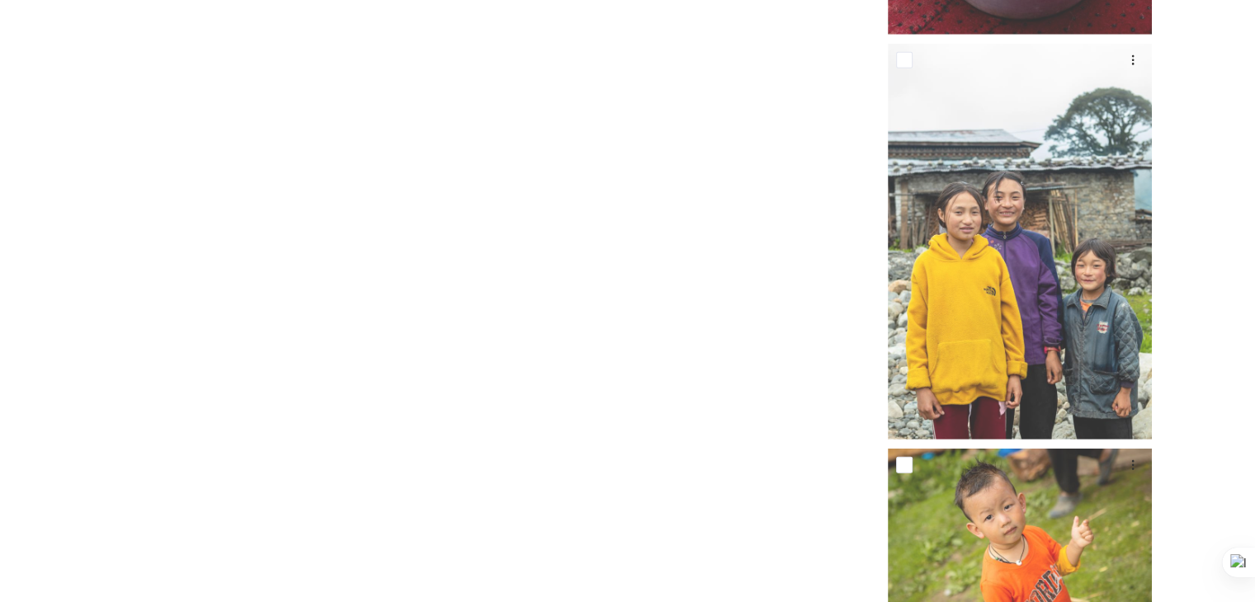
scroll to position [4863, 0]
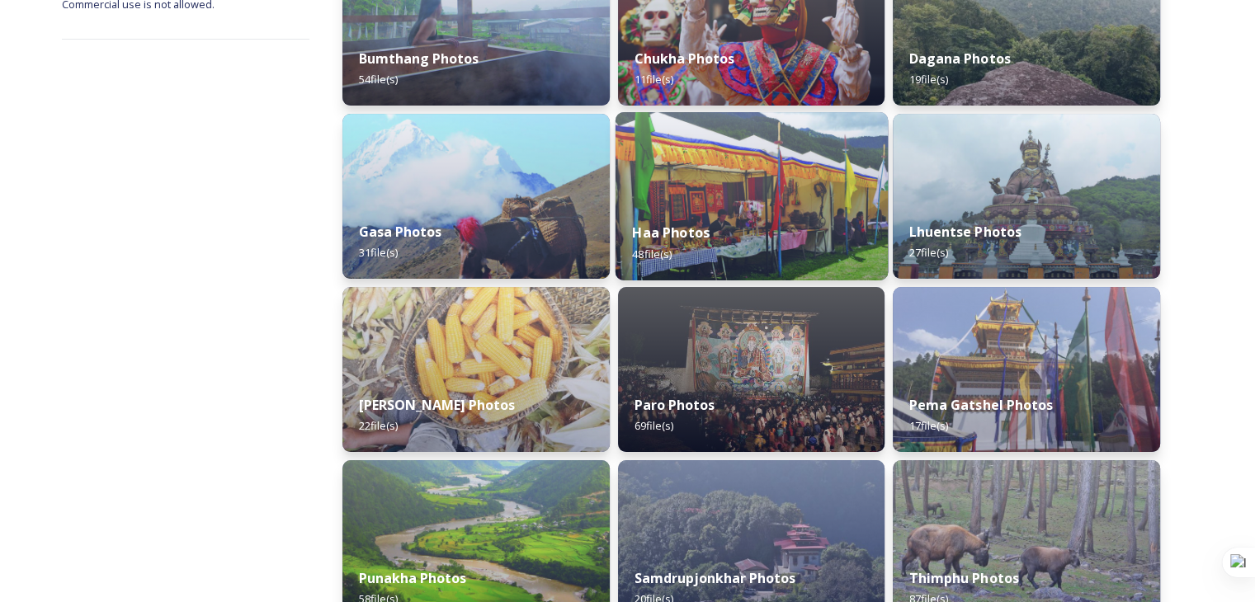
scroll to position [330, 0]
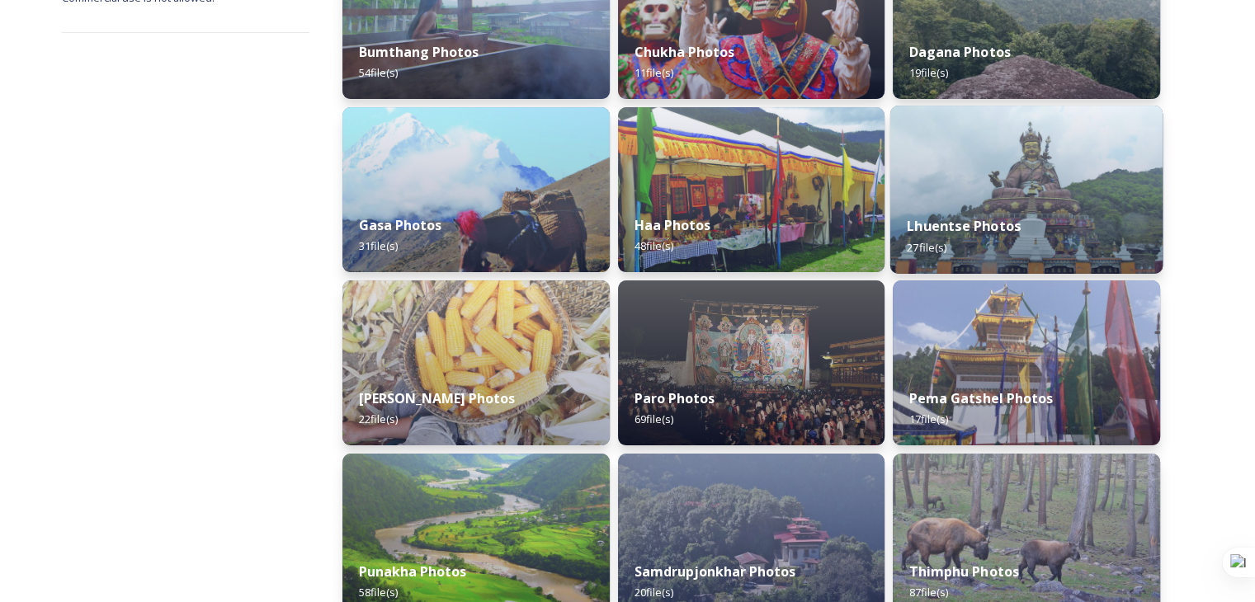
click at [1038, 224] on div "Lhuentse Photos 27 file(s)" at bounding box center [1026, 236] width 272 height 75
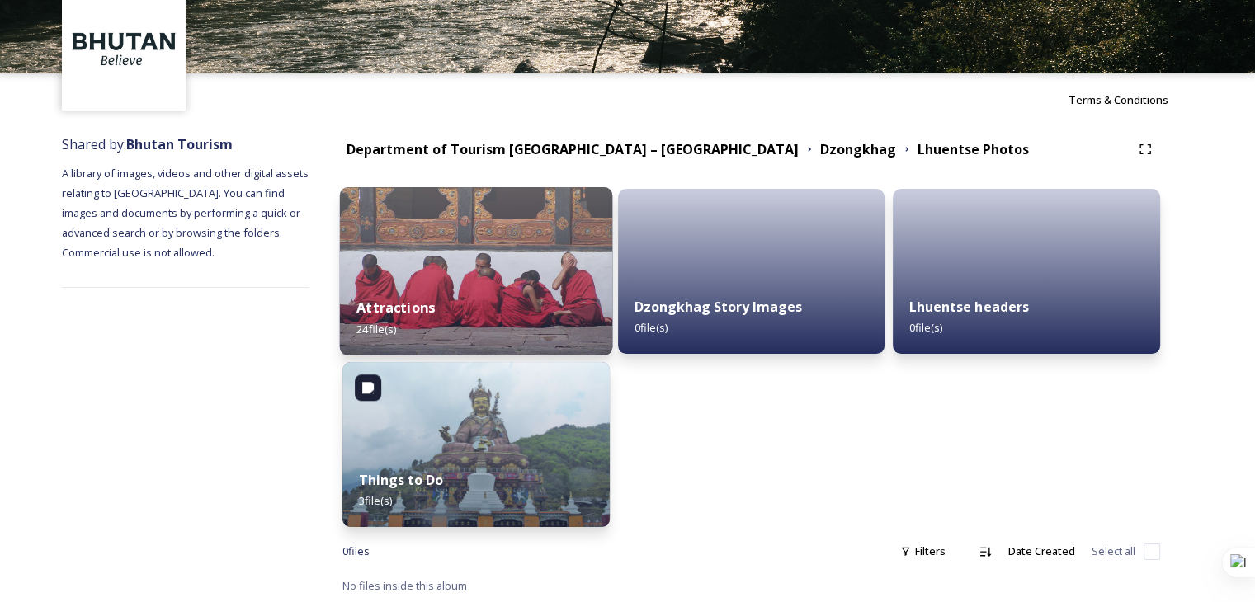
scroll to position [77, 0]
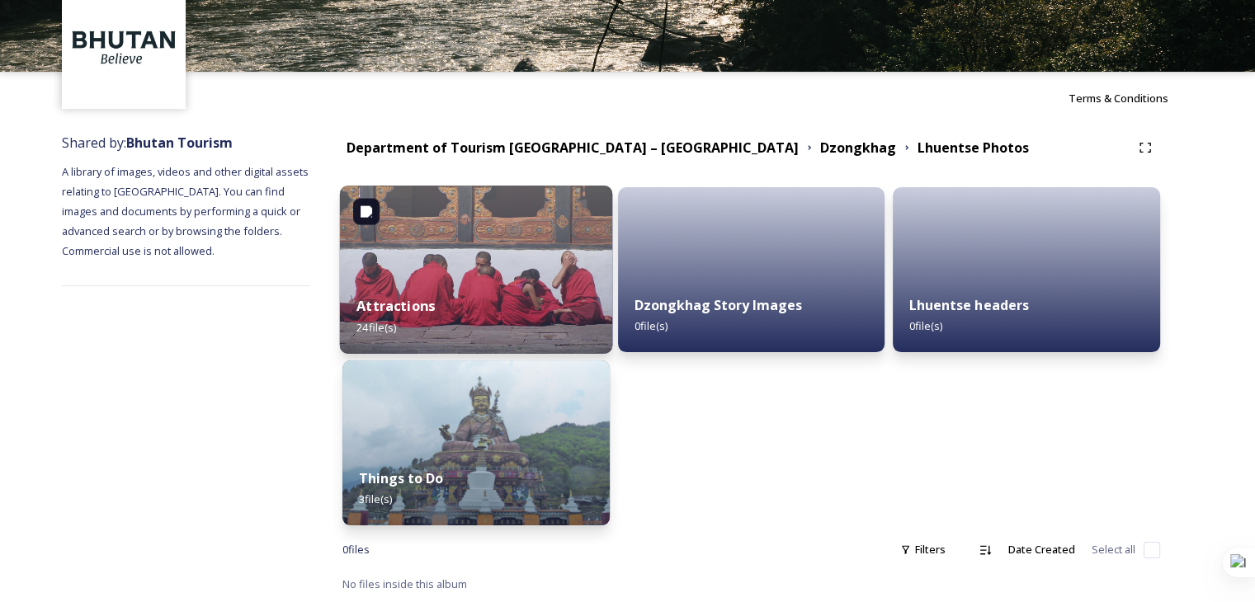
click at [508, 281] on div "Attractions 24 file(s)" at bounding box center [476, 316] width 272 height 75
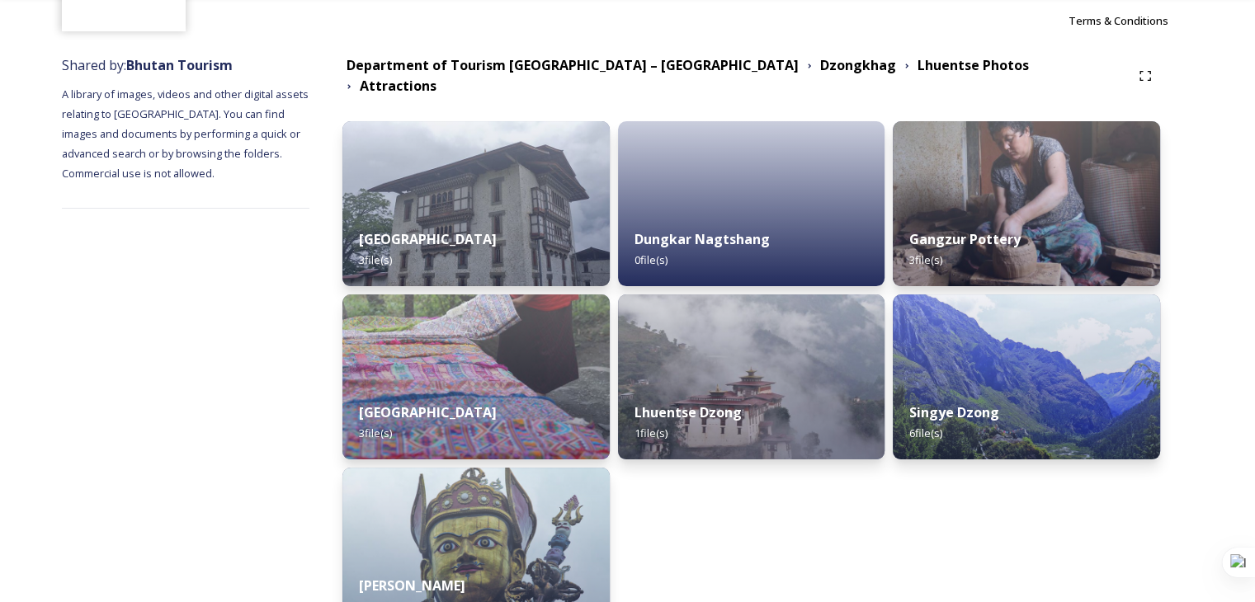
scroll to position [165, 0]
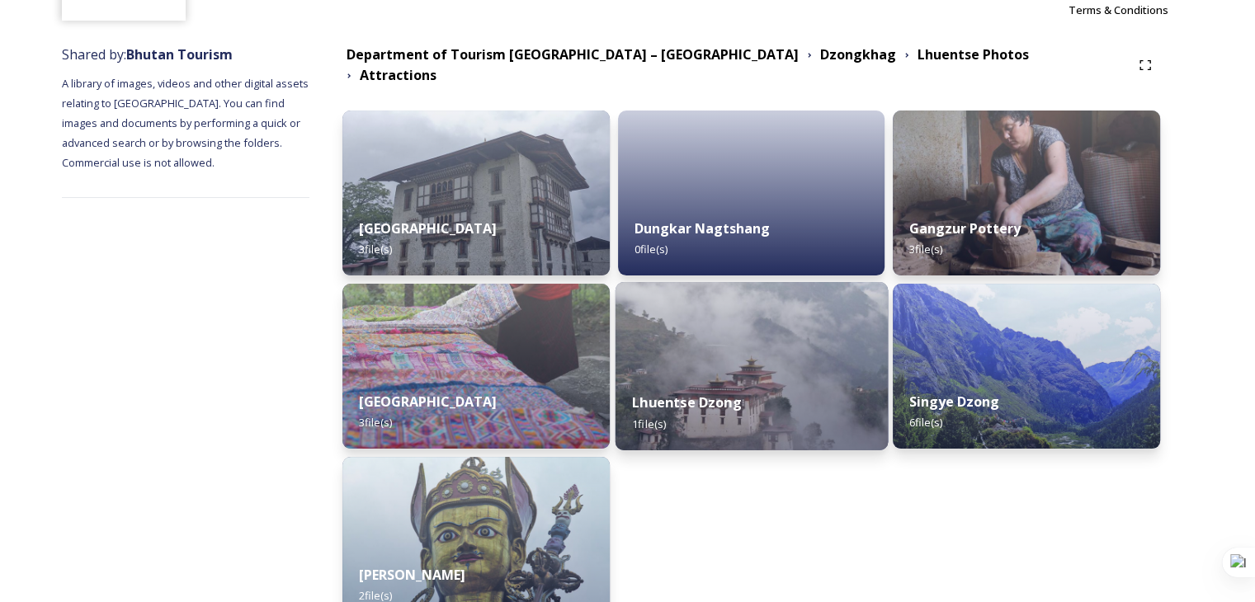
click at [762, 393] on div "Lhuentse Dzong 1 file(s)" at bounding box center [751, 412] width 272 height 75
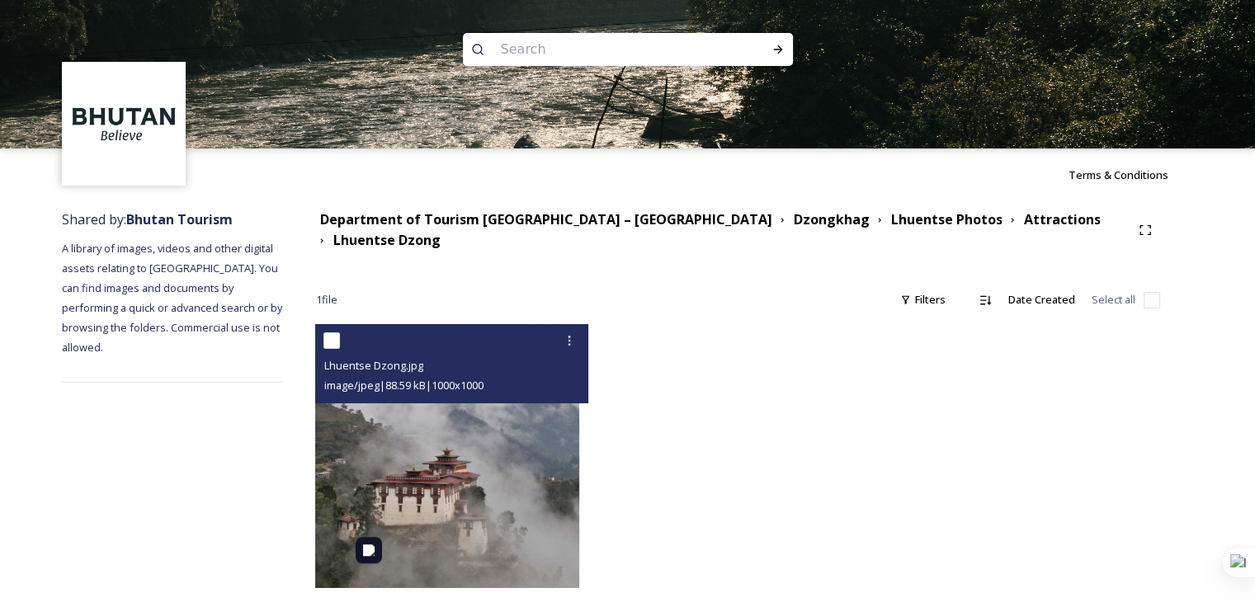
click at [528, 487] on img at bounding box center [447, 456] width 264 height 264
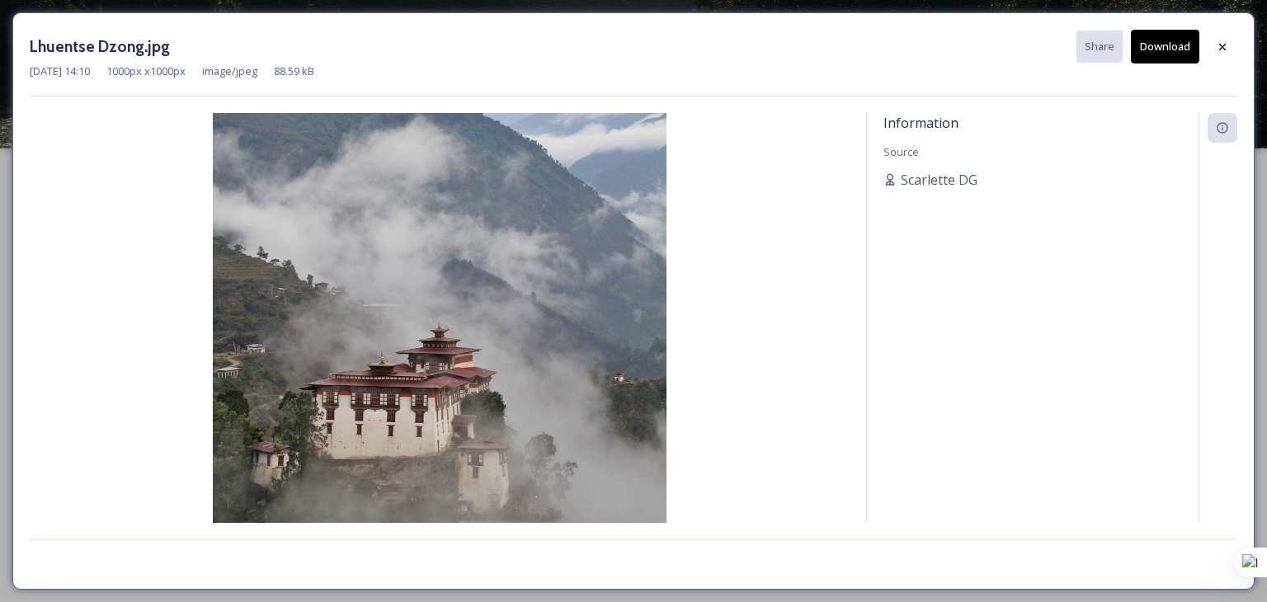
click at [1170, 57] on button "Download" at bounding box center [1165, 47] width 68 height 34
